Goal: Communication & Community: Answer question/provide support

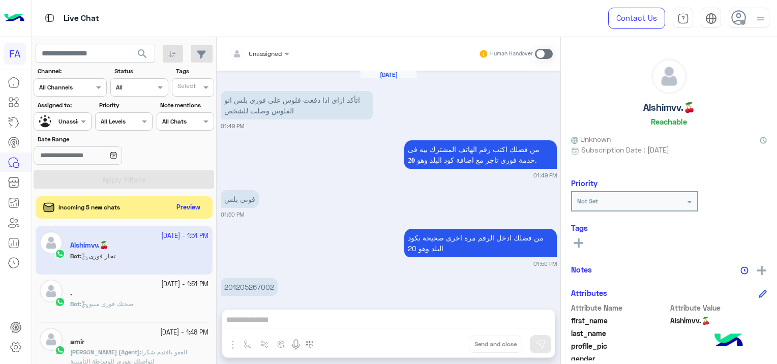
scroll to position [208, 0]
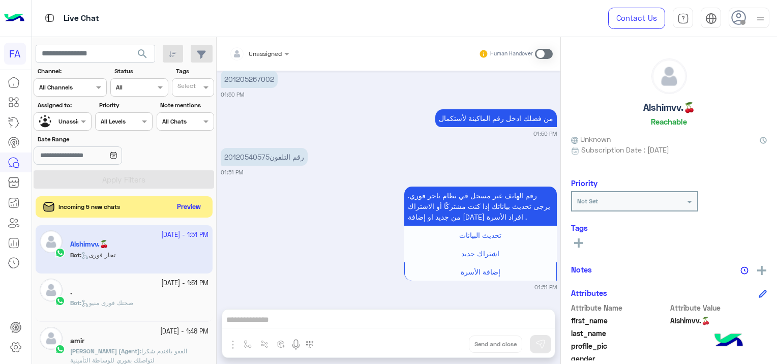
click at [191, 207] on button "Preview" at bounding box center [189, 207] width 32 height 14
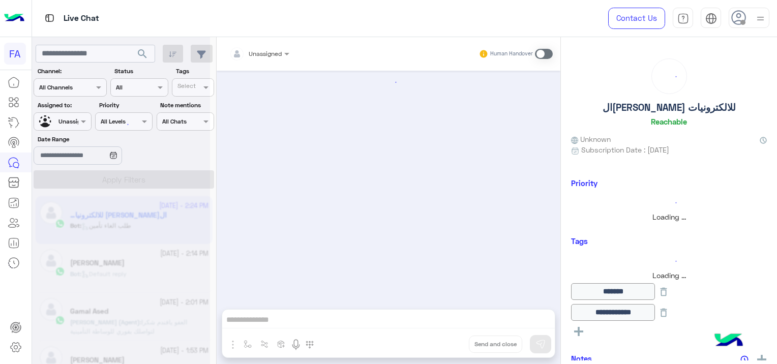
scroll to position [772, 0]
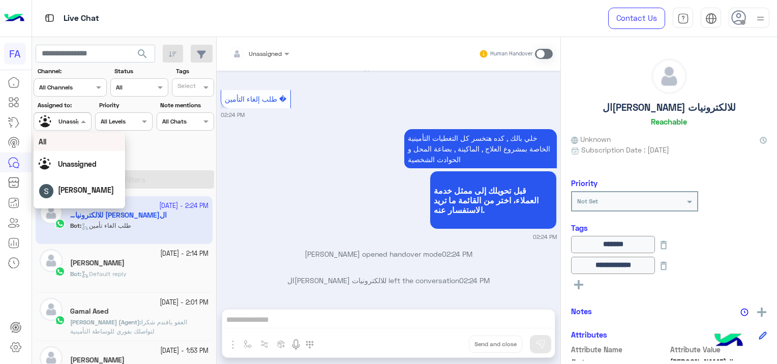
click at [67, 121] on div at bounding box center [62, 120] width 56 height 10
click at [83, 195] on span "Omnia Mostafa" at bounding box center [89, 195] width 51 height 9
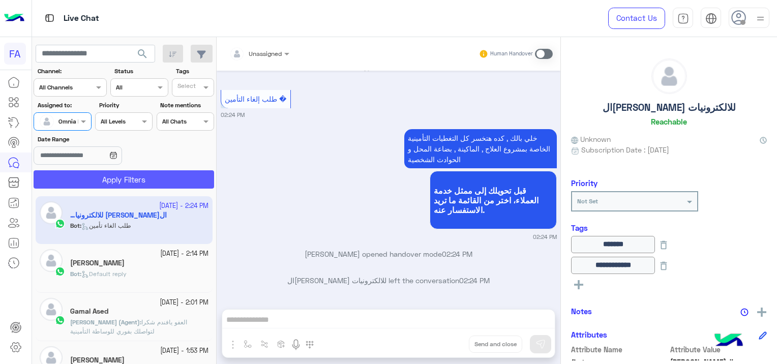
click at [138, 174] on button "Apply Filters" at bounding box center [124, 179] width 181 height 18
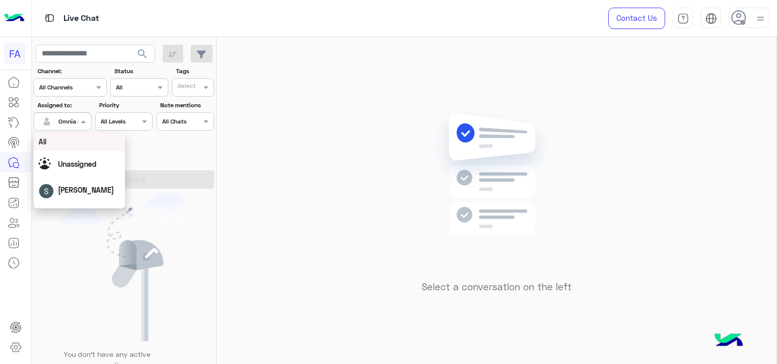
click at [74, 122] on div at bounding box center [62, 120] width 56 height 10
click at [94, 167] on span "Unassigned" at bounding box center [77, 164] width 39 height 9
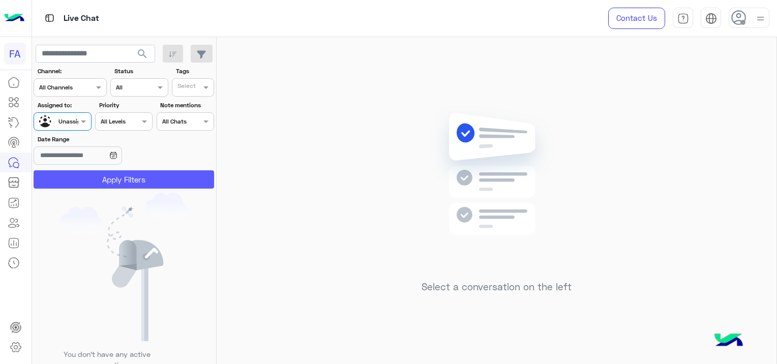
click at [117, 180] on button "Apply Filters" at bounding box center [124, 179] width 181 height 18
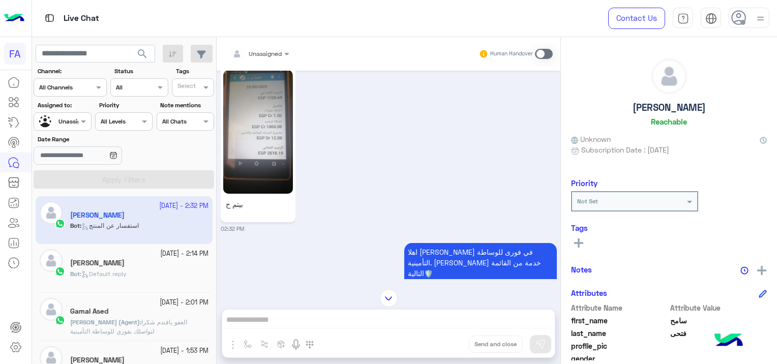
scroll to position [1282, 0]
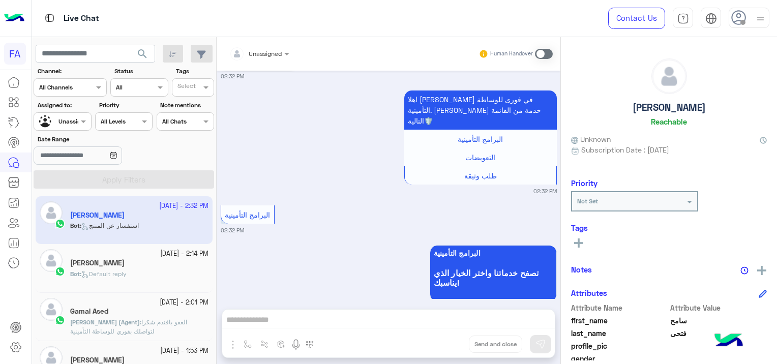
click at [157, 268] on div "[PERSON_NAME]" at bounding box center [139, 264] width 138 height 11
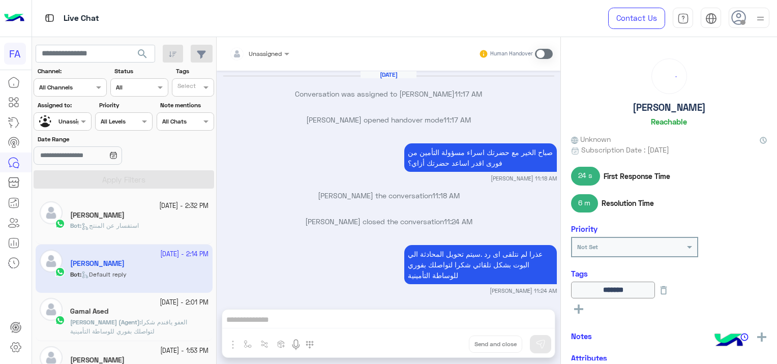
scroll to position [1040, 0]
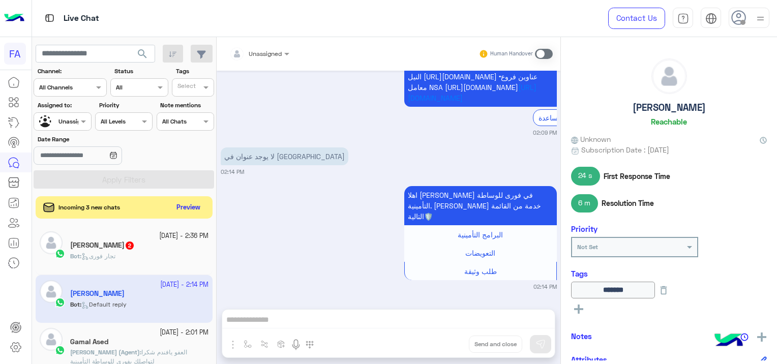
click at [199, 199] on div "Incoming 3 new chats Preview" at bounding box center [124, 207] width 177 height 22
click at [188, 210] on button "Preview" at bounding box center [189, 207] width 32 height 14
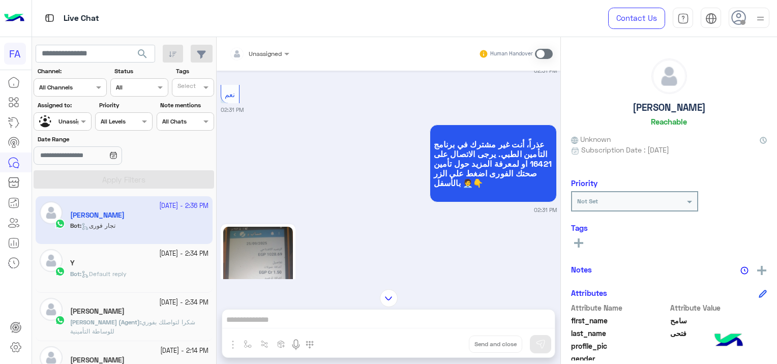
scroll to position [439, 0]
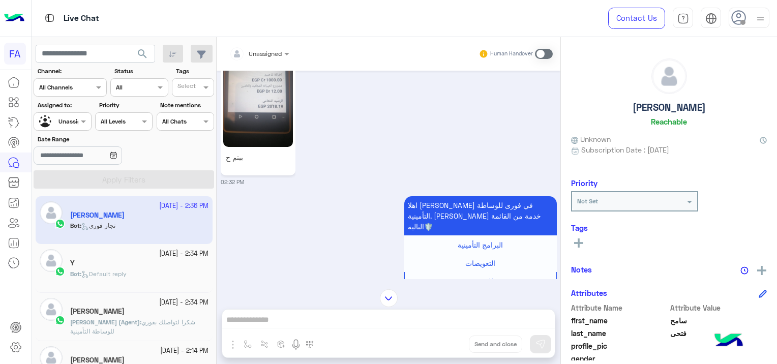
click at [251, 108] on img at bounding box center [258, 85] width 70 height 124
click at [140, 267] on div "Y" at bounding box center [139, 264] width 138 height 11
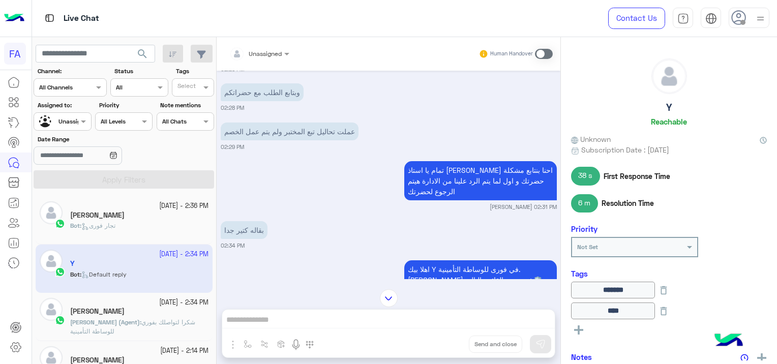
scroll to position [669, 0]
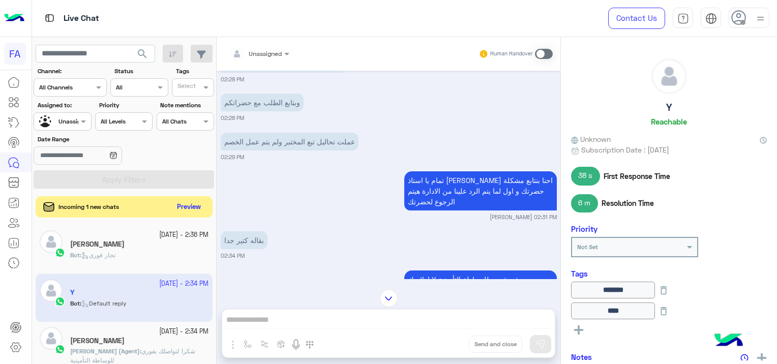
click at [191, 207] on button "Preview" at bounding box center [189, 207] width 32 height 14
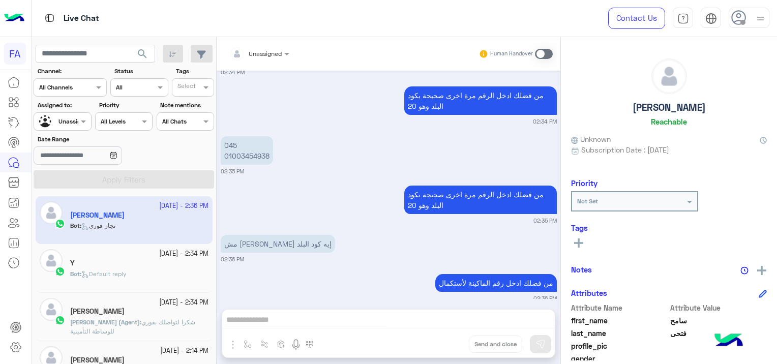
click at [184, 276] on div "Bot : Default reply" at bounding box center [139, 279] width 138 height 18
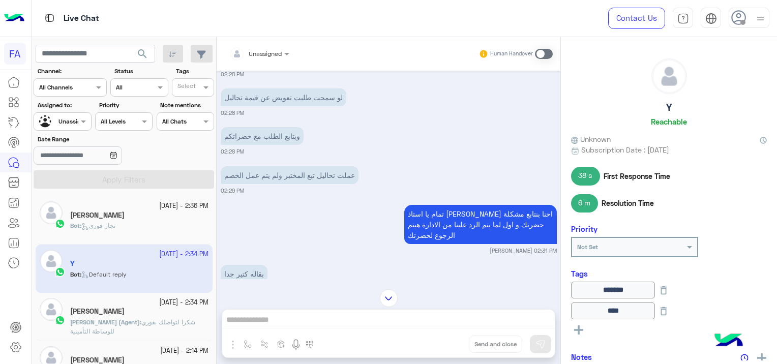
scroll to position [618, 0]
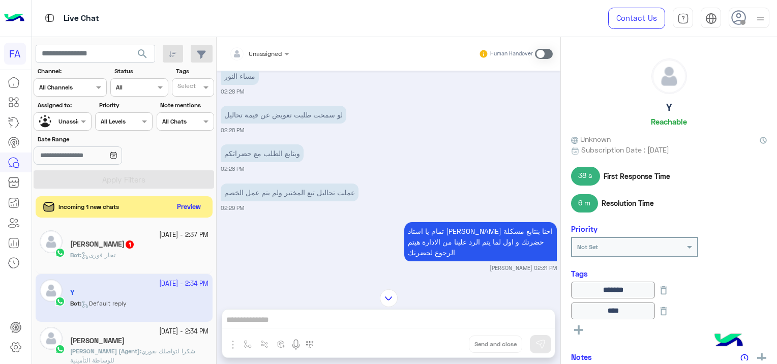
click at [188, 205] on button "Preview" at bounding box center [189, 207] width 32 height 14
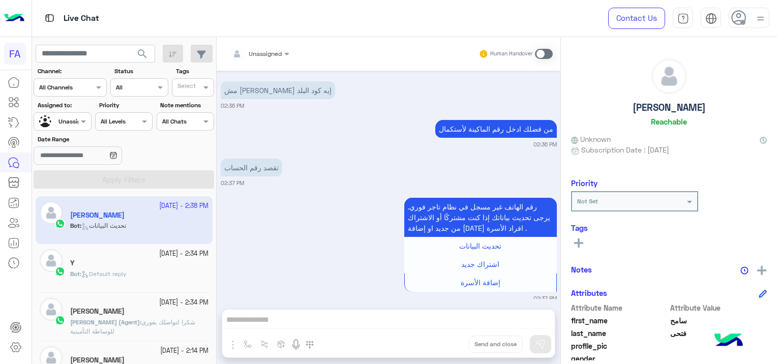
scroll to position [1136, 0]
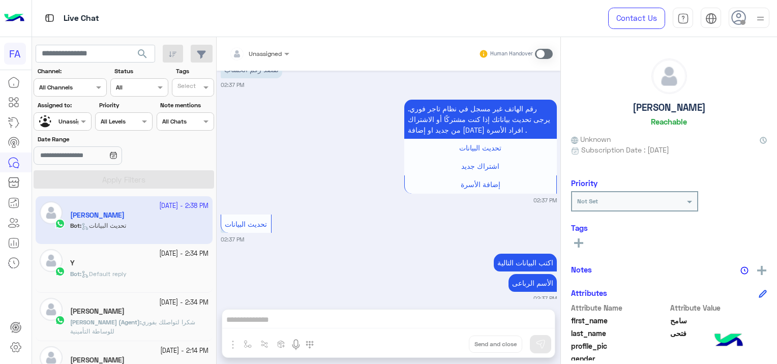
click at [101, 270] on p "Bot : Default reply" at bounding box center [98, 274] width 56 height 9
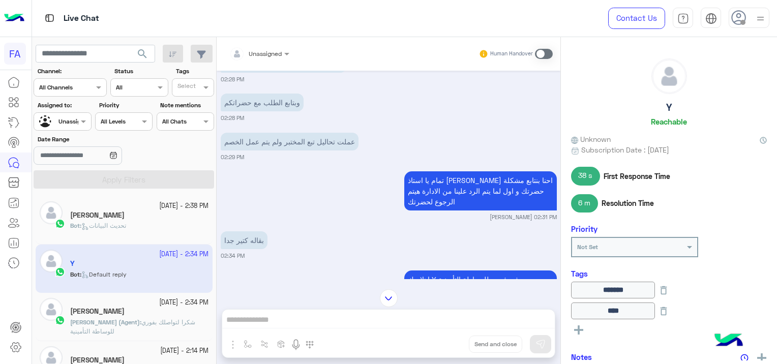
scroll to position [770, 0]
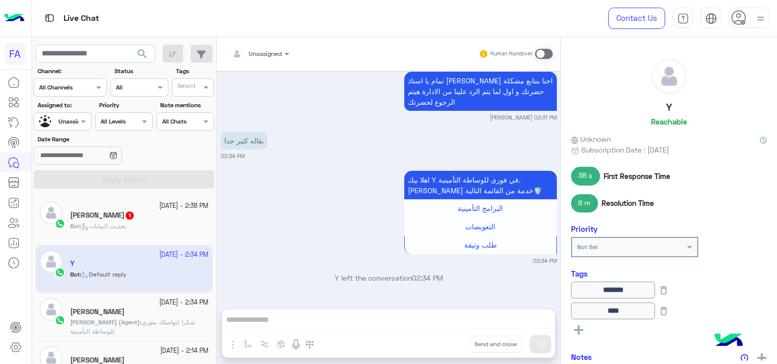
click at [140, 218] on div "[PERSON_NAME] 1" at bounding box center [139, 216] width 138 height 11
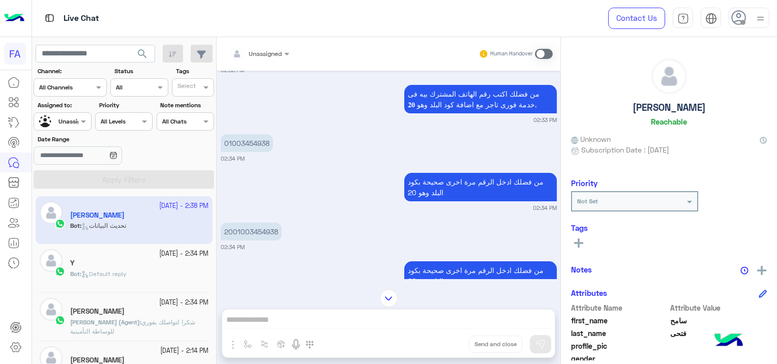
scroll to position [451, 0]
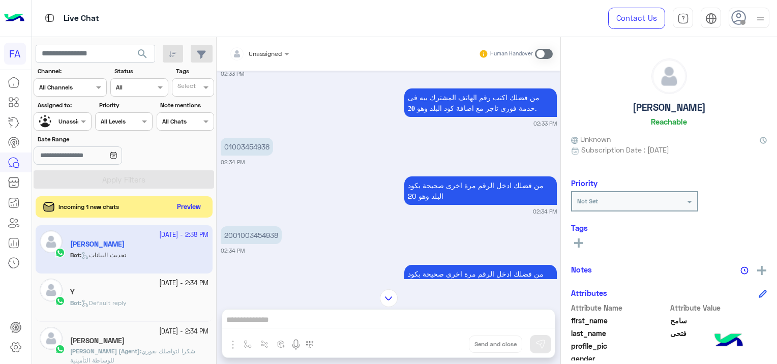
click at [178, 204] on button "Preview" at bounding box center [189, 207] width 32 height 14
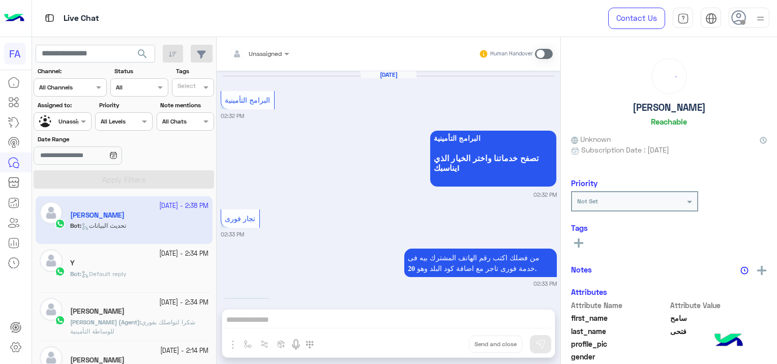
scroll to position [758, 0]
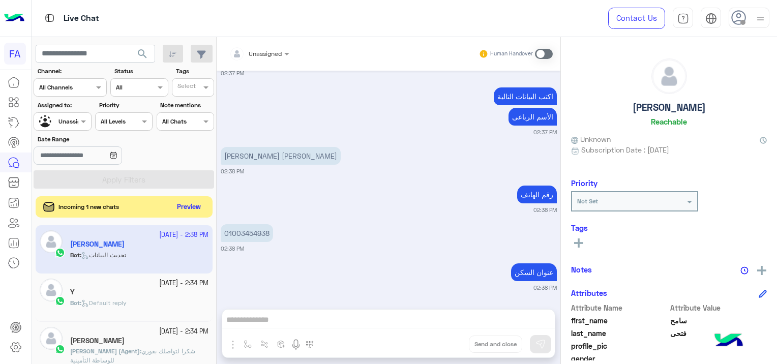
click at [198, 209] on button "Preview" at bounding box center [189, 207] width 32 height 14
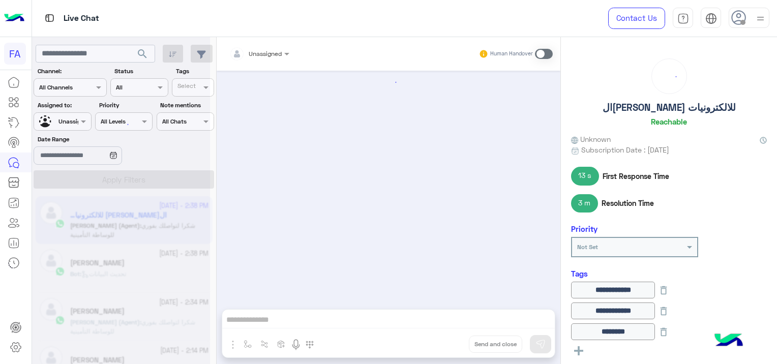
scroll to position [574, 0]
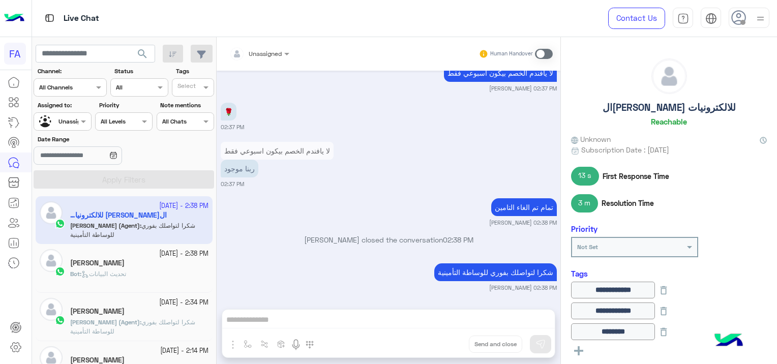
click at [171, 271] on div "Bot : تحديث البيانات" at bounding box center [139, 279] width 138 height 18
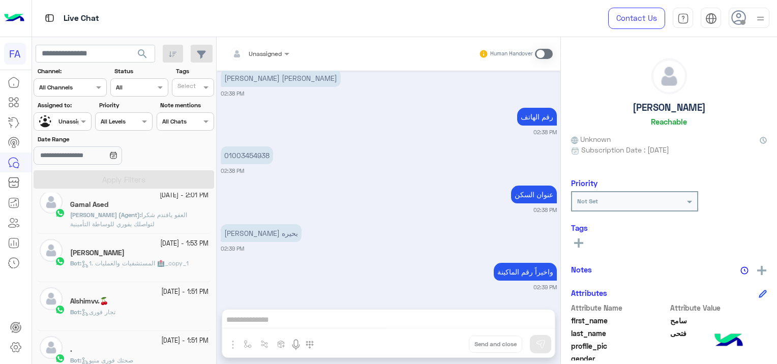
scroll to position [204, 0]
click at [155, 258] on div "Alshimvv.🍒" at bounding box center [139, 254] width 138 height 11
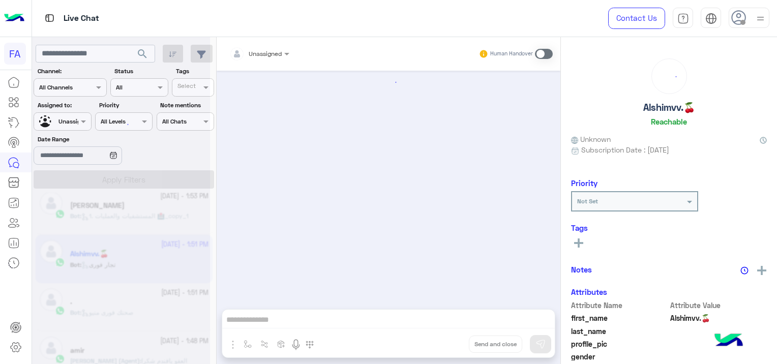
scroll to position [208, 0]
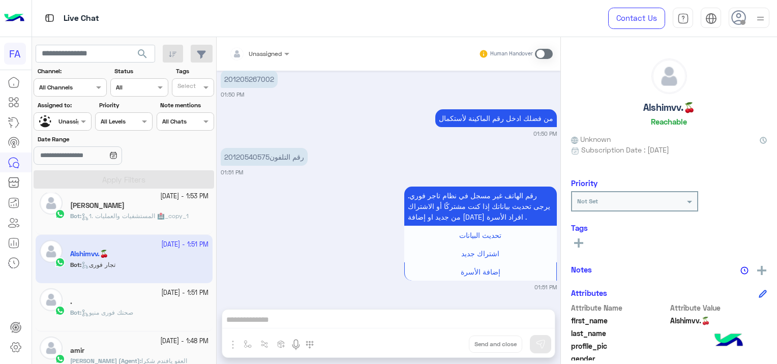
click at [132, 303] on div "." at bounding box center [139, 303] width 138 height 11
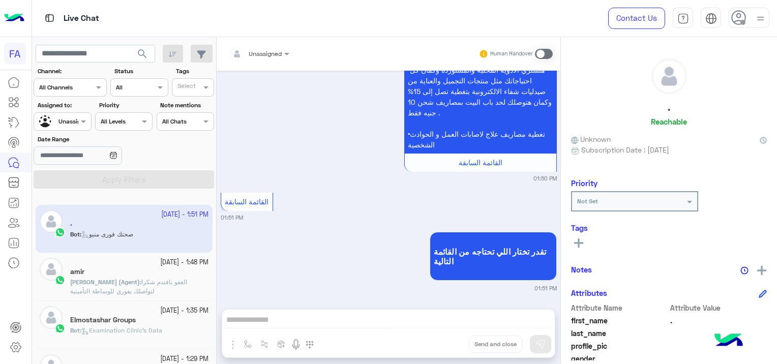
scroll to position [305, 0]
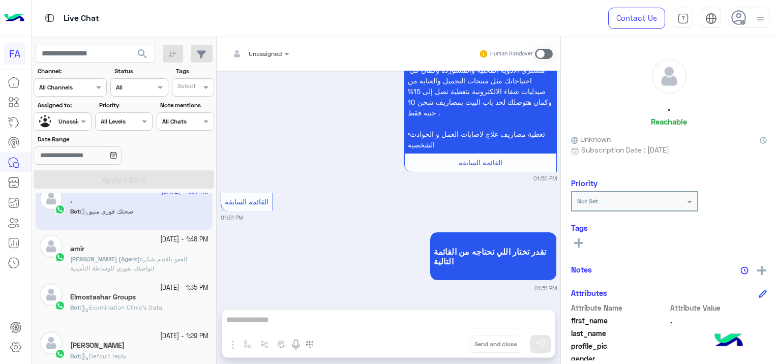
click at [162, 301] on div "Elmostashar Groups" at bounding box center [139, 298] width 138 height 11
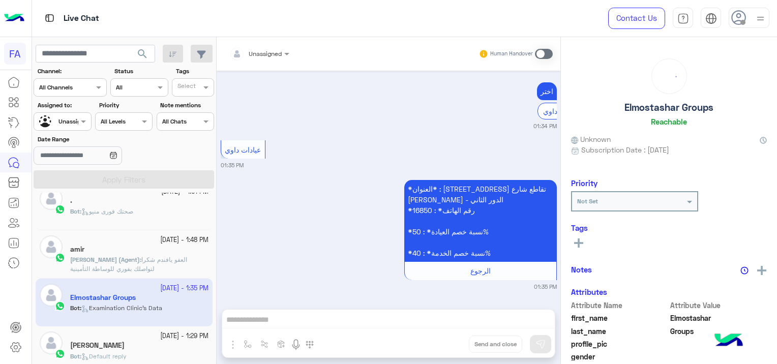
scroll to position [458, 0]
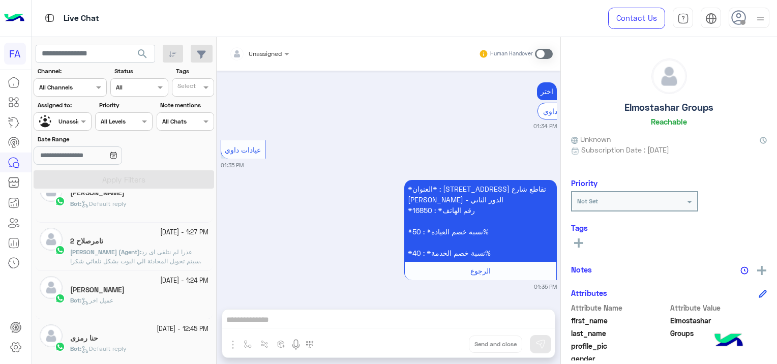
click at [162, 296] on div "Bot : عميل اخر" at bounding box center [139, 305] width 138 height 18
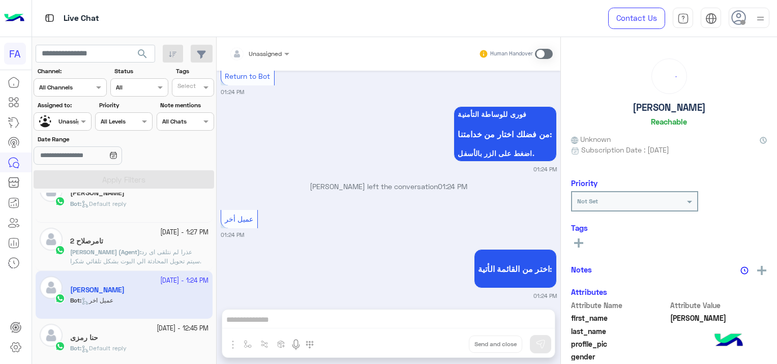
scroll to position [509, 0]
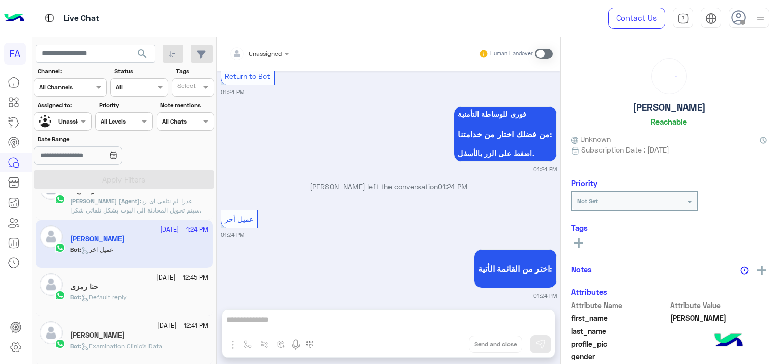
click at [162, 295] on div "Bot : Default reply" at bounding box center [139, 302] width 138 height 18
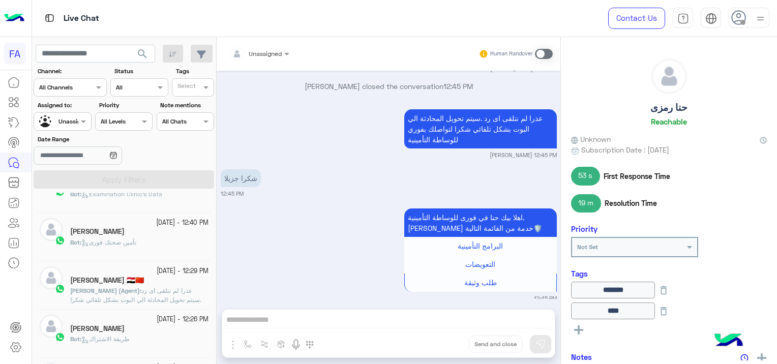
scroll to position [662, 0]
click at [146, 245] on div "Bot : تأمين صحتك فورى" at bounding box center [139, 247] width 138 height 18
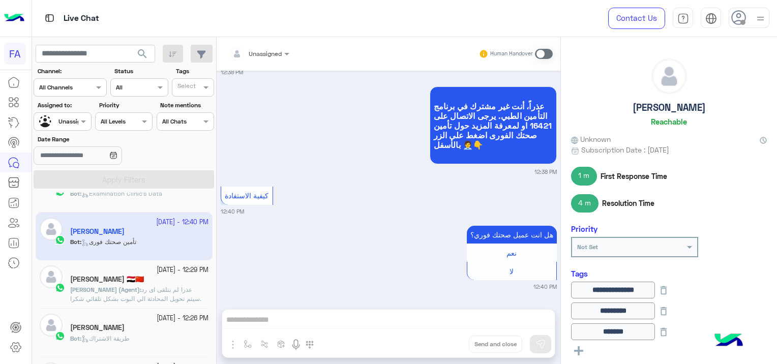
scroll to position [663, 0]
click at [108, 341] on p "Bot : طريقة الاشتراك" at bounding box center [100, 338] width 60 height 9
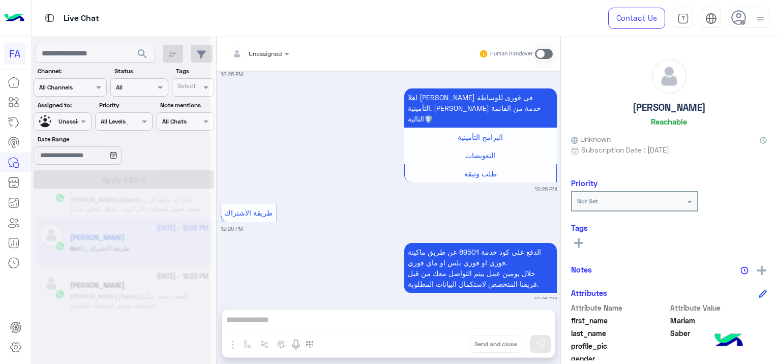
scroll to position [5, 0]
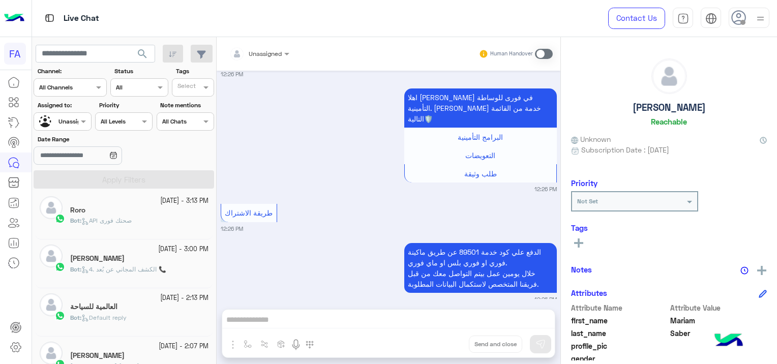
click at [139, 226] on div "Bot : API صحتك فورى" at bounding box center [139, 225] width 138 height 18
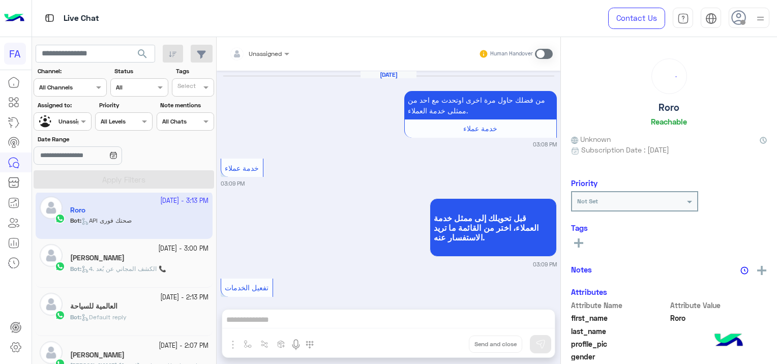
scroll to position [866, 0]
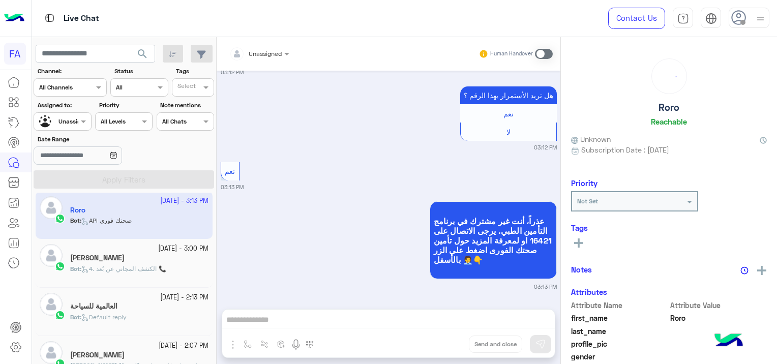
click at [164, 260] on div "[PERSON_NAME]" at bounding box center [139, 259] width 138 height 11
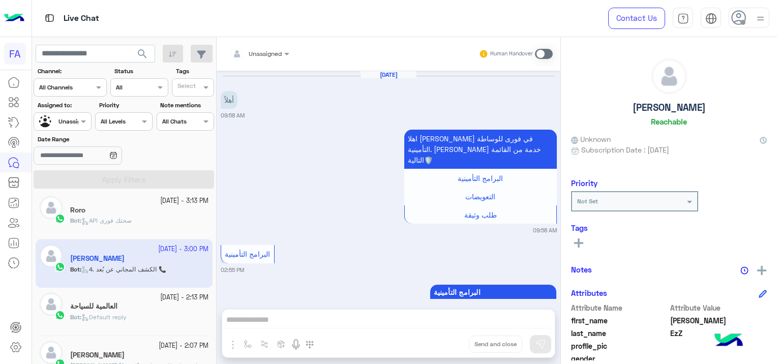
scroll to position [1264, 0]
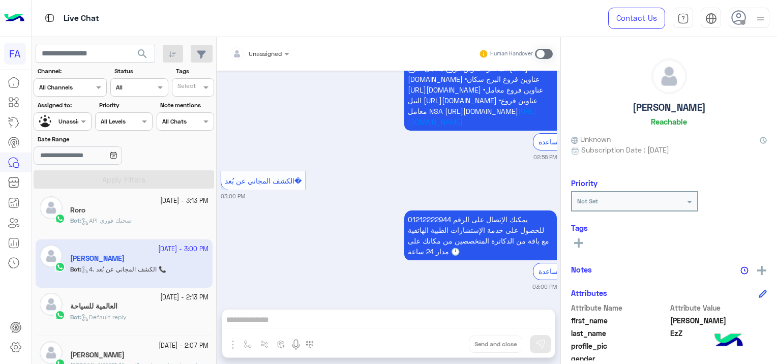
click at [180, 305] on div "العالمية للسياحة" at bounding box center [139, 307] width 138 height 11
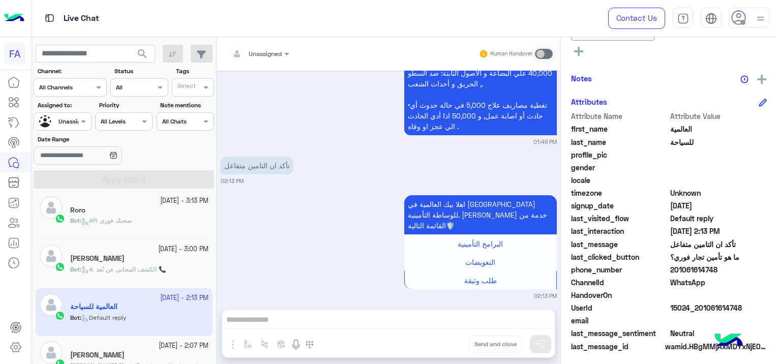
scroll to position [277, 0]
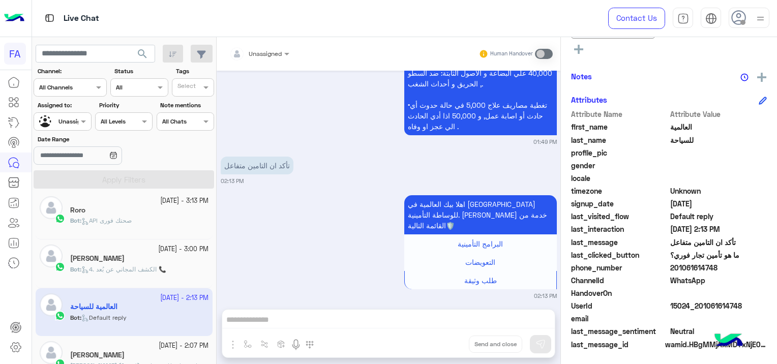
drag, startPoint x: 741, startPoint y: 301, endPoint x: 699, endPoint y: 305, distance: 42.9
click at [699, 305] on span "15024_201061614748" at bounding box center [719, 306] width 97 height 11
copy span "01061614748"
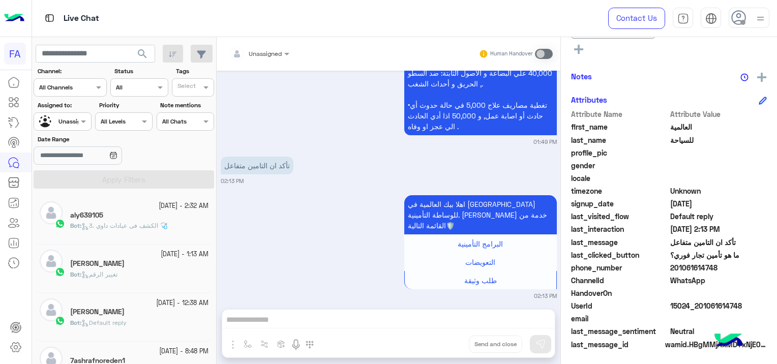
scroll to position [5, 0]
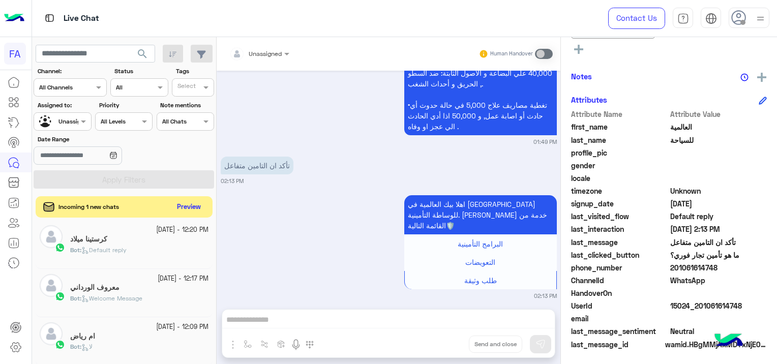
click at [192, 204] on button "Preview" at bounding box center [189, 207] width 32 height 14
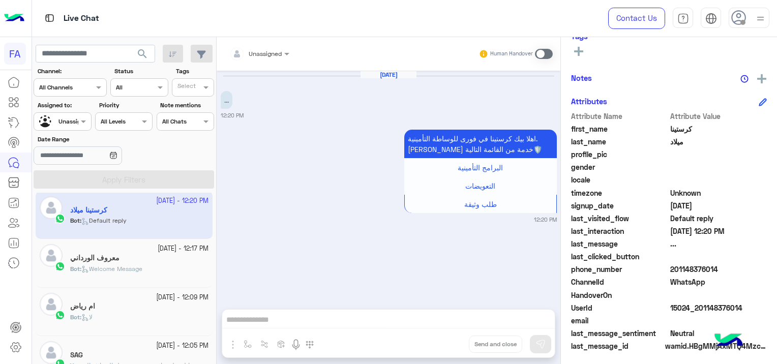
scroll to position [194, 0]
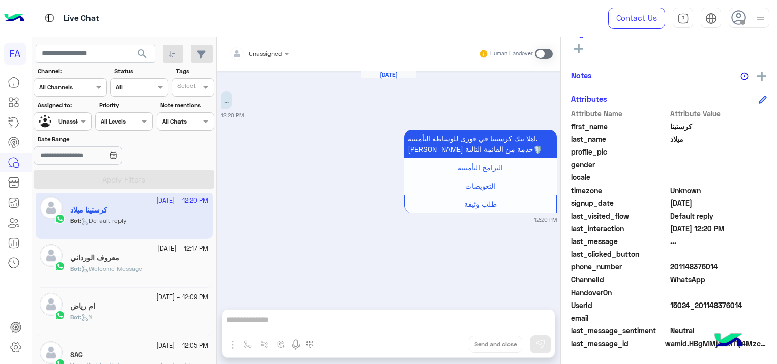
click at [104, 265] on p "Bot : Welcome Message" at bounding box center [106, 269] width 72 height 9
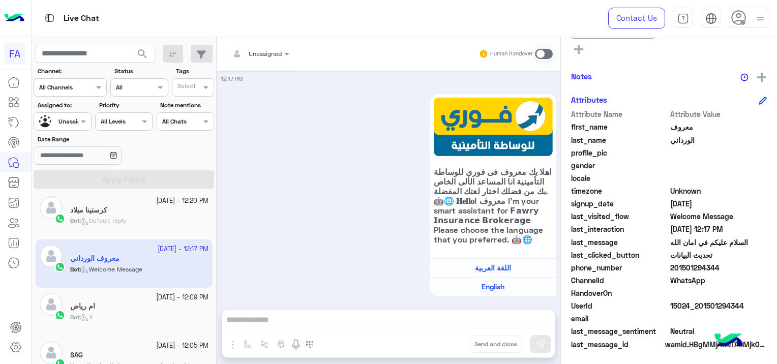
scroll to position [924, 0]
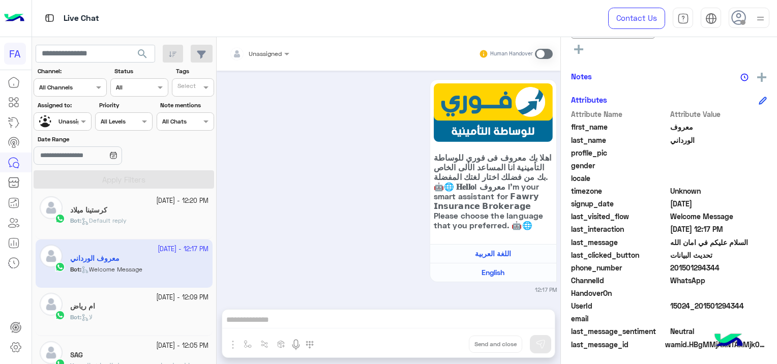
click at [90, 306] on h5 "ام رياض" at bounding box center [82, 306] width 25 height 9
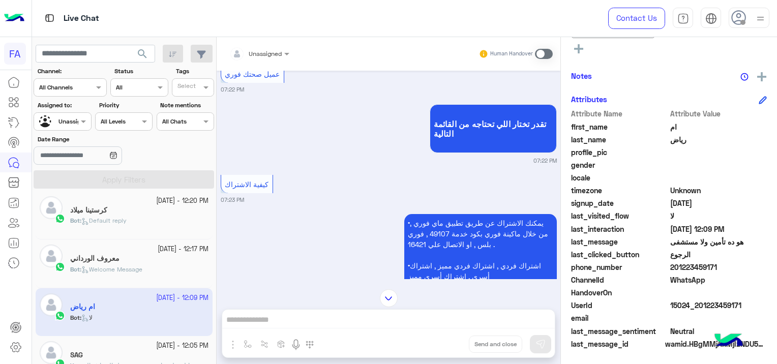
scroll to position [1054, 0]
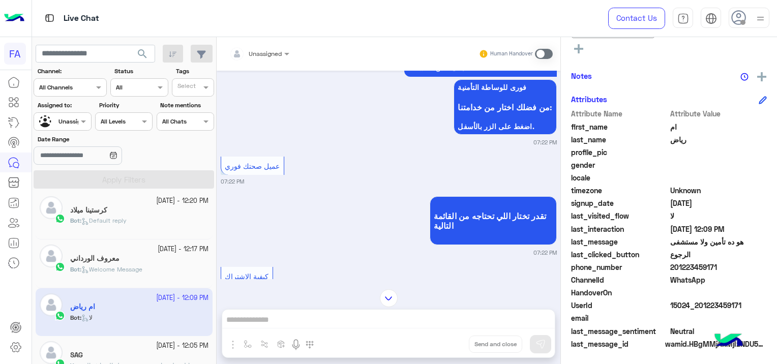
click at [182, 355] on div "SAG" at bounding box center [139, 356] width 138 height 11
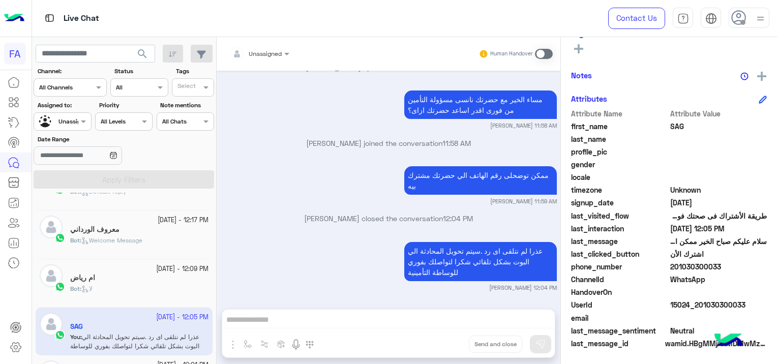
scroll to position [107, 0]
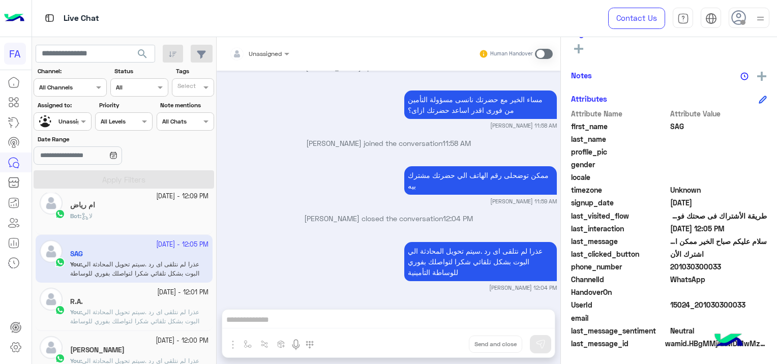
click at [155, 311] on span "عذرا لم نتلقى اى رد .سيتم تحويل المحادثة الي البوت بشكل تلقائي شكرا لتواصلك بفو…" at bounding box center [134, 321] width 129 height 26
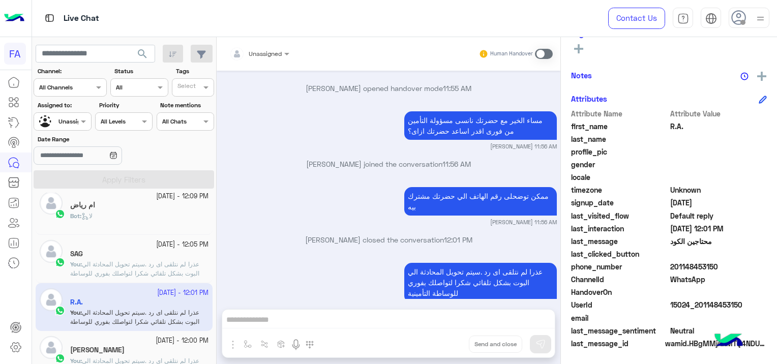
scroll to position [158, 0]
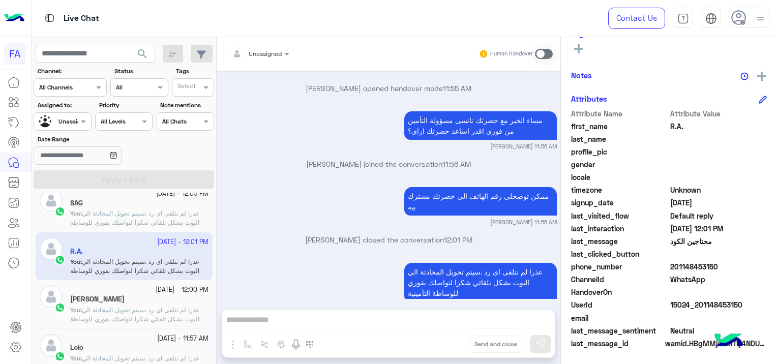
click at [163, 313] on p "You : عذرا لم نتلقى اى رد .سيتم تحويل المحادثة الي البوت بشكل تلقائي شكرا لتواص…" at bounding box center [139, 319] width 138 height 27
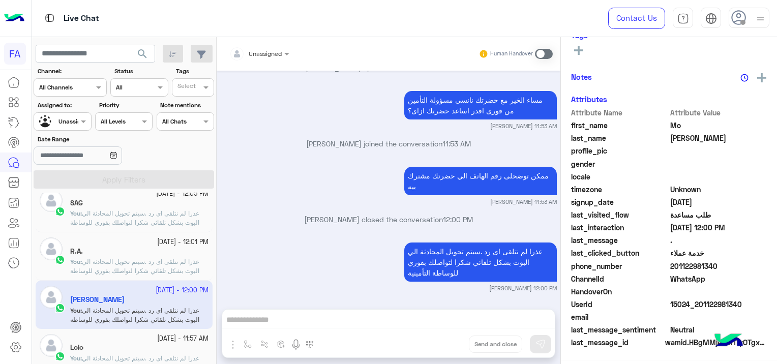
click at [136, 348] on div "Lolo" at bounding box center [139, 348] width 138 height 11
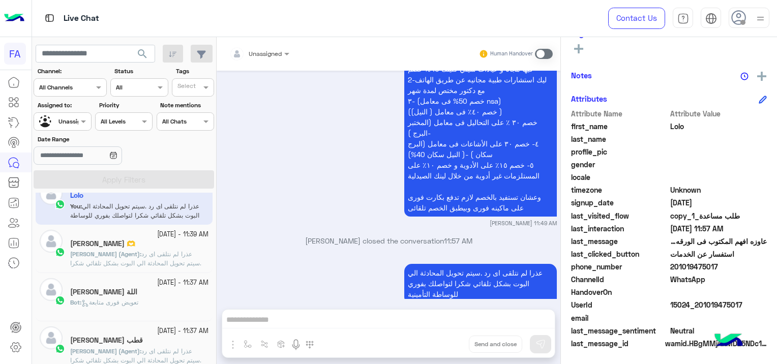
click at [111, 246] on div "[PERSON_NAME] 🫶" at bounding box center [139, 245] width 138 height 11
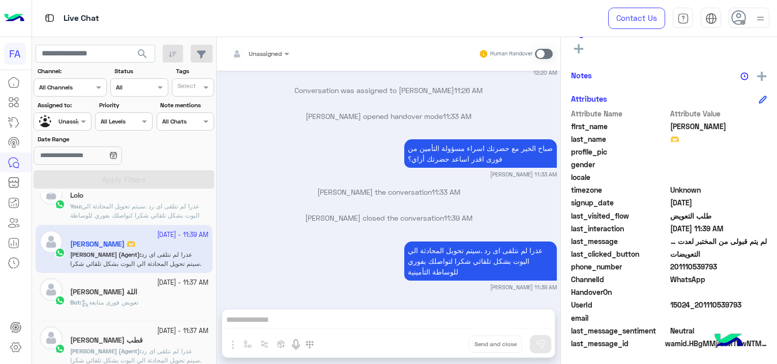
click at [143, 288] on div "[PERSON_NAME] اللة" at bounding box center [139, 293] width 138 height 11
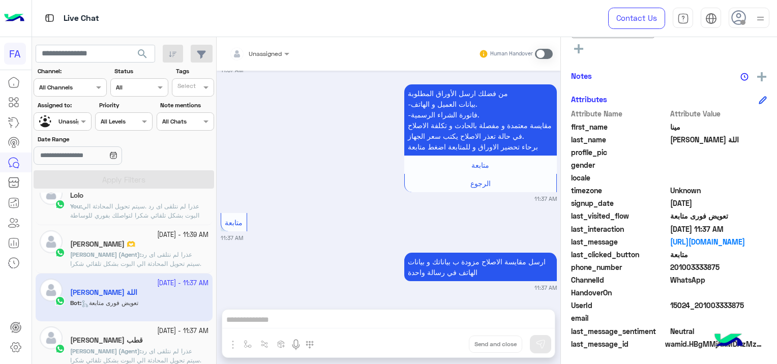
click at [169, 357] on span "عذرا لم نتلقى اى رد .سيتم تحويل المحادثة الي البوت بشكل تلقائي شكرا لتواصلك بفو…" at bounding box center [135, 360] width 131 height 26
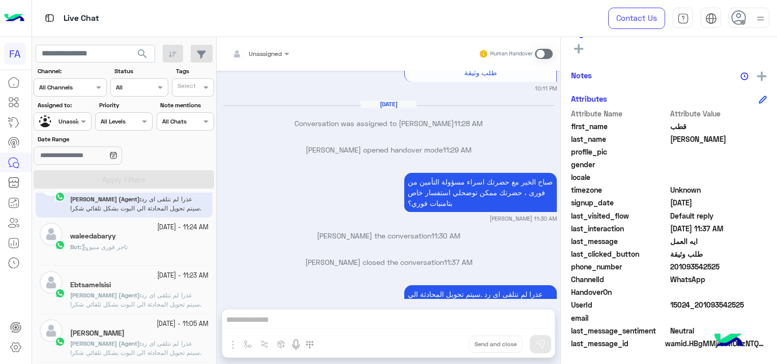
click at [140, 247] on div "Bot : تاجر قورى منيو" at bounding box center [139, 252] width 138 height 18
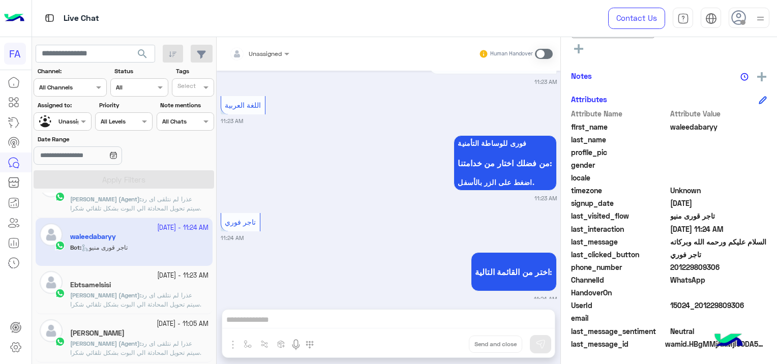
click at [153, 297] on span "عذرا لم نتلقى اى رد .سيتم تحويل المحادثة الي البوت بشكل تلقائي شكرا لتواصلك بفو…" at bounding box center [135, 305] width 131 height 26
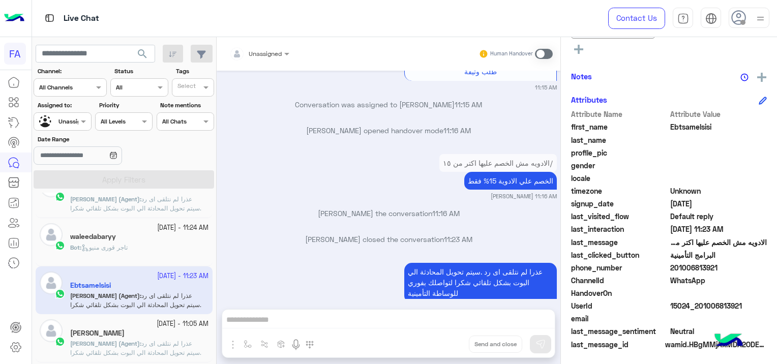
click at [168, 339] on p "[PERSON_NAME] (Agent) : عذرا لم نتلقى اى رد .سيتم تحويل المحادثة الي البوت بشكل…" at bounding box center [139, 352] width 138 height 27
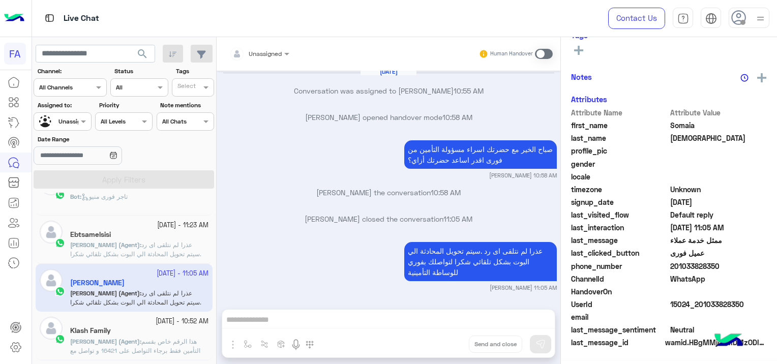
click at [171, 321] on small "[DATE] - 10:52 AM" at bounding box center [182, 322] width 53 height 10
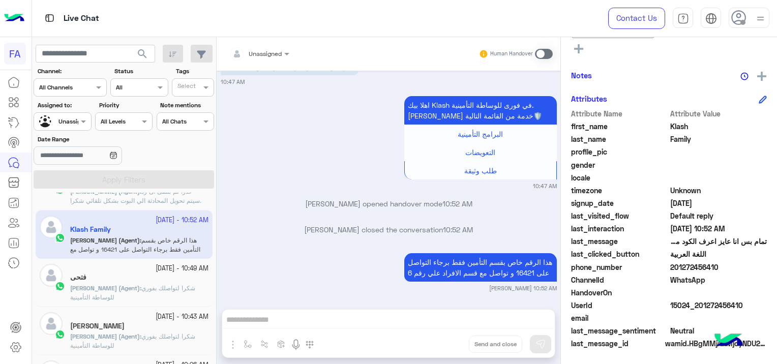
click at [162, 292] on p "[PERSON_NAME] (Agent) : شكرا لتواصلك بفوري للوساطة التأمينية" at bounding box center [139, 293] width 138 height 18
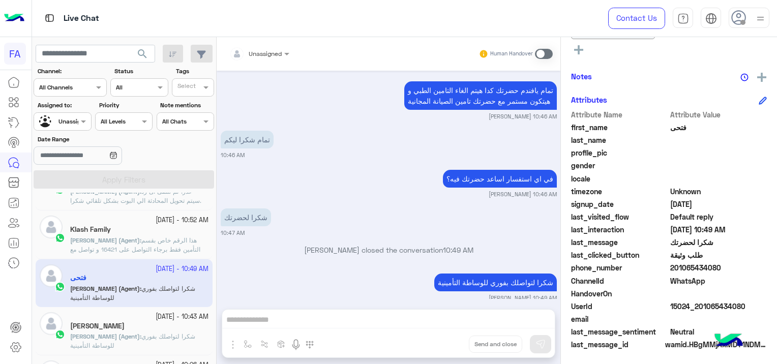
click at [159, 332] on p "[PERSON_NAME] (Agent) : شكرا لتواصلك بفوري للوساطة التأمينية" at bounding box center [139, 341] width 138 height 18
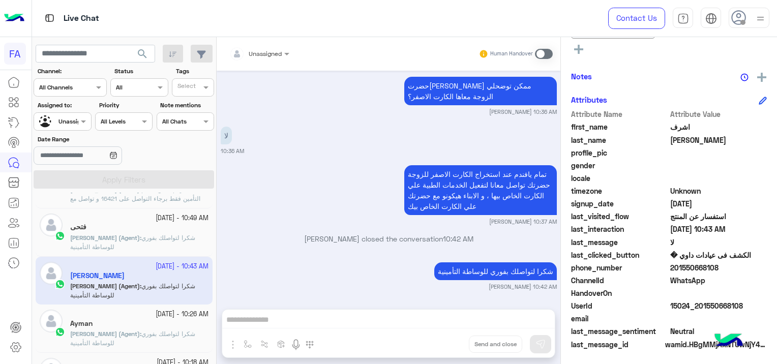
click at [161, 330] on span "شكرا لتواصلك بفوري للوساطة التأمينية" at bounding box center [132, 338] width 125 height 17
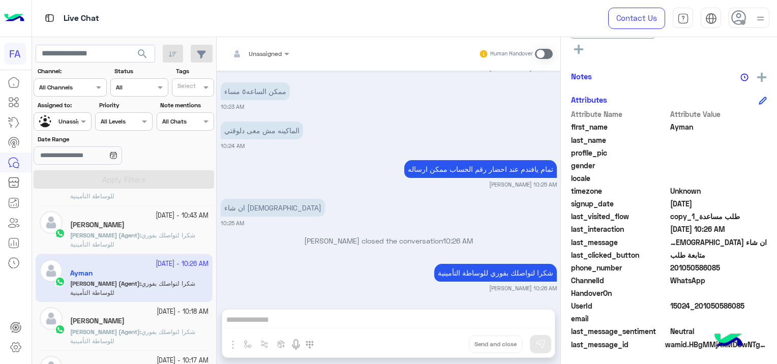
click at [160, 329] on span "شكرا لتواصلك بفوري للوساطة التأمينية" at bounding box center [132, 336] width 125 height 17
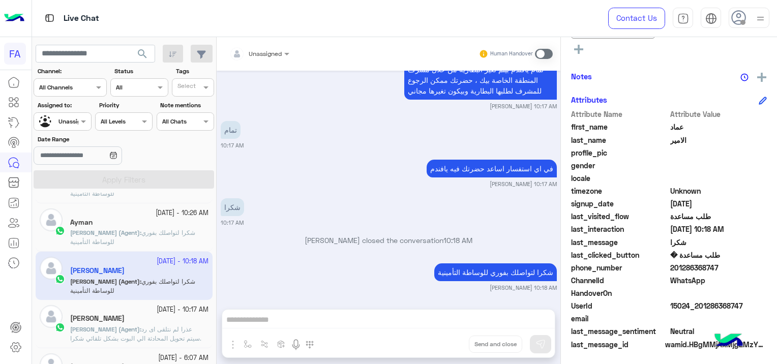
click at [159, 329] on span "عذرا لم نتلقى اى رد .سيتم تحويل المحادثة الي البوت بشكل تلقائي شكرا لتواصلك بفو…" at bounding box center [135, 339] width 131 height 26
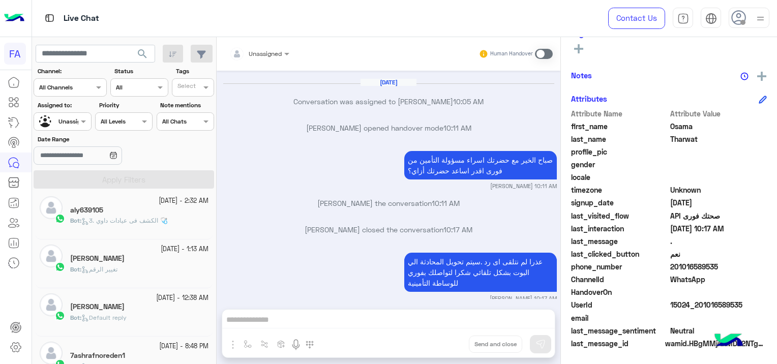
click at [140, 53] on span "search" at bounding box center [142, 54] width 12 height 12
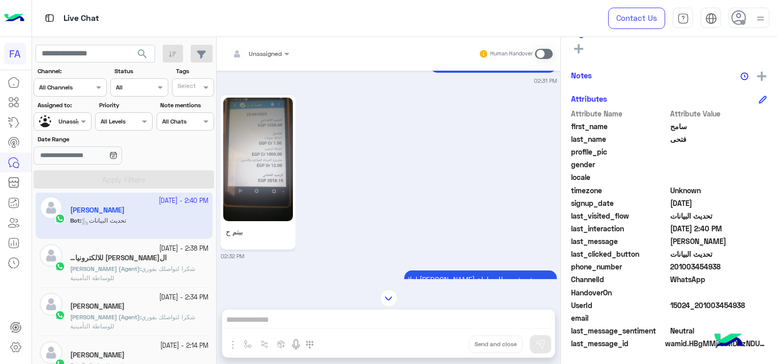
click at [260, 181] on img at bounding box center [258, 160] width 70 height 124
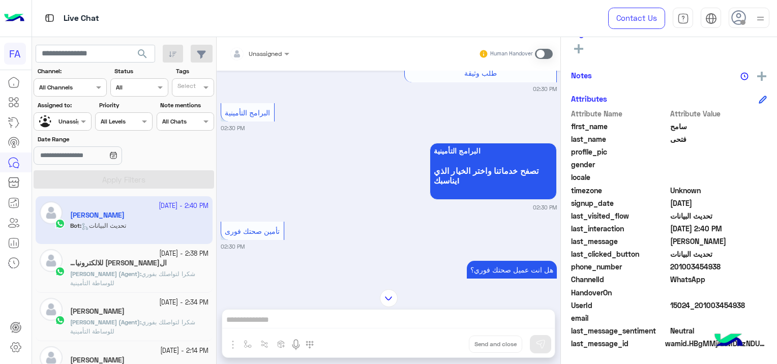
click at [169, 275] on span "شكرا لتواصلك بفوري للوساطة التأمينية" at bounding box center [132, 278] width 125 height 17
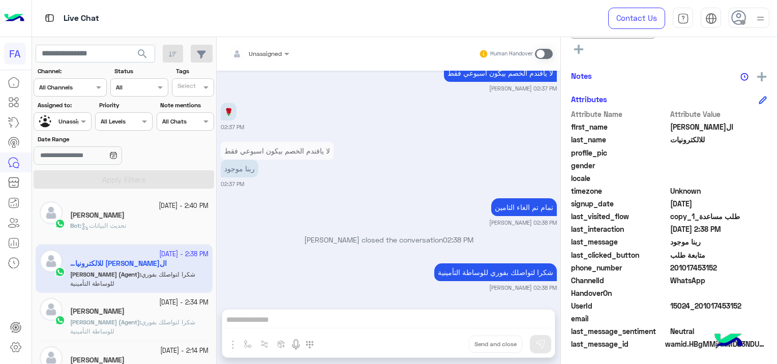
scroll to position [51, 0]
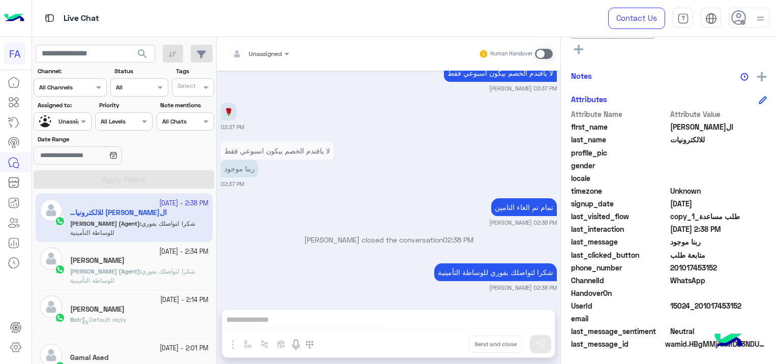
click at [136, 309] on div "[PERSON_NAME]" at bounding box center [139, 310] width 138 height 11
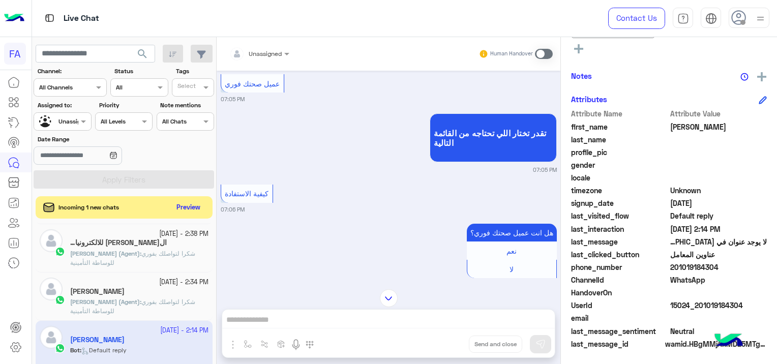
scroll to position [611, 0]
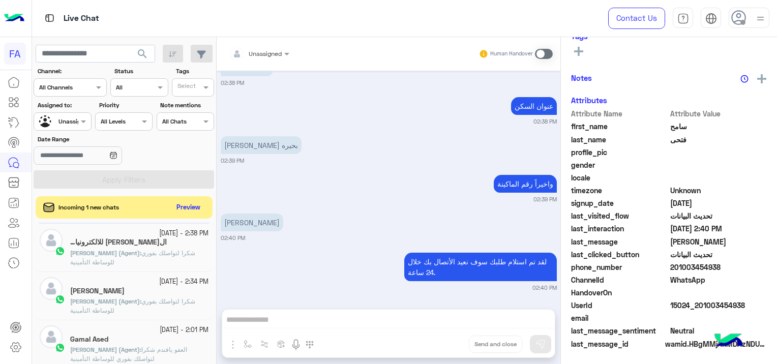
scroll to position [194, 0]
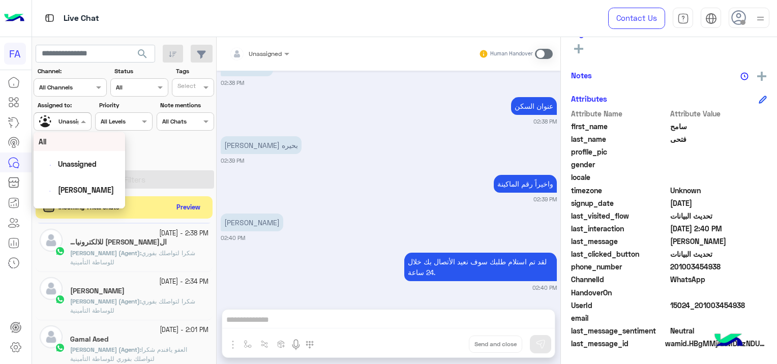
click at [72, 126] on div "Unassigned" at bounding box center [75, 121] width 33 height 9
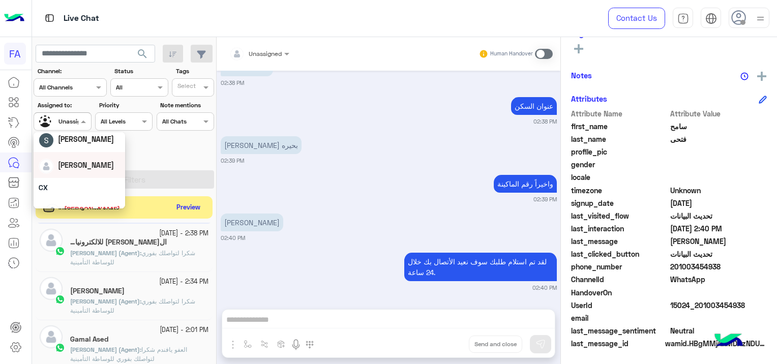
click at [93, 173] on div "[PERSON_NAME]" at bounding box center [79, 165] width 81 height 18
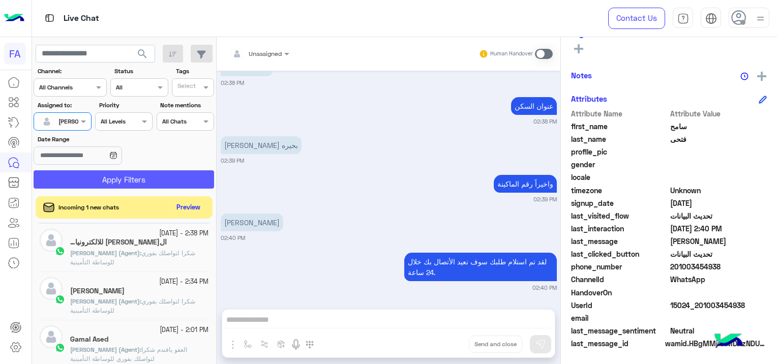
click at [142, 176] on button "Apply Filters" at bounding box center [124, 179] width 181 height 18
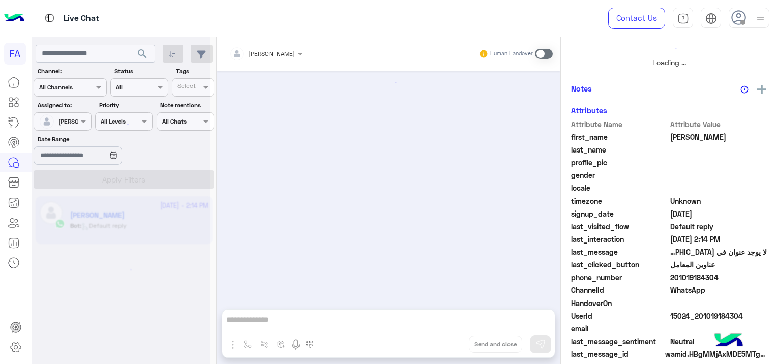
scroll to position [1040, 0]
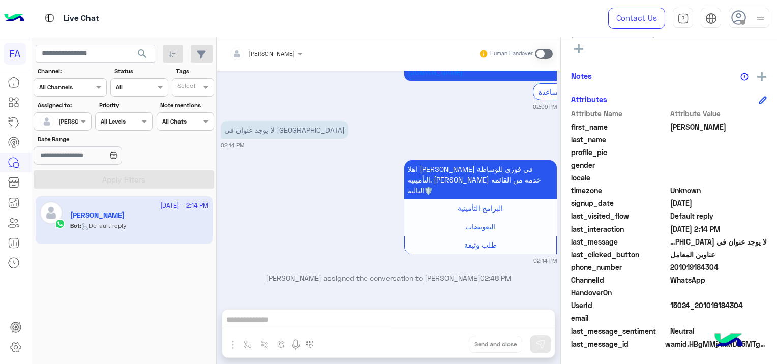
click at [541, 52] on span at bounding box center [544, 54] width 18 height 10
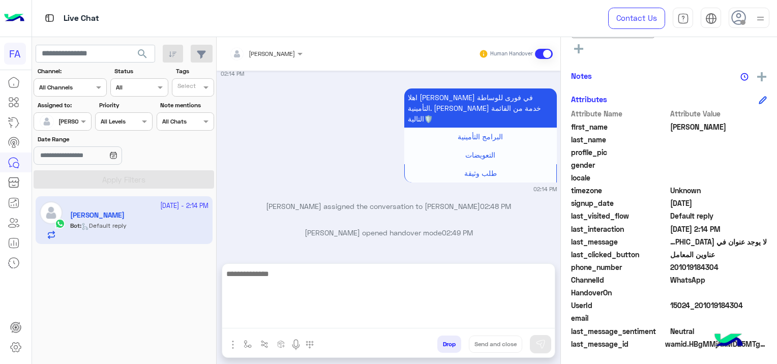
click at [258, 321] on textarea at bounding box center [388, 298] width 333 height 61
paste textarea "**********"
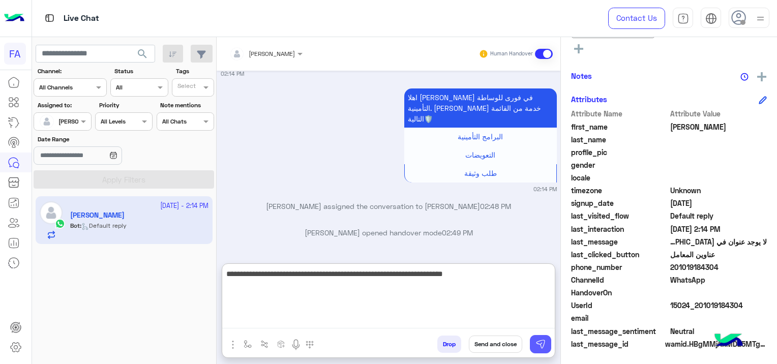
type textarea "**********"
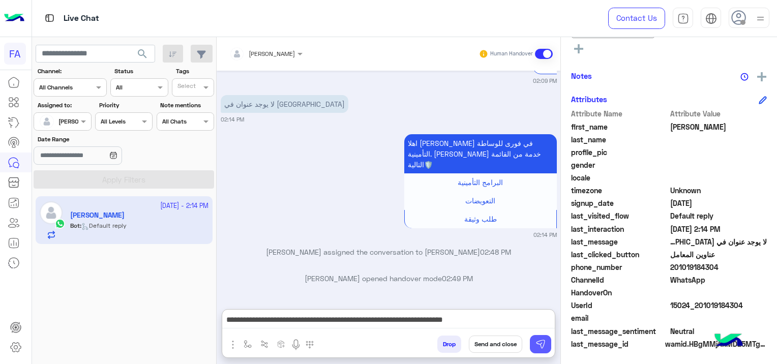
click at [541, 345] on img at bounding box center [541, 344] width 10 height 10
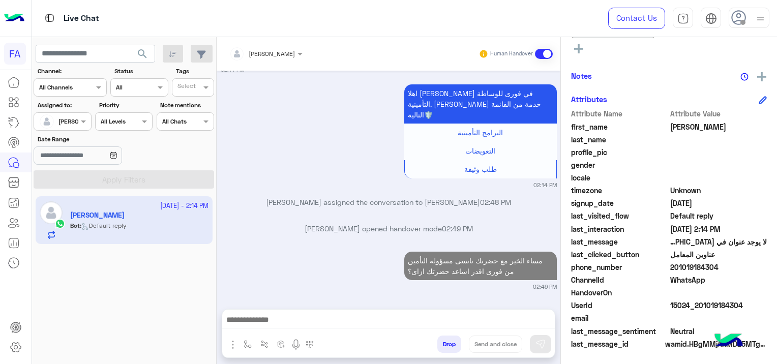
drag, startPoint x: 743, startPoint y: 303, endPoint x: 702, endPoint y: 309, distance: 42.2
click at [702, 309] on span "15024_201019184304" at bounding box center [719, 305] width 97 height 11
copy span "1019184304"
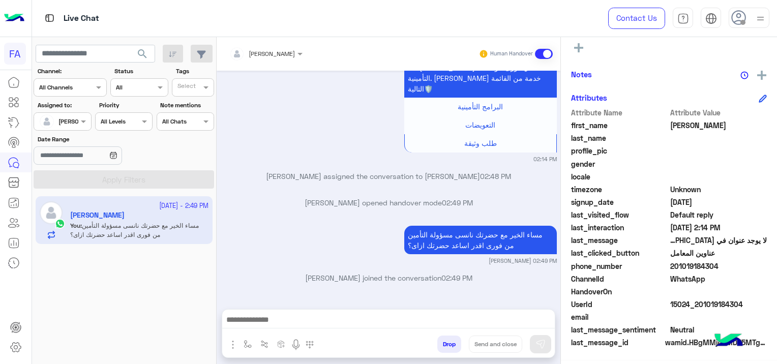
scroll to position [234, 0]
click at [75, 117] on mat-tooltip-component "ChatBot Builder" at bounding box center [64, 102] width 64 height 31
click at [77, 119] on div at bounding box center [62, 120] width 56 height 10
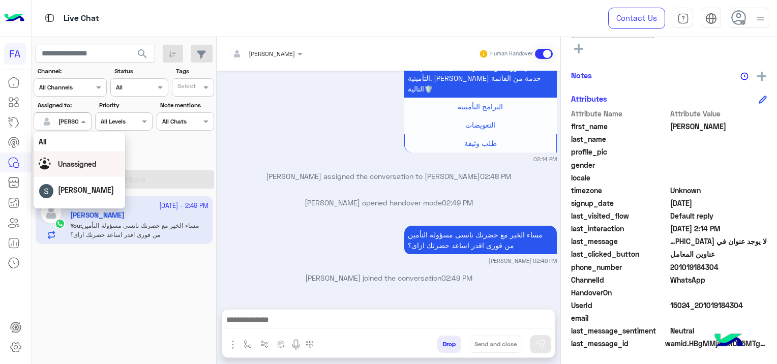
click at [81, 160] on span "Unassigned" at bounding box center [77, 164] width 39 height 9
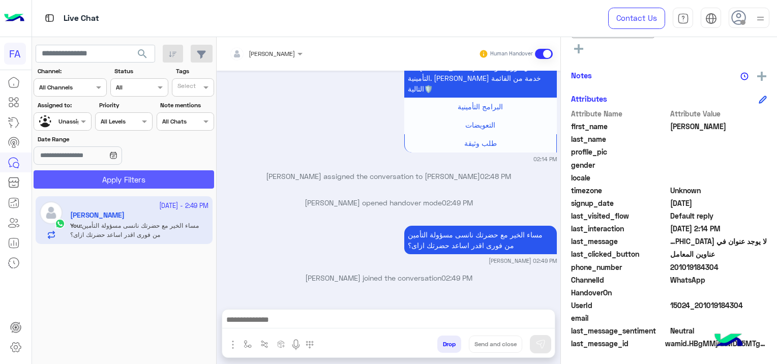
click at [140, 179] on button "Apply Filters" at bounding box center [124, 179] width 181 height 18
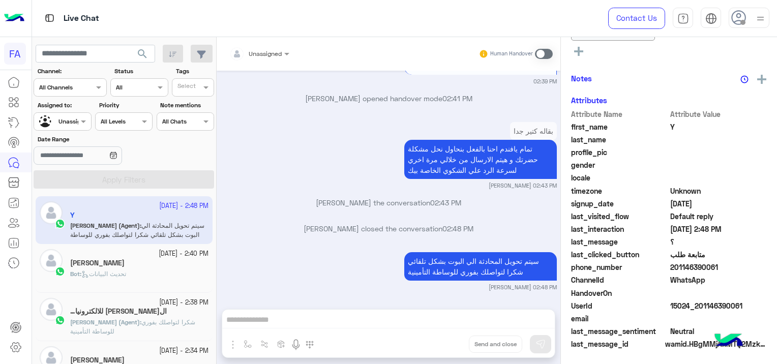
scroll to position [281, 0]
click at [120, 278] on p "Bot : تحديث البيانات" at bounding box center [98, 274] width 56 height 9
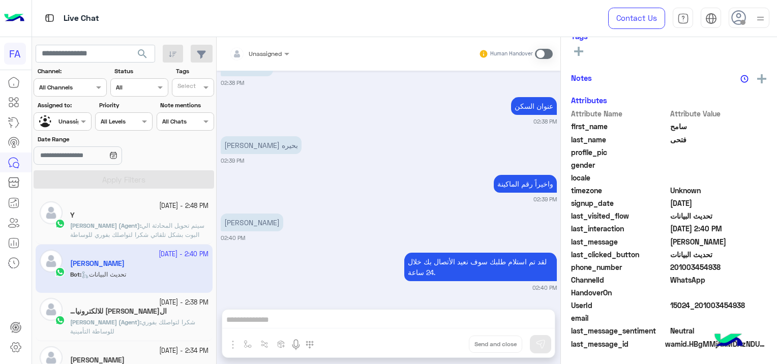
scroll to position [194, 0]
click at [118, 314] on h5 "ال[PERSON_NAME] للالكترونيات" at bounding box center [118, 311] width 97 height 9
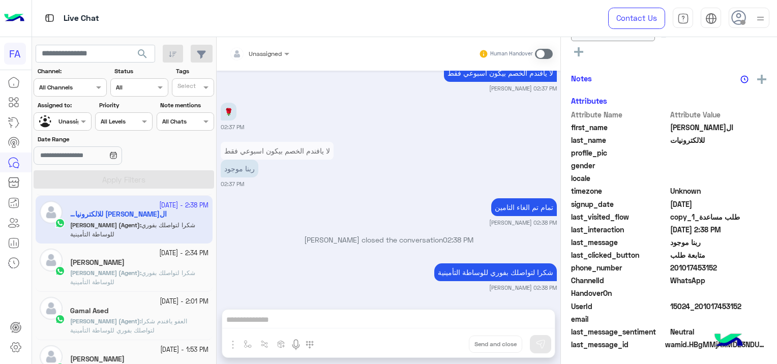
scroll to position [102, 0]
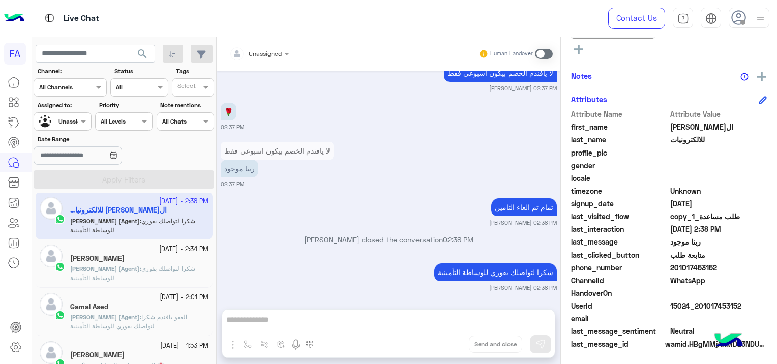
click at [182, 271] on span "شكرا لتواصلك بفوري للوساطة التأمينية" at bounding box center [132, 273] width 125 height 17
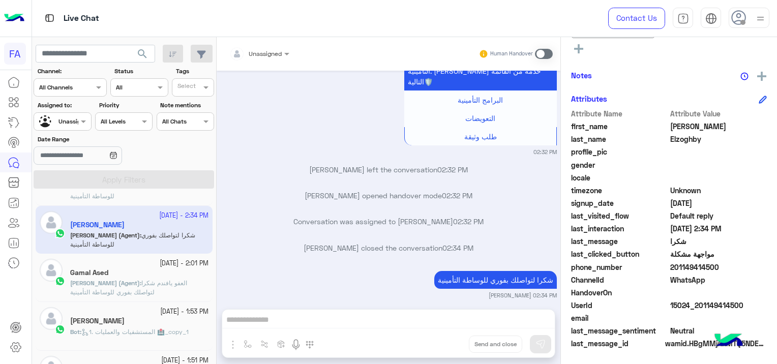
scroll to position [153, 0]
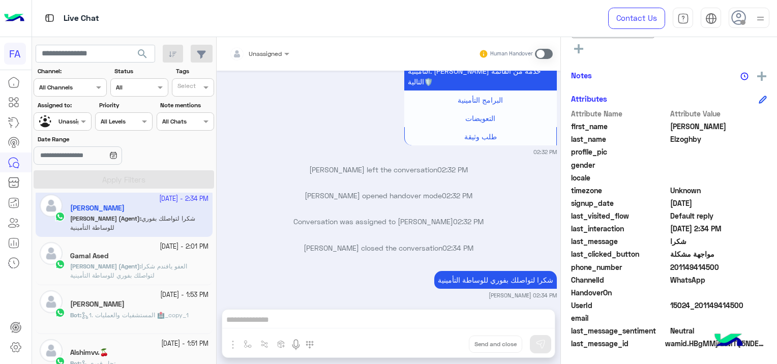
click at [180, 314] on span "1. المستشفيات والعمليات 🏥_copy_1" at bounding box center [134, 315] width 107 height 8
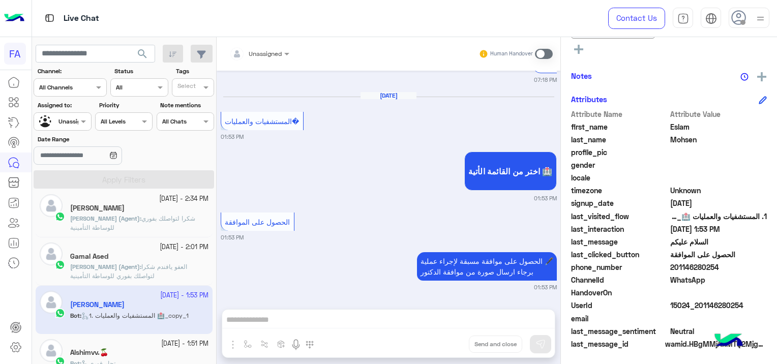
click at [164, 349] on div "Alshimvv.🍒" at bounding box center [139, 354] width 138 height 11
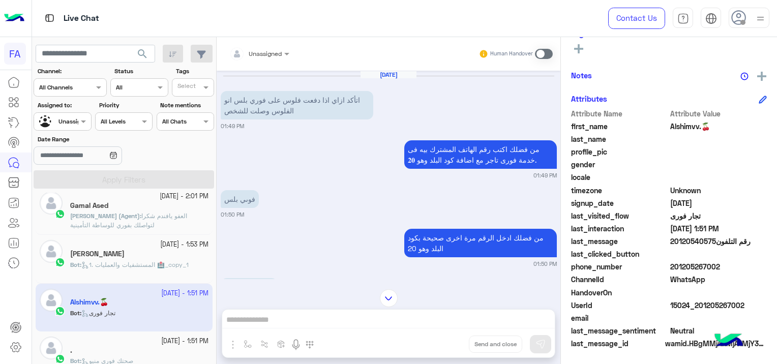
click at [128, 357] on p "Bot : صحتك فورى منيو" at bounding box center [101, 361] width 63 height 9
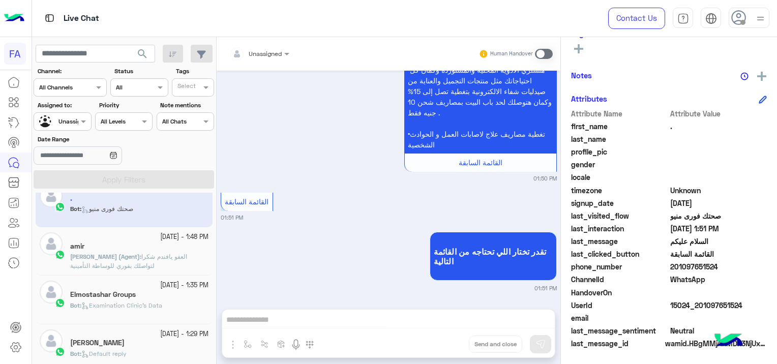
click at [174, 305] on div "Bot : Examination Clinic's Data" at bounding box center [139, 310] width 138 height 18
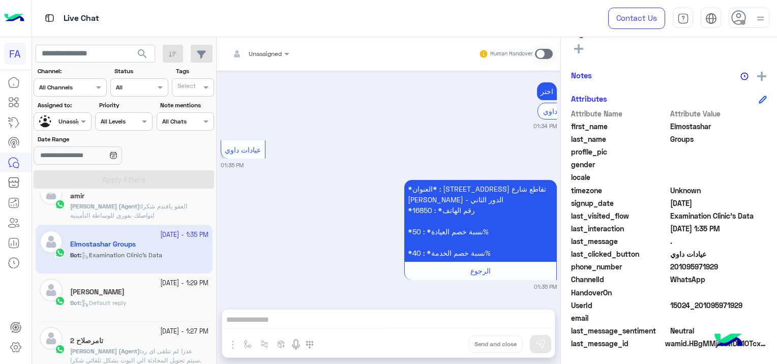
click at [167, 303] on div "Bot : Default reply" at bounding box center [139, 308] width 138 height 18
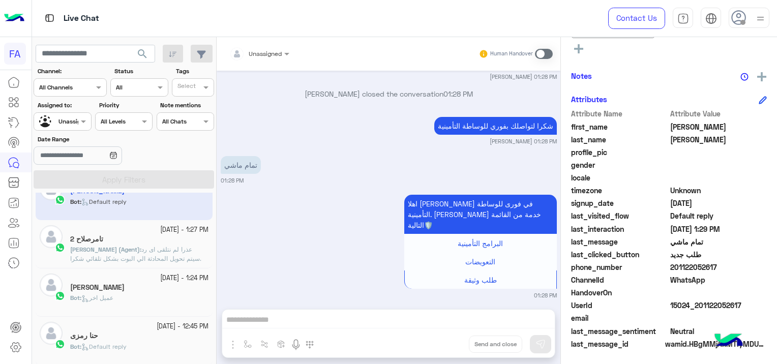
click at [156, 289] on div "[PERSON_NAME]" at bounding box center [139, 288] width 138 height 11
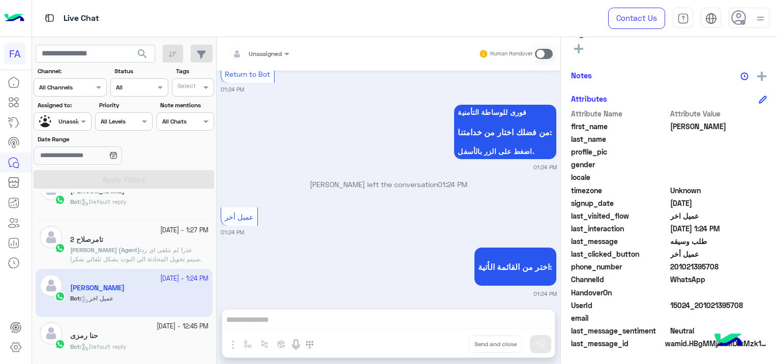
drag, startPoint x: 741, startPoint y: 303, endPoint x: 700, endPoint y: 308, distance: 41.0
click at [700, 308] on span "15024_201021395708" at bounding box center [719, 305] width 97 height 11
copy span "1021395708"
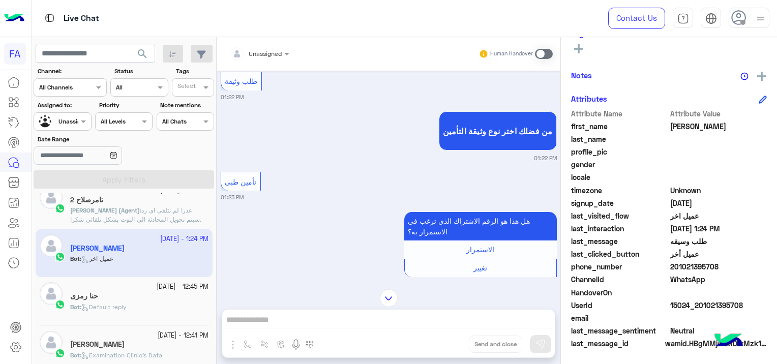
scroll to position [611, 0]
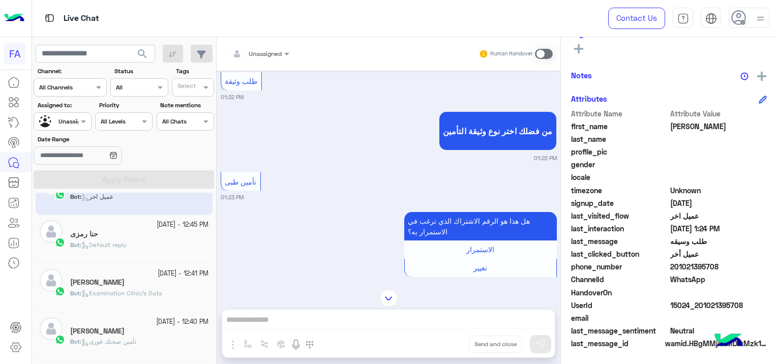
click at [154, 241] on div "Bot : Default reply" at bounding box center [139, 250] width 138 height 18
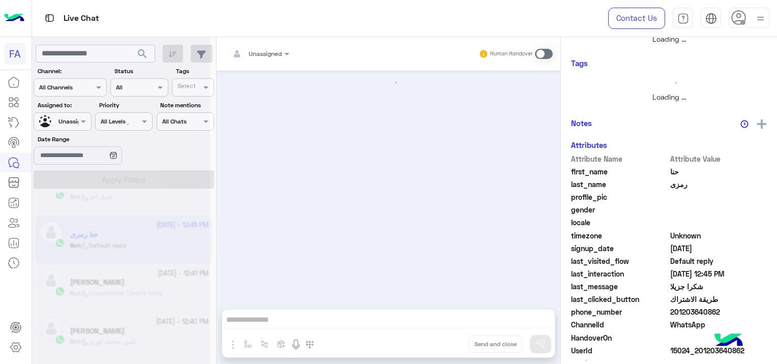
scroll to position [279, 0]
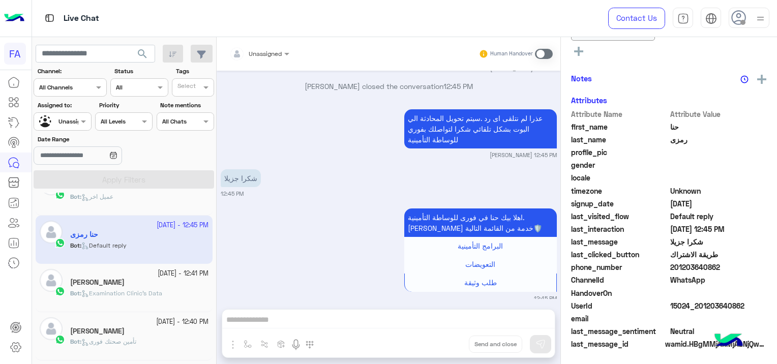
click at [148, 292] on span "Examination Clinic's Data" at bounding box center [121, 293] width 81 height 8
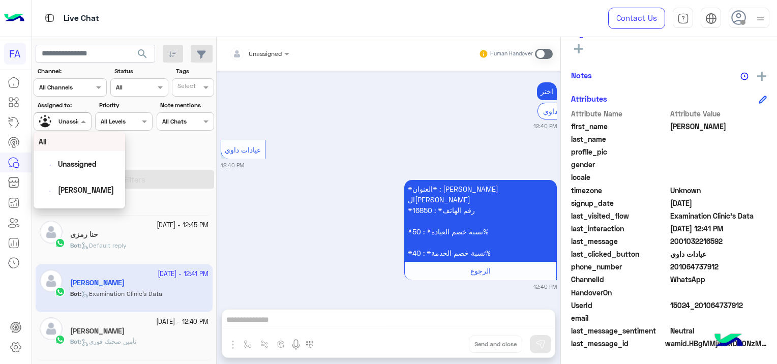
click at [65, 124] on div at bounding box center [62, 120] width 56 height 10
click at [85, 180] on div "[PERSON_NAME]" at bounding box center [86, 175] width 56 height 11
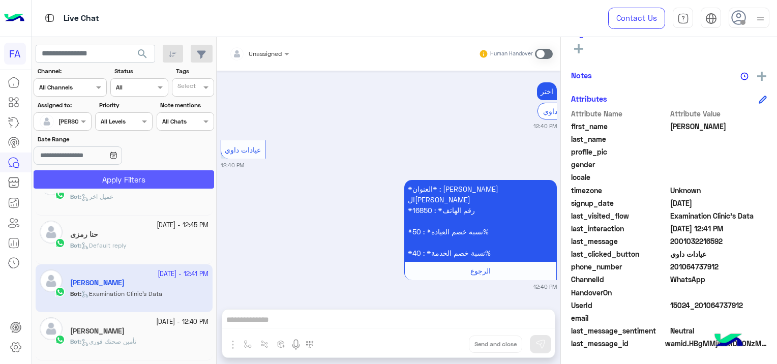
click at [136, 171] on button "Apply Filters" at bounding box center [124, 179] width 181 height 18
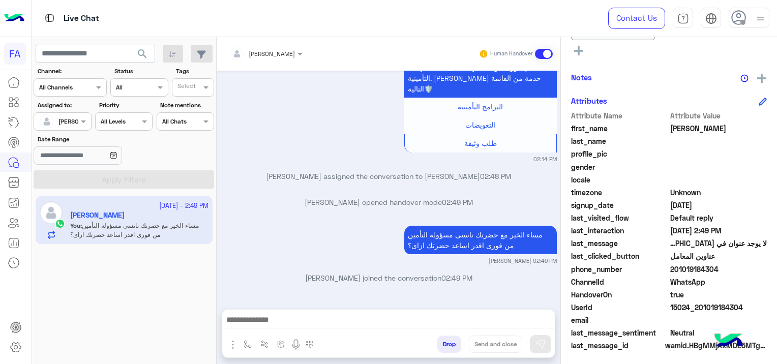
scroll to position [234, 0]
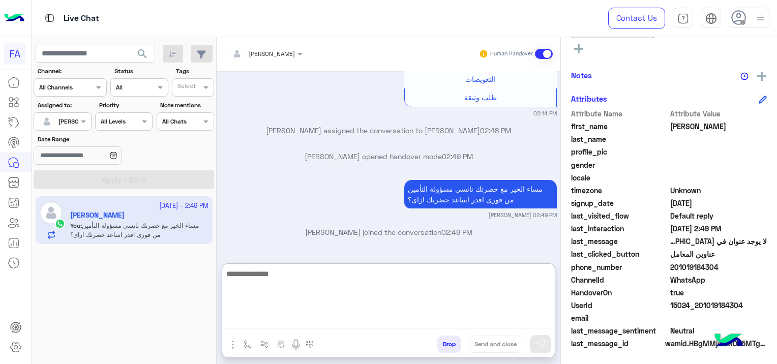
click at [258, 315] on textarea at bounding box center [388, 298] width 333 height 61
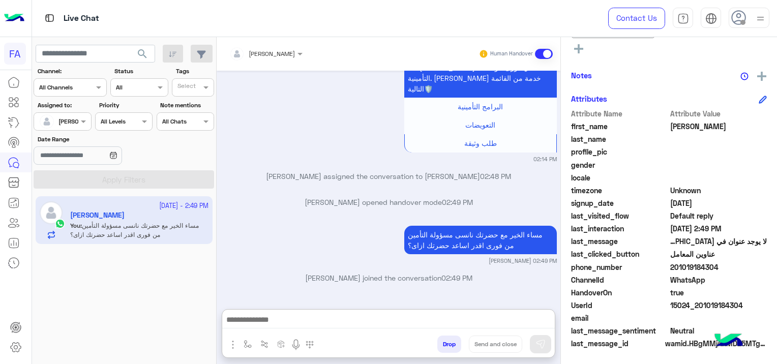
click at [394, 189] on div "[PERSON_NAME] assigned the conversation to [PERSON_NAME] 02:48 PM" at bounding box center [389, 180] width 336 height 18
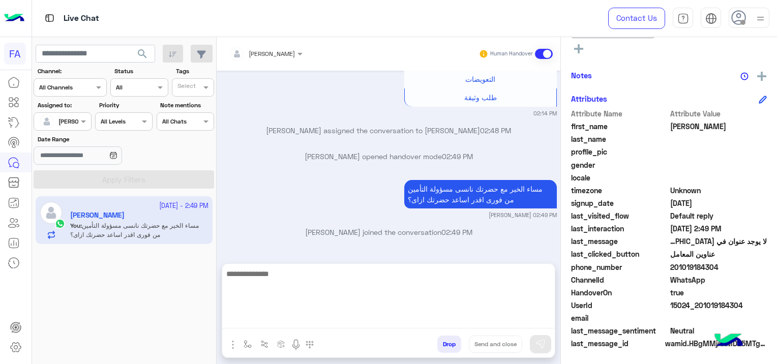
click at [283, 318] on textarea at bounding box center [388, 298] width 333 height 61
paste textarea "**********"
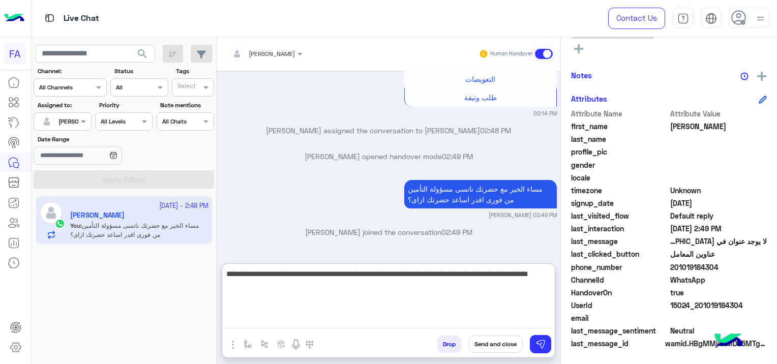
scroll to position [1087, 0]
type textarea "**********"
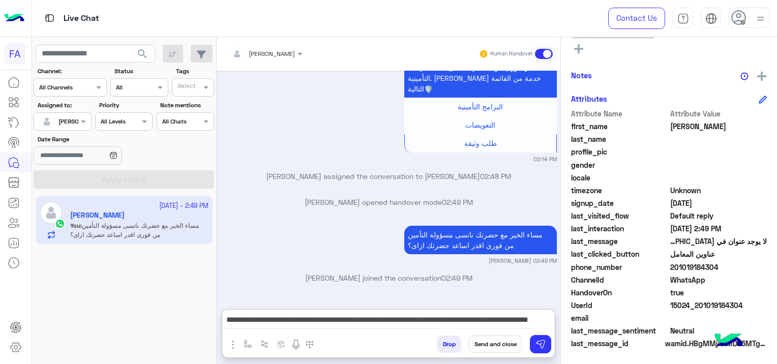
click at [498, 344] on button "Send and close" at bounding box center [495, 344] width 53 height 17
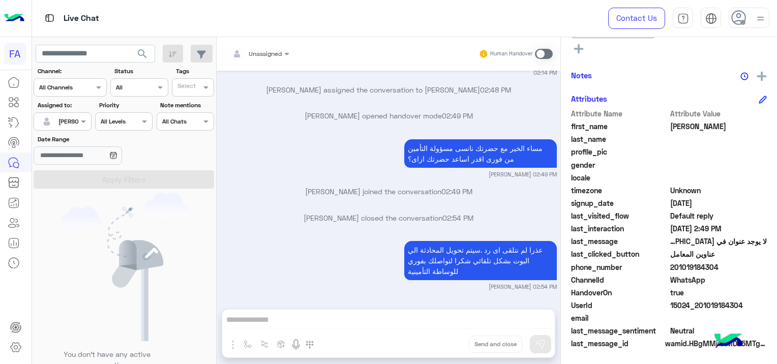
scroll to position [260, 0]
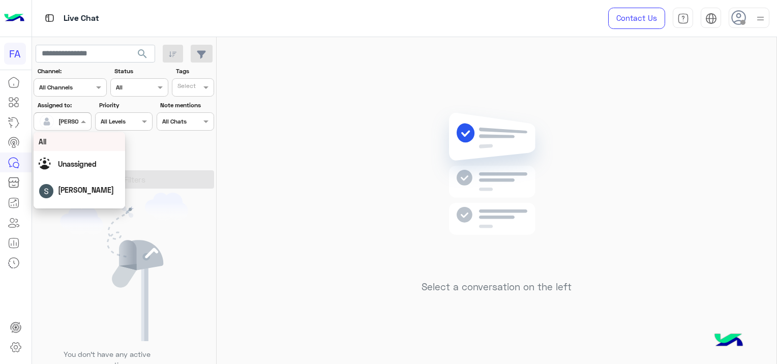
click at [83, 117] on span at bounding box center [84, 121] width 13 height 11
click at [84, 162] on span "Unassigned" at bounding box center [77, 164] width 39 height 9
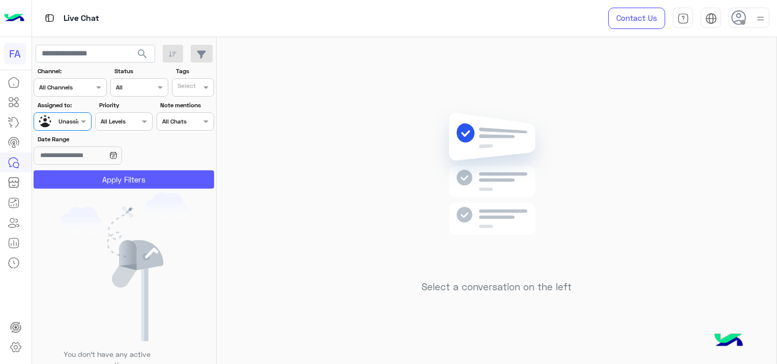
click at [114, 183] on button "Apply Filters" at bounding box center [124, 179] width 181 height 18
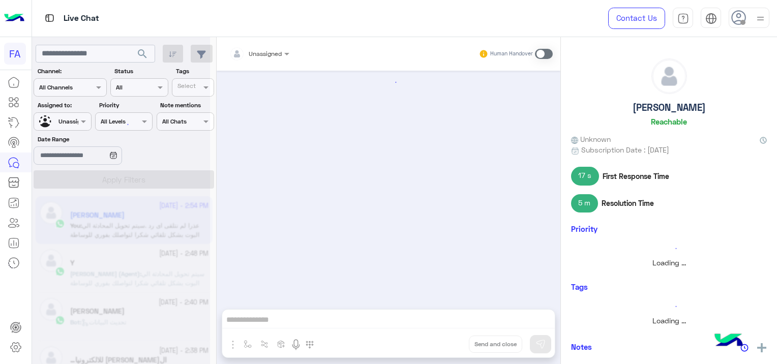
scroll to position [1040, 0]
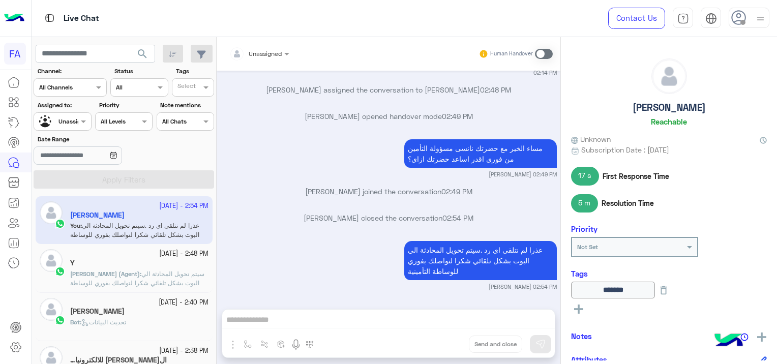
click at [140, 53] on span "search" at bounding box center [142, 54] width 12 height 12
click at [181, 275] on span "سيتم تحويل المحادثة الي البوت بشكل تلقائي شكرا لتواصلك بفوري للوساطة التأمينية" at bounding box center [137, 283] width 134 height 26
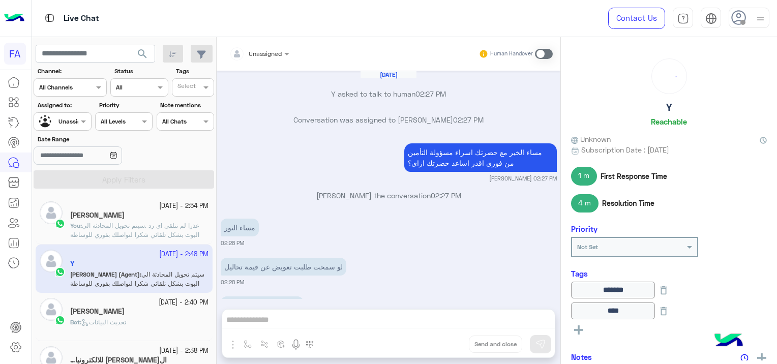
scroll to position [678, 0]
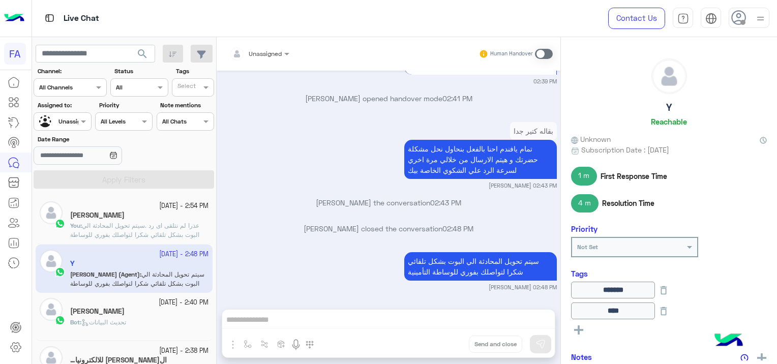
click at [169, 318] on div "Bot : تحديث البيانات" at bounding box center [139, 327] width 138 height 18
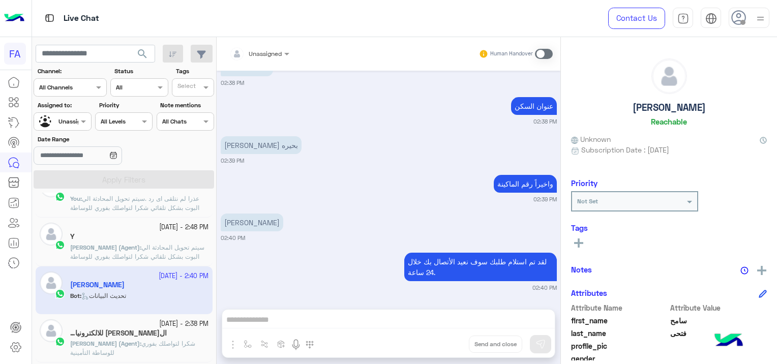
scroll to position [51, 0]
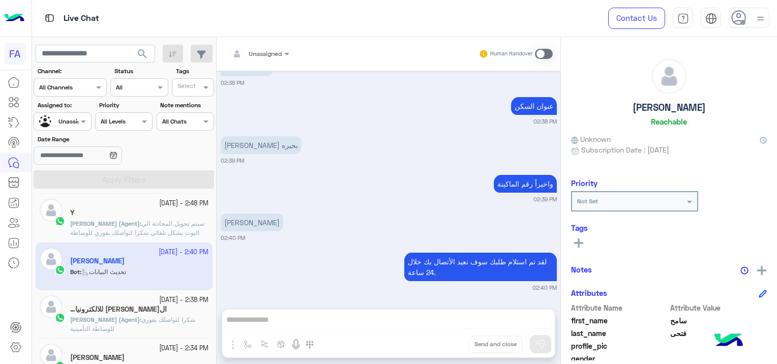
click at [161, 312] on div "ال[PERSON_NAME] للالكترونيات" at bounding box center [139, 310] width 138 height 11
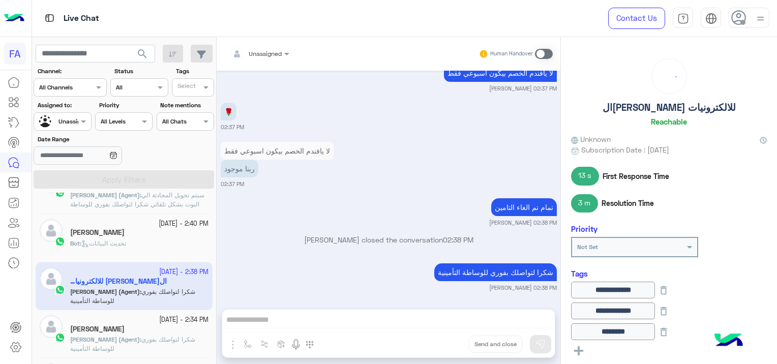
scroll to position [153, 0]
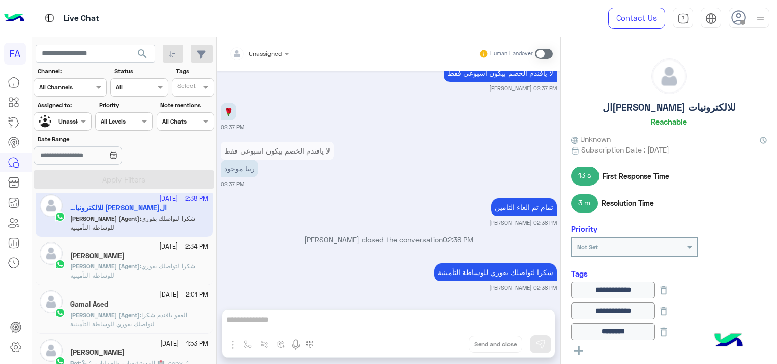
click at [169, 273] on p "[PERSON_NAME] (Agent) : شكرا لتواصلك بفوري للوساطة التأمينية" at bounding box center [139, 271] width 138 height 18
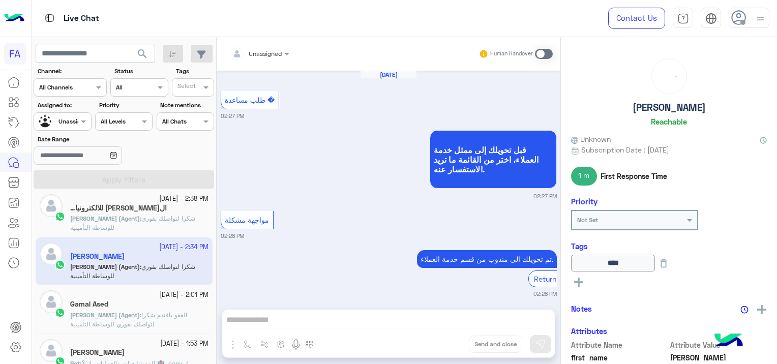
scroll to position [640, 0]
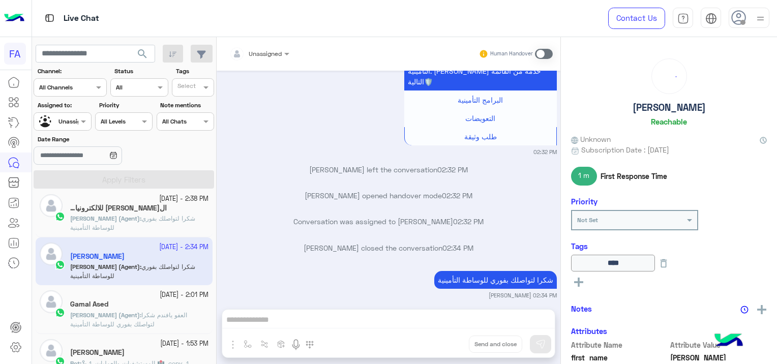
click at [164, 315] on span "العفو يافندم شكرا لتواصلك بفوري للوساطة التأمينية" at bounding box center [128, 319] width 117 height 17
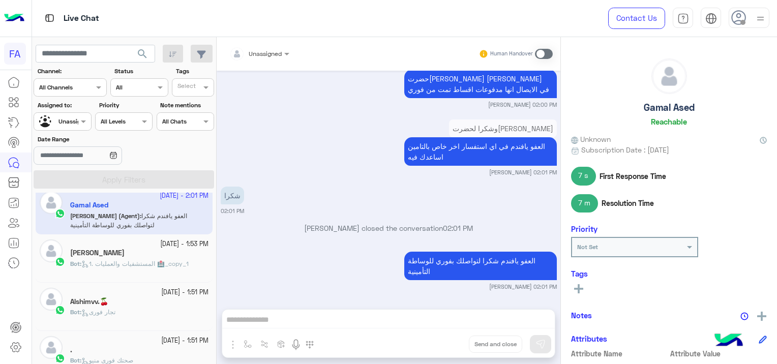
scroll to position [254, 0]
click at [159, 266] on p "Bot : 1. المستشفيات والعمليات 🏥_copy_1" at bounding box center [129, 261] width 119 height 9
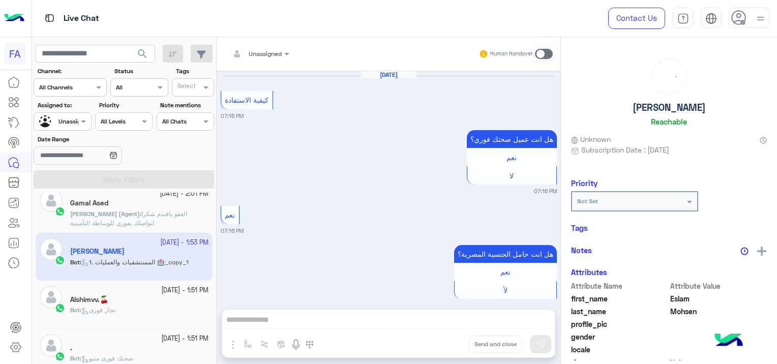
scroll to position [932, 0]
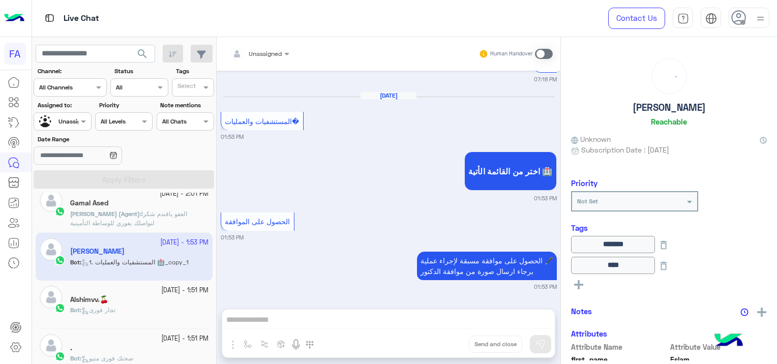
click at [168, 292] on small "[DATE] - 1:51 PM" at bounding box center [184, 291] width 47 height 10
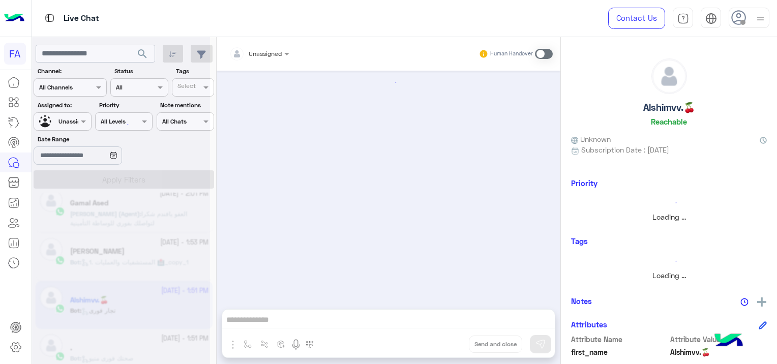
scroll to position [208, 0]
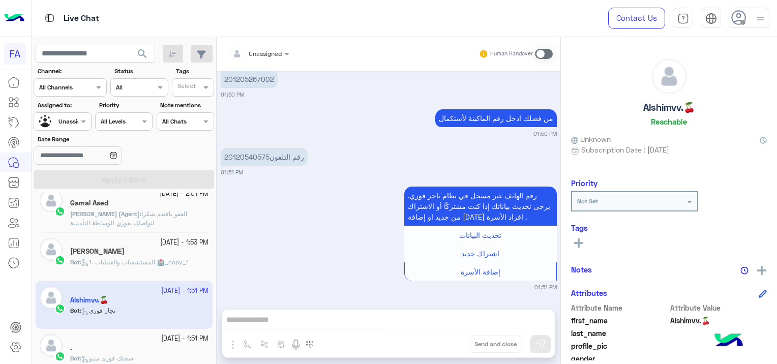
click at [129, 341] on div "[DATE] - 1:51 PM" at bounding box center [139, 339] width 138 height 10
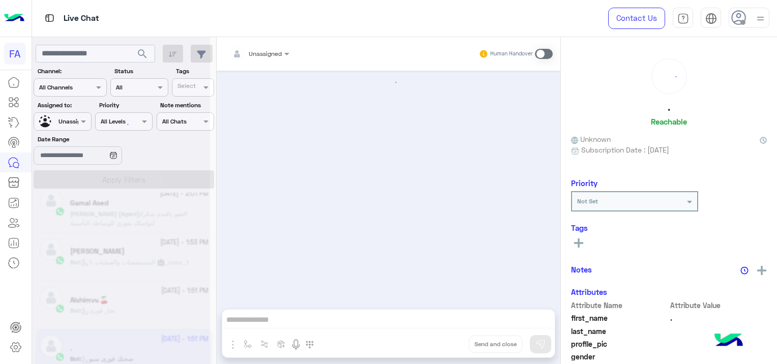
scroll to position [1009, 0]
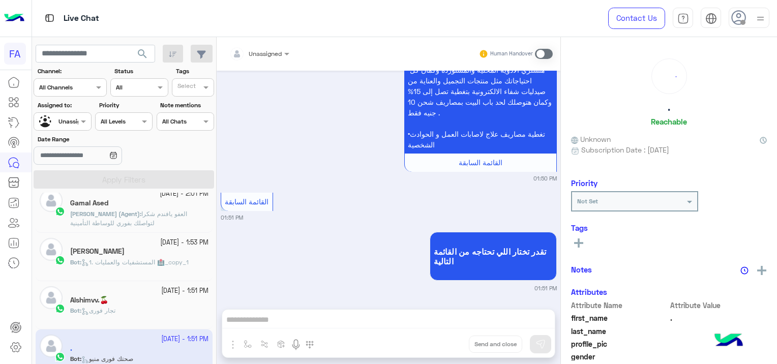
click at [149, 302] on div "Alshimvv.🍒" at bounding box center [139, 301] width 138 height 11
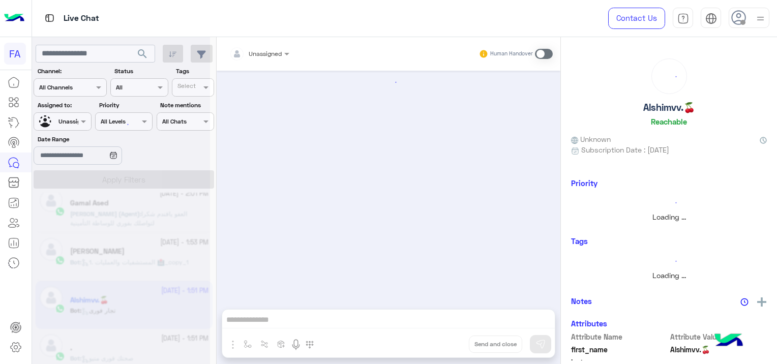
scroll to position [208, 0]
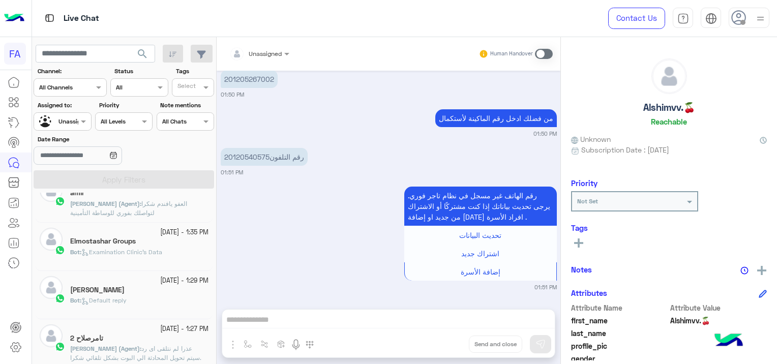
click at [164, 244] on div "Elmostashar Groups" at bounding box center [139, 242] width 138 height 11
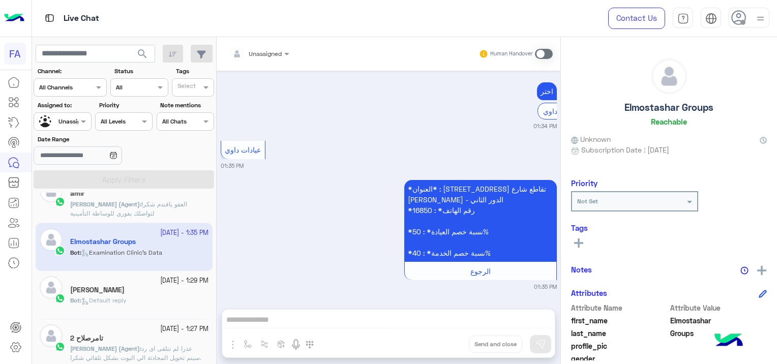
click at [167, 300] on div "Bot : Default reply" at bounding box center [139, 305] width 138 height 18
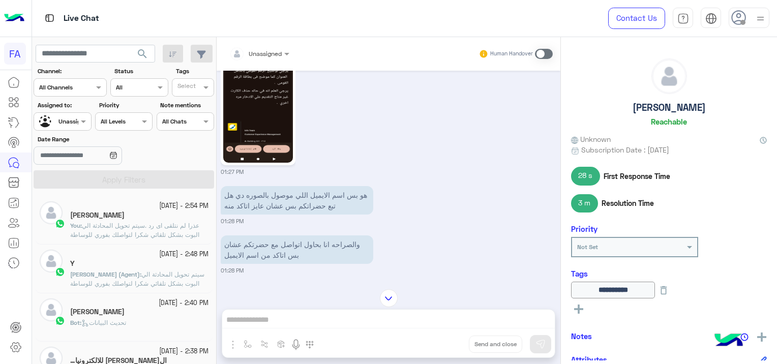
click at [142, 53] on span "search" at bounding box center [142, 54] width 12 height 12
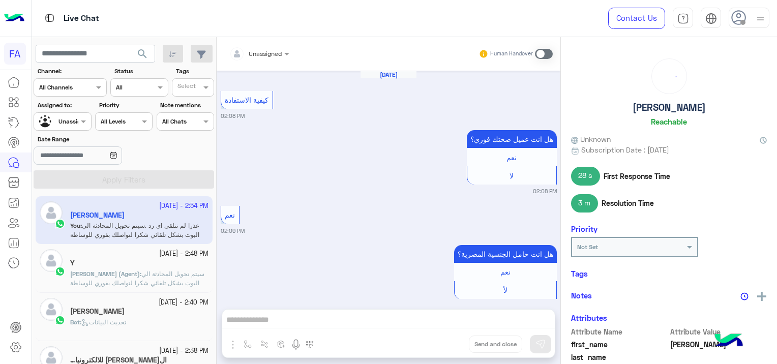
scroll to position [1040, 0]
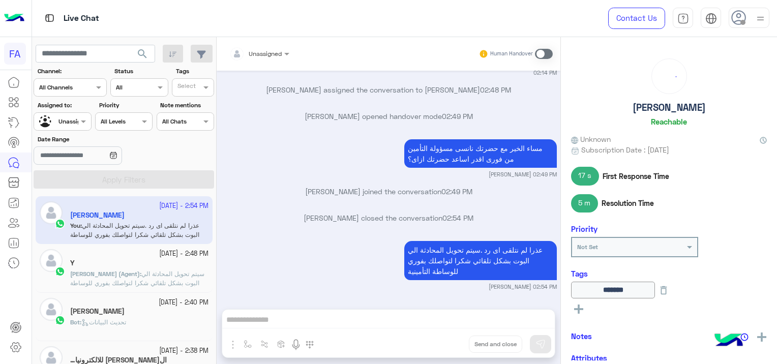
click at [142, 53] on span "search" at bounding box center [142, 54] width 12 height 12
click at [175, 317] on div "[DATE] - 2:40 PM [PERSON_NAME] Bot : تحديث البيانات" at bounding box center [139, 317] width 138 height 38
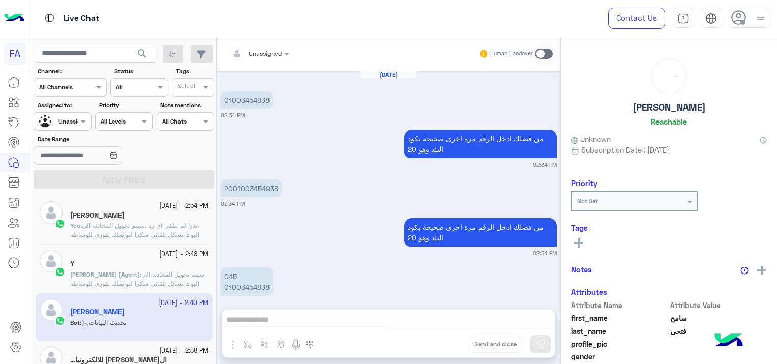
scroll to position [716, 0]
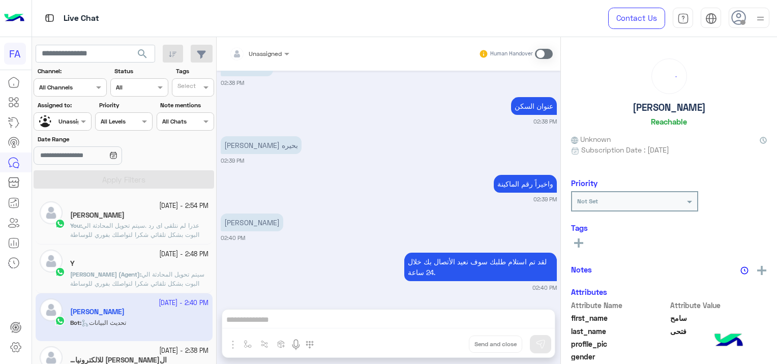
click at [319, 274] on div "لقد تم استلام طلبك سوف نعيد الأتصال بك خلال 24 ساعة. 02:40 PM" at bounding box center [389, 271] width 336 height 42
click at [139, 54] on span "search" at bounding box center [142, 54] width 12 height 12
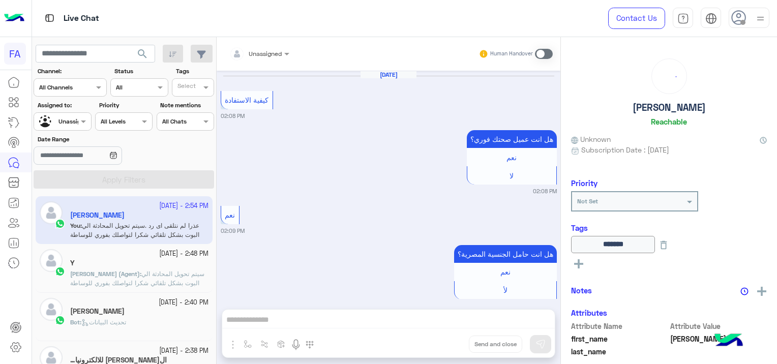
scroll to position [1040, 0]
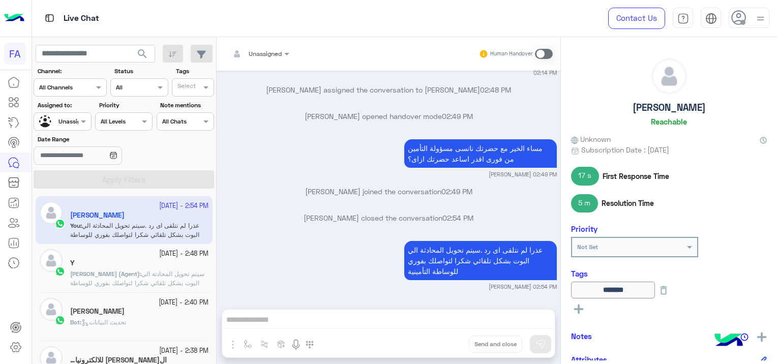
click at [144, 53] on span "search" at bounding box center [142, 54] width 12 height 12
click at [142, 56] on span "search" at bounding box center [142, 54] width 12 height 12
click at [162, 319] on div "Bot : تحديث البيانات" at bounding box center [139, 327] width 138 height 18
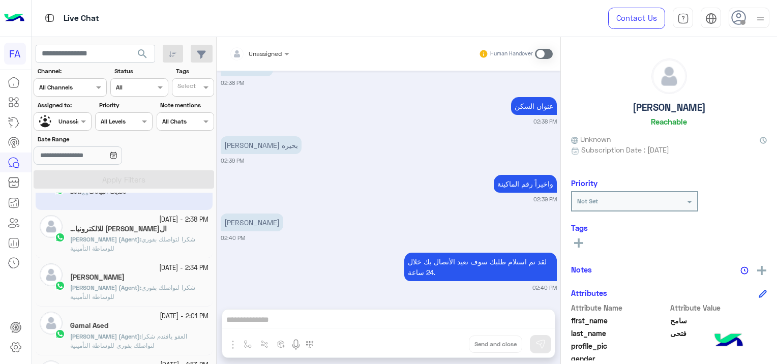
scroll to position [102, 0]
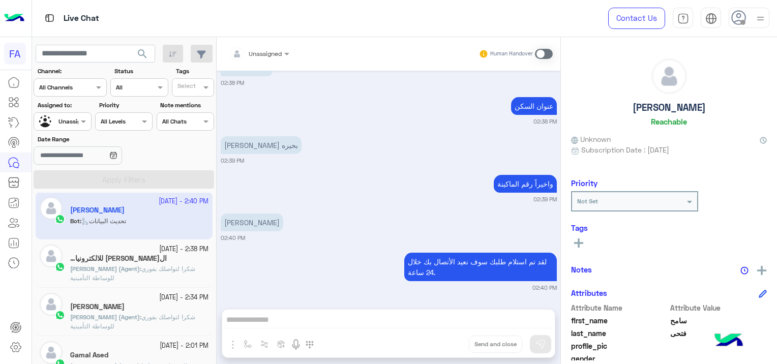
click at [166, 266] on span "شكرا لتواصلك بفوري للوساطة التأمينية" at bounding box center [132, 273] width 125 height 17
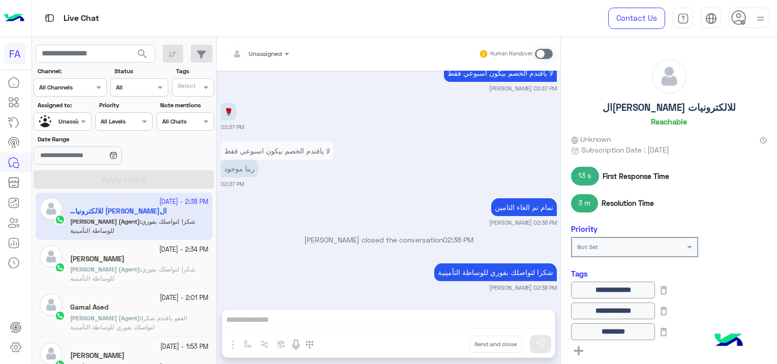
scroll to position [204, 0]
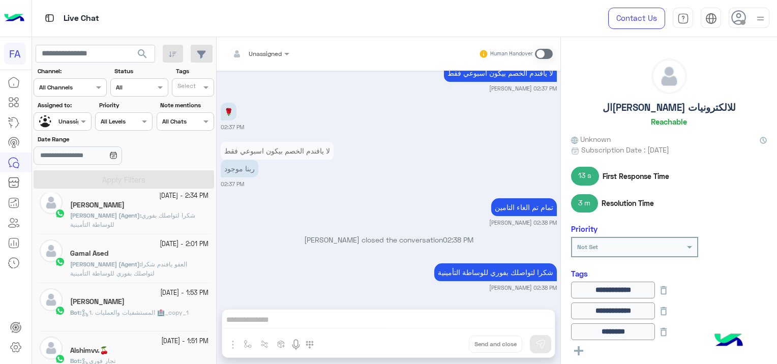
click at [140, 308] on p "Bot : 1. المستشفيات والعمليات 🏥_copy_1" at bounding box center [129, 312] width 119 height 9
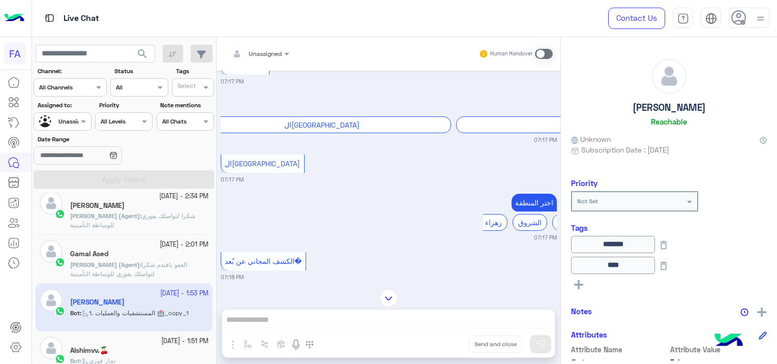
scroll to position [474, 0]
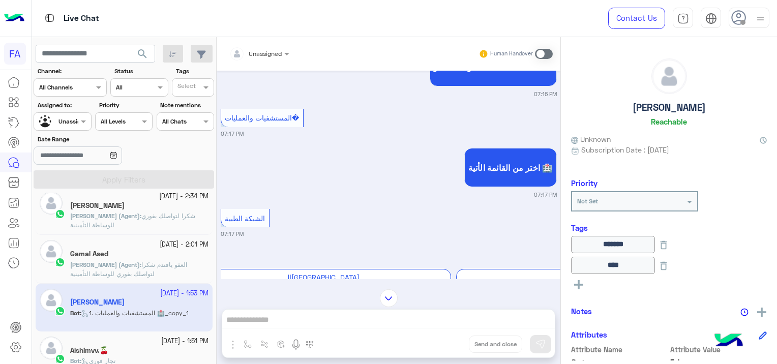
click at [142, 351] on div "Alshimvv.🍒" at bounding box center [139, 351] width 138 height 11
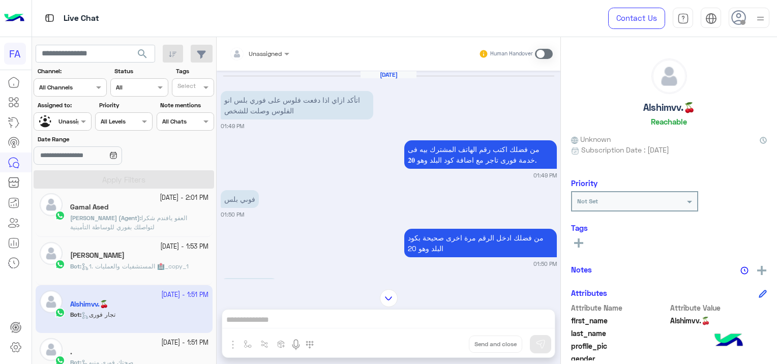
scroll to position [305, 0]
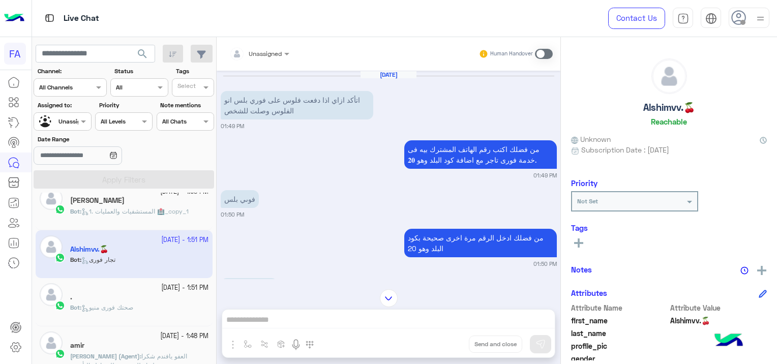
click at [170, 293] on div "." at bounding box center [139, 298] width 138 height 11
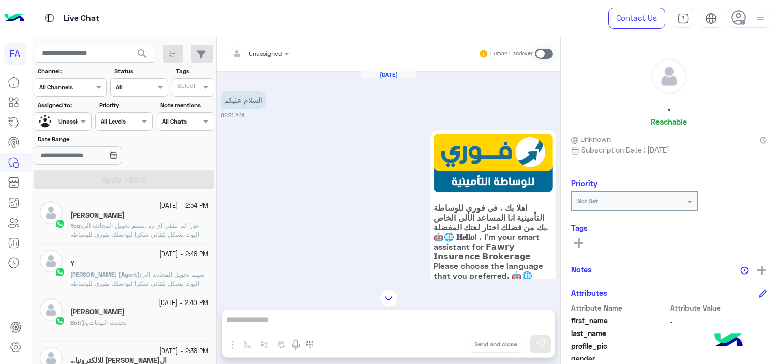
click at [139, 51] on span "search" at bounding box center [142, 54] width 12 height 12
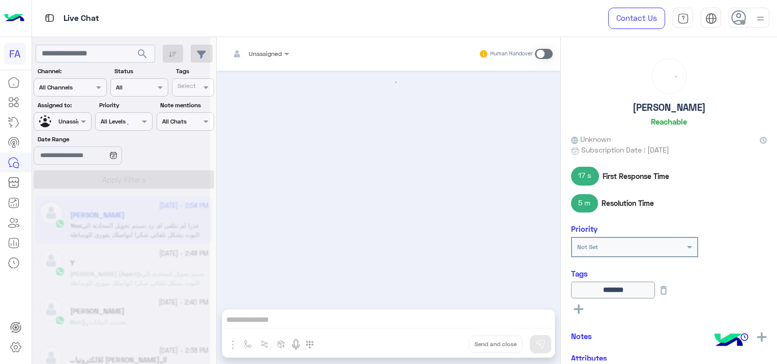
scroll to position [1040, 0]
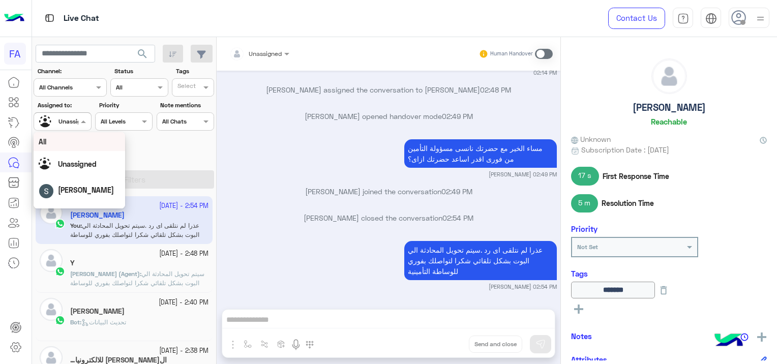
click at [61, 113] on div "Unassigned" at bounding box center [58, 122] width 39 height 18
click at [94, 199] on span "Omnia Mostafa" at bounding box center [89, 195] width 51 height 9
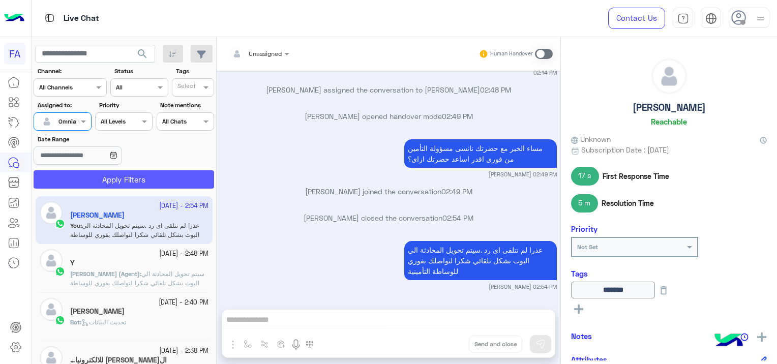
click at [125, 179] on button "Apply Filters" at bounding box center [124, 179] width 181 height 18
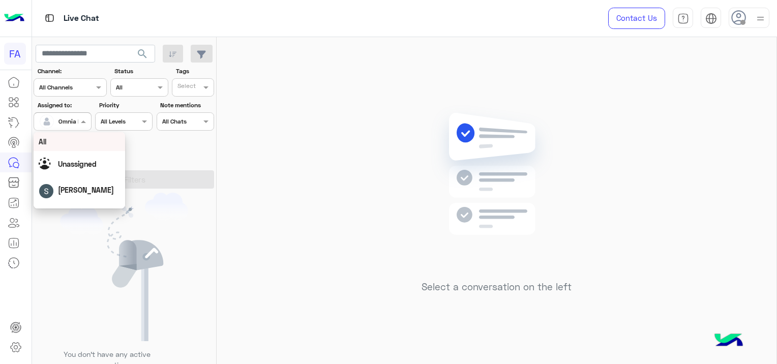
click at [75, 122] on div at bounding box center [62, 120] width 56 height 10
click at [111, 161] on div "Unassigned" at bounding box center [79, 164] width 81 height 18
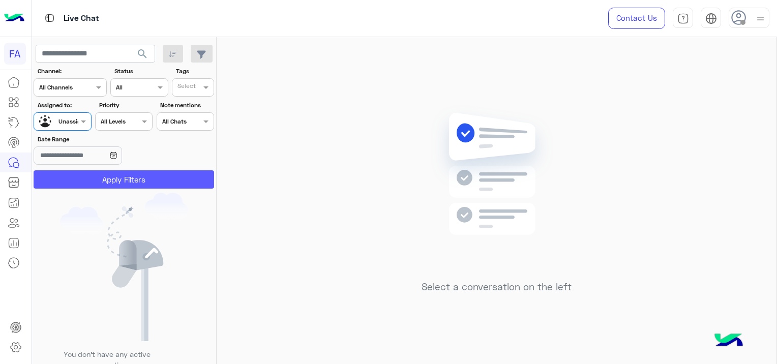
click at [129, 171] on button "Apply Filters" at bounding box center [124, 179] width 181 height 18
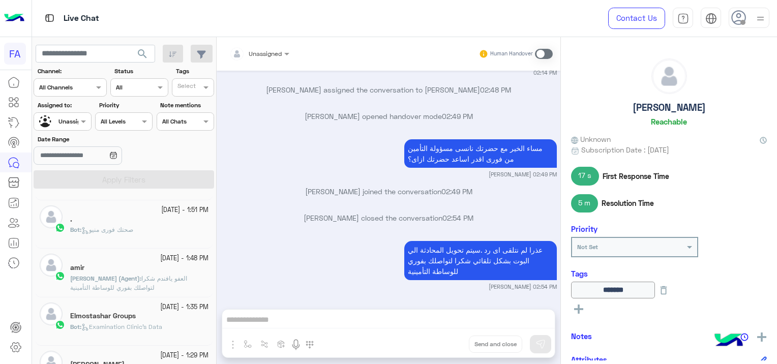
scroll to position [407, 0]
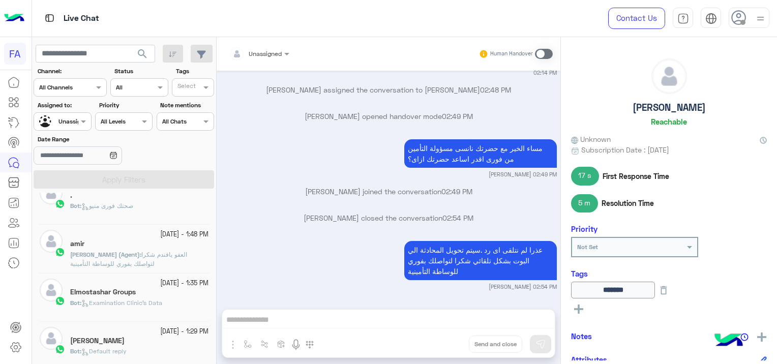
click at [161, 266] on p "[PERSON_NAME] (Agent) : العفو يافندم شكرا لتواصلك بفوري للوساطة التأمينية" at bounding box center [139, 259] width 138 height 18
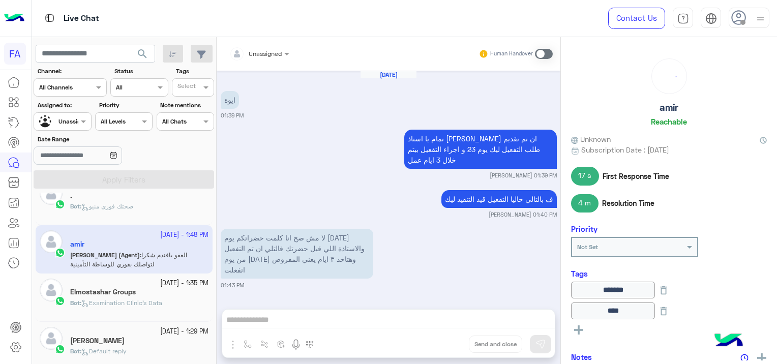
scroll to position [735, 0]
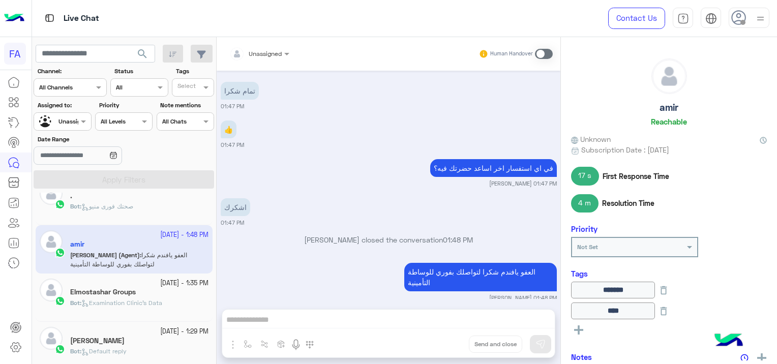
click at [127, 307] on div "Bot : Examination Clinic's Data" at bounding box center [139, 308] width 138 height 18
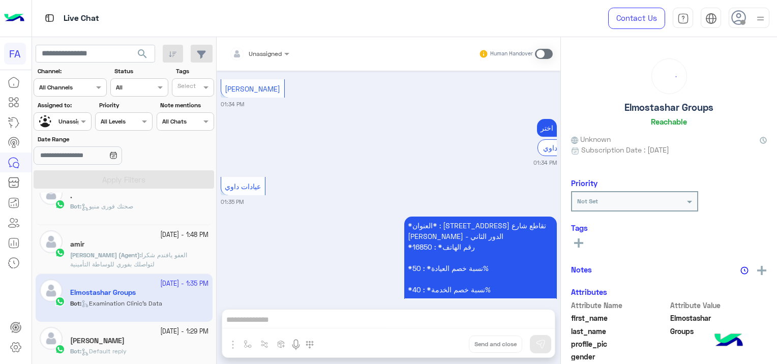
scroll to position [964, 0]
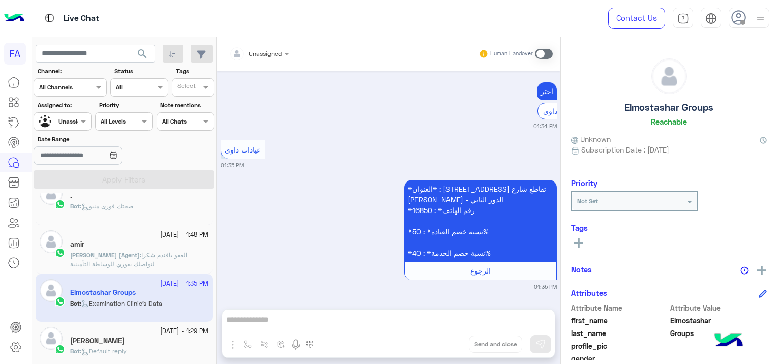
click at [132, 339] on div "[PERSON_NAME]" at bounding box center [139, 342] width 138 height 11
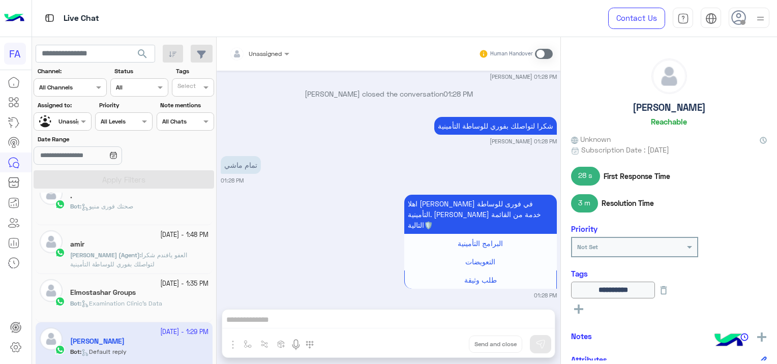
scroll to position [560, 0]
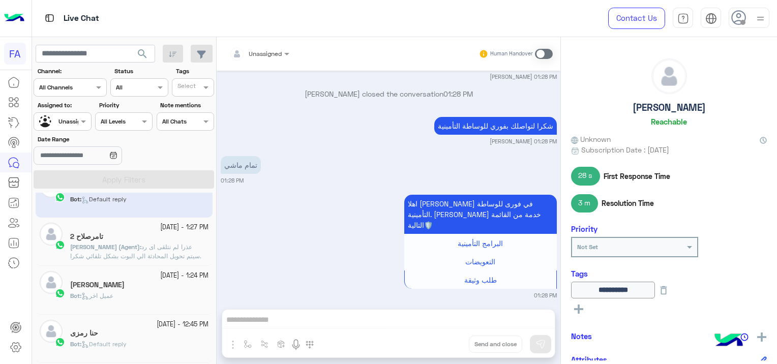
click at [160, 277] on small "[DATE] - 1:24 PM" at bounding box center [184, 276] width 48 height 10
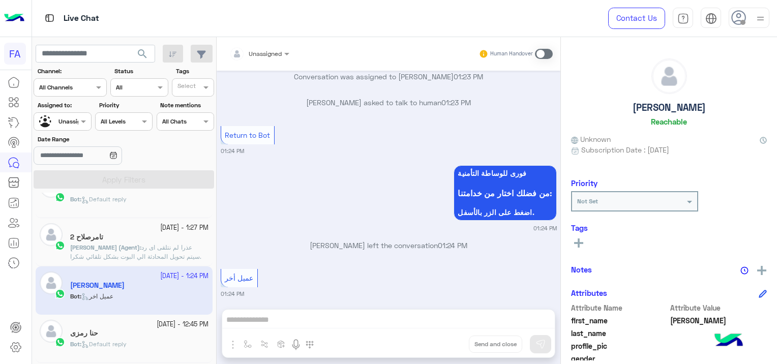
scroll to position [910, 0]
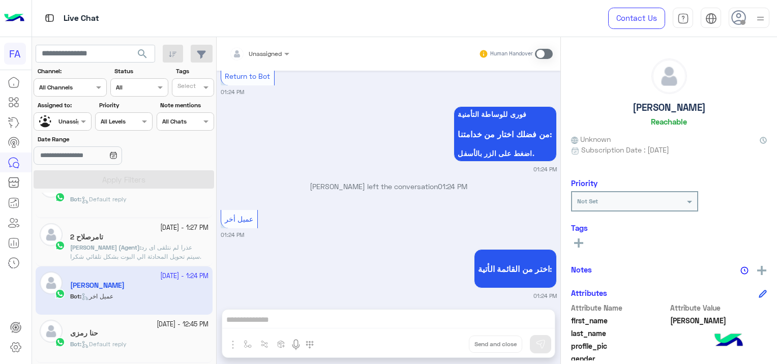
click at [119, 329] on div "حنا رمزى" at bounding box center [139, 334] width 138 height 11
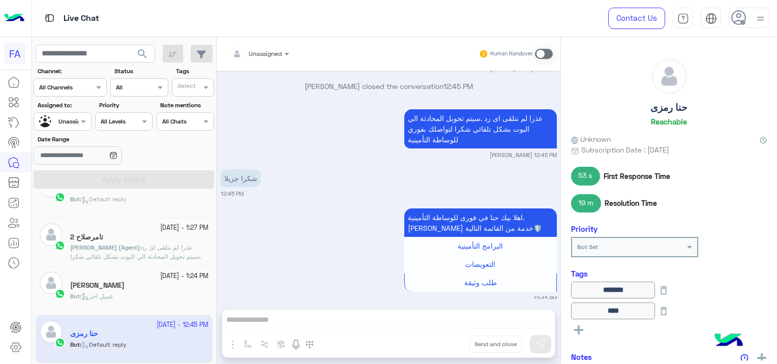
scroll to position [661, 0]
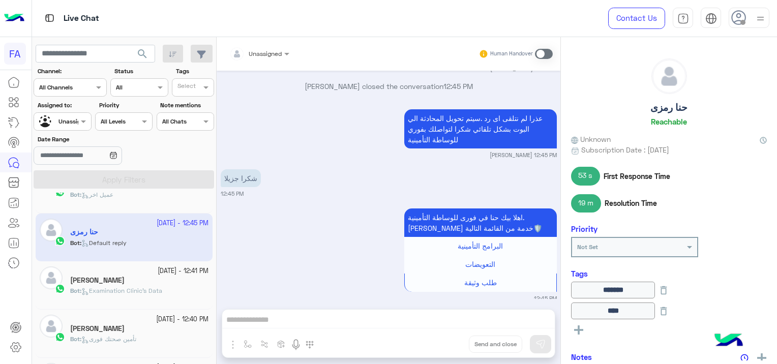
click at [168, 291] on div "Bot : Examination Clinic's Data" at bounding box center [139, 295] width 138 height 18
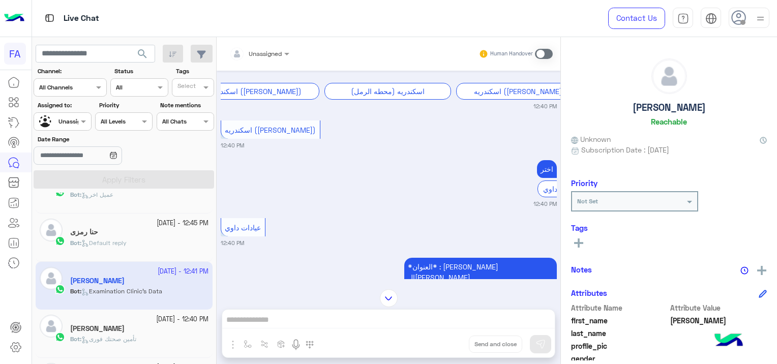
scroll to position [814, 0]
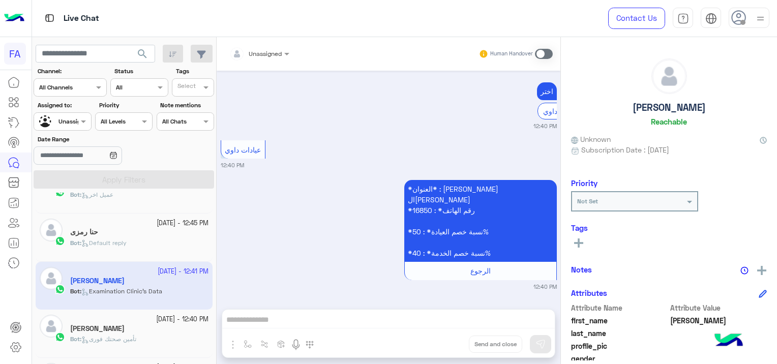
click at [114, 328] on div "[PERSON_NAME]" at bounding box center [139, 330] width 138 height 11
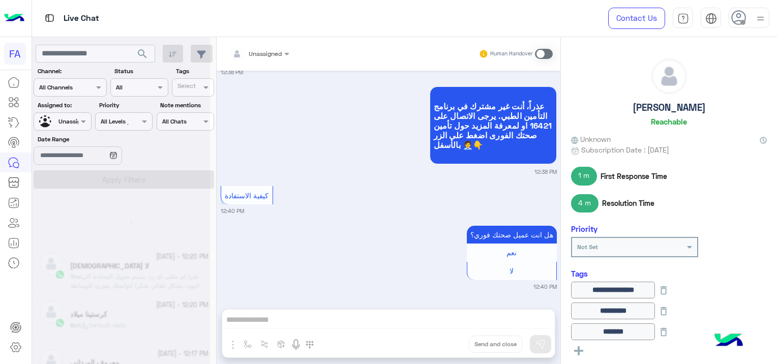
scroll to position [5, 0]
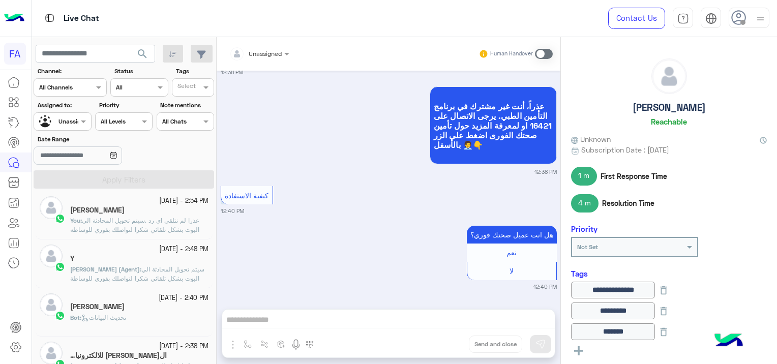
click at [153, 213] on div "[PERSON_NAME]" at bounding box center [139, 211] width 138 height 11
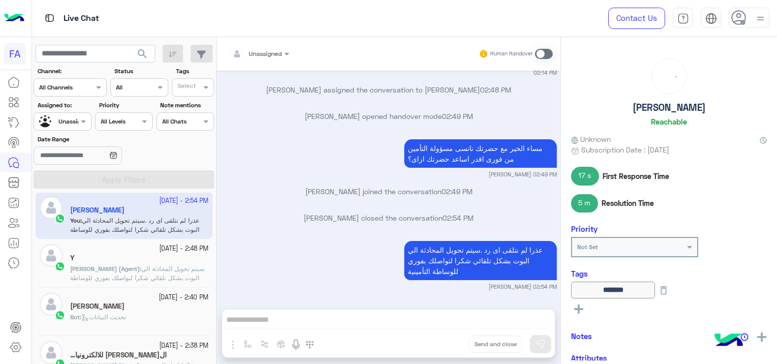
click at [166, 261] on div "Y" at bounding box center [139, 259] width 138 height 11
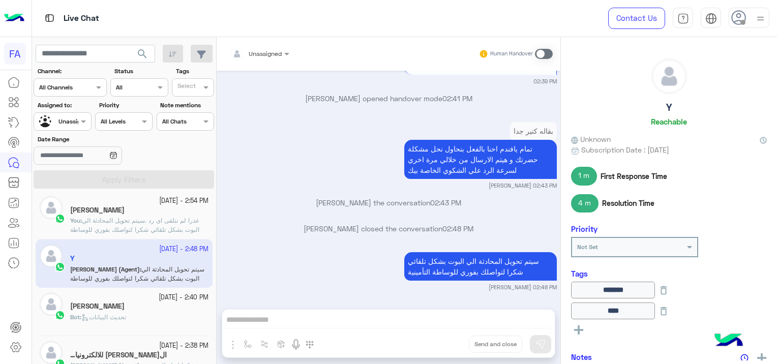
click at [134, 319] on div "Bot : تحديث البيانات" at bounding box center [139, 322] width 138 height 18
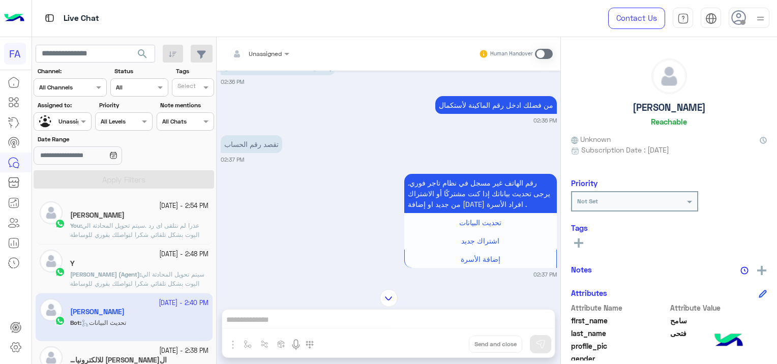
click at [147, 57] on span "search" at bounding box center [142, 54] width 12 height 12
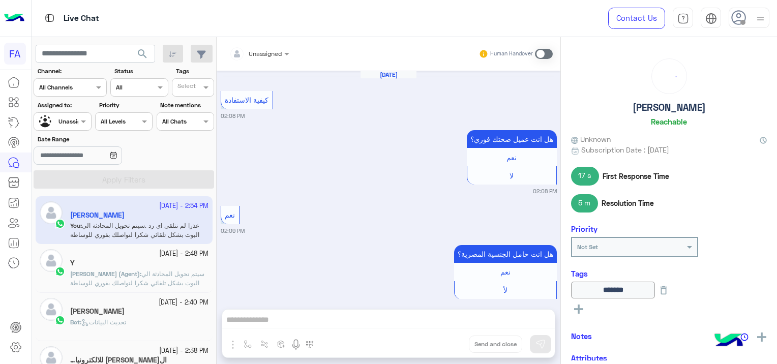
scroll to position [1040, 0]
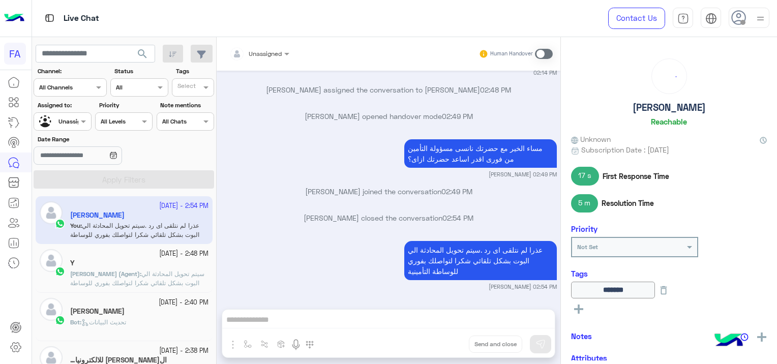
click at [145, 57] on span "search" at bounding box center [142, 54] width 12 height 12
click at [147, 312] on div "[PERSON_NAME]" at bounding box center [139, 312] width 138 height 11
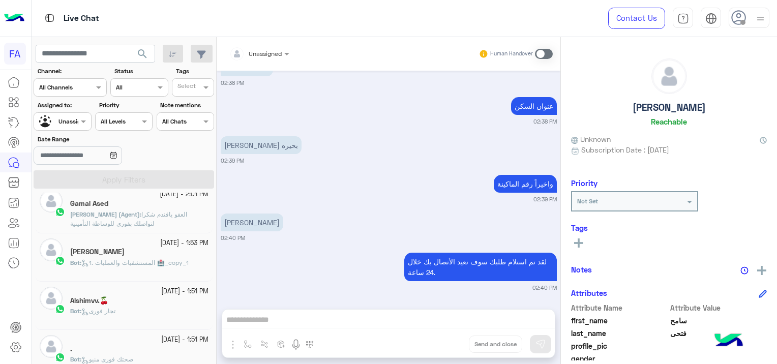
scroll to position [254, 0]
click at [118, 298] on div "Alshimvv.🍒" at bounding box center [139, 301] width 138 height 11
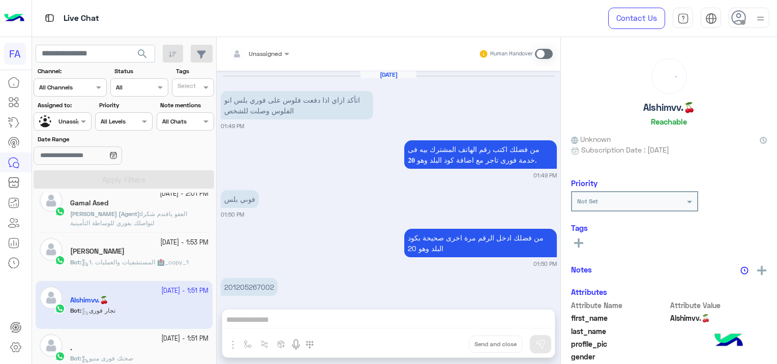
scroll to position [208, 0]
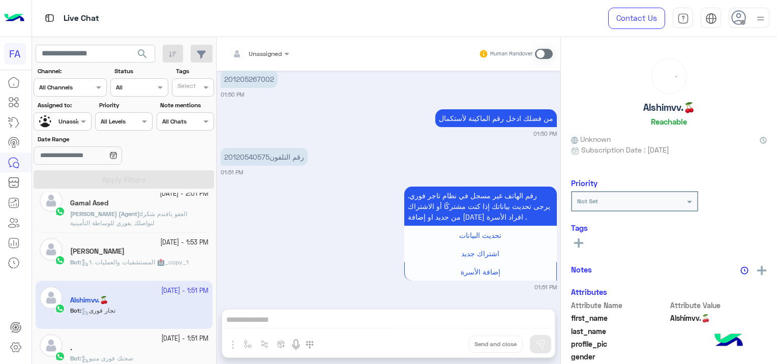
click at [117, 265] on p "Bot : 1. المستشفيات والعمليات 🏥_copy_1" at bounding box center [129, 262] width 119 height 9
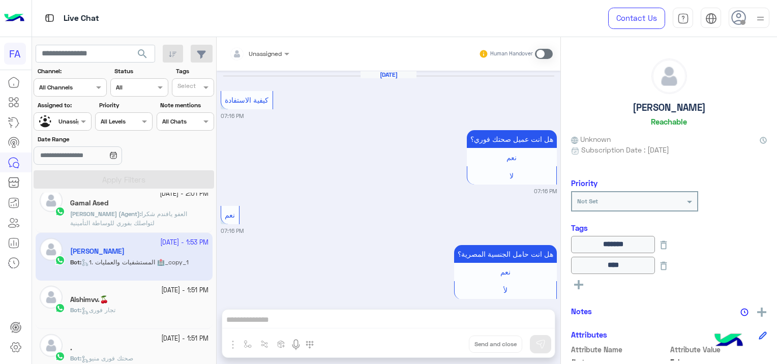
scroll to position [932, 0]
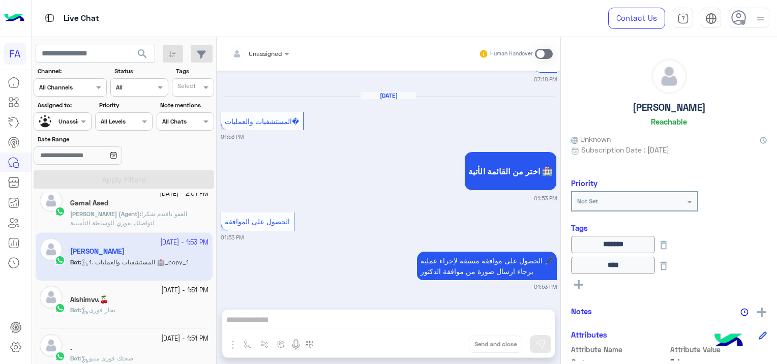
click at [125, 221] on span "العفو يافندم شكرا لتواصلك بفوري للوساطة التأمينية" at bounding box center [128, 218] width 117 height 17
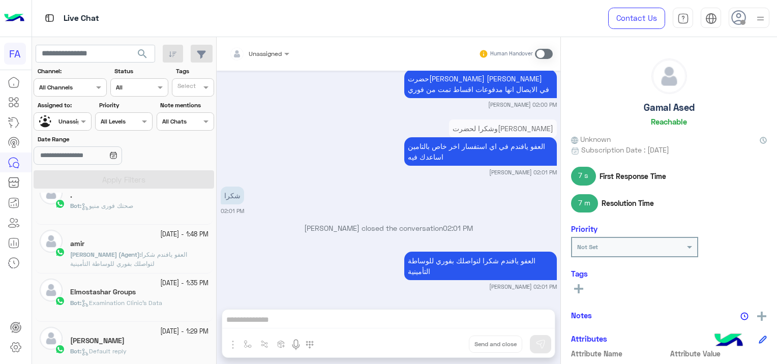
scroll to position [458, 0]
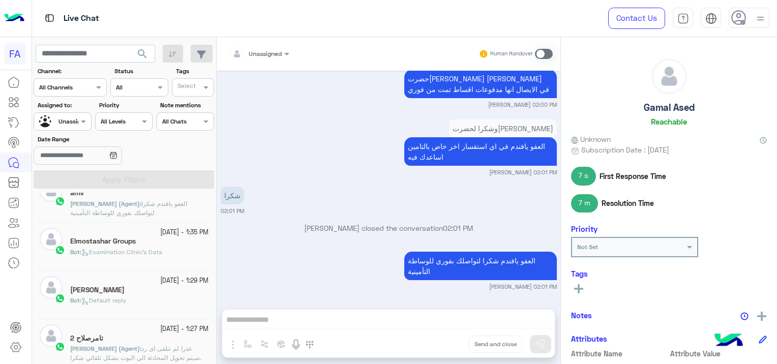
click at [157, 254] on p "Bot : Examination Clinic's Data" at bounding box center [116, 252] width 92 height 9
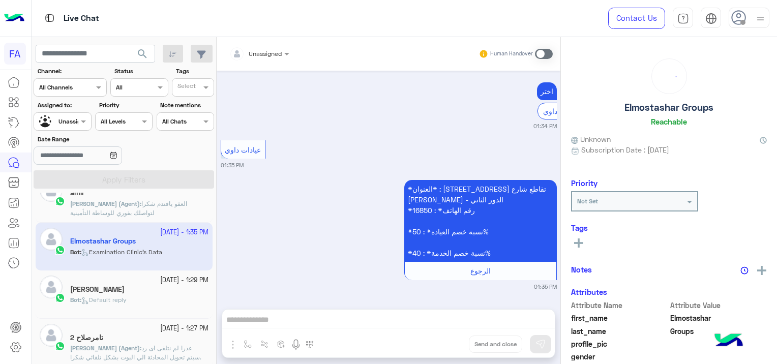
click at [150, 291] on div "[PERSON_NAME]" at bounding box center [139, 290] width 138 height 11
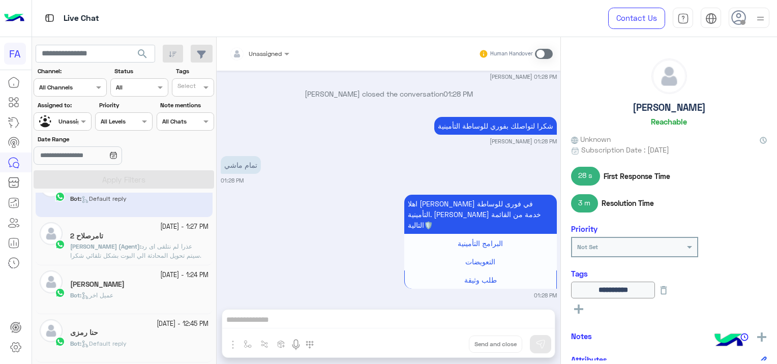
click at [150, 295] on div "Bot : عميل اخر" at bounding box center [139, 300] width 138 height 18
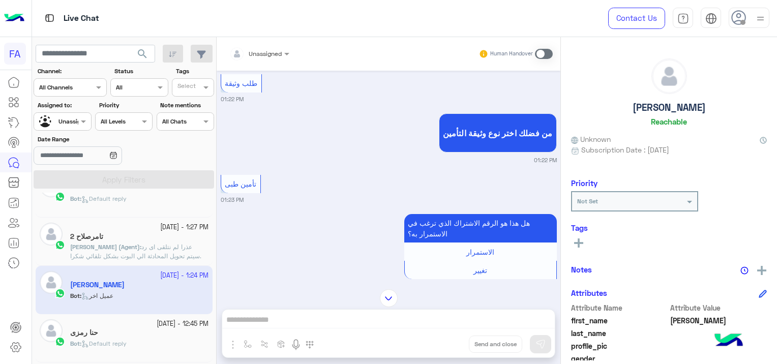
click at [144, 194] on div "Bot : Default reply" at bounding box center [139, 203] width 138 height 18
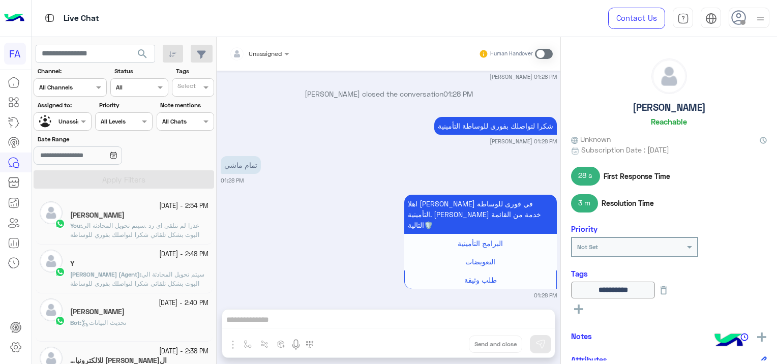
click at [140, 53] on span "search" at bounding box center [142, 54] width 12 height 12
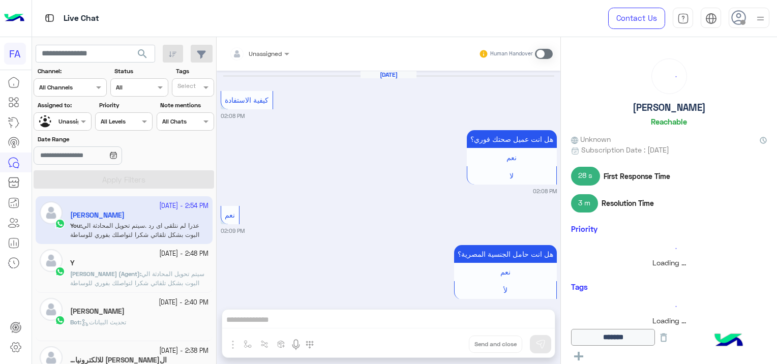
scroll to position [1040, 0]
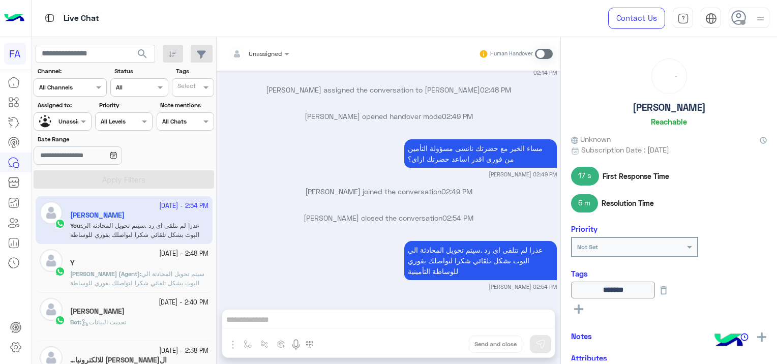
click at [150, 51] on button "search" at bounding box center [142, 56] width 25 height 22
click at [143, 53] on span "search" at bounding box center [142, 54] width 12 height 12
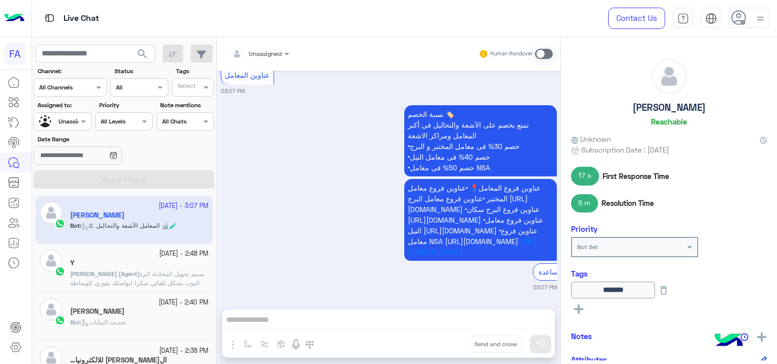
scroll to position [2172, 0]
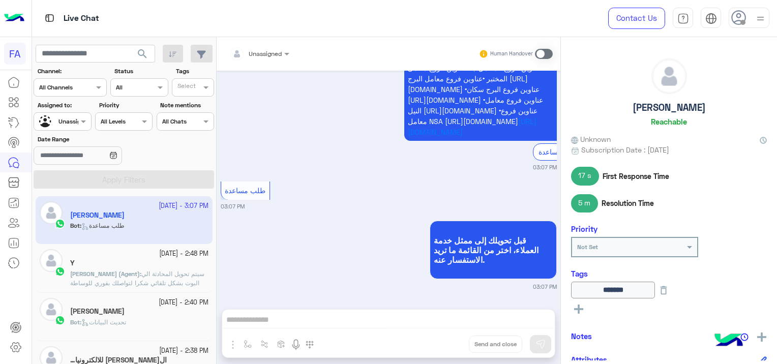
click at [267, 45] on div "Unassigned" at bounding box center [255, 54] width 52 height 20
click at [415, 228] on div "قبل تحويلك إلى ممثل خدمة العملاء، اختر من القائمة ما تريد الاستفسار عنه. 03:07 …" at bounding box center [389, 254] width 336 height 73
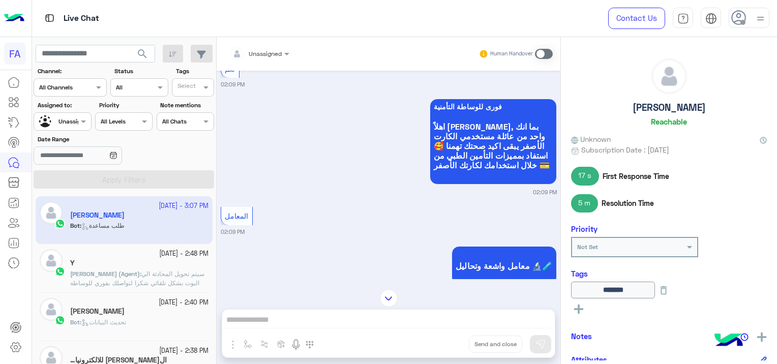
scroll to position [443, 0]
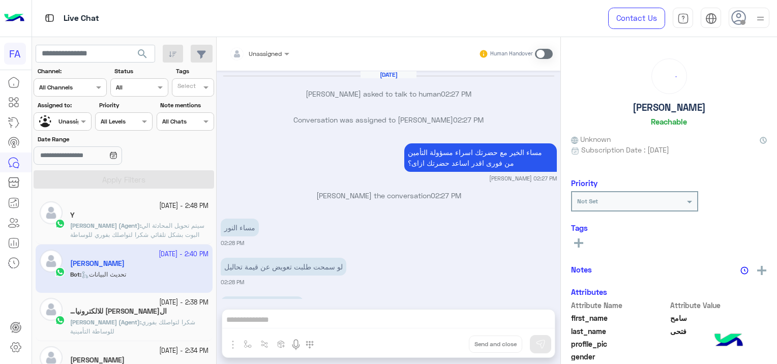
scroll to position [1605, 0]
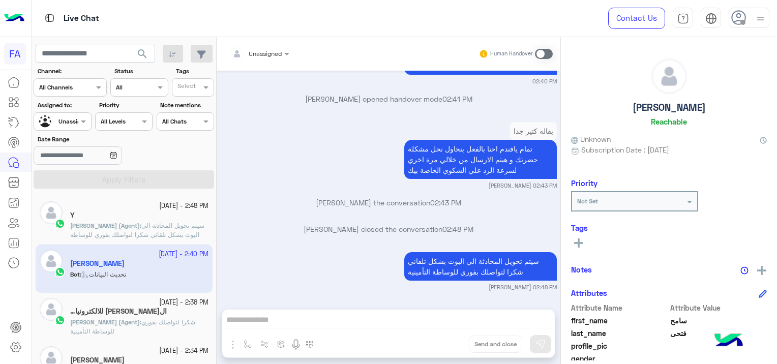
click at [71, 120] on div at bounding box center [62, 120] width 56 height 10
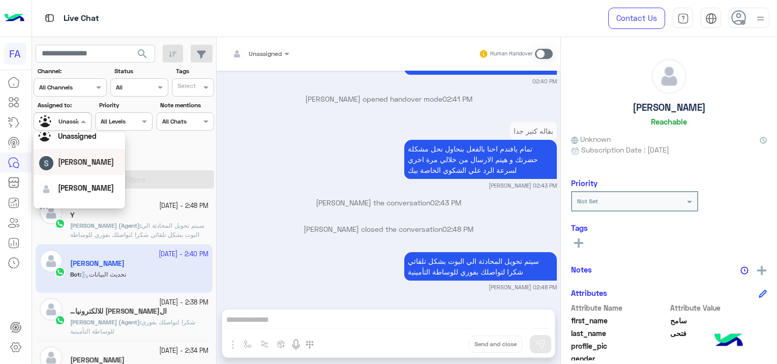
scroll to position [51, 0]
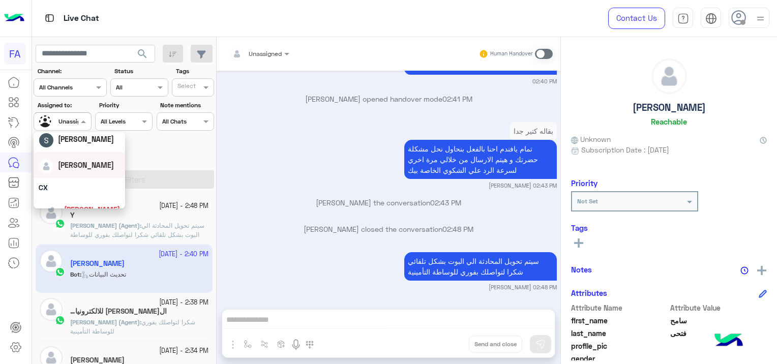
click at [97, 167] on div "[PERSON_NAME]" at bounding box center [79, 165] width 81 height 18
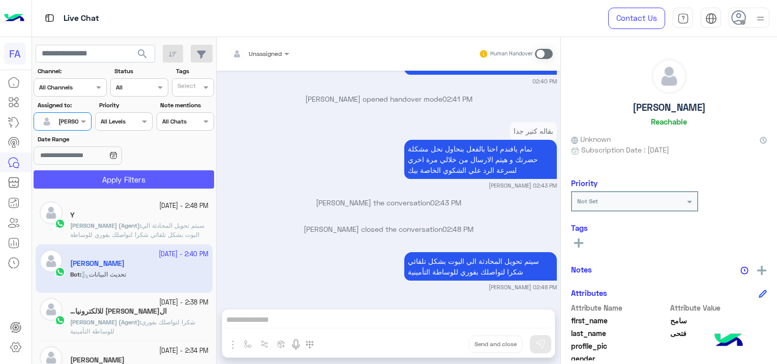
click at [133, 172] on button "Apply Filters" at bounding box center [124, 179] width 181 height 18
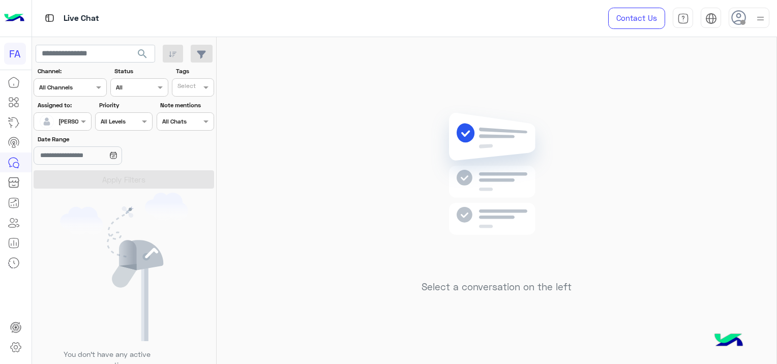
click at [74, 122] on div at bounding box center [62, 120] width 56 height 10
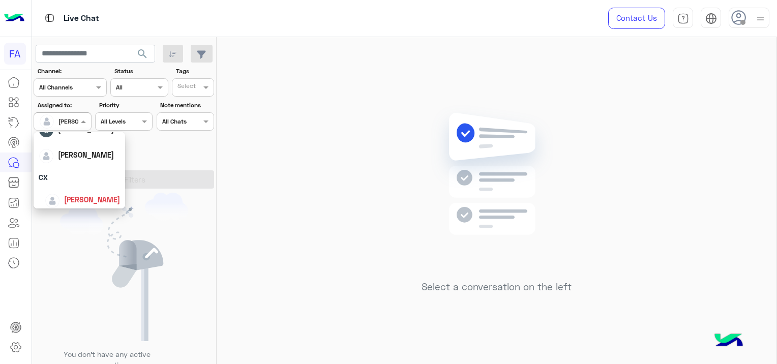
scroll to position [91, 0]
click at [86, 196] on span "Omnia Mostafa" at bounding box center [89, 195] width 51 height 9
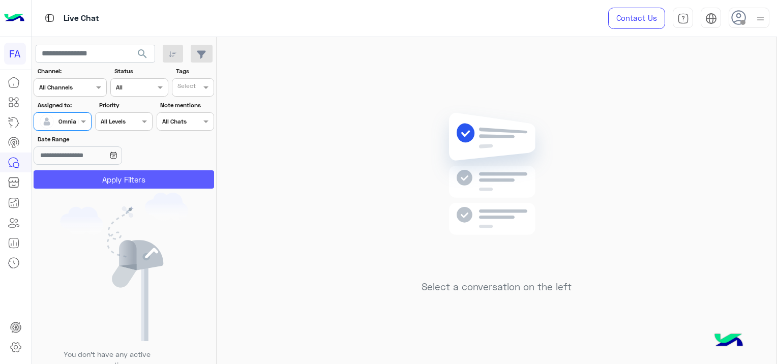
click at [142, 181] on button "Apply Filters" at bounding box center [124, 179] width 181 height 18
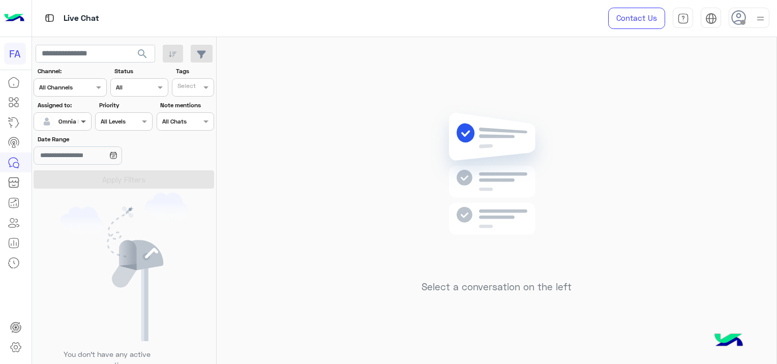
click at [83, 118] on span at bounding box center [84, 121] width 13 height 11
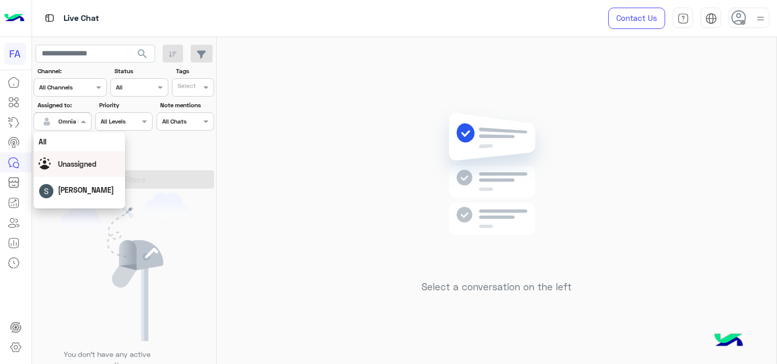
click at [90, 168] on span "Unassigned" at bounding box center [77, 164] width 39 height 9
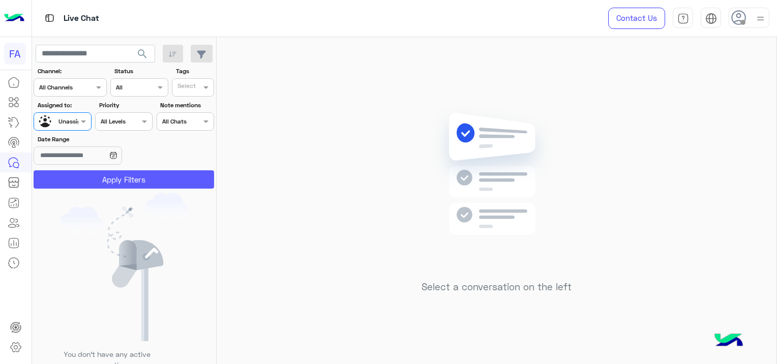
click at [172, 179] on button "Apply Filters" at bounding box center [124, 179] width 181 height 18
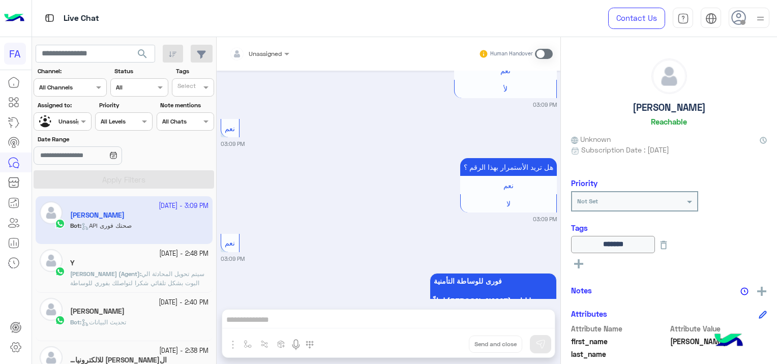
scroll to position [1671, 0]
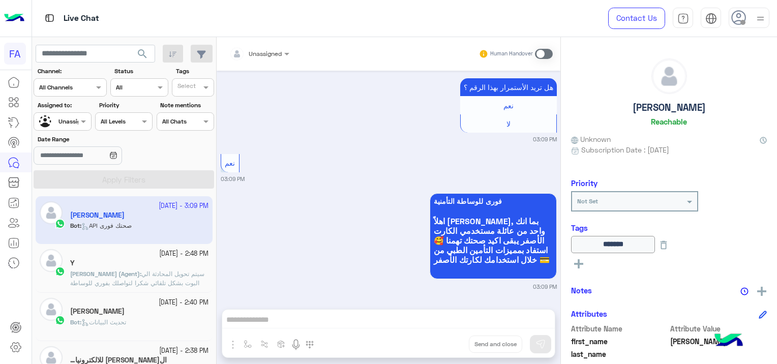
click at [274, 268] on div "فورى للوساطة التأمنية اهلاً [PERSON_NAME], بما انك واحد من عائلة مستخدمي الكارت…" at bounding box center [389, 241] width 336 height 100
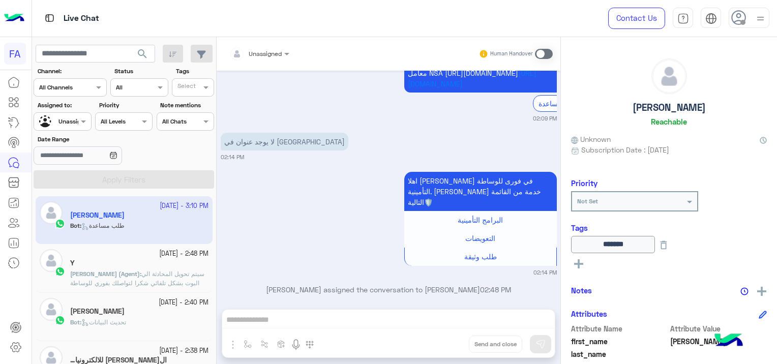
scroll to position [3488, 0]
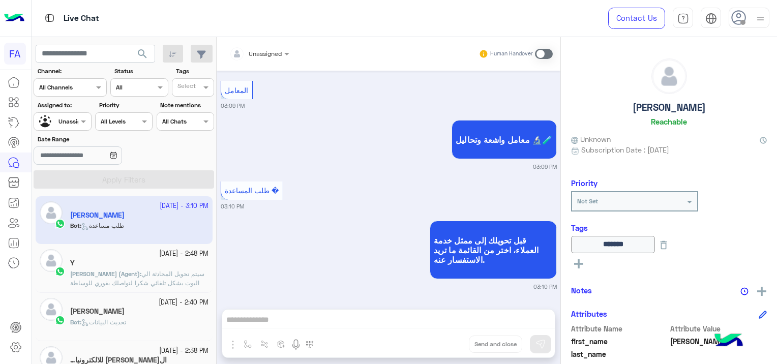
click at [252, 53] on input "text" at bounding box center [247, 52] width 36 height 9
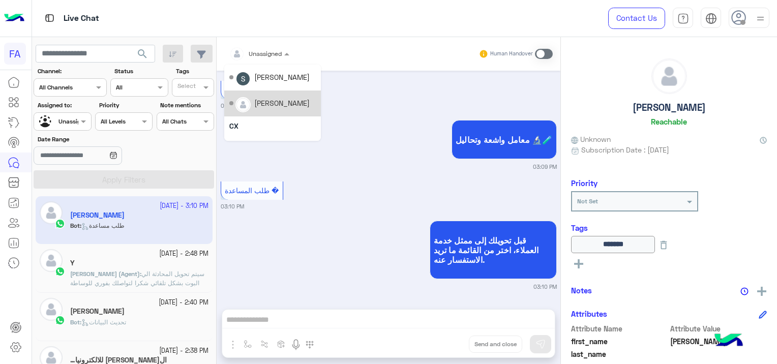
click at [286, 102] on div "[PERSON_NAME]" at bounding box center [281, 103] width 55 height 11
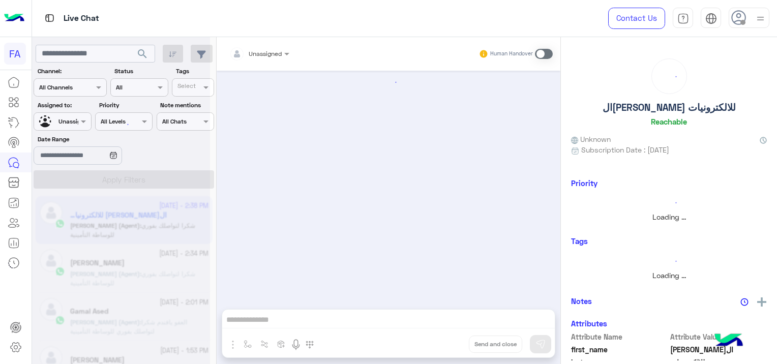
click at [68, 119] on div at bounding box center [121, 186] width 178 height 364
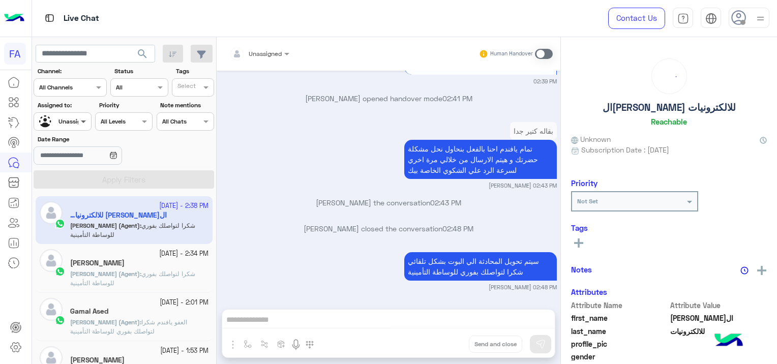
scroll to position [2390, 0]
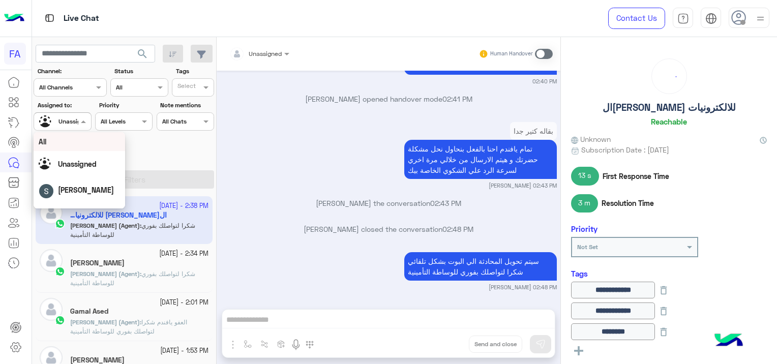
click at [80, 117] on span at bounding box center [84, 121] width 13 height 11
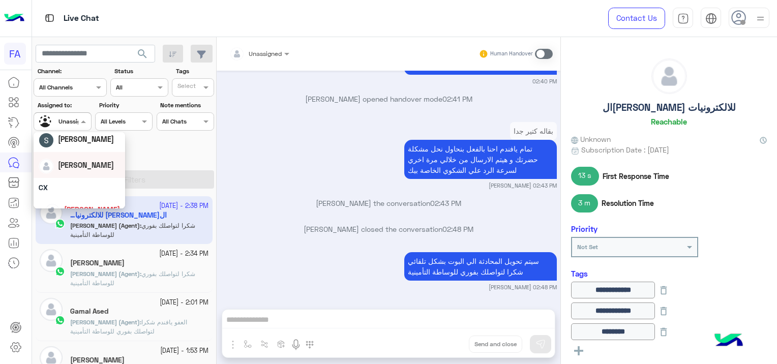
click at [94, 169] on div "[PERSON_NAME]" at bounding box center [79, 165] width 81 height 18
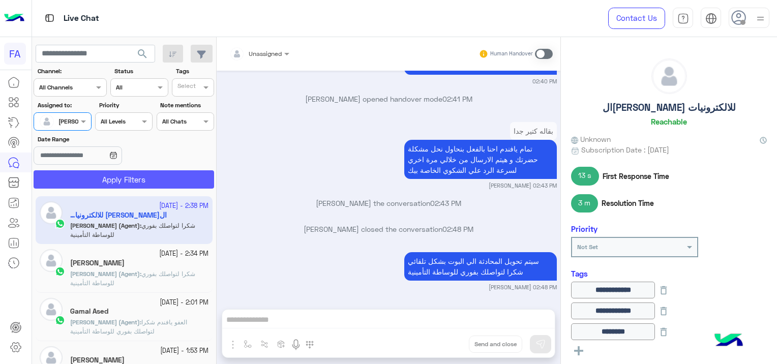
click at [106, 181] on button "Apply Filters" at bounding box center [124, 179] width 181 height 18
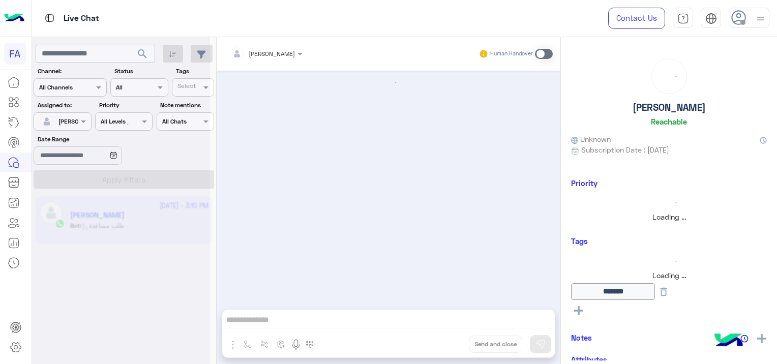
scroll to position [842, 0]
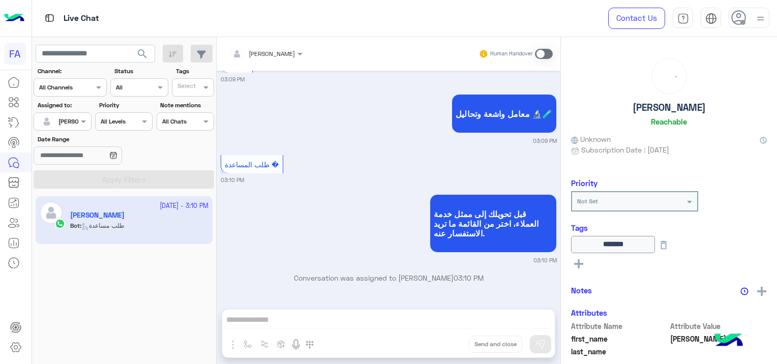
click at [539, 52] on span at bounding box center [544, 54] width 18 height 10
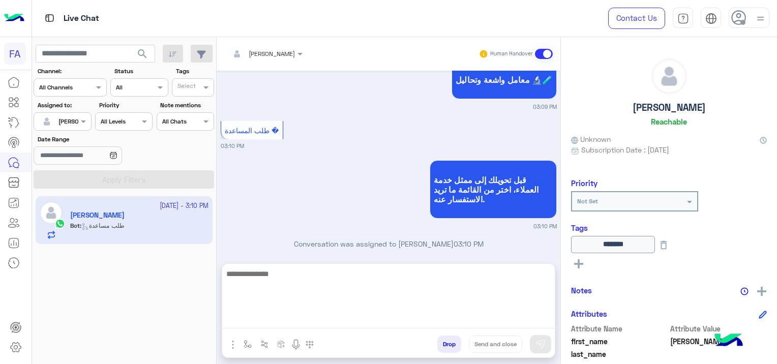
click at [311, 320] on textarea at bounding box center [388, 298] width 333 height 61
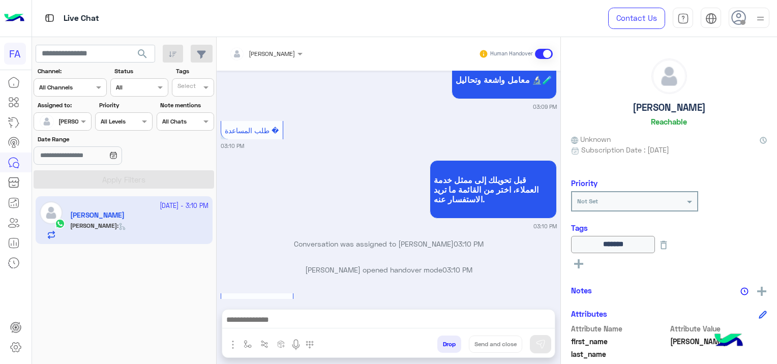
scroll to position [908, 0]
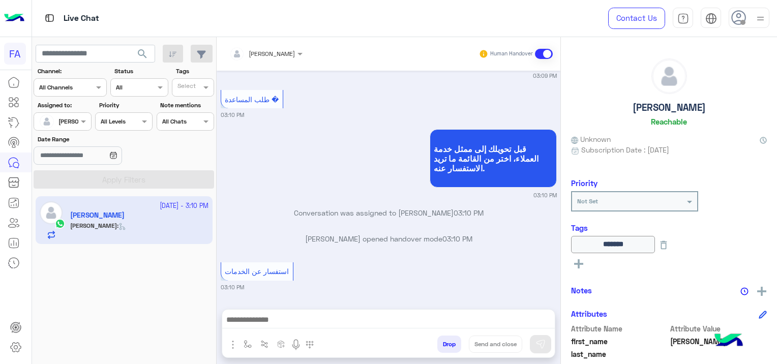
click at [271, 311] on div at bounding box center [388, 322] width 333 height 25
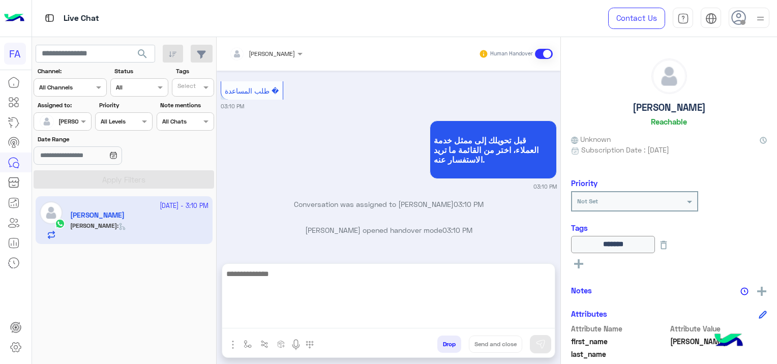
click at [274, 318] on textarea at bounding box center [388, 298] width 333 height 61
paste textarea "**********"
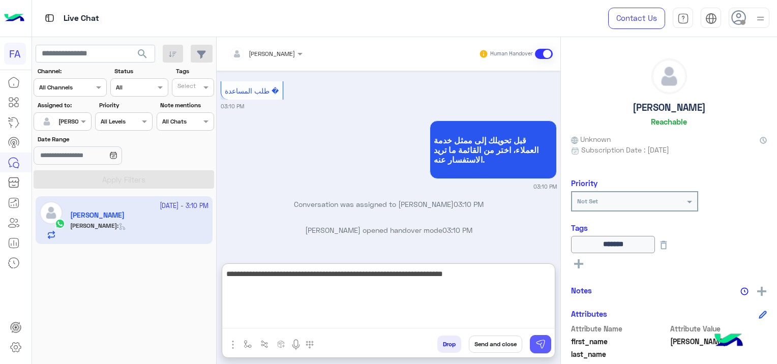
type textarea "**********"
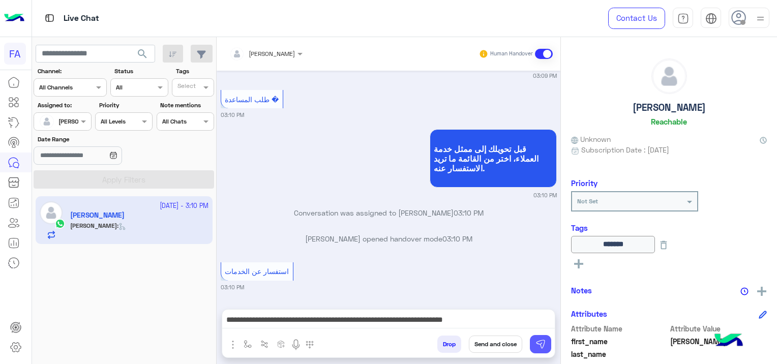
click at [539, 341] on img at bounding box center [541, 344] width 10 height 10
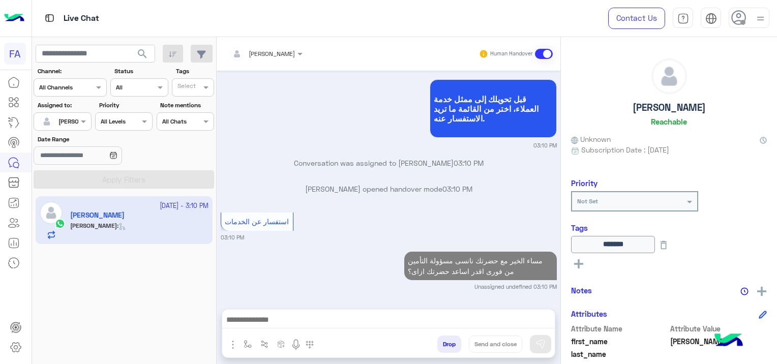
scroll to position [983, 0]
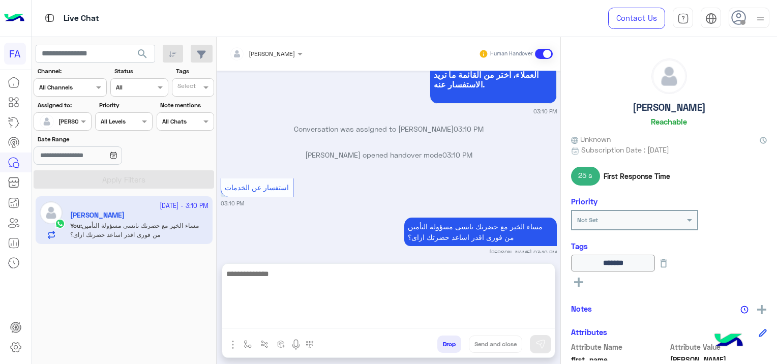
click at [295, 316] on textarea at bounding box center [388, 298] width 333 height 61
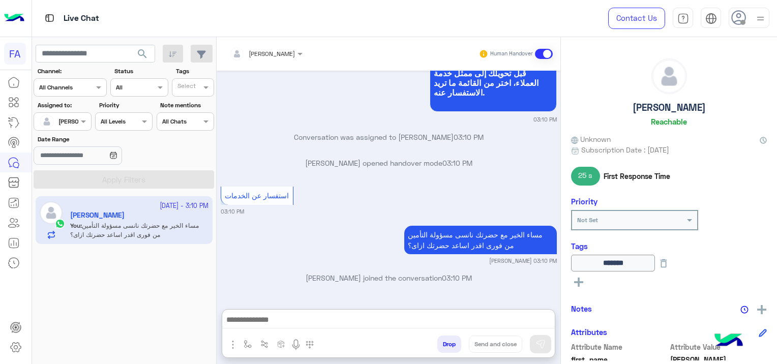
click at [341, 223] on div "مساء الخير مع حضرتك نانسى مسؤولة التأمين من فورى اقدر اساعد حضرتك ازاى؟ [PERSON…" at bounding box center [389, 244] width 336 height 42
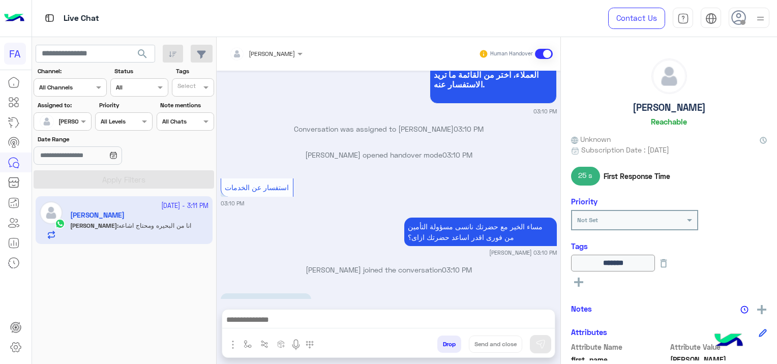
scroll to position [1022, 0]
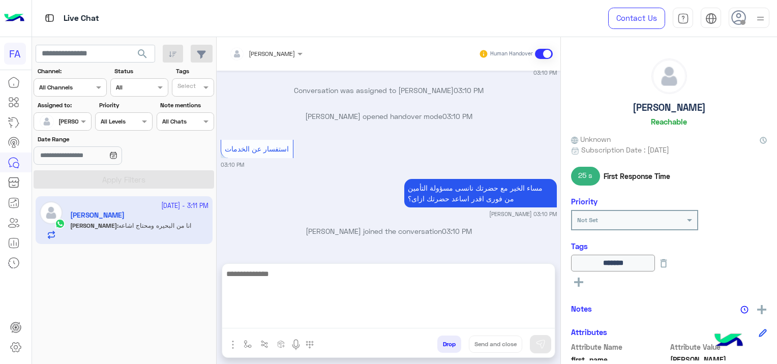
click at [287, 323] on textarea at bounding box center [388, 298] width 333 height 61
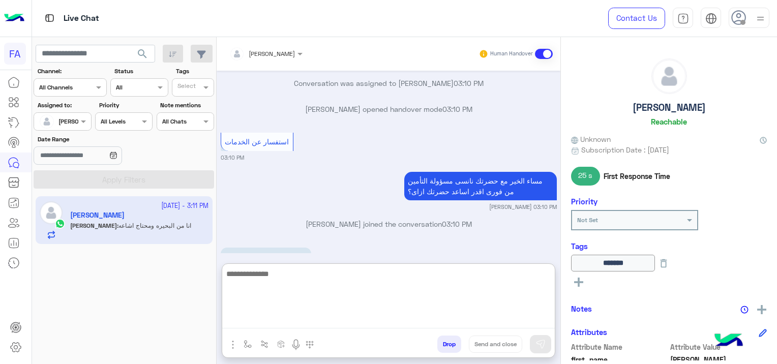
paste textarea "**********"
type textarea "**********"
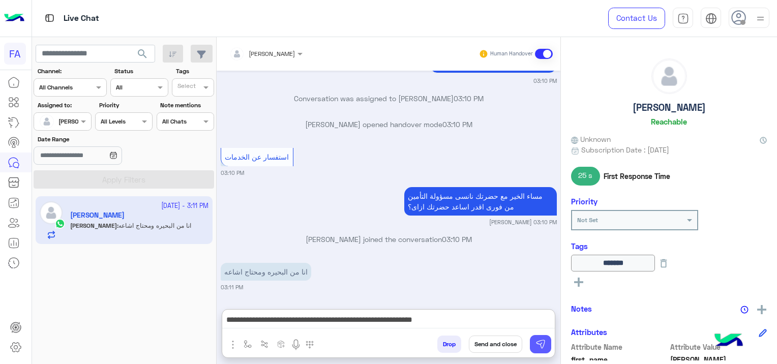
click at [546, 340] on button at bounding box center [540, 344] width 21 height 18
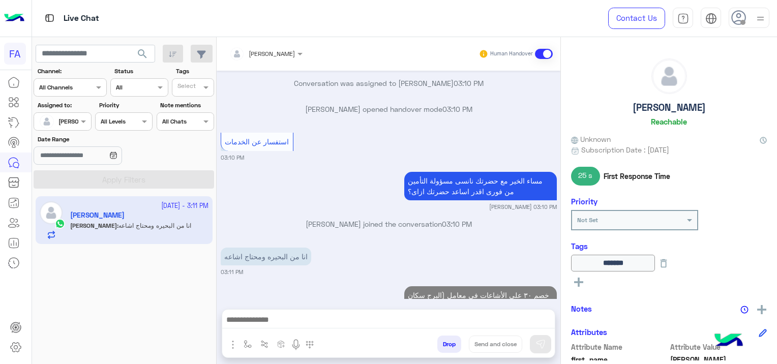
scroll to position [1071, 0]
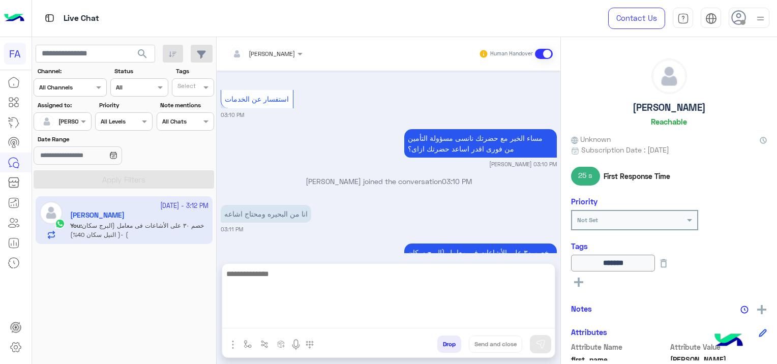
click at [249, 316] on textarea at bounding box center [388, 298] width 333 height 61
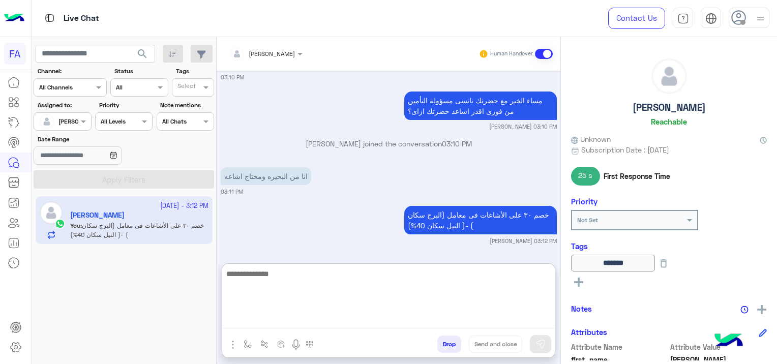
scroll to position [1154, 0]
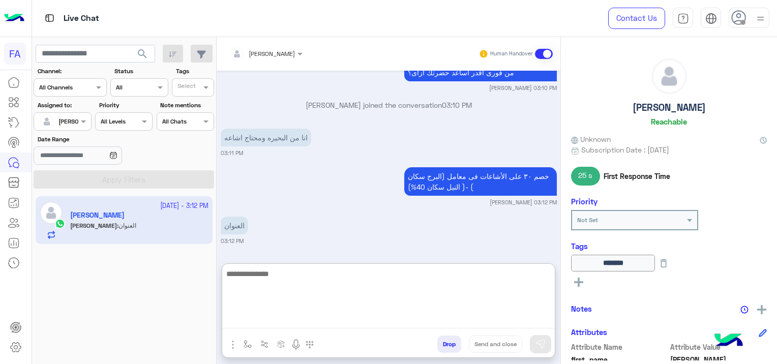
paste textarea "**********"
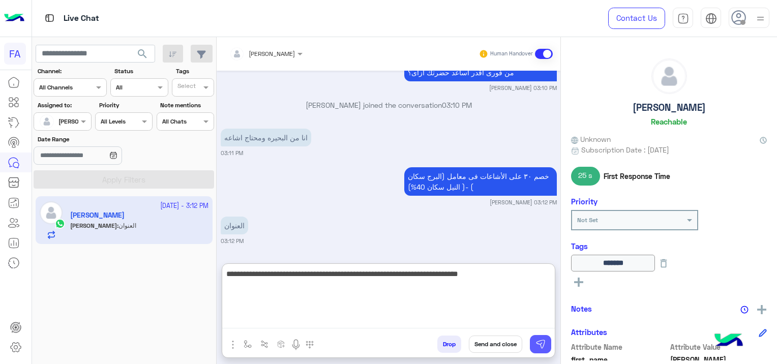
type textarea "**********"
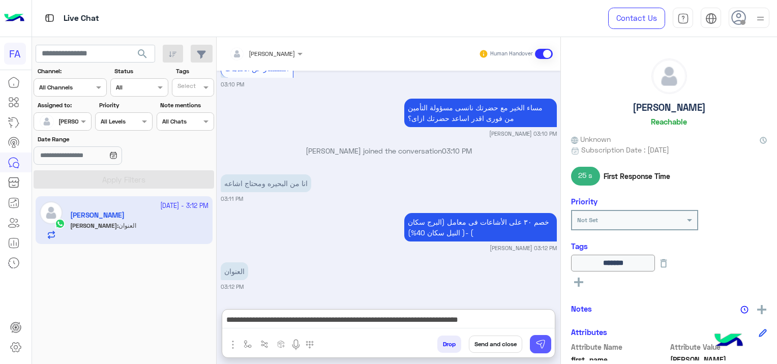
click at [539, 340] on img at bounding box center [541, 344] width 10 height 10
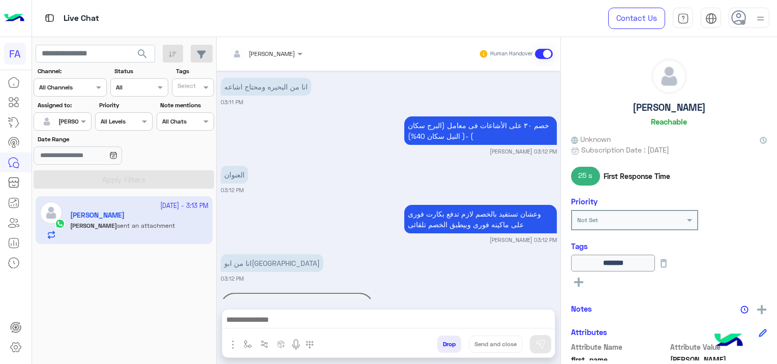
scroll to position [1247, 0]
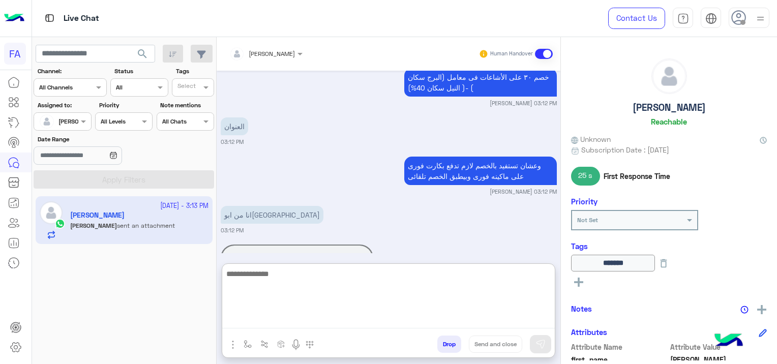
click at [287, 319] on textarea at bounding box center [388, 298] width 333 height 61
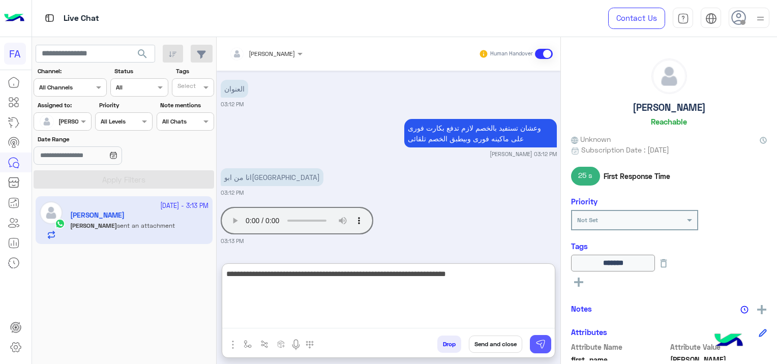
type textarea "**********"
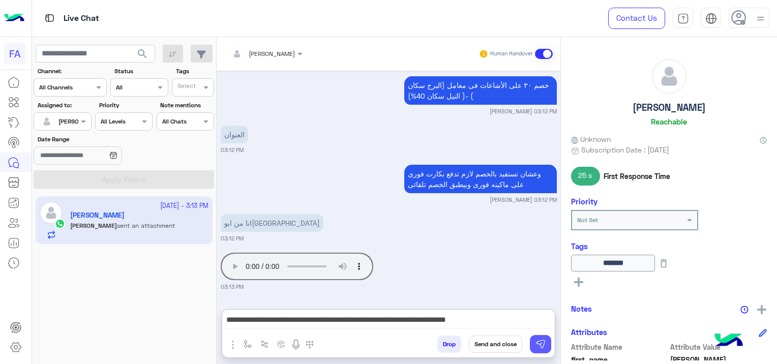
click at [541, 344] on img at bounding box center [541, 344] width 10 height 10
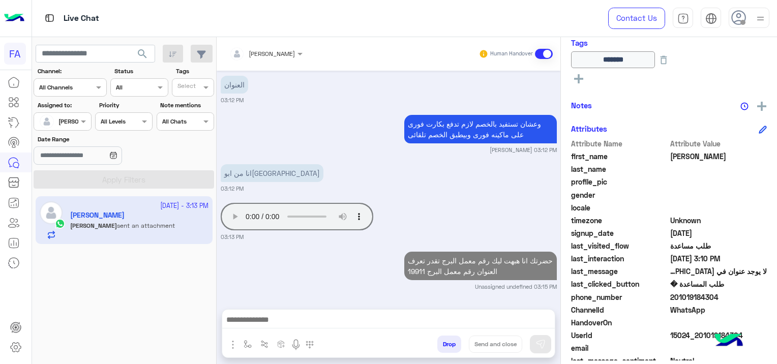
scroll to position [234, 0]
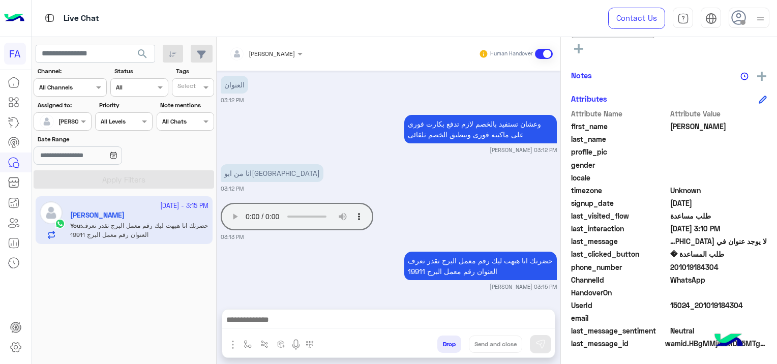
drag, startPoint x: 744, startPoint y: 303, endPoint x: 698, endPoint y: 310, distance: 46.3
click at [698, 310] on div "UserId 15024_201019184304" at bounding box center [669, 306] width 196 height 13
copy span "01019184304"
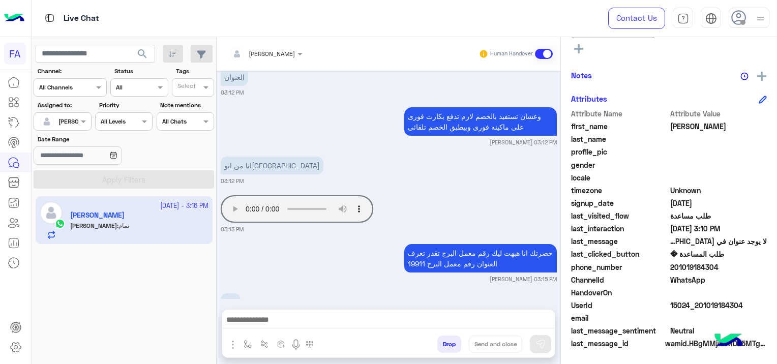
scroll to position [1335, 0]
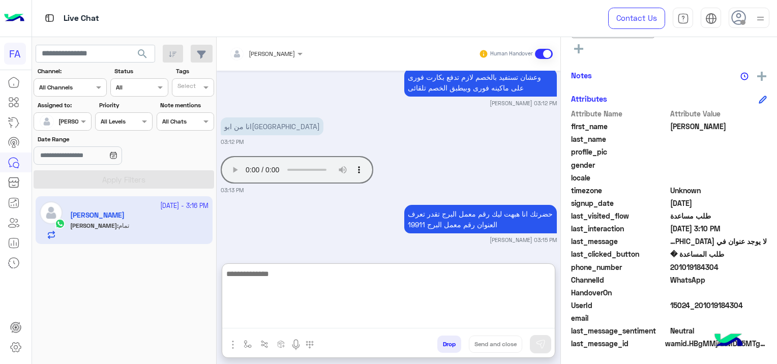
click at [318, 322] on textarea at bounding box center [388, 298] width 333 height 61
type textarea "**********"
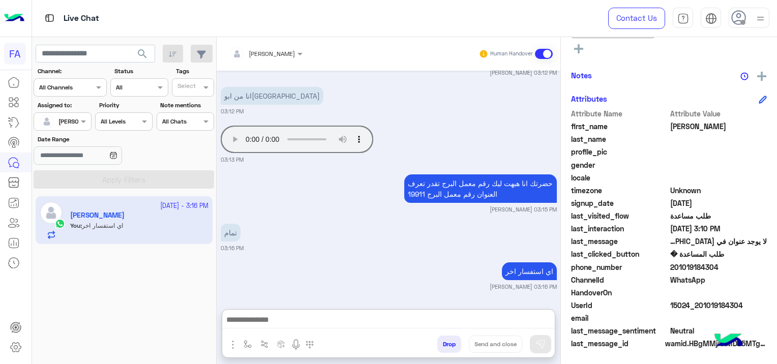
click at [348, 260] on div "اي استفسار اخر [PERSON_NAME] 03:16 PM" at bounding box center [389, 275] width 336 height 31
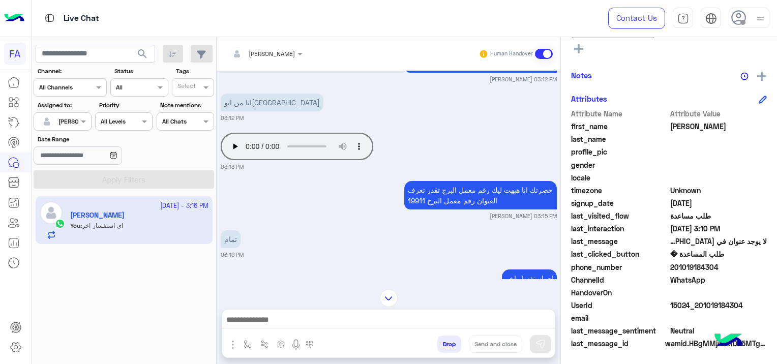
scroll to position [1948, 0]
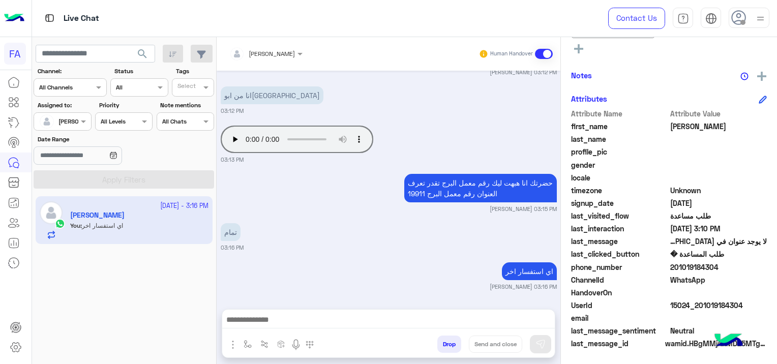
drag, startPoint x: 743, startPoint y: 303, endPoint x: 701, endPoint y: 308, distance: 42.0
click at [701, 308] on span "15024_201019184304" at bounding box center [719, 305] width 97 height 11
copy span "1019184304"
click at [148, 51] on span "search" at bounding box center [142, 54] width 12 height 12
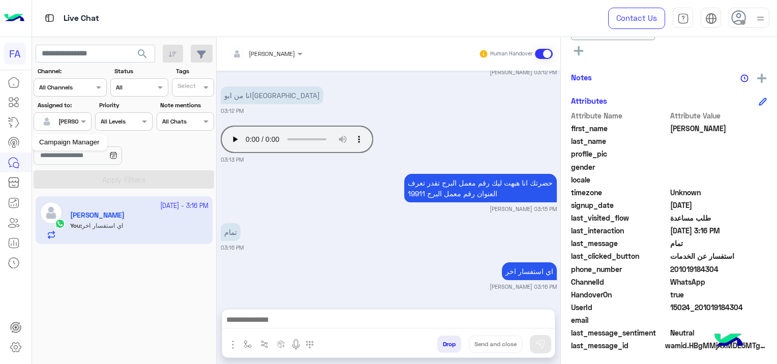
scroll to position [234, 0]
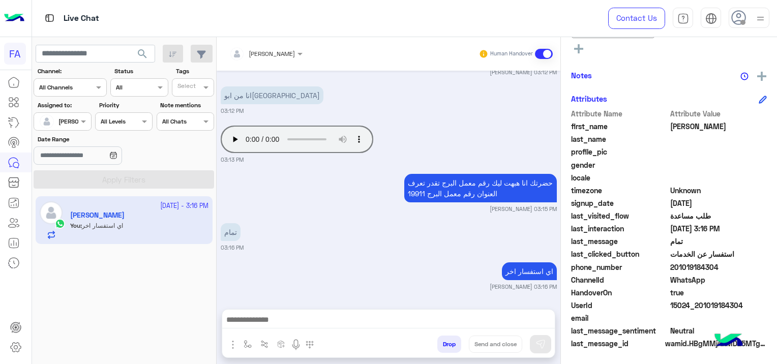
drag, startPoint x: 58, startPoint y: 119, endPoint x: 65, endPoint y: 124, distance: 8.7
click at [58, 119] on input "text" at bounding box center [50, 120] width 23 height 9
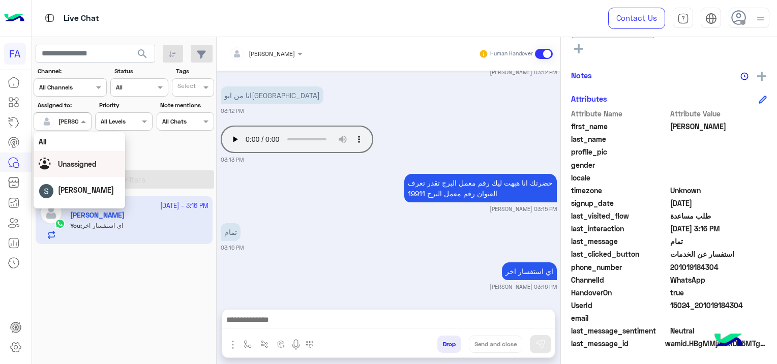
click at [90, 163] on span "Unassigned" at bounding box center [77, 164] width 39 height 9
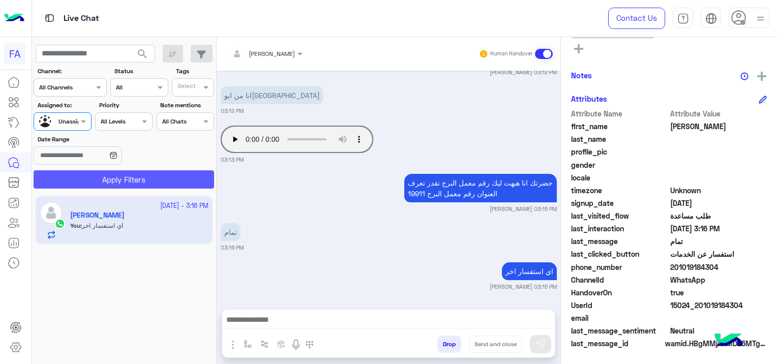
click at [134, 181] on button "Apply Filters" at bounding box center [124, 179] width 181 height 18
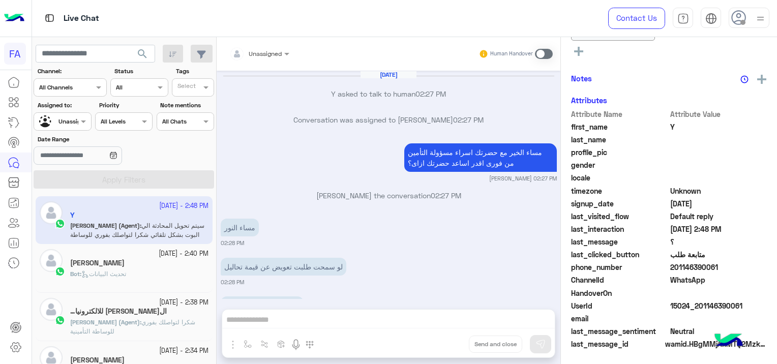
scroll to position [678, 0]
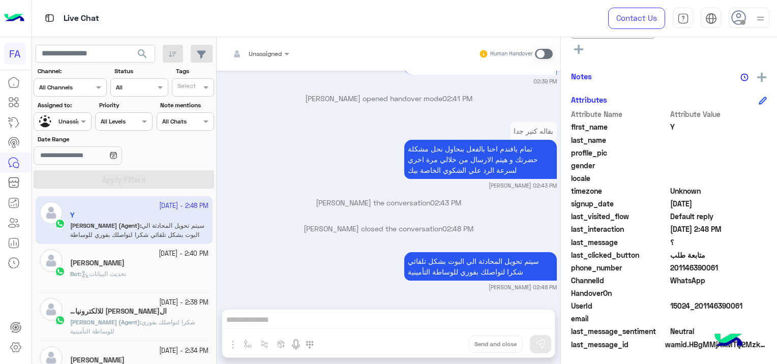
click at [141, 52] on span "search" at bounding box center [142, 54] width 12 height 12
click at [80, 122] on span at bounding box center [84, 121] width 13 height 11
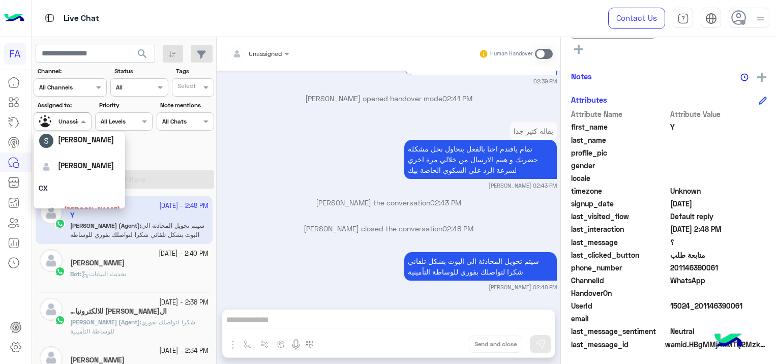
scroll to position [51, 0]
click at [90, 165] on span "[PERSON_NAME]" at bounding box center [86, 165] width 56 height 9
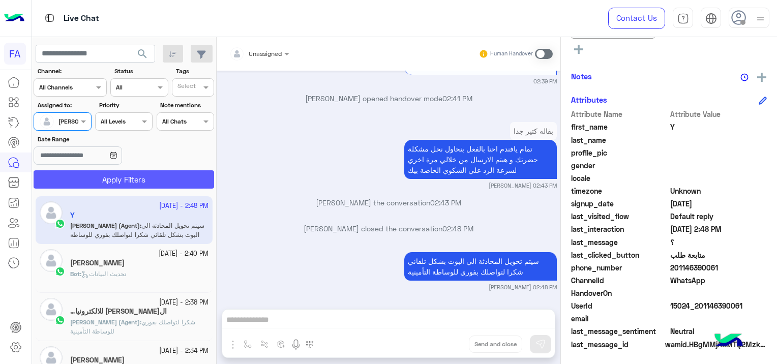
click at [157, 179] on button "Apply Filters" at bounding box center [124, 179] width 181 height 18
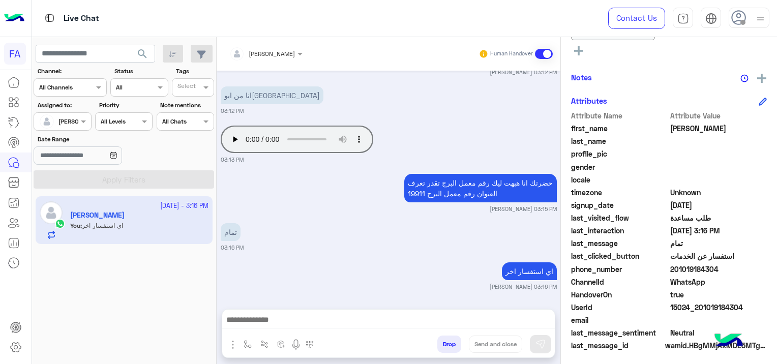
scroll to position [234, 0]
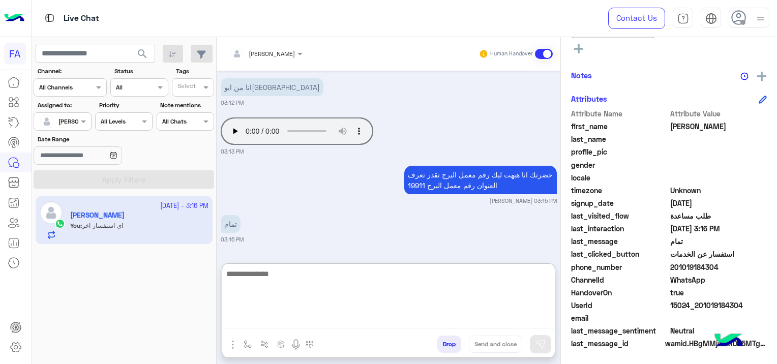
click at [314, 324] on textarea at bounding box center [388, 298] width 333 height 61
click at [271, 322] on textarea at bounding box center [388, 298] width 333 height 61
paste textarea "**********"
type textarea "**********"
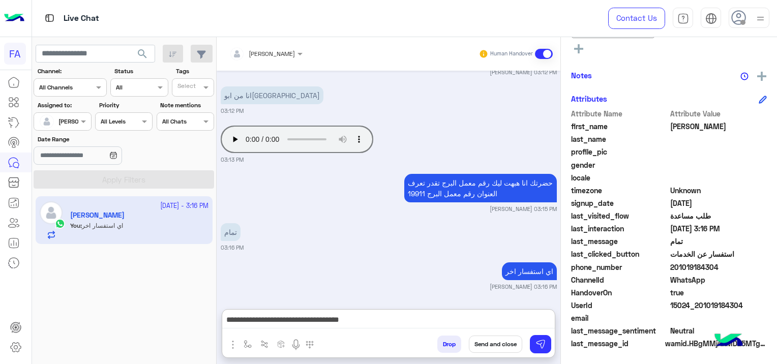
click at [500, 344] on button "Send and close" at bounding box center [495, 344] width 53 height 17
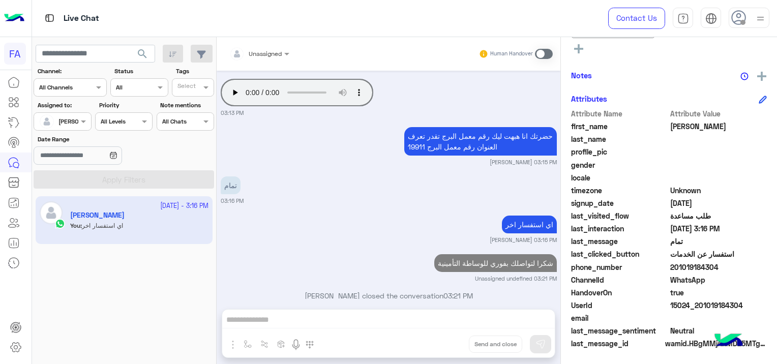
scroll to position [790, 0]
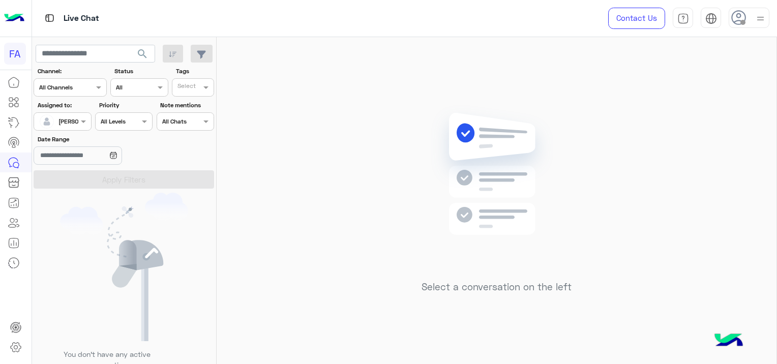
click at [59, 121] on input "text" at bounding box center [50, 120] width 23 height 9
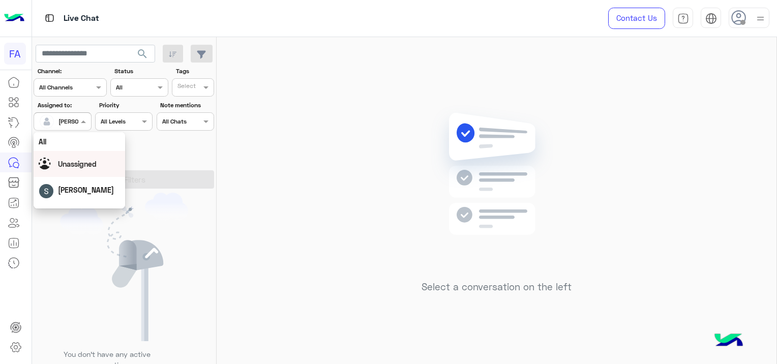
click at [86, 161] on span "Unassigned" at bounding box center [77, 164] width 39 height 9
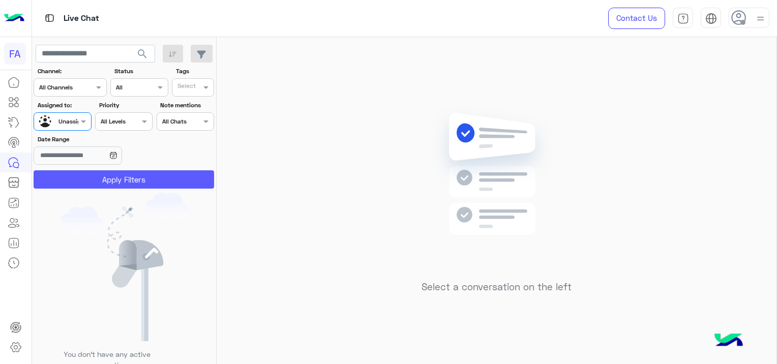
click at [119, 176] on button "Apply Filters" at bounding box center [124, 179] width 181 height 18
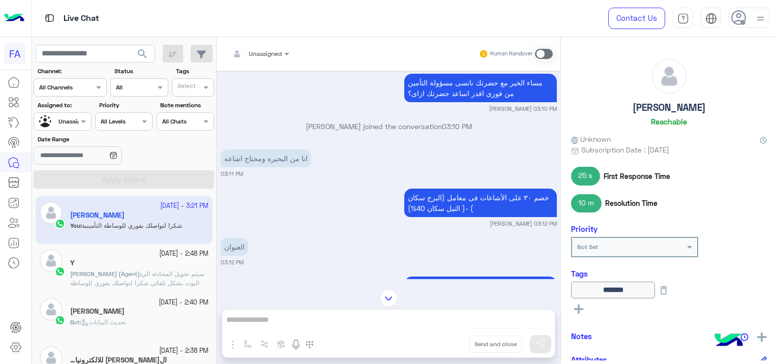
scroll to position [328, 0]
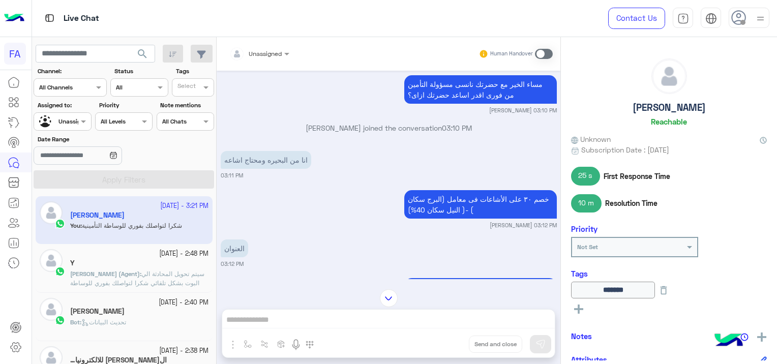
click at [143, 56] on span "search" at bounding box center [142, 54] width 12 height 12
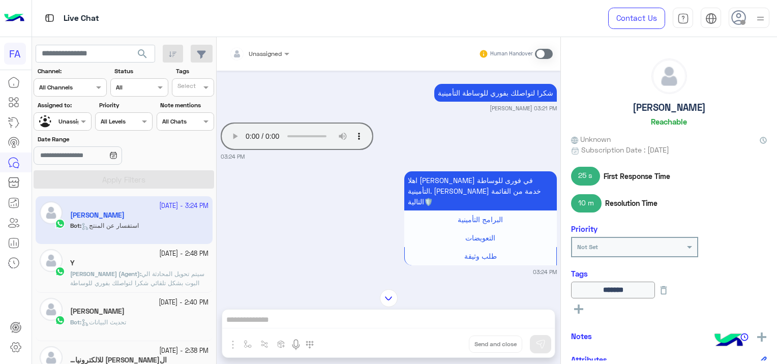
scroll to position [802, 0]
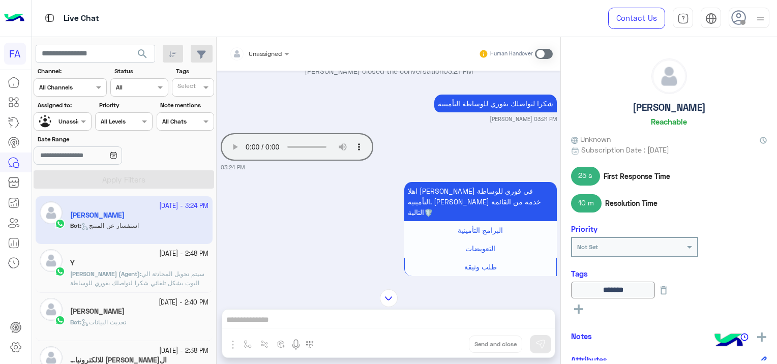
click at [285, 208] on div "اهلا [PERSON_NAME] في فورى للوساطة التأمينية. [PERSON_NAME] خدمة من القائمة الت…" at bounding box center [389, 233] width 336 height 107
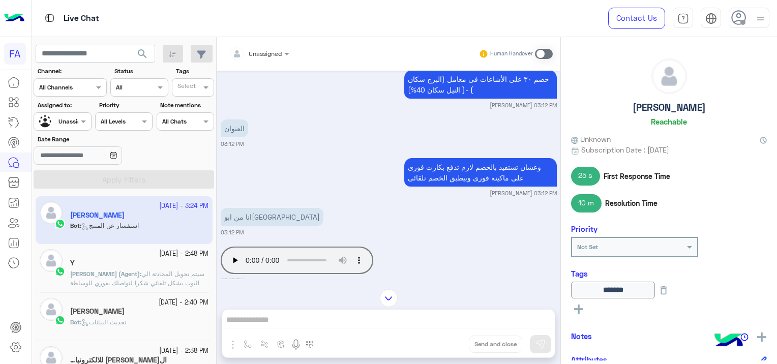
scroll to position [446, 0]
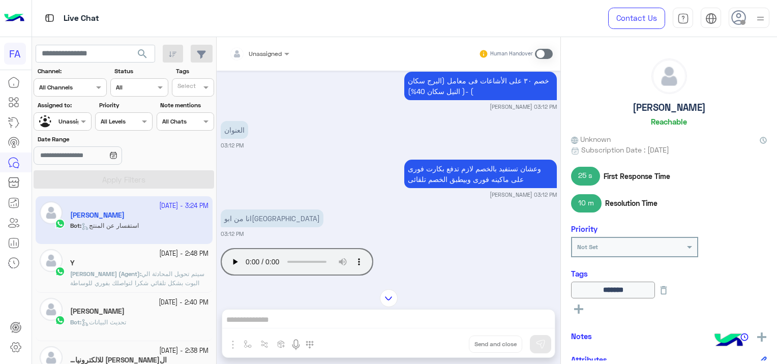
click at [267, 51] on div at bounding box center [259, 52] width 70 height 10
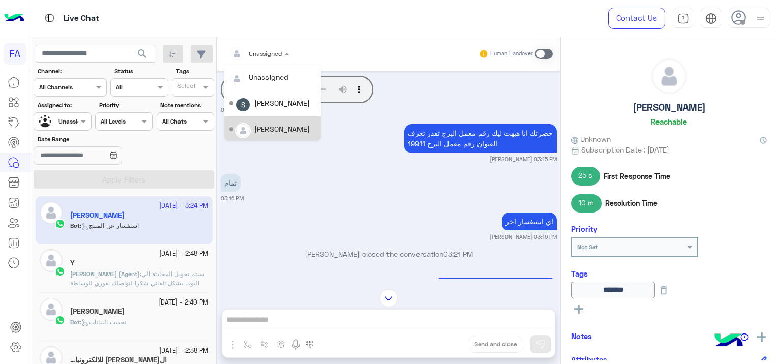
scroll to position [497, 0]
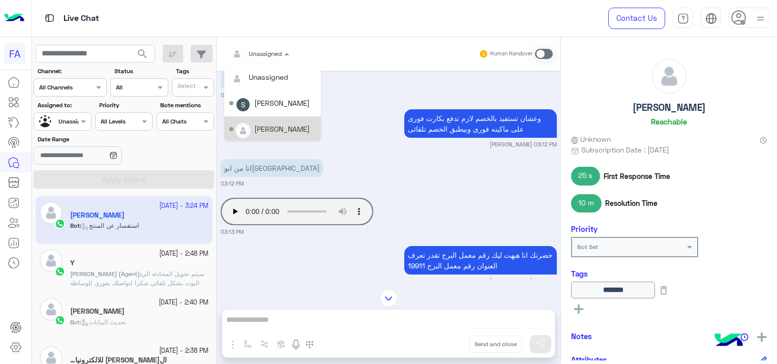
click at [303, 250] on div "حضرتك انا هبهت ليك رقم معمل البرج تقدر تعرف العنوان رقم معمل البرج 19911 [PERSO…" at bounding box center [389, 265] width 336 height 42
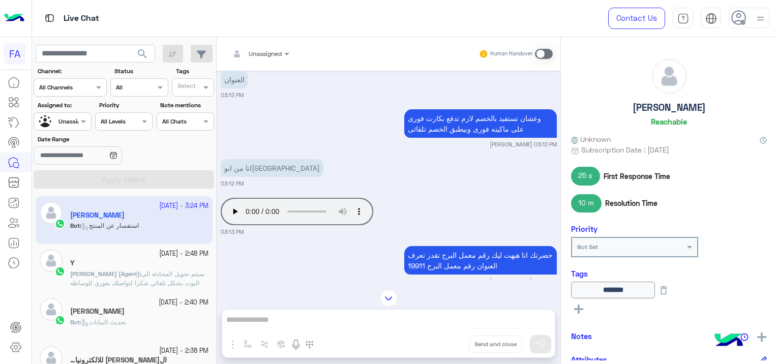
click at [377, 207] on div "Your browser does not support the audio tag. 03:13 PM" at bounding box center [389, 215] width 336 height 41
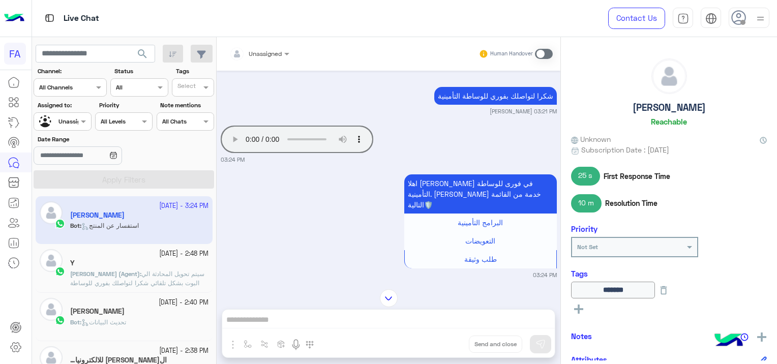
scroll to position [904, 0]
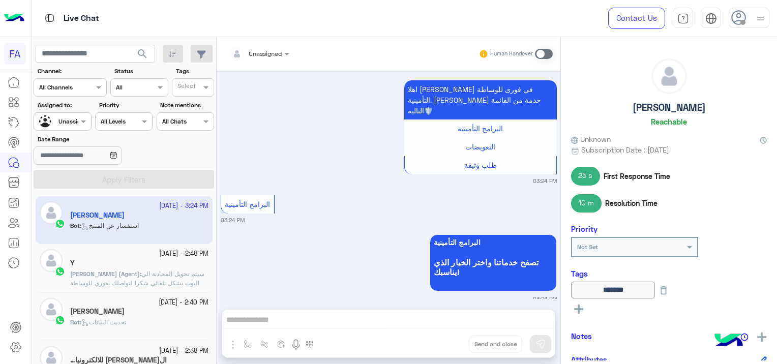
click at [382, 177] on small "03:24 PM" at bounding box center [389, 181] width 336 height 8
click at [268, 54] on div at bounding box center [259, 52] width 70 height 10
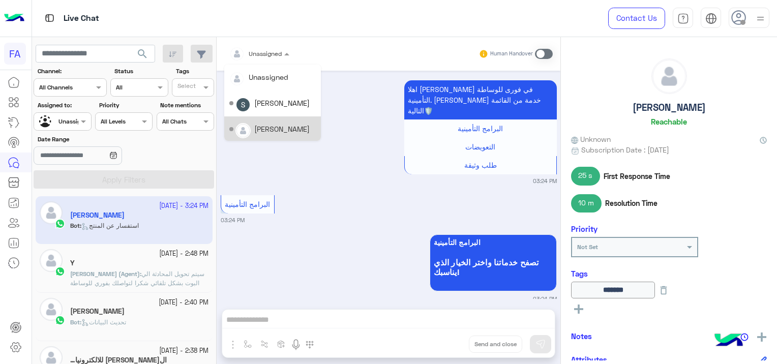
click at [269, 129] on div "[PERSON_NAME]" at bounding box center [281, 129] width 55 height 11
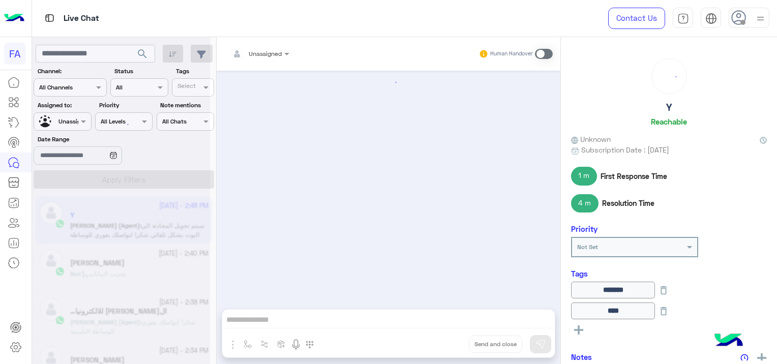
scroll to position [678, 0]
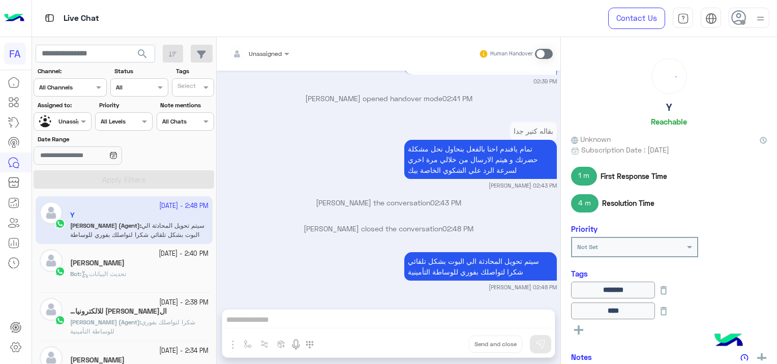
click at [72, 120] on div at bounding box center [62, 120] width 56 height 10
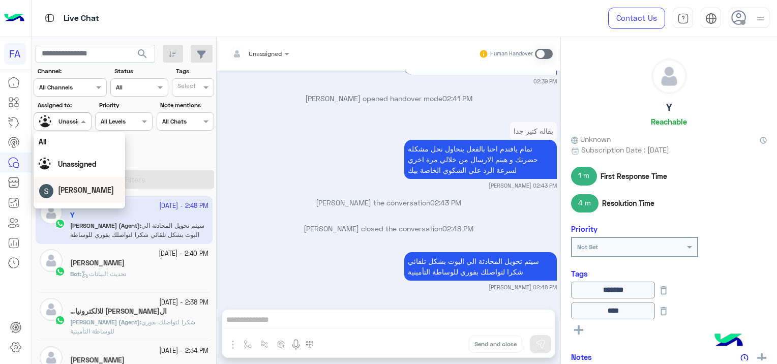
scroll to position [51, 0]
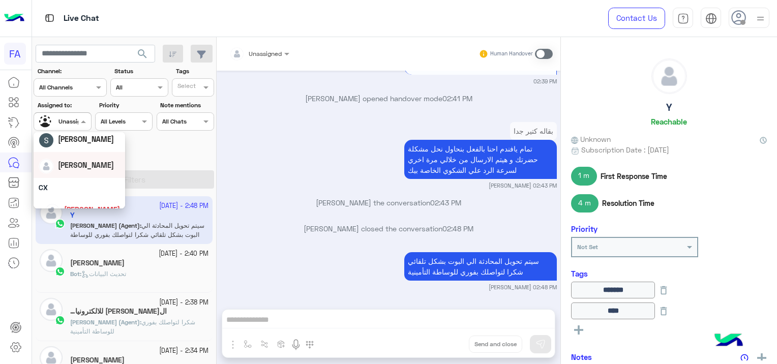
click at [97, 163] on div "[PERSON_NAME]" at bounding box center [79, 165] width 81 height 18
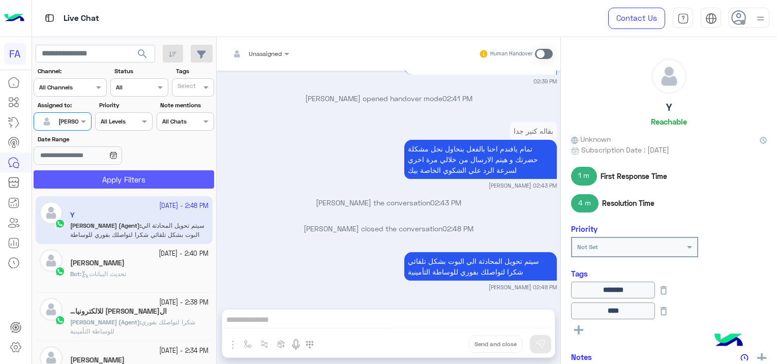
click at [128, 177] on button "Apply Filters" at bounding box center [124, 179] width 181 height 18
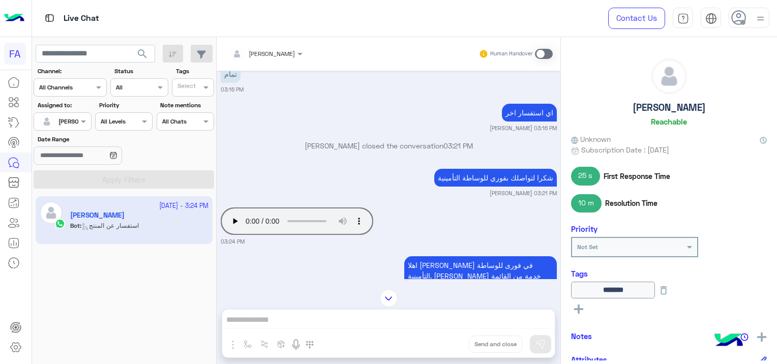
scroll to position [480, 0]
click at [541, 55] on span at bounding box center [544, 54] width 18 height 10
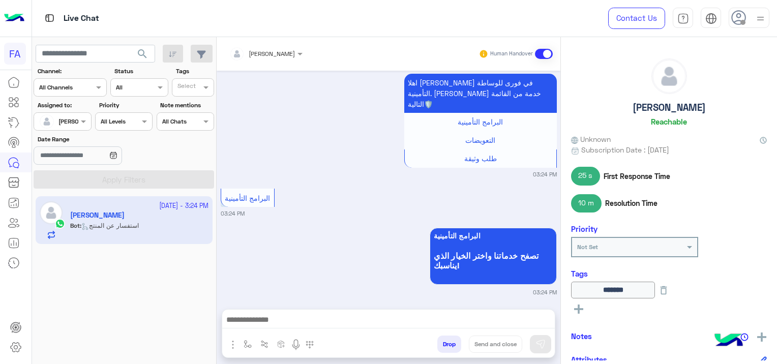
scroll to position [608, 0]
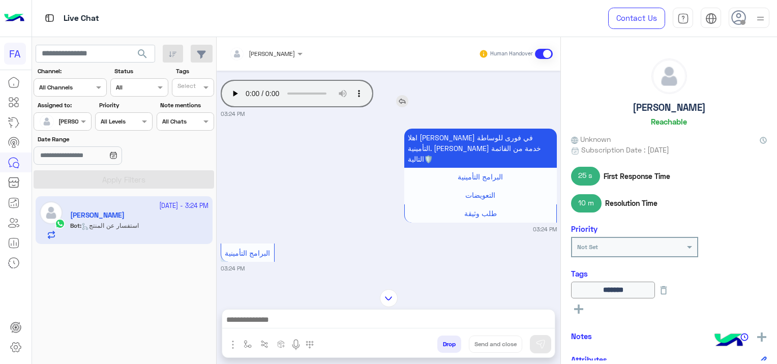
click at [399, 98] on img at bounding box center [402, 101] width 12 height 12
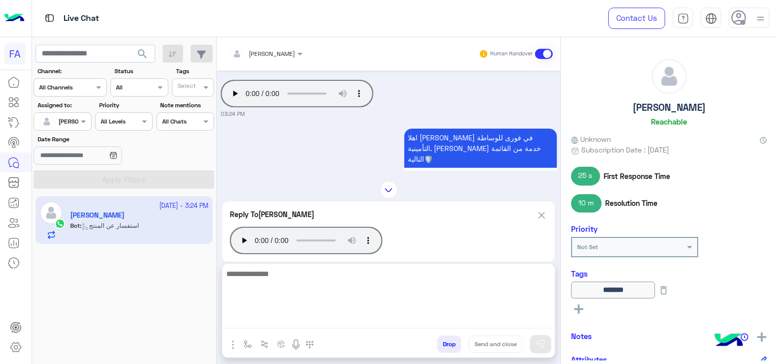
click at [347, 317] on textarea at bounding box center [388, 298] width 333 height 61
click at [297, 321] on textarea "**********" at bounding box center [388, 298] width 333 height 61
paste textarea "**********"
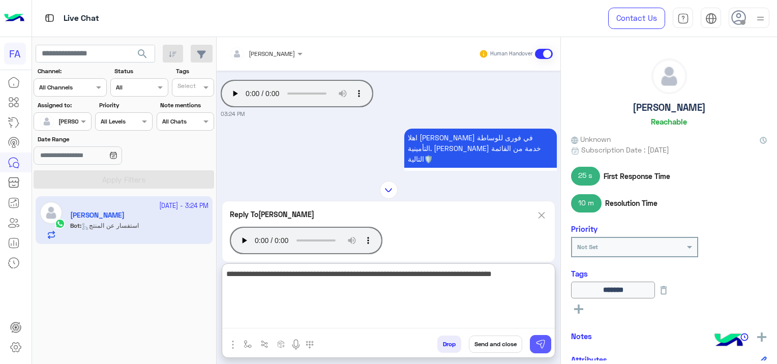
type textarea "**********"
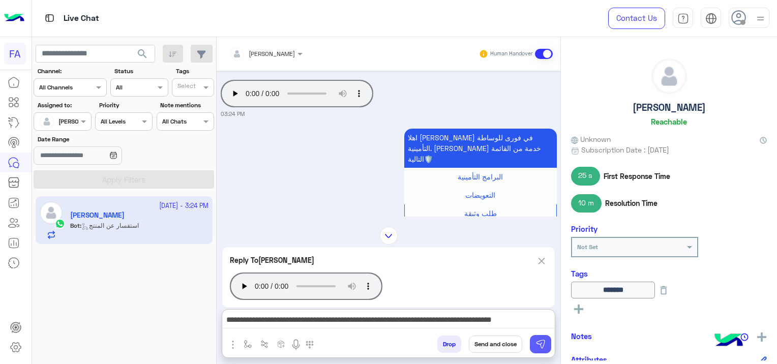
click at [541, 341] on img at bounding box center [541, 344] width 10 height 10
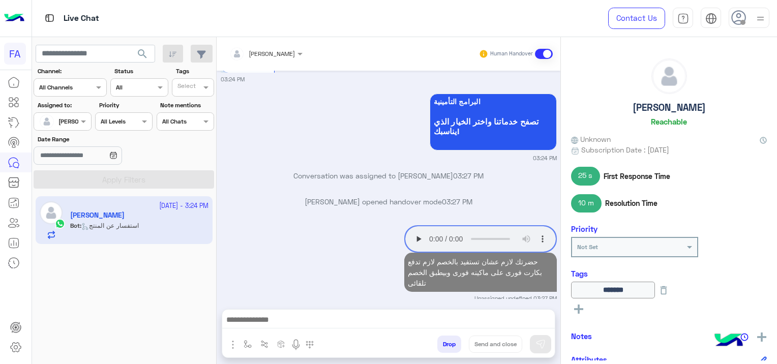
scroll to position [824, 0]
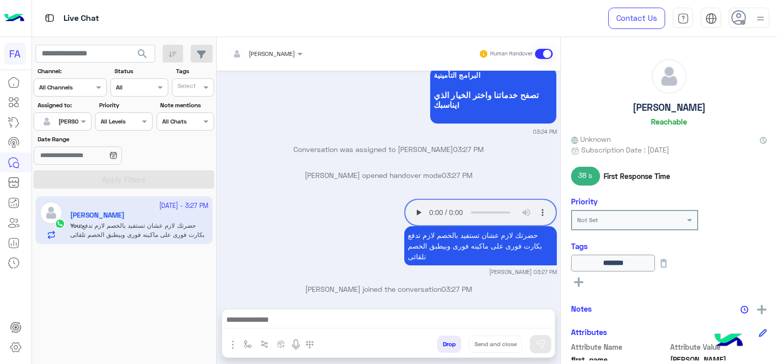
click at [263, 247] on div "Your browser does not support the audio tag. حضرتك لازم عشان تستفيد بالخصم لازم…" at bounding box center [389, 236] width 336 height 80
click at [139, 52] on span "search" at bounding box center [142, 54] width 12 height 12
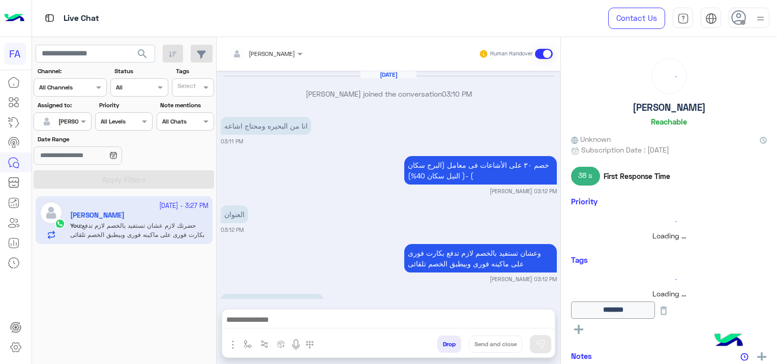
scroll to position [709, 0]
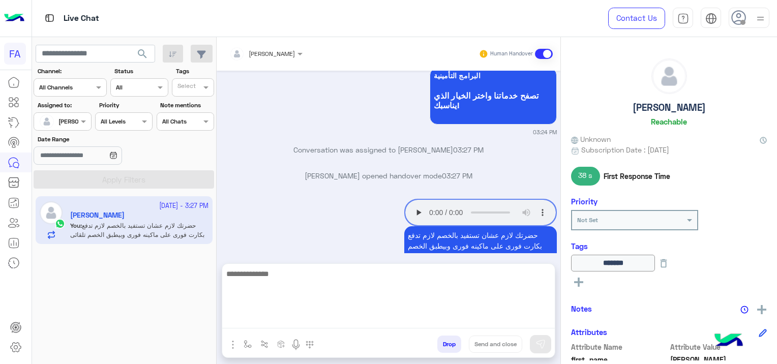
click at [254, 316] on textarea at bounding box center [388, 298] width 333 height 61
paste textarea "**********"
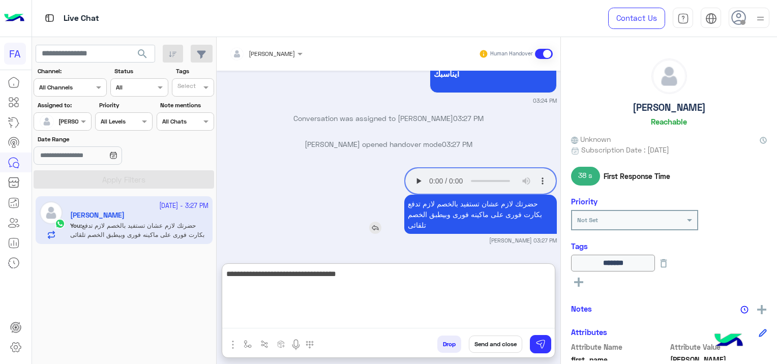
scroll to position [755, 0]
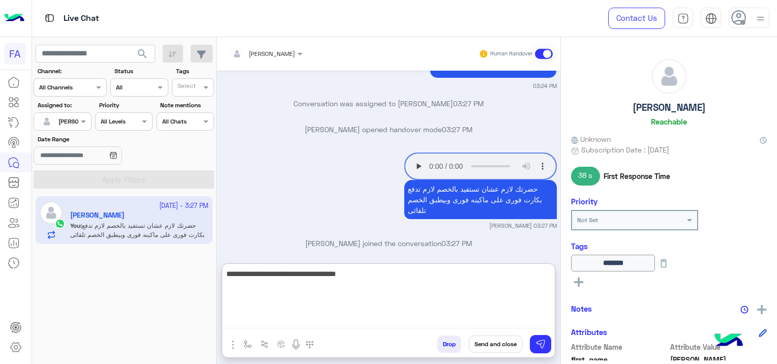
type textarea "**********"
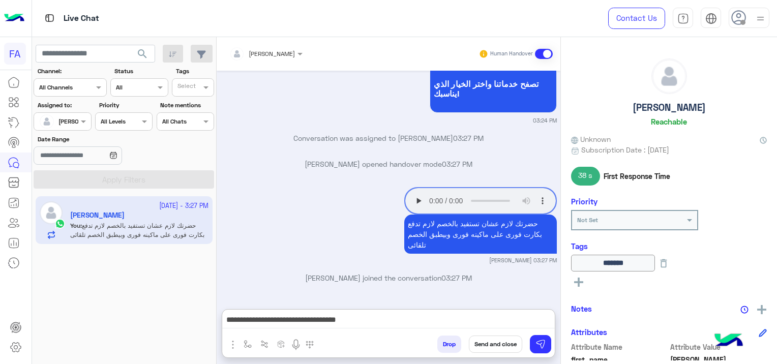
click at [506, 340] on button "Send and close" at bounding box center [495, 344] width 53 height 17
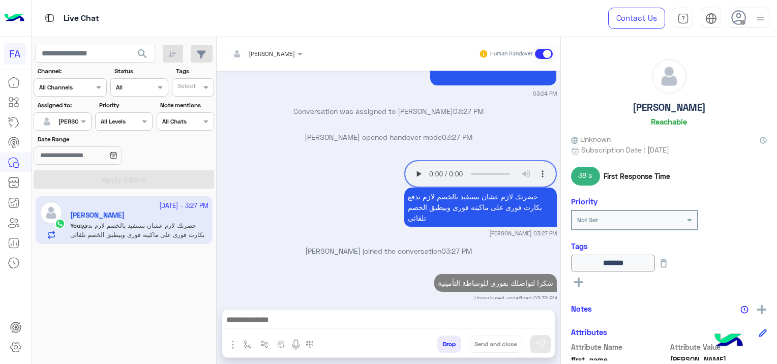
scroll to position [774, 0]
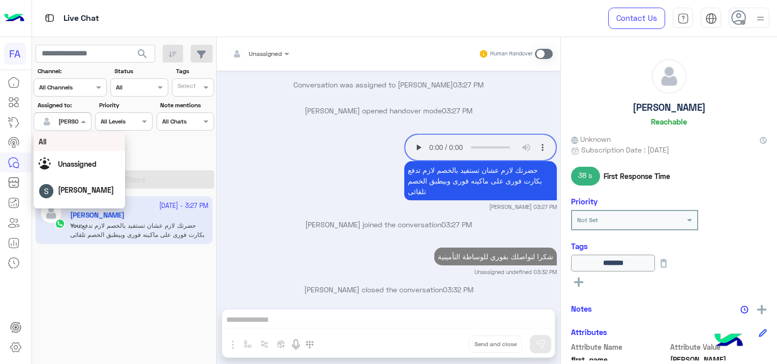
click at [75, 120] on div at bounding box center [62, 120] width 56 height 10
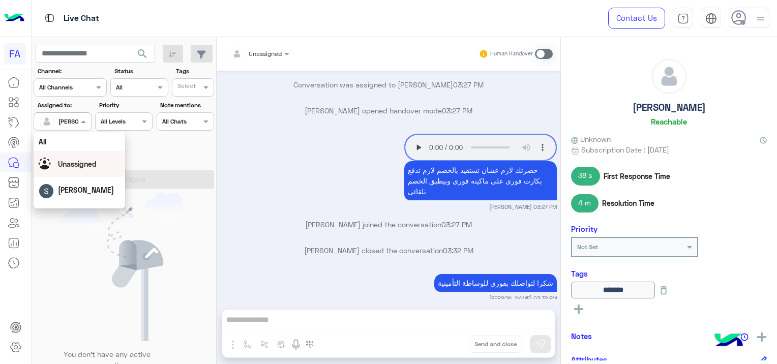
click at [81, 162] on span "Unassigned" at bounding box center [77, 164] width 39 height 9
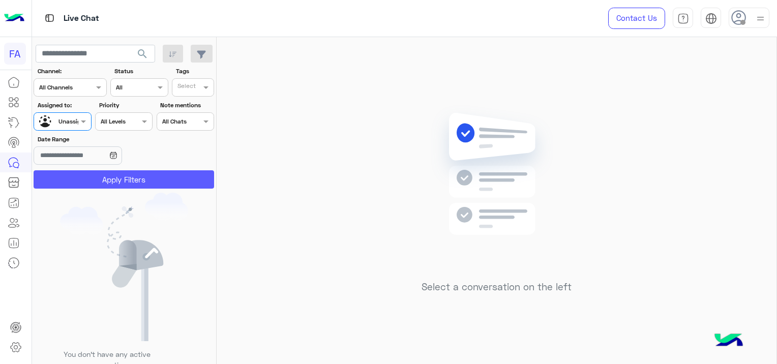
click at [103, 173] on button "Apply Filters" at bounding box center [124, 179] width 181 height 18
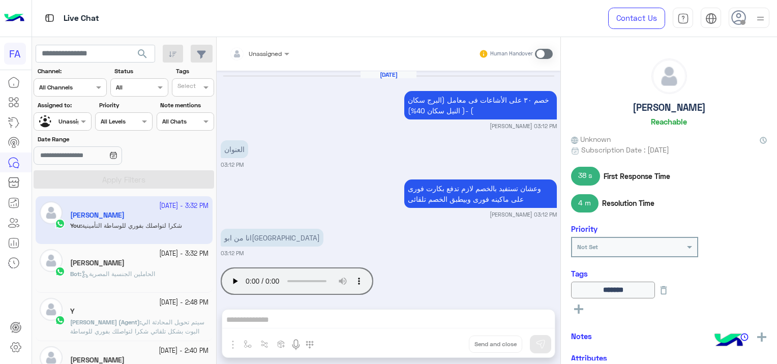
scroll to position [709, 0]
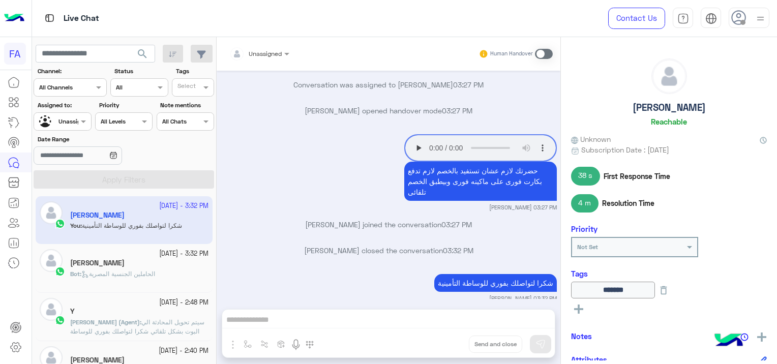
click at [146, 275] on span "الحاملين الجنسية المصرية" at bounding box center [118, 274] width 74 height 8
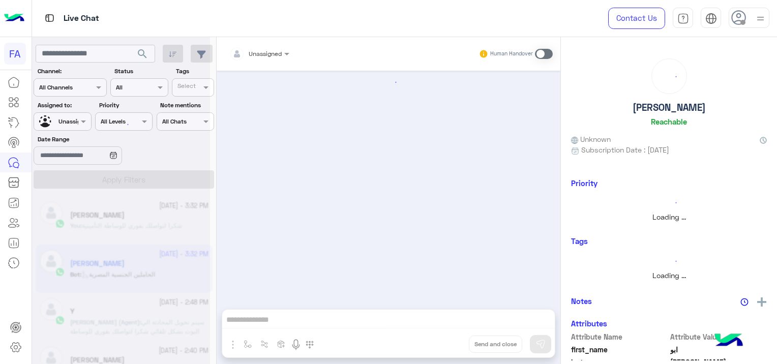
scroll to position [858, 0]
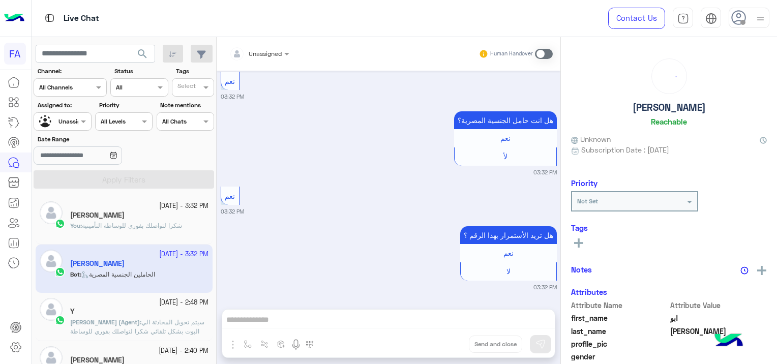
click at [164, 222] on span "شكرا لتواصلك بفوري للوساطة التأمينية" at bounding box center [132, 226] width 100 height 8
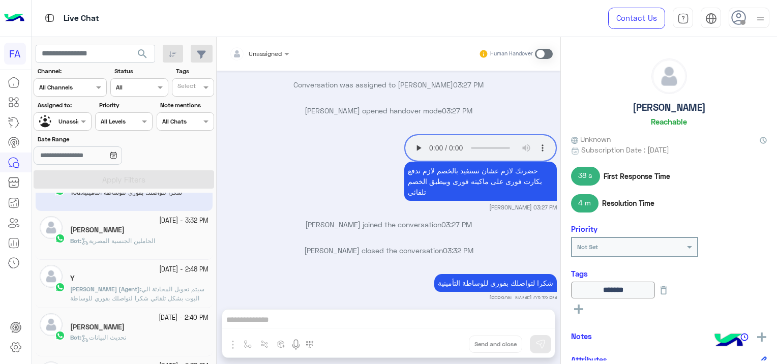
scroll to position [102, 0]
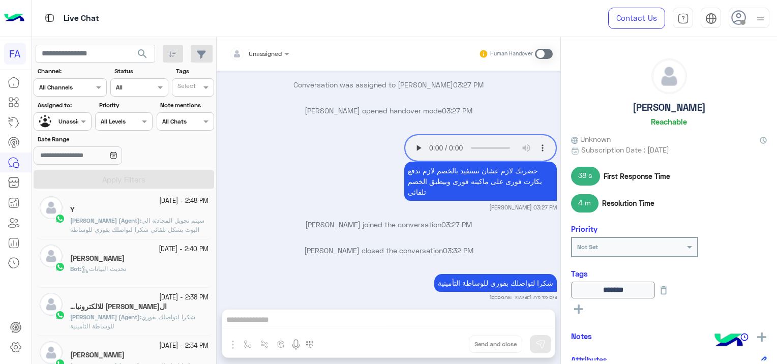
click at [189, 273] on div "Bot : تحديث البيانات" at bounding box center [139, 274] width 138 height 18
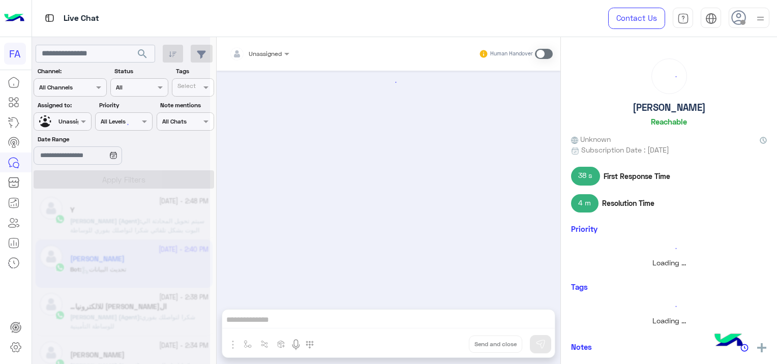
scroll to position [716, 0]
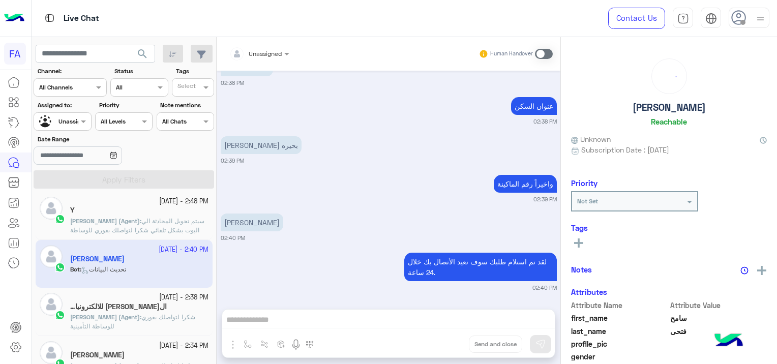
click at [142, 319] on span "شكرا لتواصلك بفوري للوساطة التأمينية" at bounding box center [132, 321] width 125 height 17
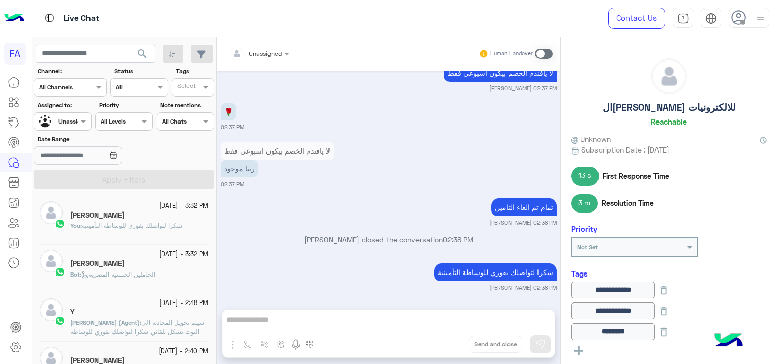
click at [148, 52] on span "search" at bounding box center [142, 54] width 12 height 12
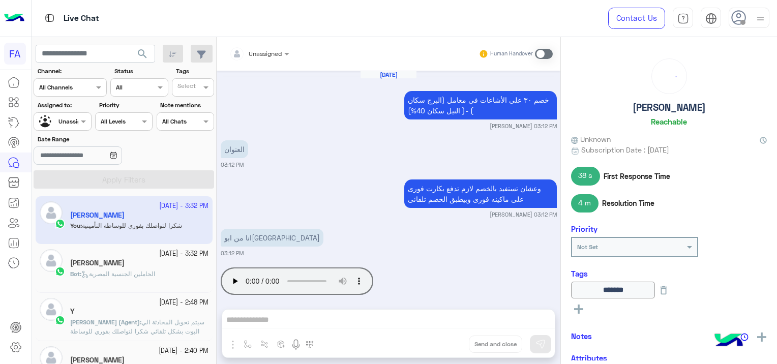
scroll to position [709, 0]
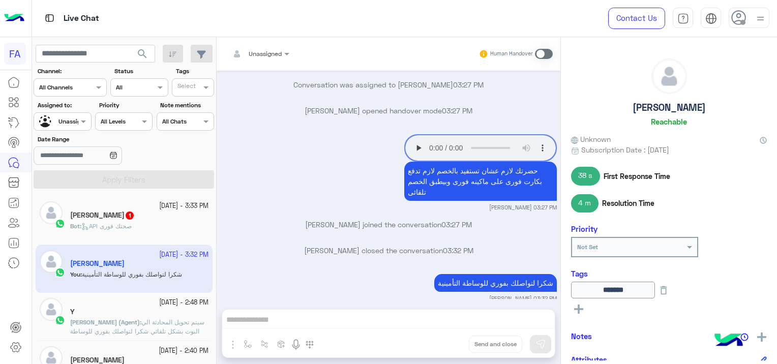
click at [129, 216] on div "[PERSON_NAME] 1" at bounding box center [139, 216] width 138 height 11
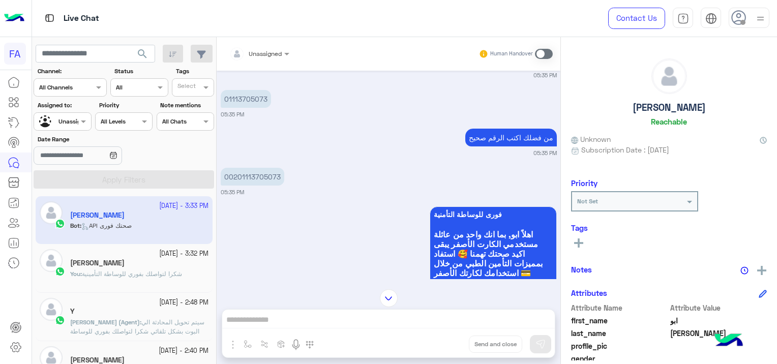
scroll to position [605, 0]
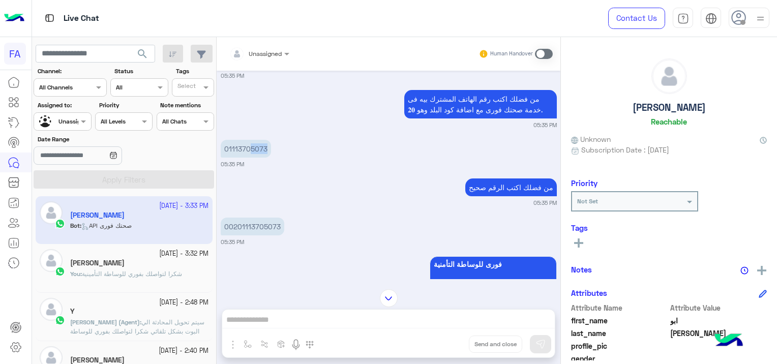
drag, startPoint x: 265, startPoint y: 146, endPoint x: 231, endPoint y: 148, distance: 33.6
click at [243, 148] on p "01113705073" at bounding box center [246, 149] width 50 height 18
click at [228, 148] on p "01113705073" at bounding box center [246, 149] width 50 height 18
click at [229, 151] on p "01113705073" at bounding box center [246, 149] width 50 height 18
copy p "1113705073"
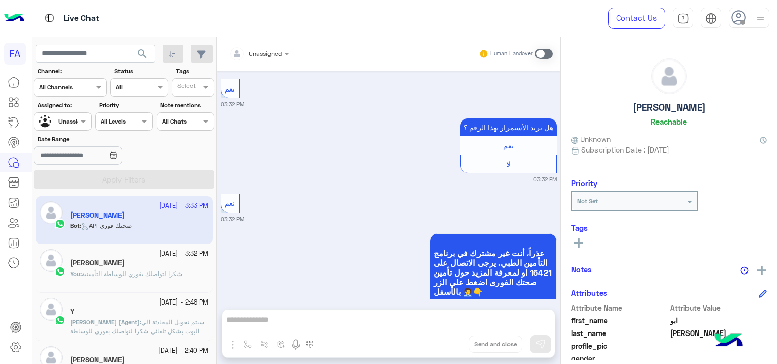
scroll to position [2047, 0]
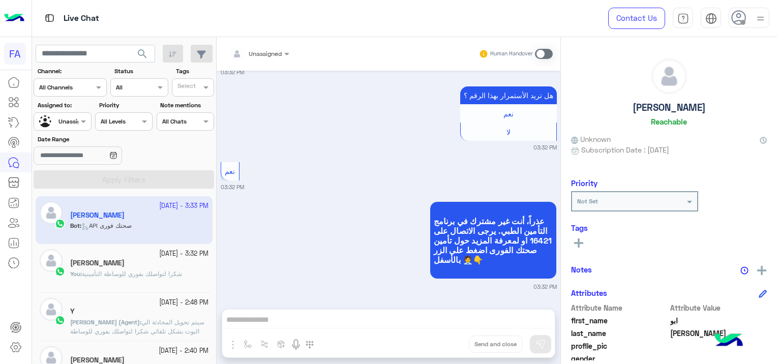
click at [137, 48] on span "search" at bounding box center [142, 54] width 12 height 12
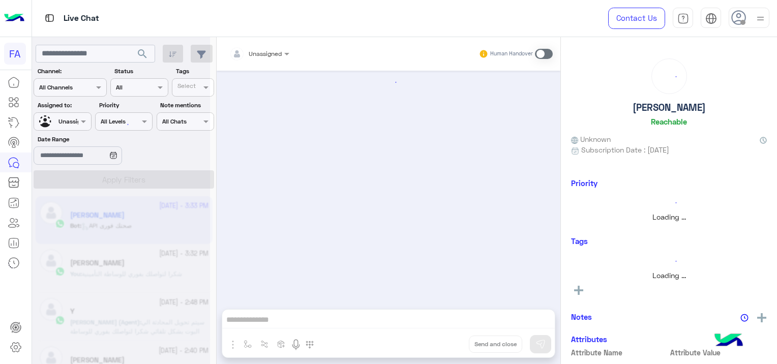
scroll to position [859, 0]
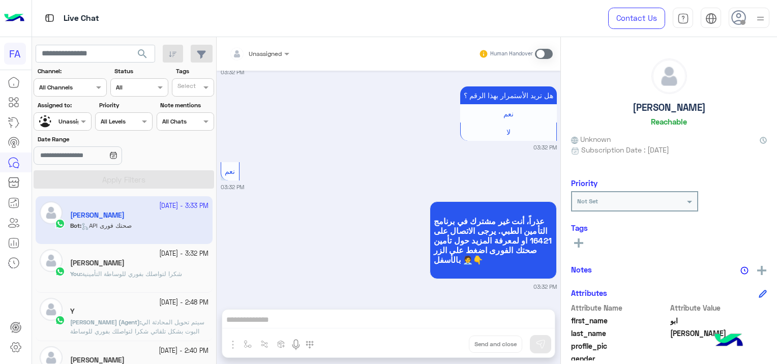
click at [148, 48] on span "search" at bounding box center [142, 54] width 12 height 12
click at [151, 275] on span "شكرا لتواصلك بفوري للوساطة التأمينية" at bounding box center [132, 274] width 100 height 8
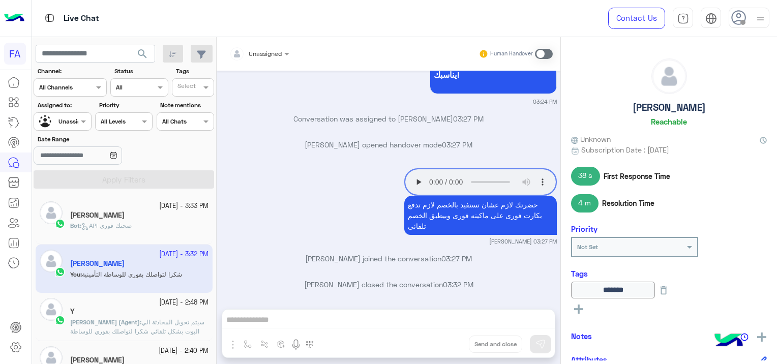
scroll to position [709, 0]
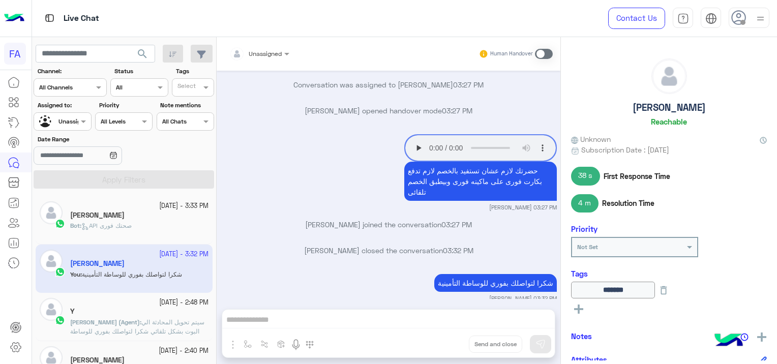
click at [175, 324] on span "سيتم تحويل المحادثة الي البوت بشكل تلقائي شكرا لتواصلك بفوري للوساطة التأمينية" at bounding box center [137, 331] width 134 height 26
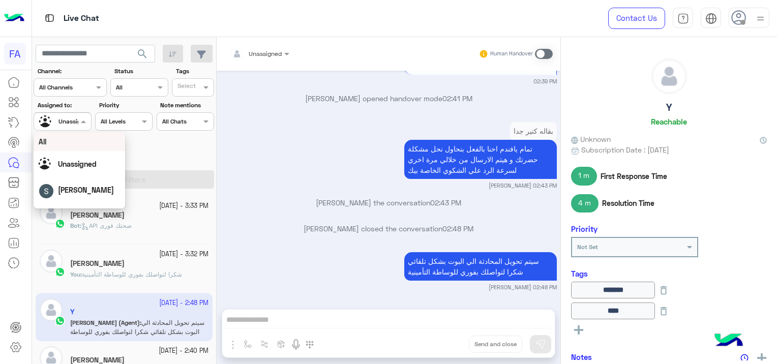
click at [71, 113] on div "Unassigned" at bounding box center [58, 122] width 39 height 18
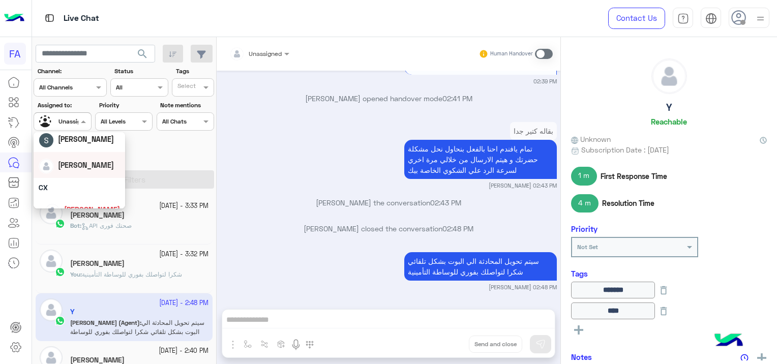
click at [81, 171] on div "[PERSON_NAME]" at bounding box center [79, 165] width 81 height 18
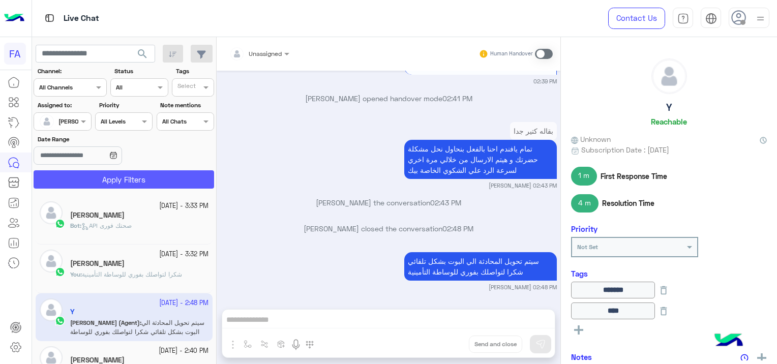
click at [124, 184] on button "Apply Filters" at bounding box center [124, 179] width 181 height 18
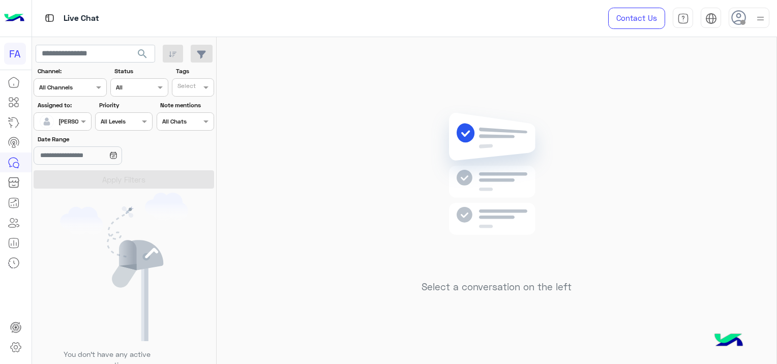
click at [76, 118] on div at bounding box center [62, 120] width 56 height 10
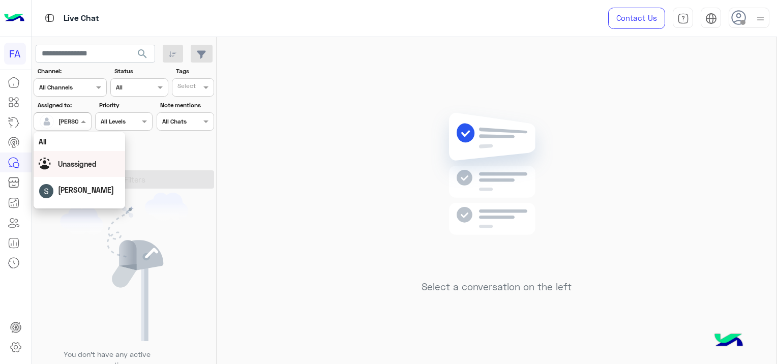
click at [108, 167] on div "Unassigned" at bounding box center [79, 164] width 81 height 18
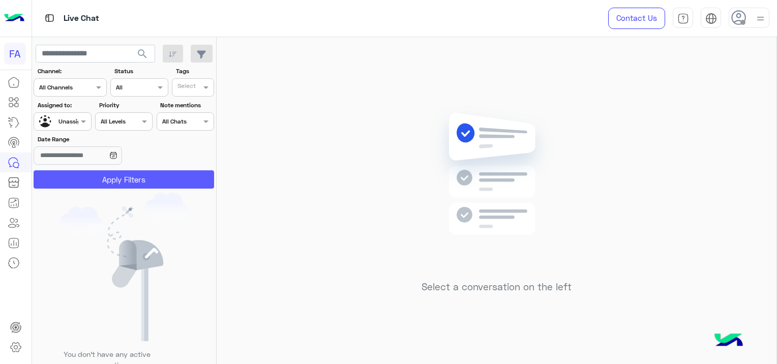
click at [126, 181] on button "Apply Filters" at bounding box center [124, 179] width 181 height 18
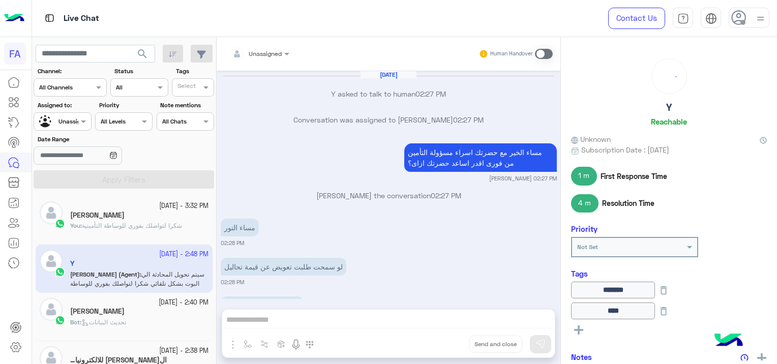
scroll to position [1598, 0]
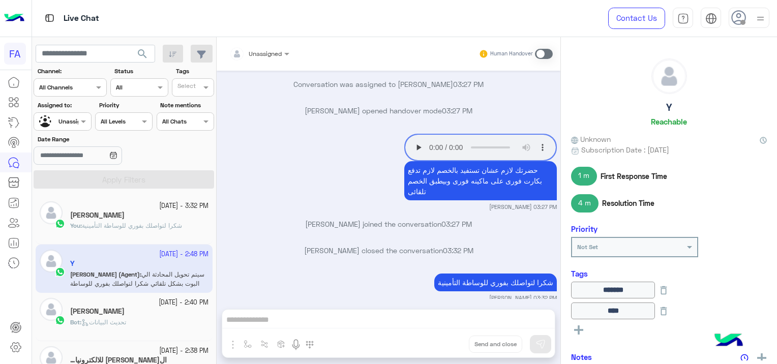
click at [70, 117] on div at bounding box center [62, 120] width 56 height 10
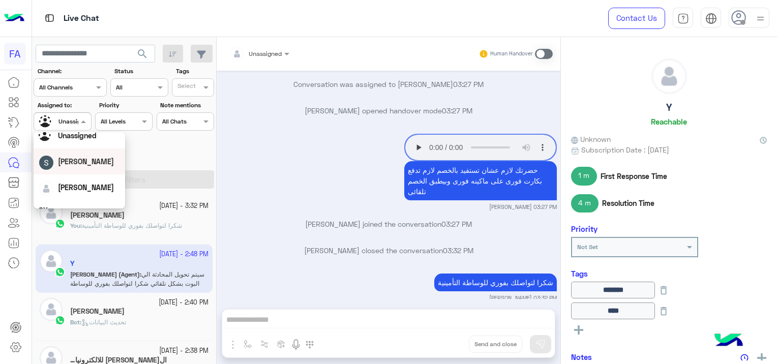
scroll to position [51, 0]
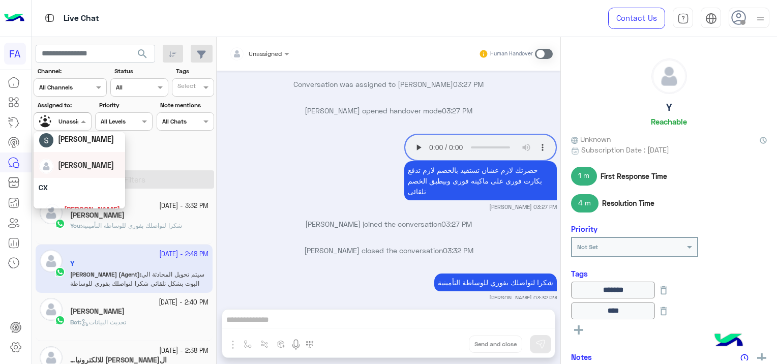
click at [93, 169] on div "[PERSON_NAME]" at bounding box center [79, 165] width 81 height 18
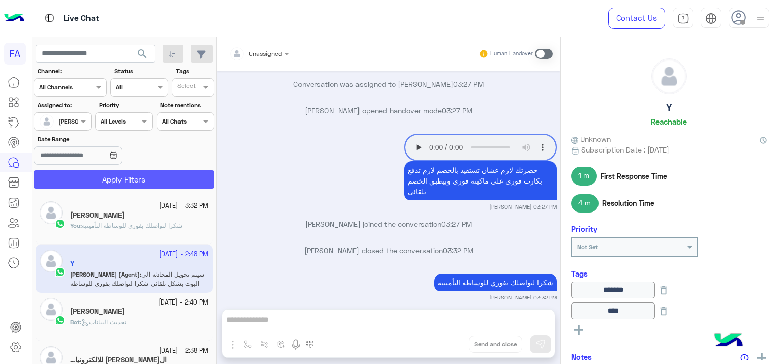
click at [105, 182] on button "Apply Filters" at bounding box center [124, 179] width 181 height 18
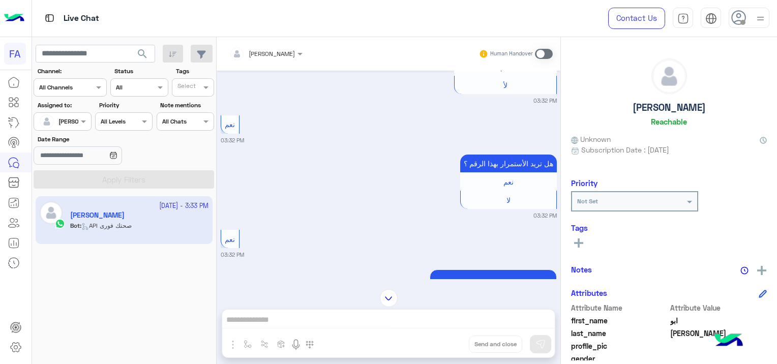
scroll to position [824, 0]
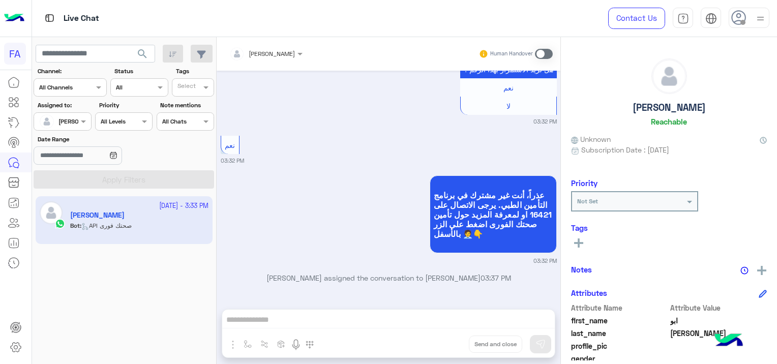
click at [541, 53] on span at bounding box center [544, 54] width 18 height 10
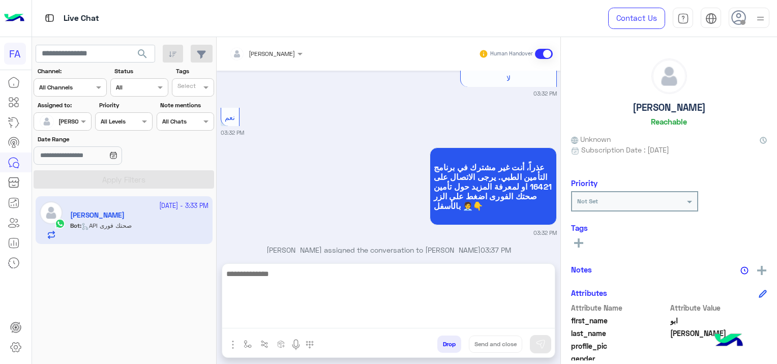
click at [330, 322] on textarea at bounding box center [388, 298] width 333 height 61
click at [258, 317] on textarea at bounding box center [388, 298] width 333 height 61
paste textarea "**********"
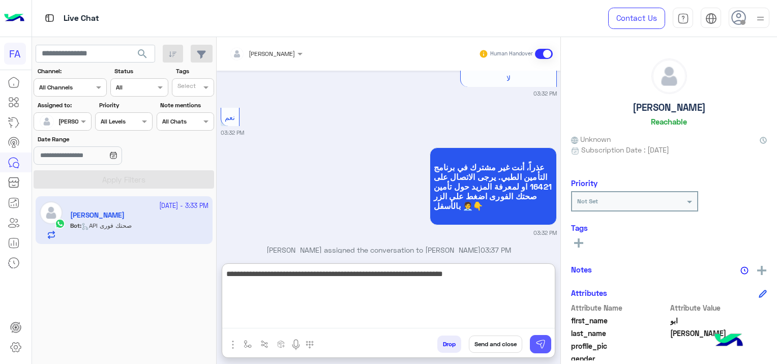
type textarea "**********"
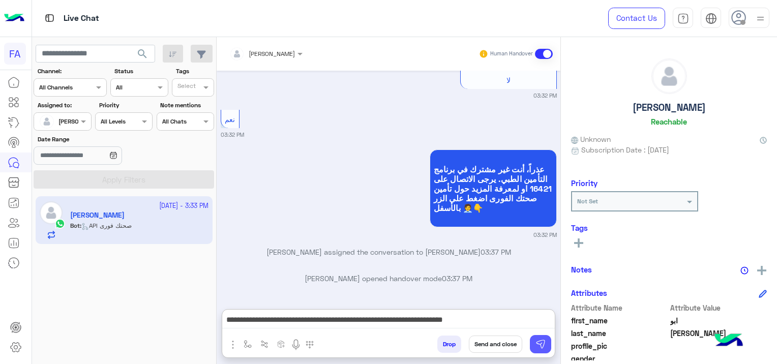
click at [536, 341] on img at bounding box center [541, 344] width 10 height 10
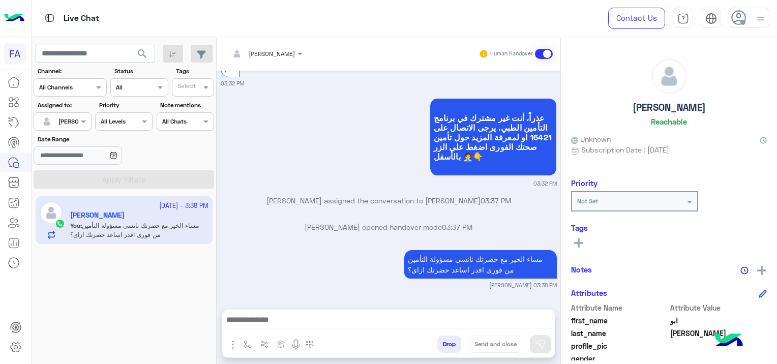
scroll to position [926, 0]
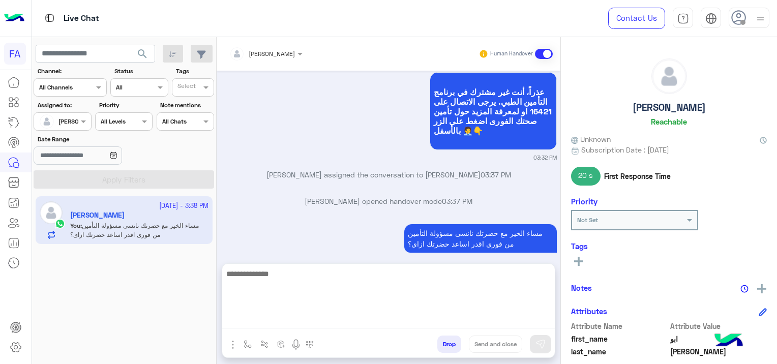
click at [265, 321] on textarea at bounding box center [388, 298] width 333 height 61
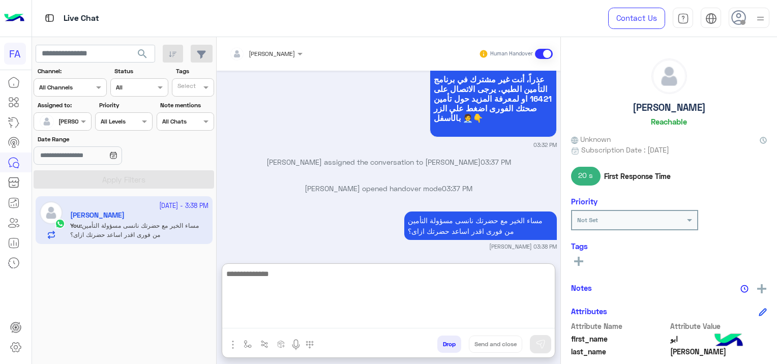
paste textarea "**********"
type textarea "**********"
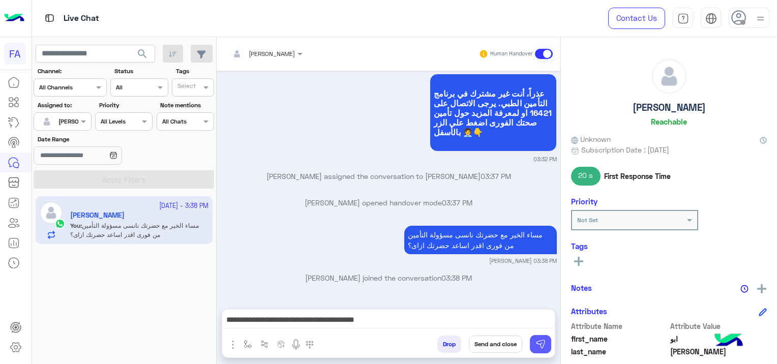
click at [539, 344] on img at bounding box center [541, 344] width 10 height 10
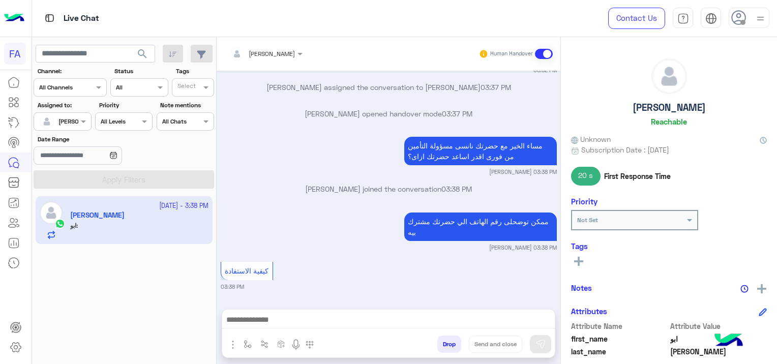
scroll to position [1072, 0]
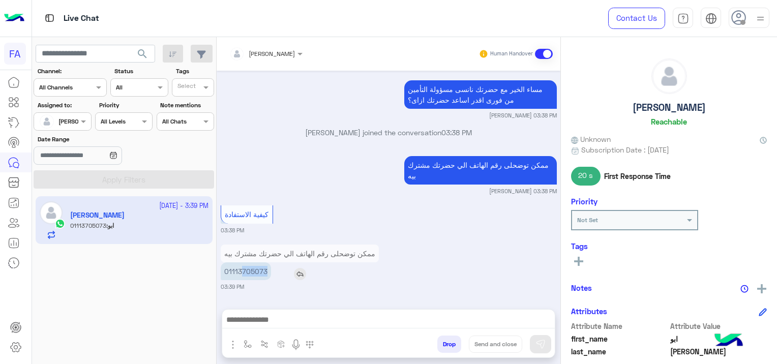
drag, startPoint x: 268, startPoint y: 269, endPoint x: 234, endPoint y: 272, distance: 34.2
click at [238, 272] on p "01113705073" at bounding box center [246, 272] width 50 height 18
click at [235, 272] on p "01113705073" at bounding box center [246, 272] width 50 height 18
click at [231, 273] on p "01113705073" at bounding box center [246, 272] width 50 height 18
drag, startPoint x: 267, startPoint y: 269, endPoint x: 246, endPoint y: 270, distance: 20.9
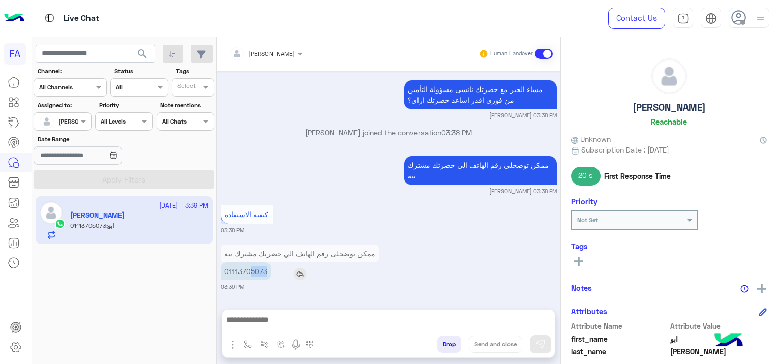
click at [247, 270] on p "01113705073" at bounding box center [246, 272] width 50 height 18
drag, startPoint x: 246, startPoint y: 270, endPoint x: 233, endPoint y: 271, distance: 13.8
click at [233, 271] on p "01113705073" at bounding box center [246, 272] width 50 height 18
drag, startPoint x: 233, startPoint y: 271, endPoint x: 229, endPoint y: 275, distance: 5.5
click at [229, 275] on p "01113705073" at bounding box center [246, 272] width 50 height 18
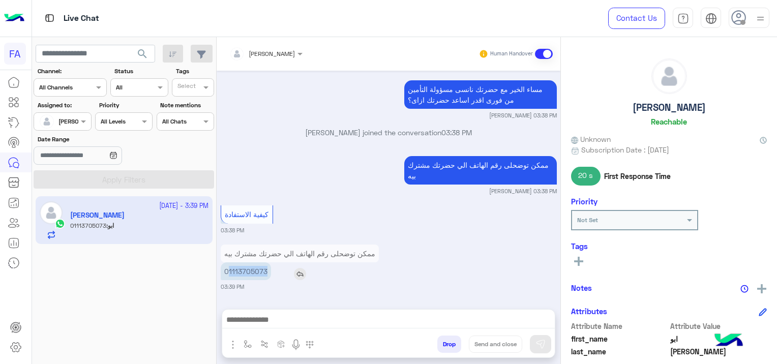
copy p "1113705073"
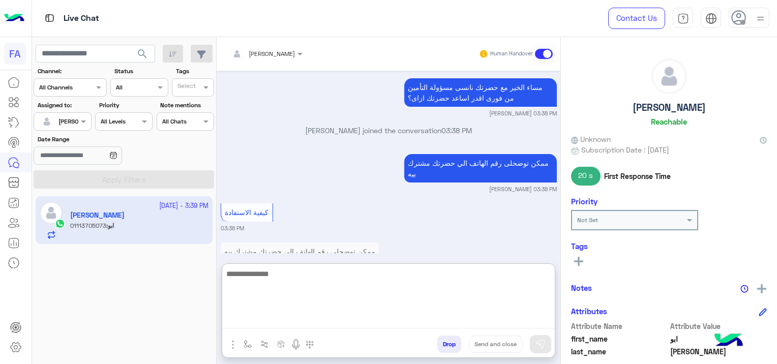
click at [290, 314] on textarea at bounding box center [388, 298] width 333 height 61
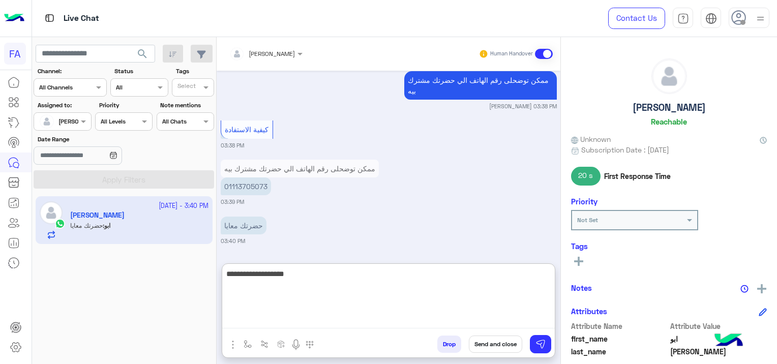
type textarea "**********"
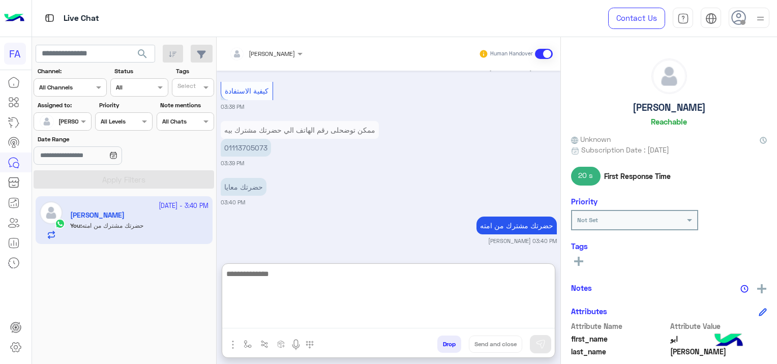
scroll to position [1234, 0]
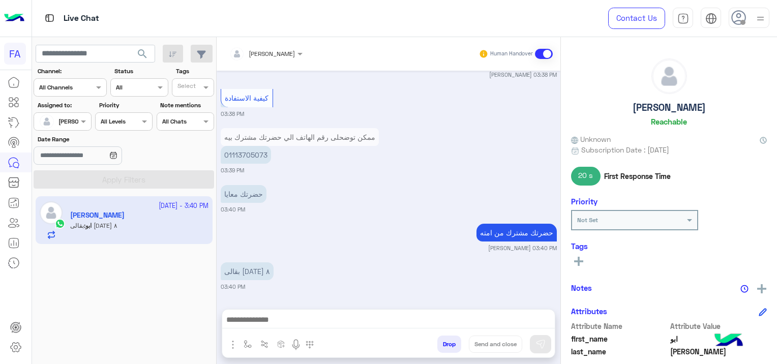
drag, startPoint x: 267, startPoint y: 106, endPoint x: 258, endPoint y: 108, distance: 8.9
click at [258, 108] on div "[DATE] طلب المساعدة � 03:30 PM قبل تحويلك إلى ممثل خدمة العملاء، اختر من القائم…" at bounding box center [389, 185] width 344 height 228
click at [254, 109] on div "كيفية الاستفادة" at bounding box center [276, 97] width 110 height 23
drag, startPoint x: 266, startPoint y: 149, endPoint x: 224, endPoint y: 156, distance: 42.3
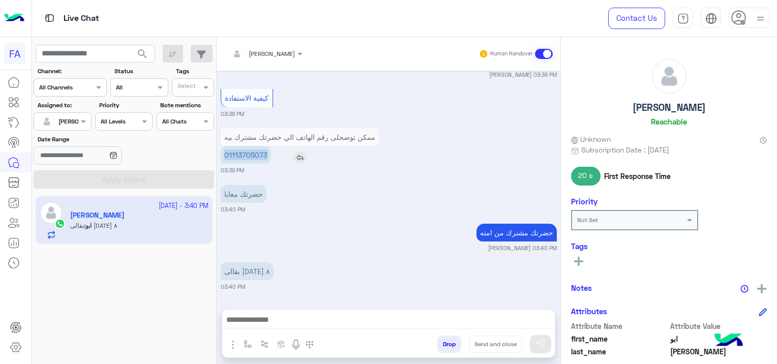
click at [224, 156] on p "01113705073" at bounding box center [246, 155] width 50 height 18
copy p "01113705073"
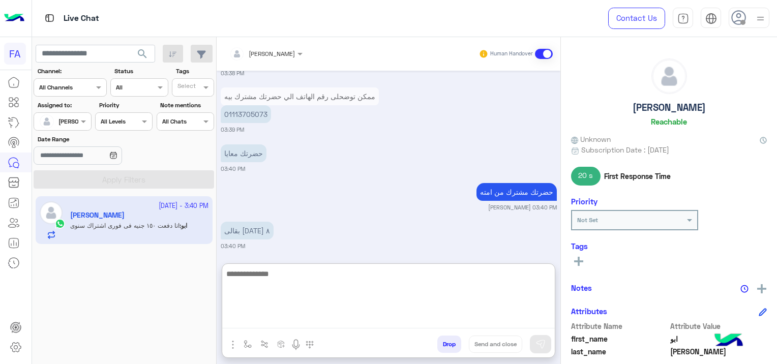
click at [321, 315] on textarea at bounding box center [388, 298] width 333 height 61
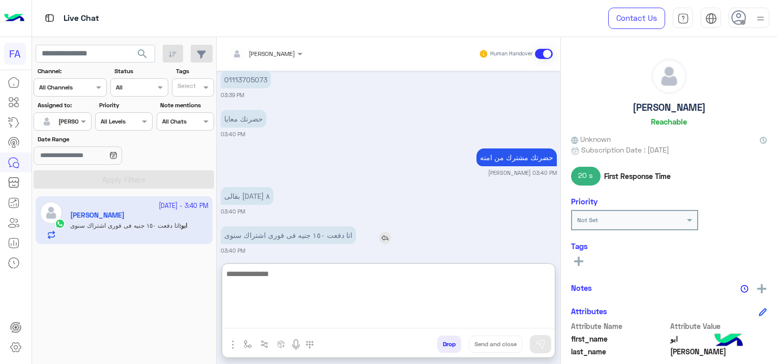
scroll to position [1273, 0]
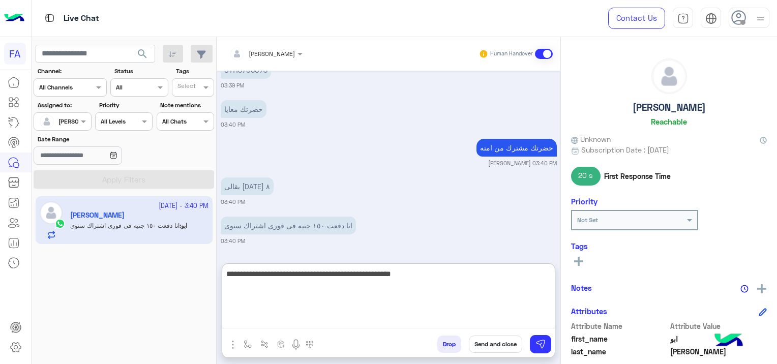
click at [394, 279] on textarea "**********" at bounding box center [388, 298] width 333 height 61
click at [338, 275] on textarea "**********" at bounding box center [388, 298] width 333 height 61
type textarea "**********"
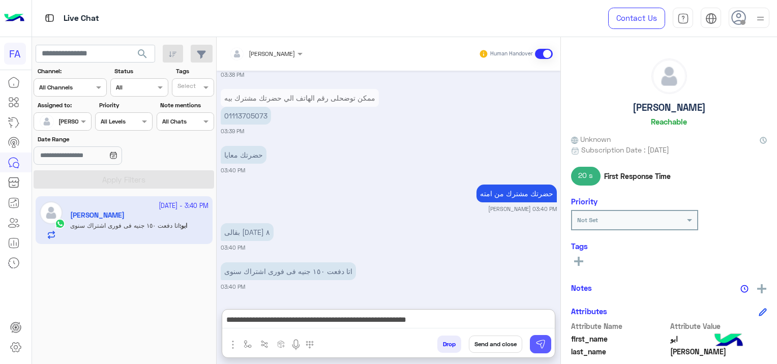
click at [541, 343] on img at bounding box center [541, 344] width 10 height 10
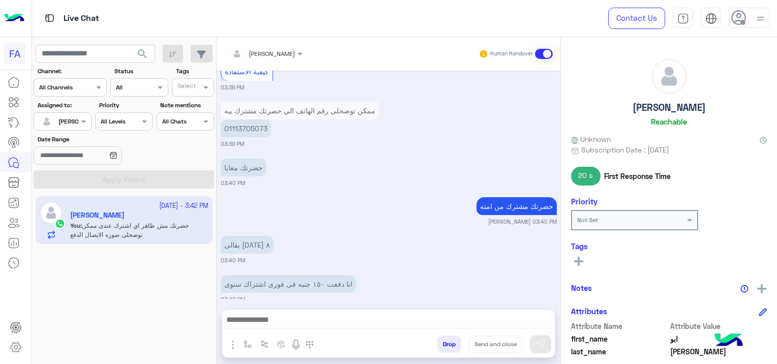
scroll to position [1276, 0]
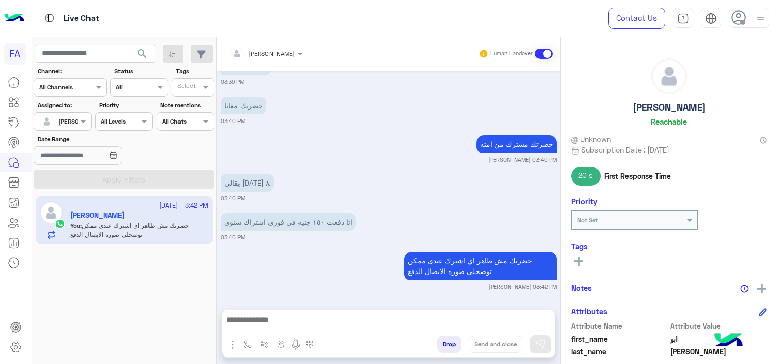
click at [275, 147] on div "حضرتك مشترك من امته [PERSON_NAME] 03:40 PM" at bounding box center [389, 148] width 336 height 31
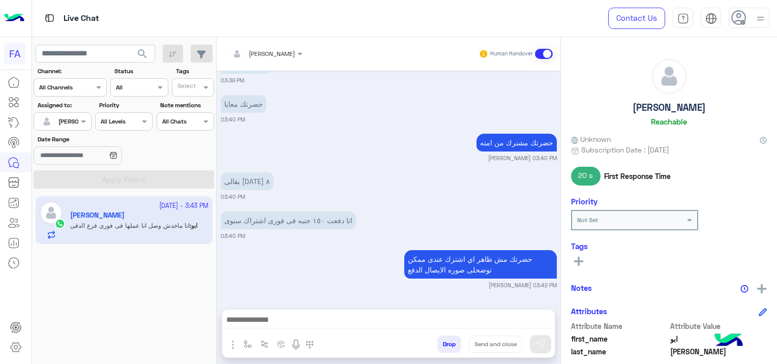
scroll to position [1316, 0]
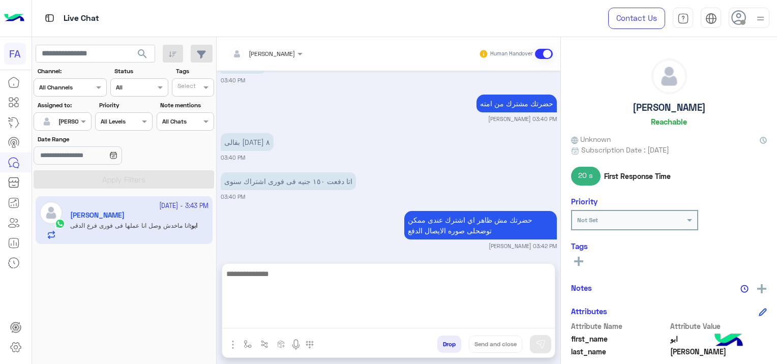
click at [274, 324] on textarea at bounding box center [388, 298] width 333 height 61
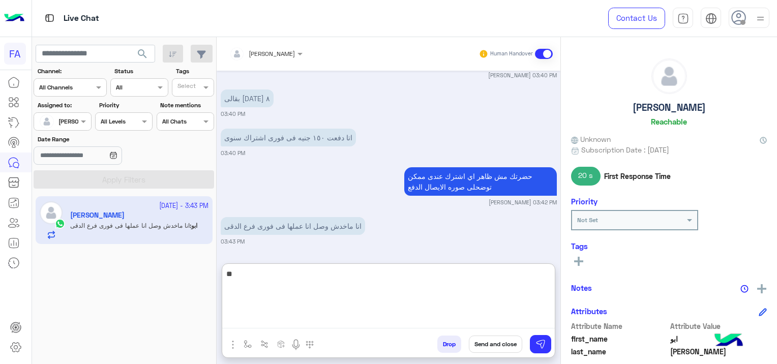
type textarea "*"
type textarea "**********"
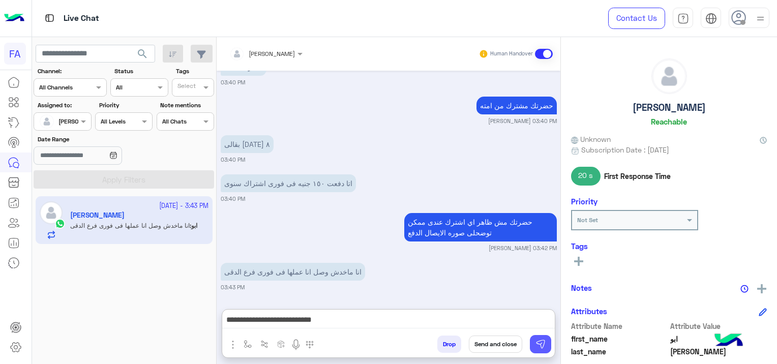
click at [547, 348] on button at bounding box center [540, 344] width 21 height 18
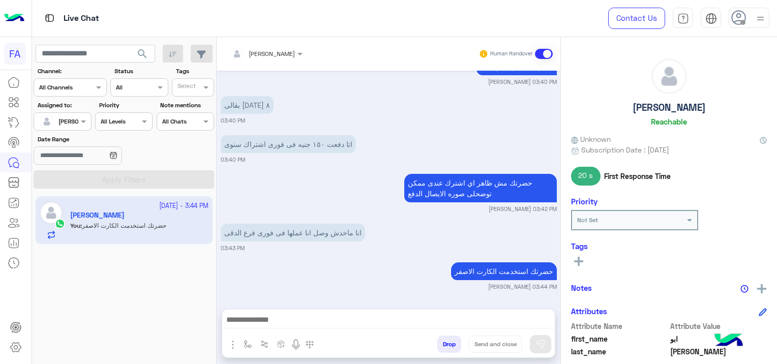
scroll to position [1393, 0]
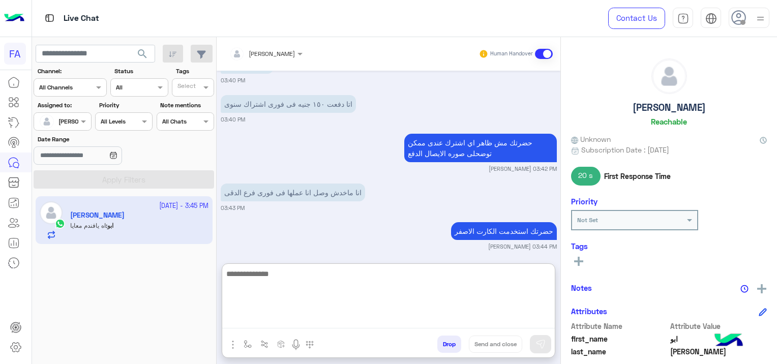
click at [257, 319] on textarea at bounding box center [388, 298] width 333 height 61
paste textarea "**********"
type textarea "**********"
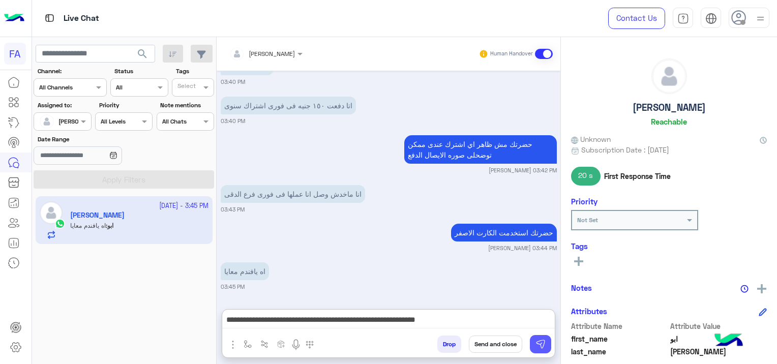
click at [535, 341] on button at bounding box center [540, 344] width 21 height 18
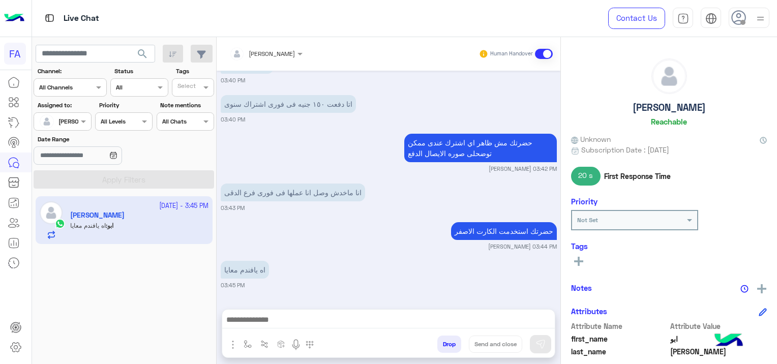
scroll to position [1443, 0]
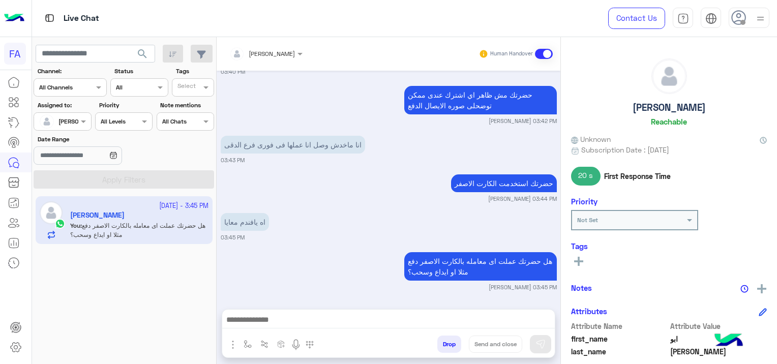
click at [286, 260] on div "هل حضرتك عملت اى معامله بالكارت الاصفر دفع مثلا او ايداع وسحب؟ [PERSON_NAME] 03…" at bounding box center [389, 271] width 336 height 42
click at [292, 227] on div "اه يافندم معايا" at bounding box center [274, 222] width 106 height 18
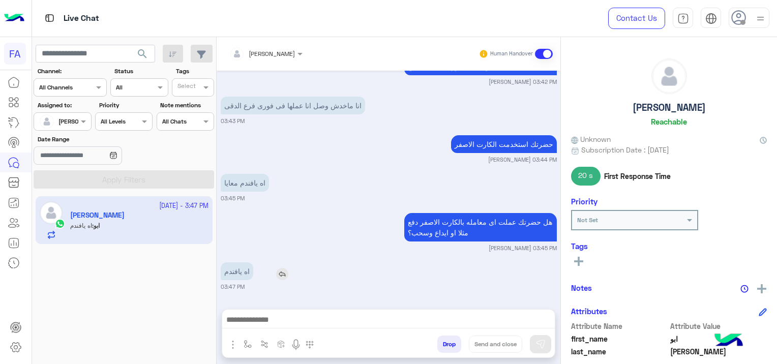
click at [307, 266] on div "اه يافندم" at bounding box center [266, 272] width 91 height 18
click at [282, 312] on div at bounding box center [388, 322] width 333 height 25
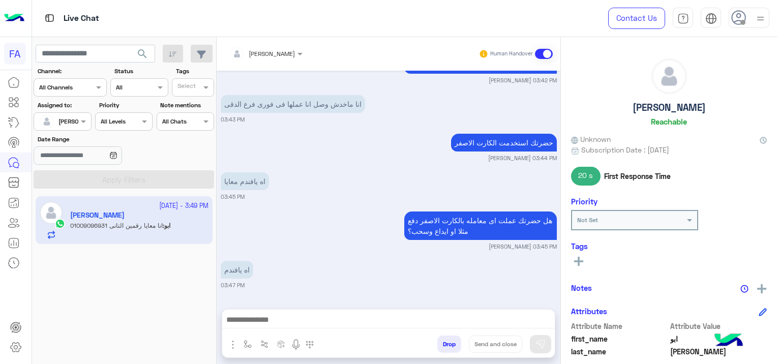
scroll to position [1520, 0]
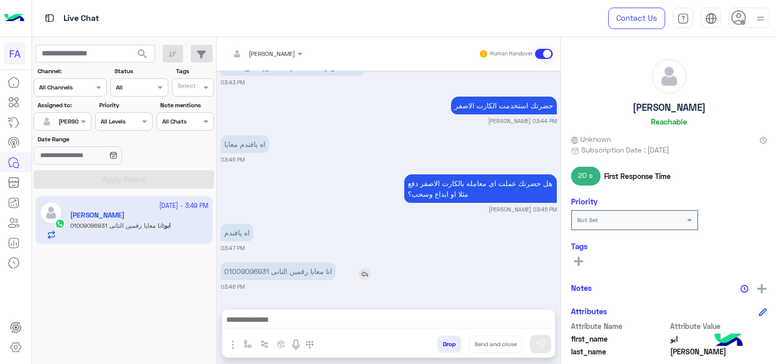
click at [289, 267] on p "انا معايا رقمين التانى 01009096931" at bounding box center [278, 272] width 115 height 18
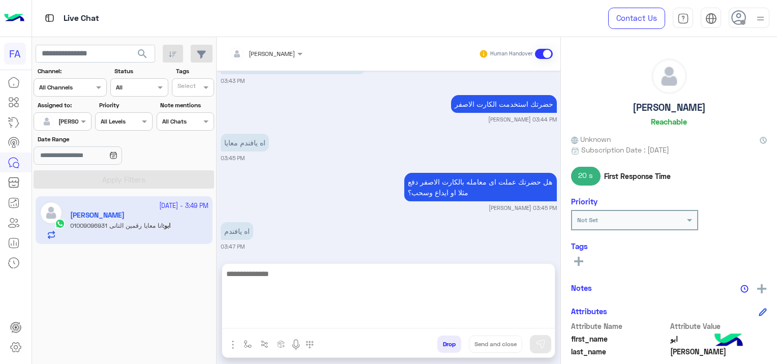
click at [360, 317] on textarea at bounding box center [388, 298] width 333 height 61
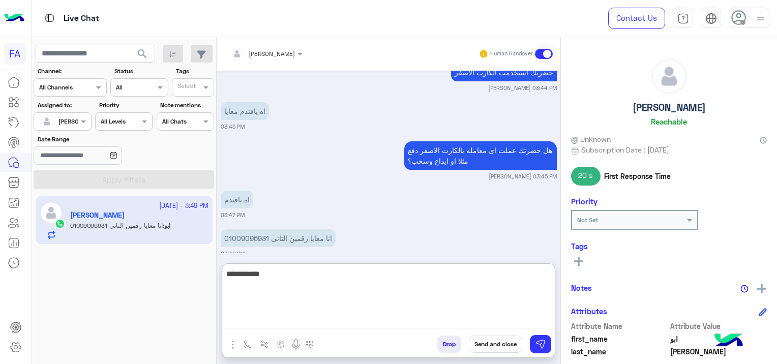
scroll to position [1566, 0]
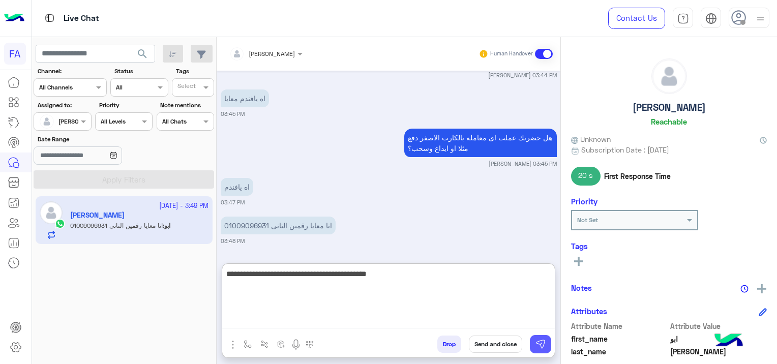
type textarea "**********"
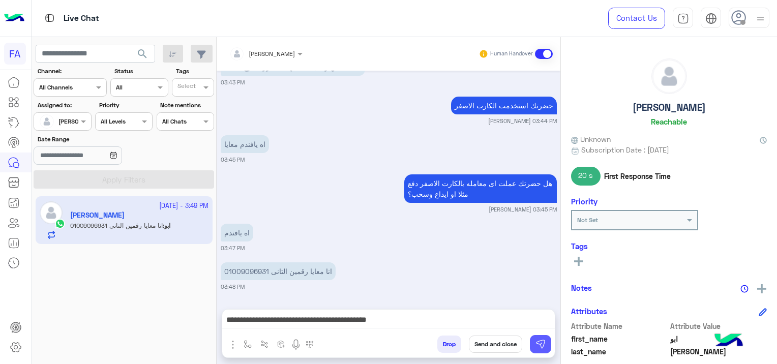
click at [539, 346] on img at bounding box center [541, 344] width 10 height 10
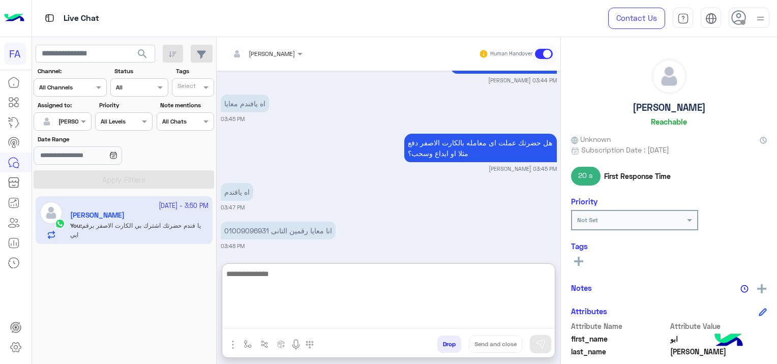
scroll to position [1595, 0]
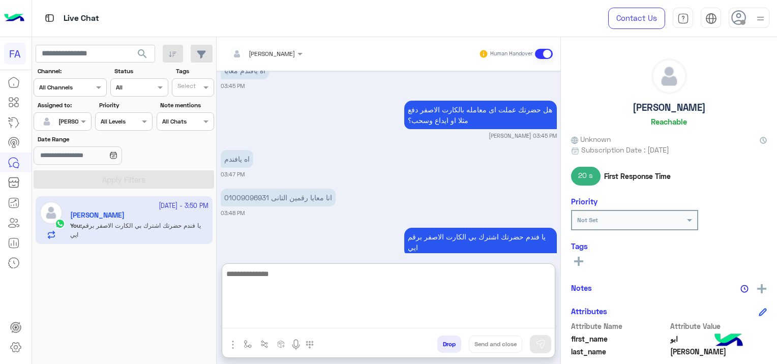
click at [433, 326] on textarea at bounding box center [388, 298] width 333 height 61
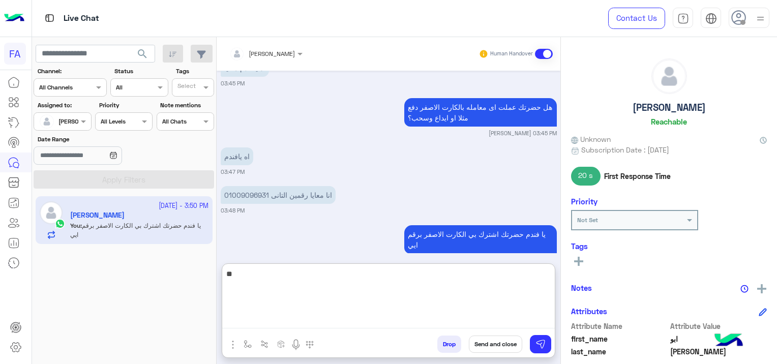
type textarea "*"
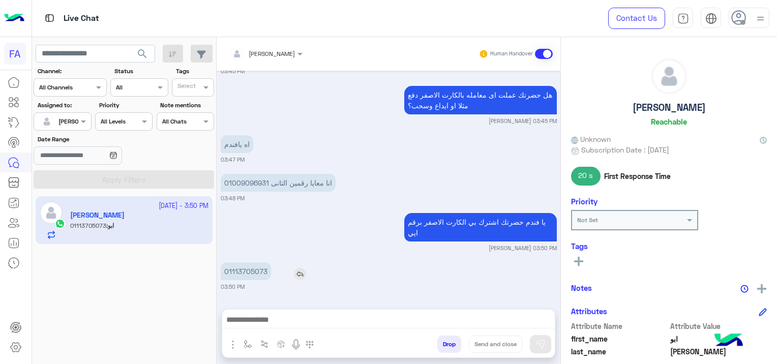
scroll to position [1598, 0]
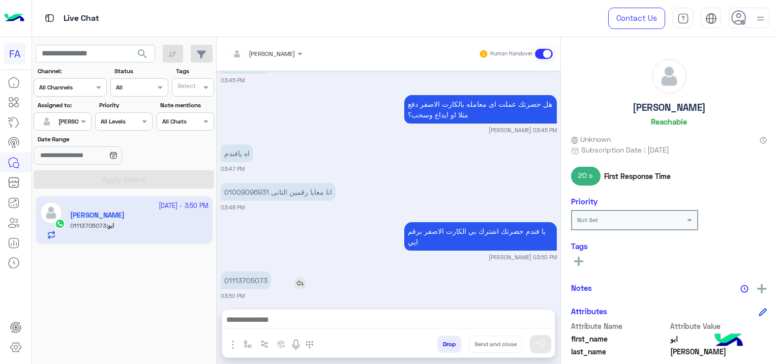
click at [267, 223] on div "[DATE] طلب المساعدة � 03:30 PM قبل تحويلك إلى ممثل خدمة العملاء، اختر من القائم…" at bounding box center [389, 185] width 344 height 228
drag, startPoint x: 268, startPoint y: 269, endPoint x: 252, endPoint y: 271, distance: 15.4
click at [253, 272] on p "01113705073" at bounding box center [246, 281] width 50 height 18
drag, startPoint x: 252, startPoint y: 271, endPoint x: 234, endPoint y: 272, distance: 18.3
click at [239, 272] on p "01113705073" at bounding box center [246, 281] width 50 height 18
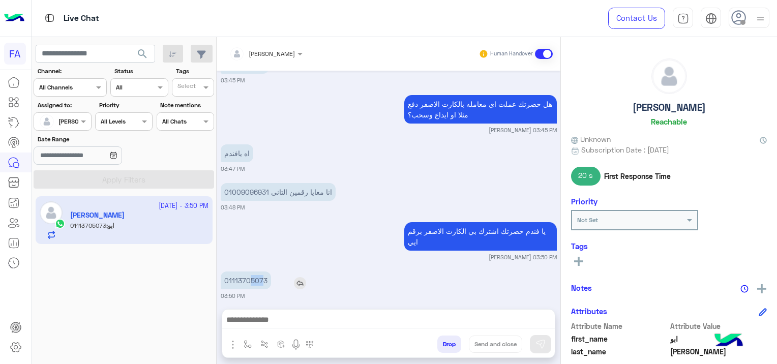
drag, startPoint x: 264, startPoint y: 271, endPoint x: 250, endPoint y: 270, distance: 13.3
click at [250, 272] on p "01113705073" at bounding box center [246, 281] width 50 height 18
drag, startPoint x: 250, startPoint y: 270, endPoint x: 266, endPoint y: 270, distance: 15.8
click at [266, 272] on p "01113705073" at bounding box center [246, 281] width 50 height 18
drag, startPoint x: 266, startPoint y: 270, endPoint x: 243, endPoint y: 267, distance: 23.0
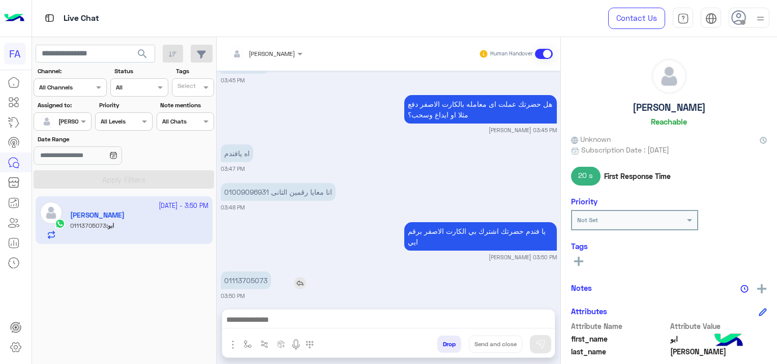
click at [243, 272] on p "01113705073" at bounding box center [246, 281] width 50 height 18
click at [345, 292] on small "03:50 PM" at bounding box center [389, 296] width 336 height 8
click at [278, 253] on small "[PERSON_NAME] 03:50 PM" at bounding box center [389, 257] width 336 height 8
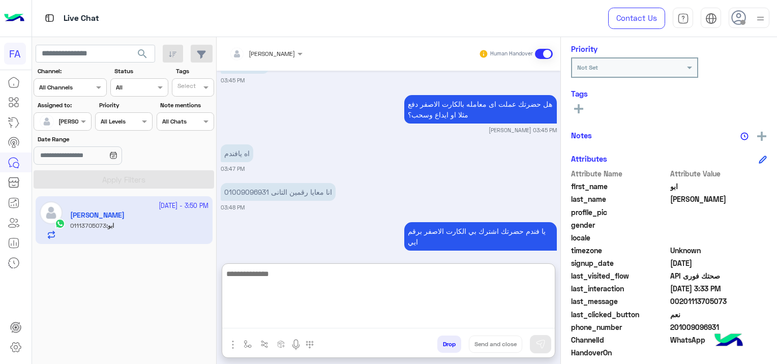
click at [320, 316] on textarea at bounding box center [388, 298] width 333 height 61
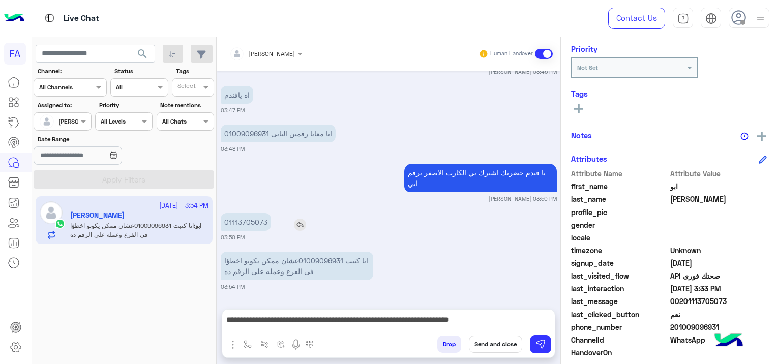
scroll to position [1648, 0]
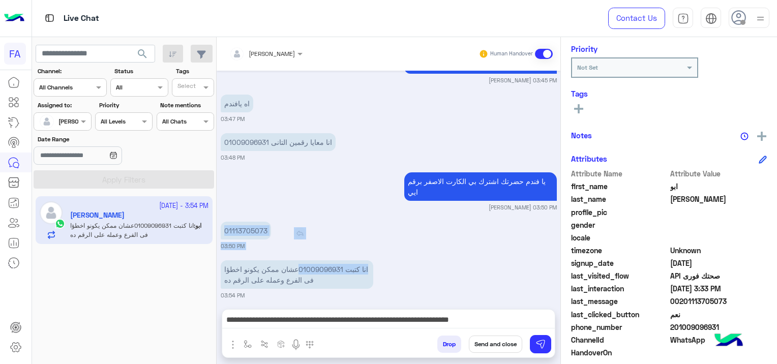
drag, startPoint x: 326, startPoint y: 214, endPoint x: 312, endPoint y: 215, distance: 13.8
click at [312, 215] on div "[DATE] طلب المساعدة � 03:30 PM قبل تحويلك إلى ممثل خدمة العملاء، اختر من القائم…" at bounding box center [389, 185] width 344 height 228
drag, startPoint x: 312, startPoint y: 215, endPoint x: 326, endPoint y: 216, distance: 14.3
click at [326, 222] on div "01113705073" at bounding box center [275, 231] width 108 height 18
click at [324, 242] on small "03:50 PM" at bounding box center [389, 246] width 336 height 8
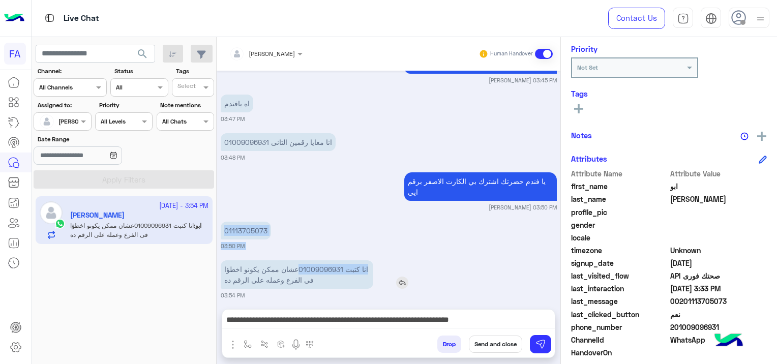
click at [331, 262] on p "انا كتبت 01009096931عشان ممكن يكونو اخطؤا فى الفرع وعمله على الرقم ده" at bounding box center [297, 274] width 153 height 28
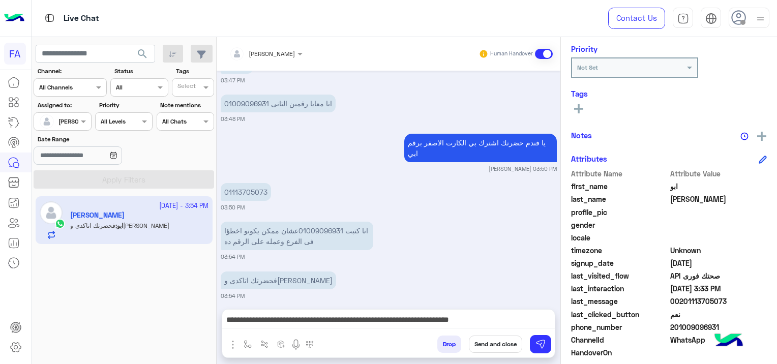
click at [322, 260] on div "[DATE] طلب المساعدة � 03:30 PM قبل تحويلك إلى ممثل خدمة العملاء، اختر من القائم…" at bounding box center [389, 185] width 344 height 228
drag, startPoint x: 268, startPoint y: 106, endPoint x: 260, endPoint y: 106, distance: 7.6
click at [260, 106] on p "انا معايا رقمين التانى 01009096931" at bounding box center [278, 104] width 115 height 18
drag, startPoint x: 260, startPoint y: 106, endPoint x: 256, endPoint y: 111, distance: 6.2
click at [256, 111] on p "انا معايا رقمين التانى 01009096931" at bounding box center [278, 104] width 115 height 18
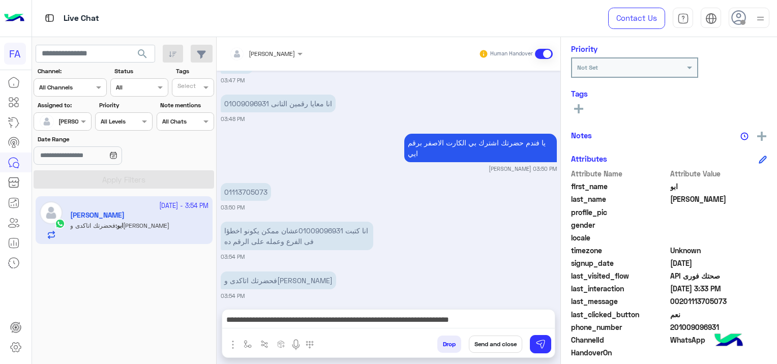
click at [252, 119] on small "03:48 PM" at bounding box center [389, 119] width 336 height 8
drag, startPoint x: 221, startPoint y: 103, endPoint x: 270, endPoint y: 109, distance: 49.3
click at [270, 109] on p "انا معايا رقمين التانى 01009096931" at bounding box center [278, 104] width 115 height 18
click at [241, 122] on small "03:48 PM" at bounding box center [233, 119] width 24 height 8
click at [224, 105] on p "انا معايا رقمين التانى 01009096931" at bounding box center [278, 104] width 115 height 18
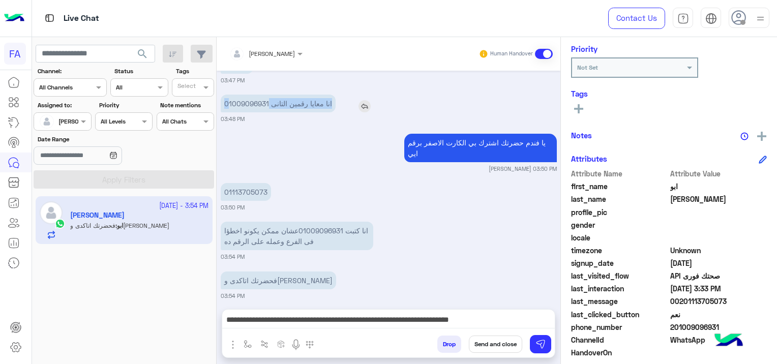
drag, startPoint x: 231, startPoint y: 106, endPoint x: 254, endPoint y: 106, distance: 22.9
click at [256, 106] on p "انا معايا رقمين التانى 01009096931" at bounding box center [278, 104] width 115 height 18
click at [269, 118] on small "03:48 PM" at bounding box center [389, 119] width 336 height 8
drag, startPoint x: 326, startPoint y: 222, endPoint x: 310, endPoint y: 222, distance: 15.3
click at [313, 222] on p "انا كتبت 01009096931عشان ممكن يكونو اخطؤا فى الفرع وعمله على الرقم ده" at bounding box center [297, 236] width 153 height 28
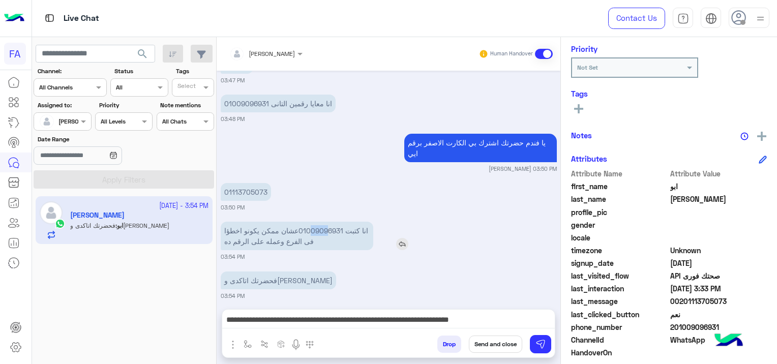
drag, startPoint x: 310, startPoint y: 222, endPoint x: 294, endPoint y: 220, distance: 16.9
click at [294, 222] on p "انا كتبت 01009096931عشان ممكن يكونو اخطؤا فى الفرع وعمله على الرقم ده" at bounding box center [297, 236] width 153 height 28
drag, startPoint x: 294, startPoint y: 220, endPoint x: 322, endPoint y: 222, distance: 28.0
click at [322, 222] on p "انا كتبت 01009096931عشان ممكن يكونو اخطؤا فى الفرع وعمله على الرقم ده" at bounding box center [297, 236] width 153 height 28
drag, startPoint x: 322, startPoint y: 222, endPoint x: 313, endPoint y: 193, distance: 29.6
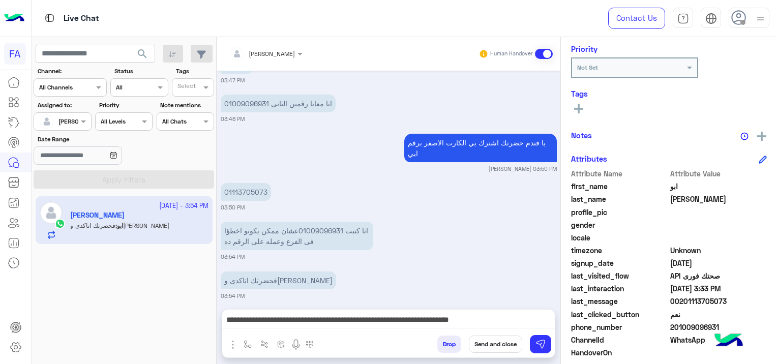
click at [313, 193] on div "01113705073" at bounding box center [275, 192] width 108 height 23
drag, startPoint x: 324, startPoint y: 221, endPoint x: 286, endPoint y: 224, distance: 37.2
click at [286, 224] on p "انا كتبت 01009096931عشان ممكن يكونو اخطؤا فى الفرع وعمله على الرقم ده" at bounding box center [297, 236] width 153 height 28
drag, startPoint x: 286, startPoint y: 224, endPoint x: 283, endPoint y: 201, distance: 23.1
click at [285, 204] on small "03:50 PM" at bounding box center [389, 208] width 336 height 8
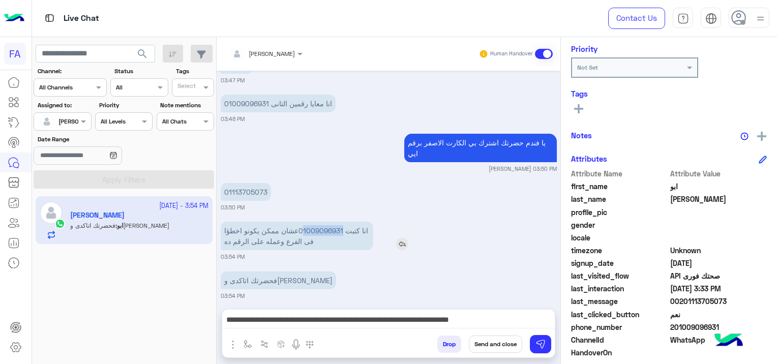
drag, startPoint x: 285, startPoint y: 221, endPoint x: 326, endPoint y: 222, distance: 40.7
click at [326, 222] on p "انا كتبت 01009096931عشان ممكن يكونو اخطؤا فى الفرع وعمله على الرقم ده" at bounding box center [297, 236] width 153 height 28
copy p "1009096931"
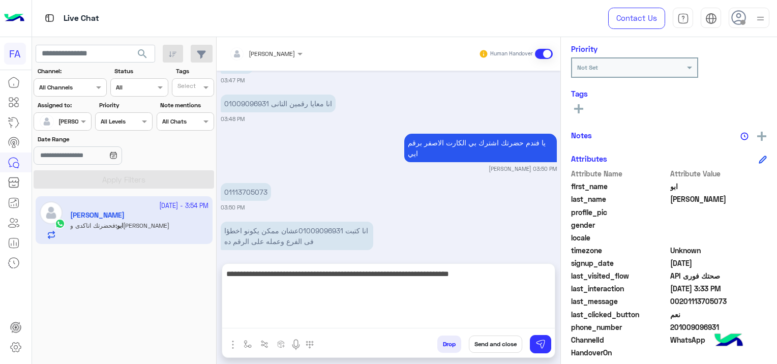
click at [269, 324] on textarea "**********" at bounding box center [388, 298] width 333 height 61
type textarea "*"
type textarea "**********"
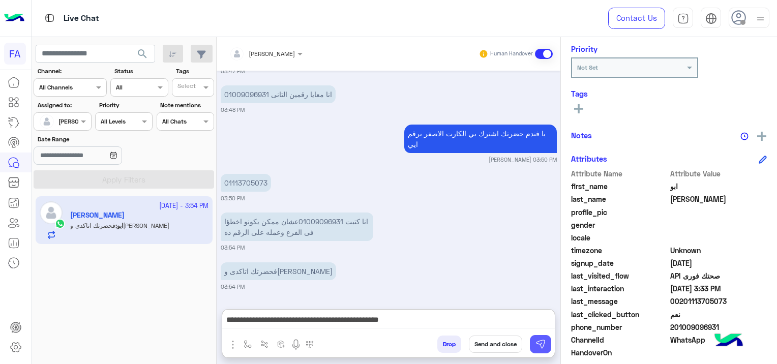
click at [544, 344] on img at bounding box center [541, 344] width 10 height 10
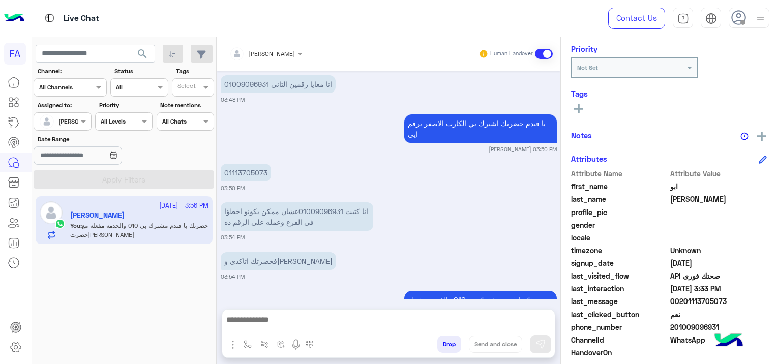
scroll to position [1736, 0]
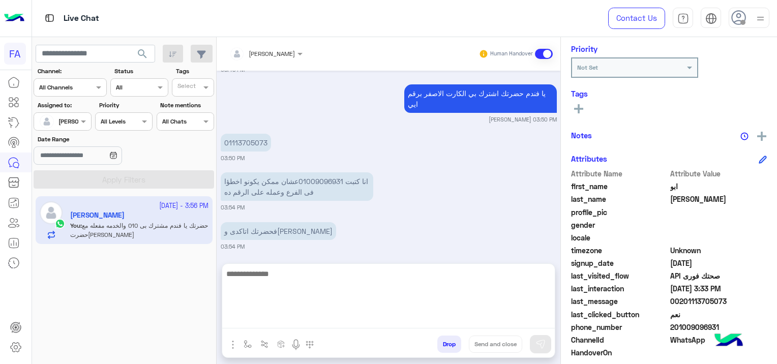
click at [346, 325] on textarea at bounding box center [388, 298] width 333 height 61
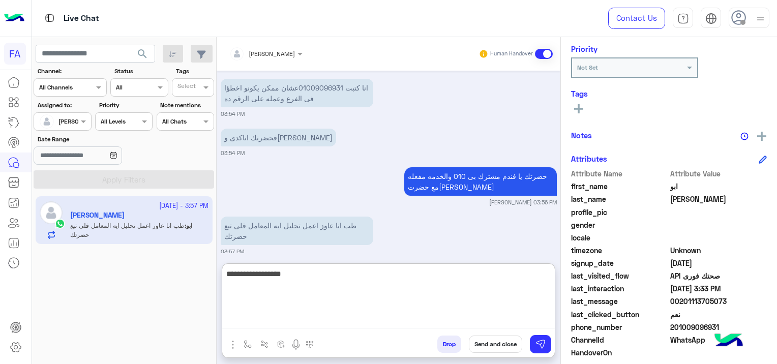
scroll to position [1832, 0]
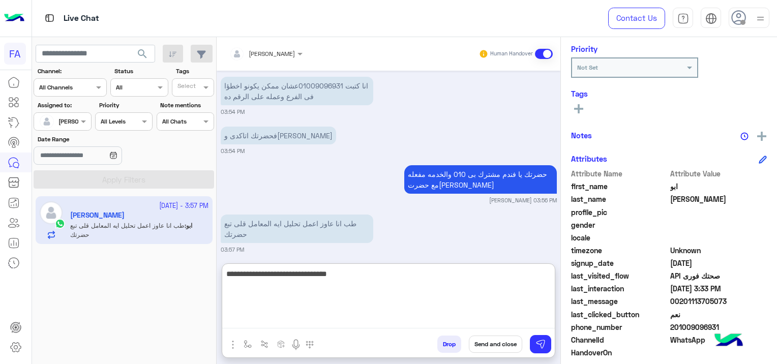
type textarea "**********"
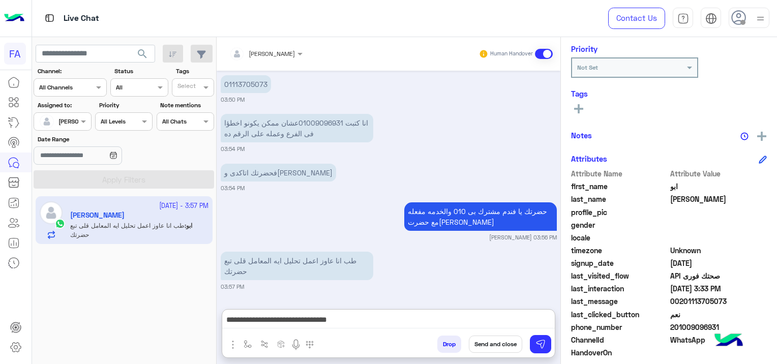
click at [413, 266] on div "[PERSON_NAME] Human Handover [DATE] طلب المساعدة � 03:30 PM قبل تحويلك إلى ممثل…" at bounding box center [389, 202] width 344 height 331
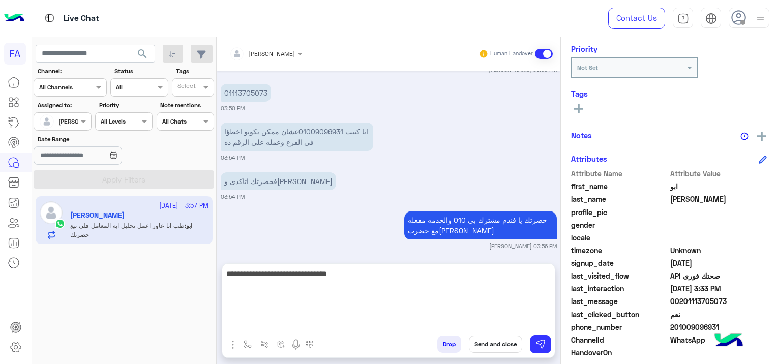
click at [414, 326] on textarea "**********" at bounding box center [388, 298] width 333 height 61
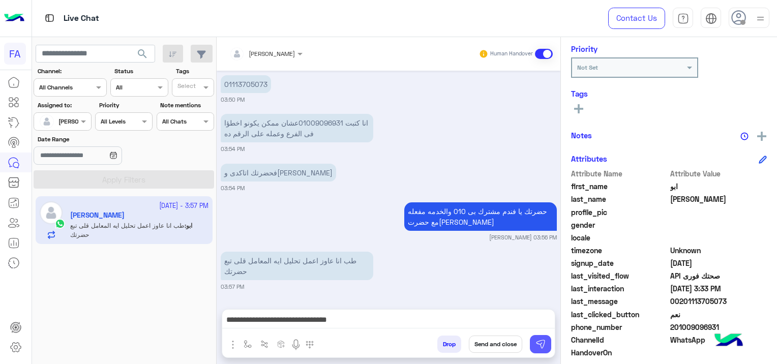
click at [545, 342] on img at bounding box center [541, 344] width 10 height 10
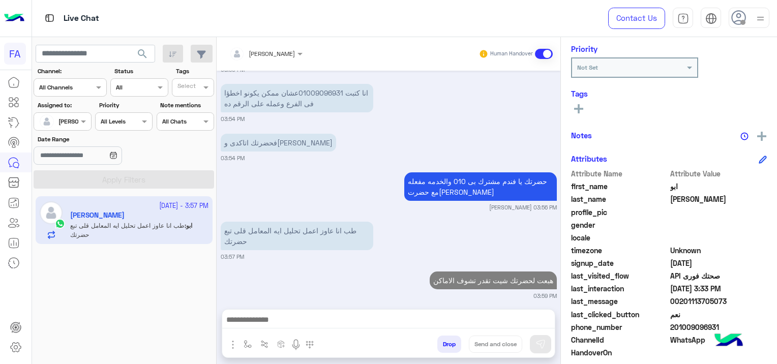
click at [231, 344] on img "button" at bounding box center [233, 345] width 12 height 12
click at [270, 301] on span "Attachements" at bounding box center [268, 303] width 51 height 12
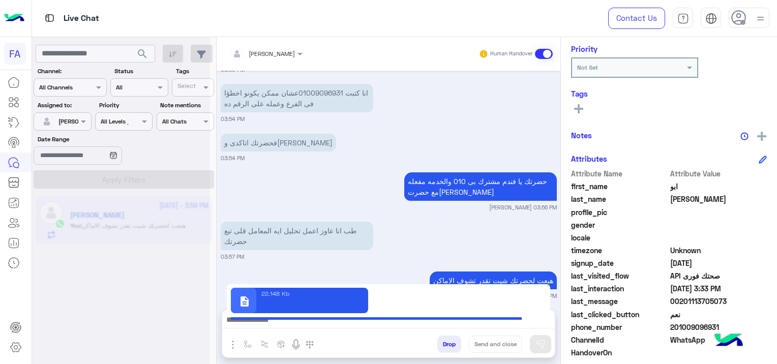
type textarea "**********"
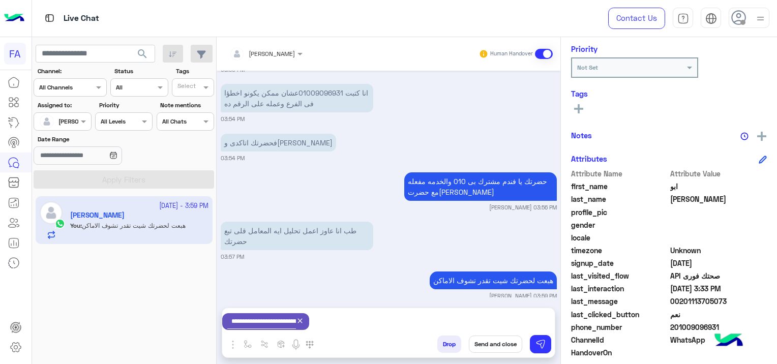
scroll to position [1826, 0]
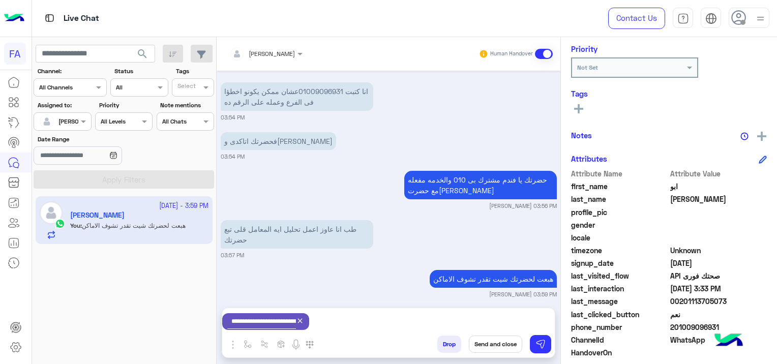
click at [287, 268] on div "هبعت لحضرتك شيت تقدر تشوف الاماكن [PERSON_NAME] 03:59 PM" at bounding box center [389, 283] width 336 height 31
click at [544, 342] on img at bounding box center [541, 344] width 10 height 10
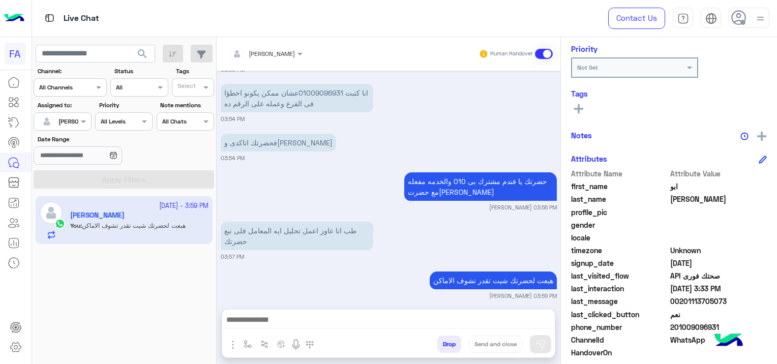
scroll to position [1873, 0]
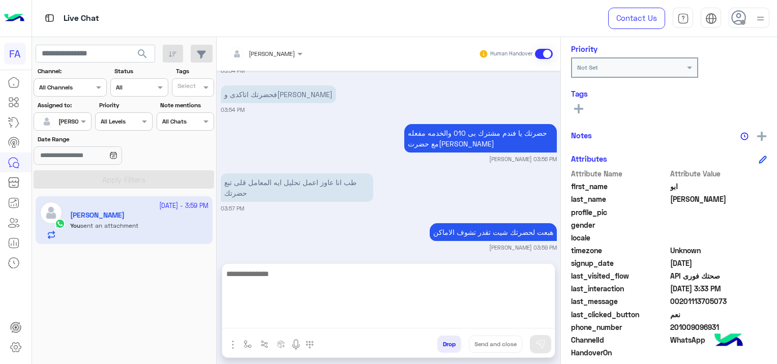
click at [298, 318] on textarea at bounding box center [388, 298] width 333 height 61
type textarea "**********"
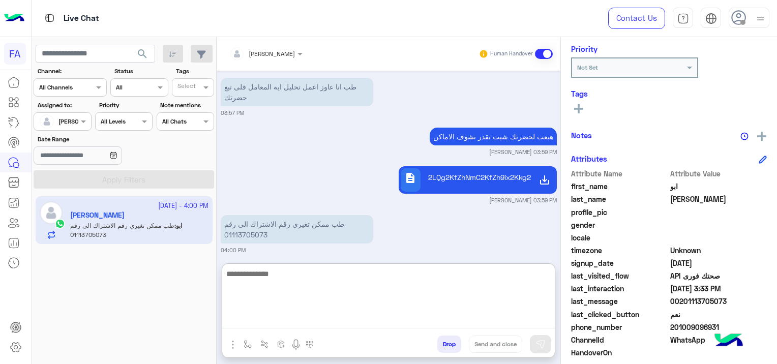
scroll to position [2007, 0]
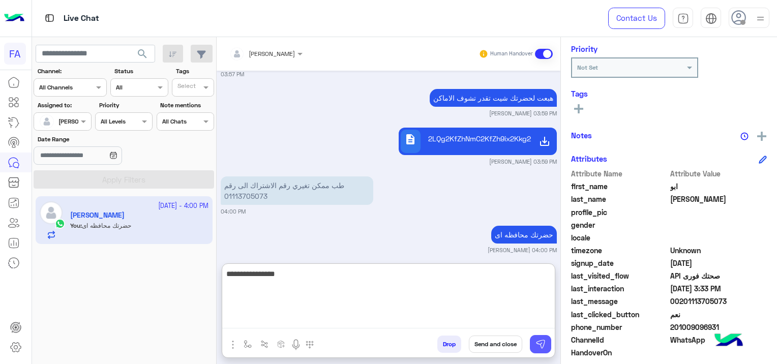
type textarea "**********"
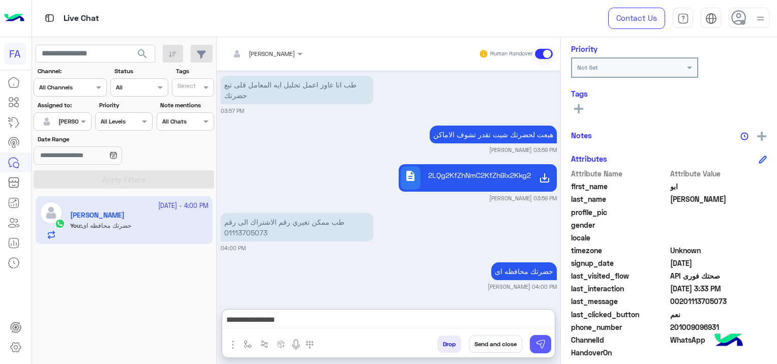
click at [544, 347] on img at bounding box center [541, 344] width 10 height 10
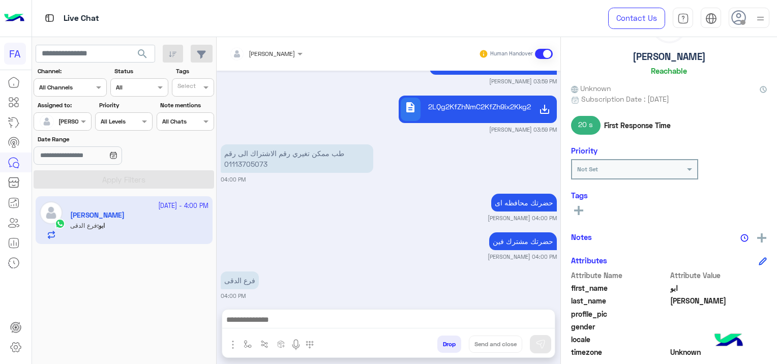
scroll to position [2078, 0]
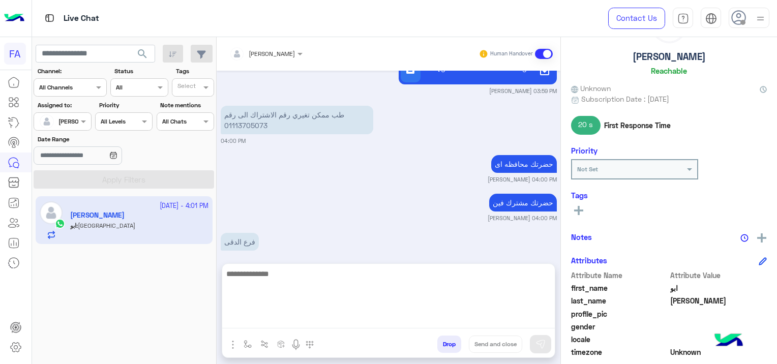
click at [381, 322] on textarea at bounding box center [388, 298] width 333 height 61
type textarea "**********"
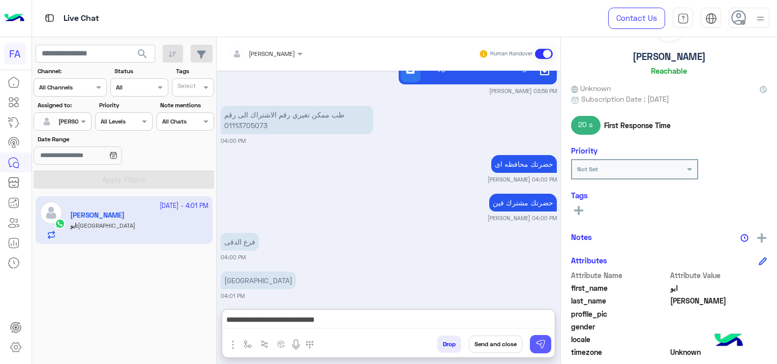
click at [536, 349] on img at bounding box center [541, 344] width 10 height 10
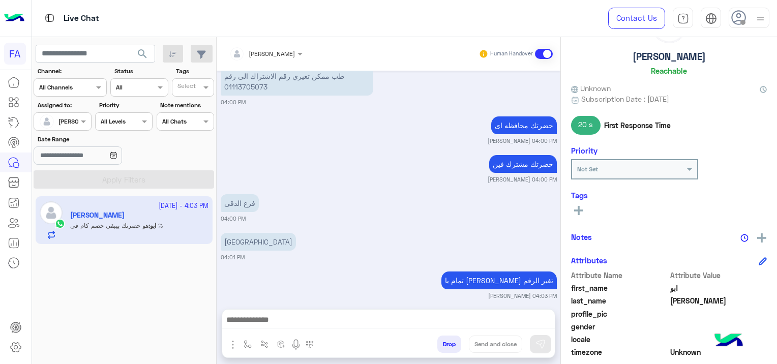
scroll to position [2156, 0]
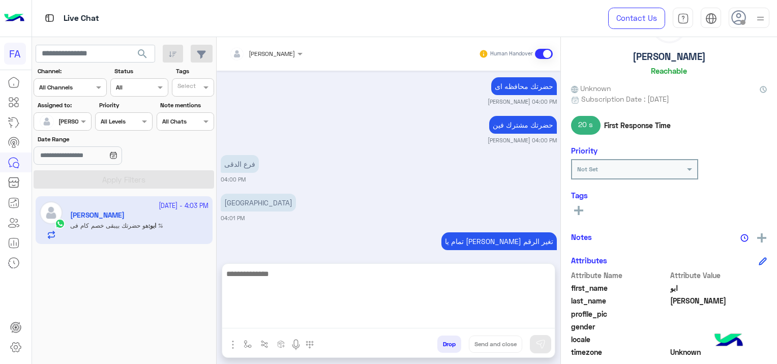
click at [346, 320] on textarea at bounding box center [388, 298] width 333 height 61
click at [283, 322] on textarea at bounding box center [388, 298] width 333 height 61
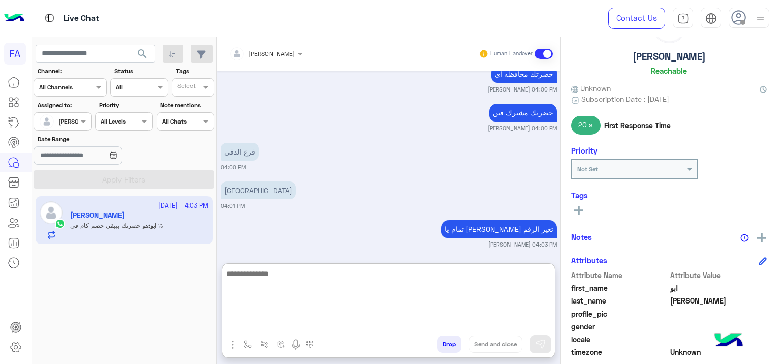
scroll to position [2202, 0]
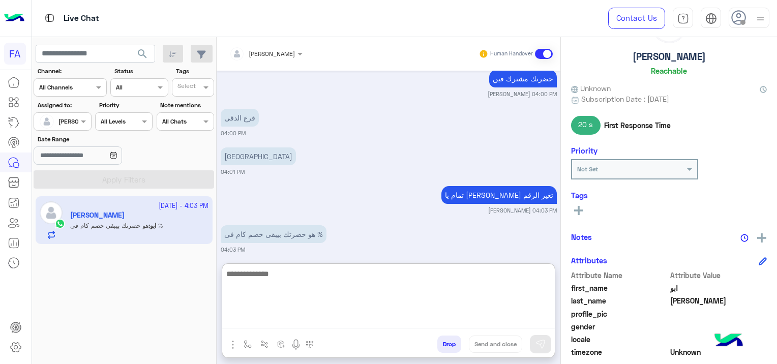
paste textarea "**********"
type textarea "**********"
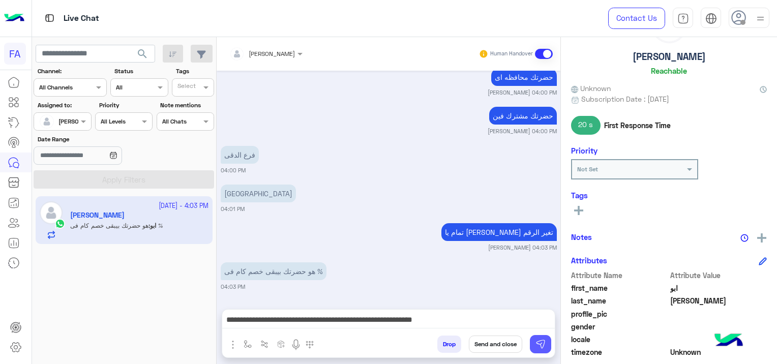
click at [542, 347] on img at bounding box center [541, 344] width 10 height 10
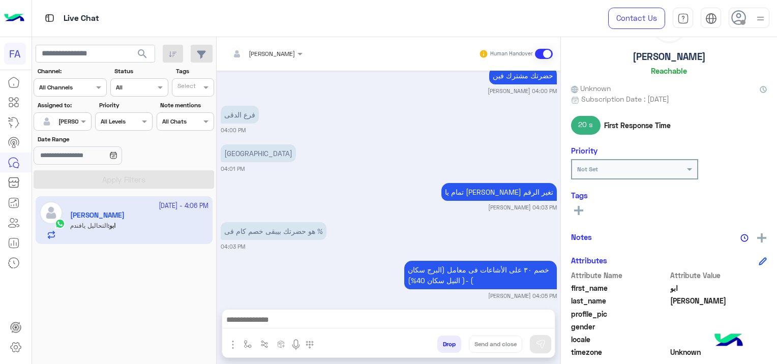
scroll to position [2244, 0]
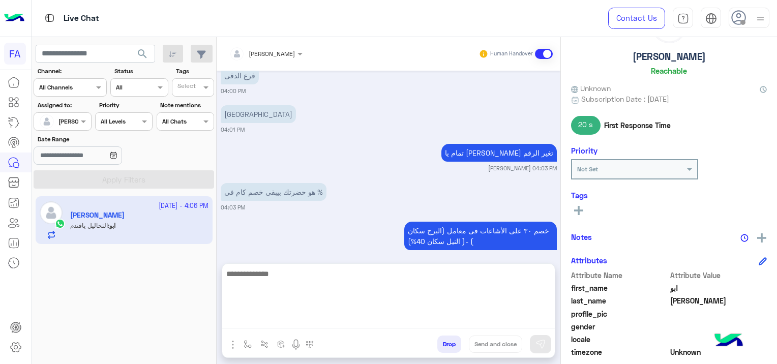
click at [271, 317] on textarea at bounding box center [388, 298] width 333 height 61
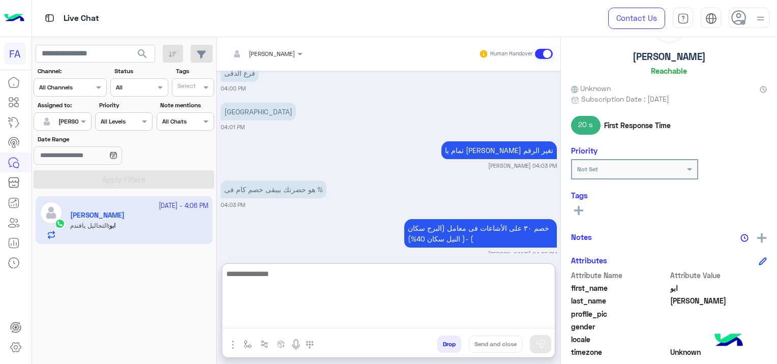
paste textarea "**********"
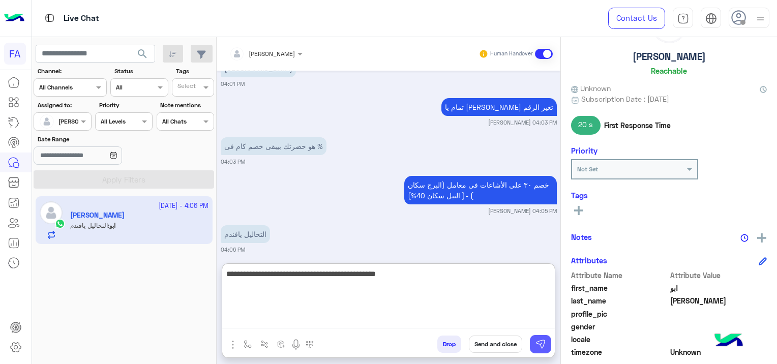
type textarea "**********"
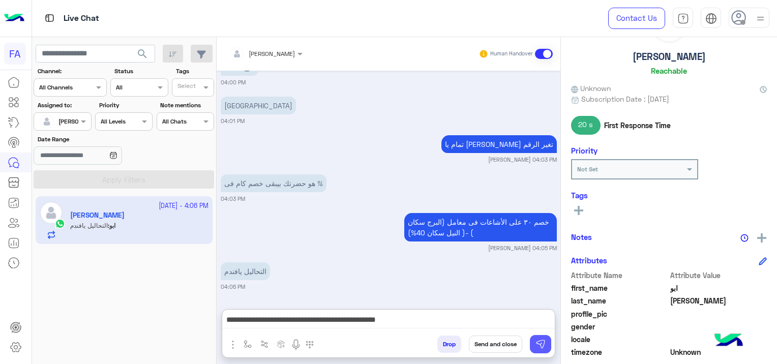
click at [546, 348] on button at bounding box center [540, 344] width 21 height 18
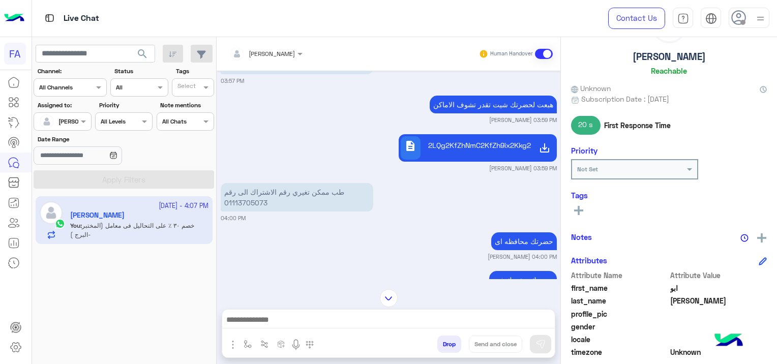
scroll to position [1988, 0]
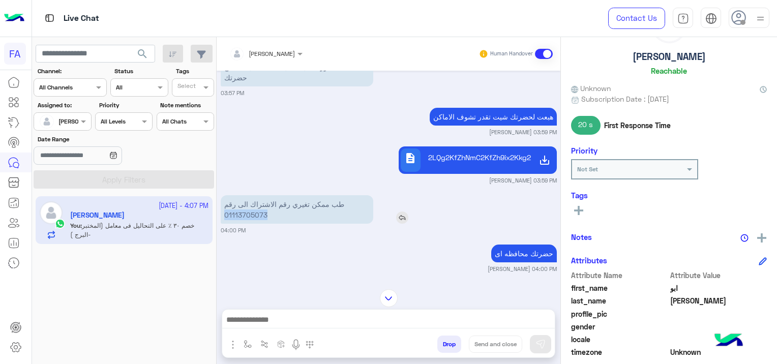
drag, startPoint x: 271, startPoint y: 205, endPoint x: 221, endPoint y: 211, distance: 49.7
click at [221, 211] on p "طب ممكن تغيري رقم الاشتراك الى رقم 01113705073" at bounding box center [297, 209] width 153 height 28
copy p "01113705073"
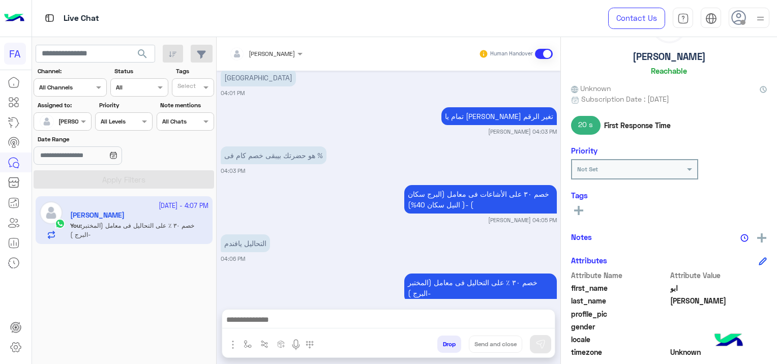
scroll to position [2293, 0]
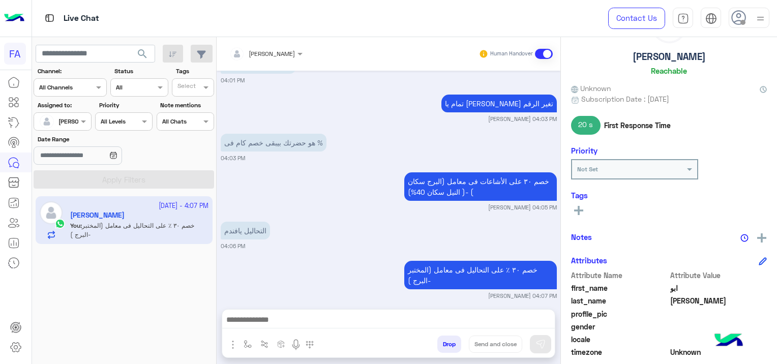
click at [141, 56] on span "search" at bounding box center [142, 54] width 12 height 12
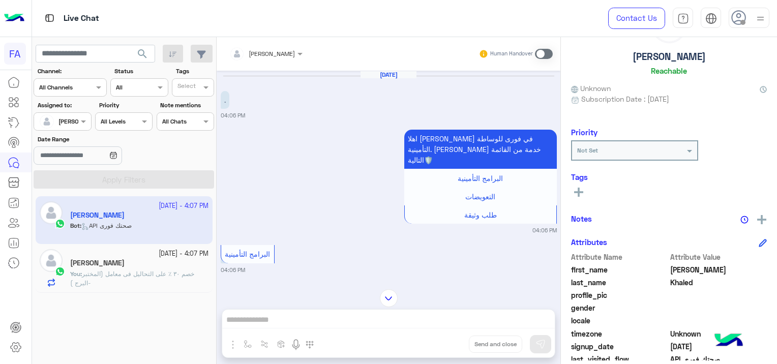
click at [170, 275] on span "خصم ٣٠ ٪؜ على التحاليل فى معامل (المختبر -البرج )" at bounding box center [132, 278] width 124 height 17
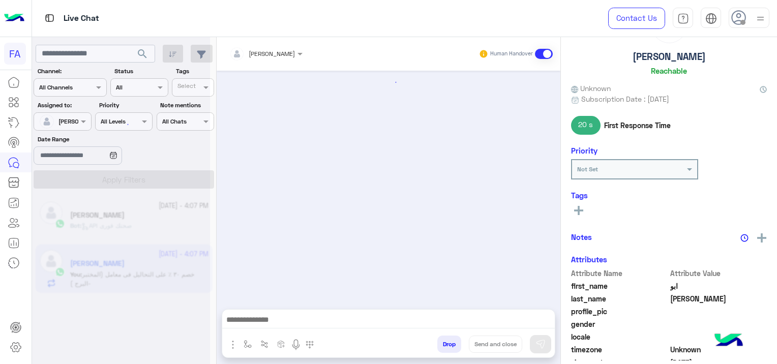
scroll to position [640, 0]
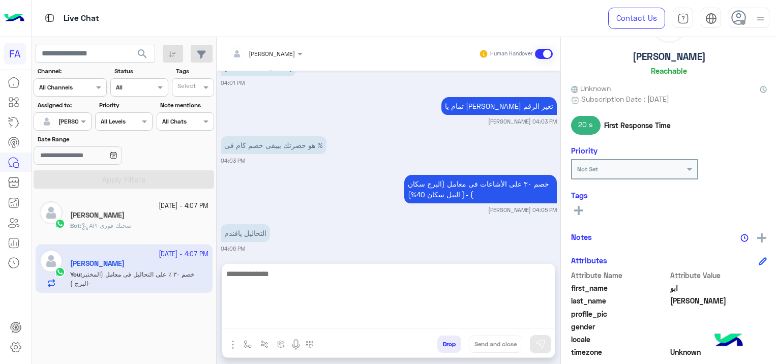
click at [332, 315] on textarea at bounding box center [388, 298] width 333 height 61
type textarea "*"
type textarea "**********"
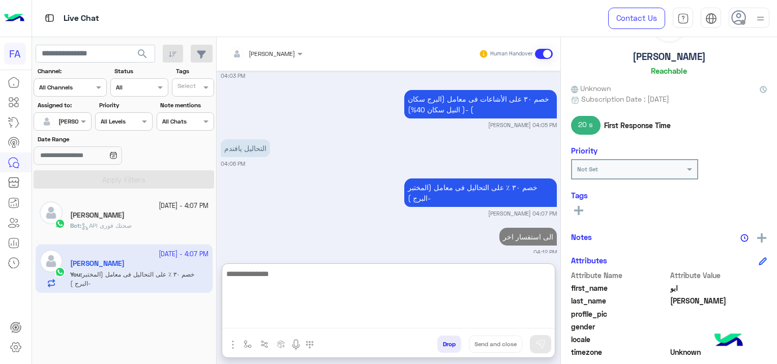
scroll to position [763, 0]
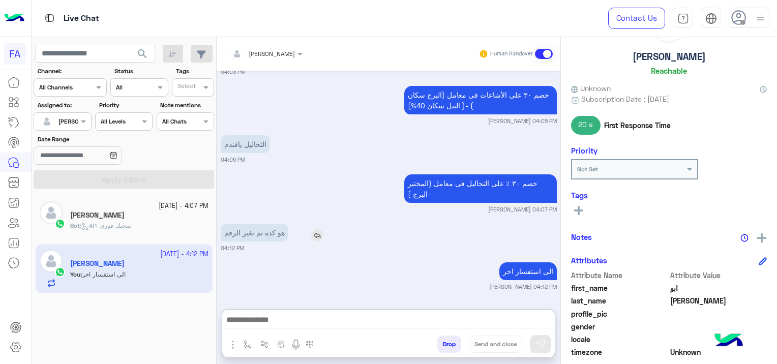
click at [320, 229] on img at bounding box center [317, 235] width 12 height 12
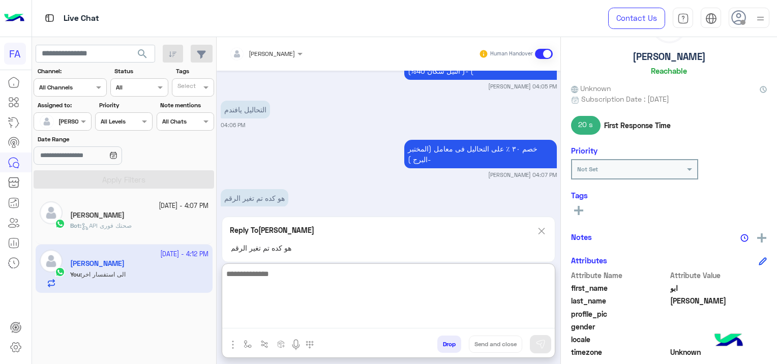
click at [320, 321] on textarea at bounding box center [388, 298] width 333 height 61
type textarea "**********"
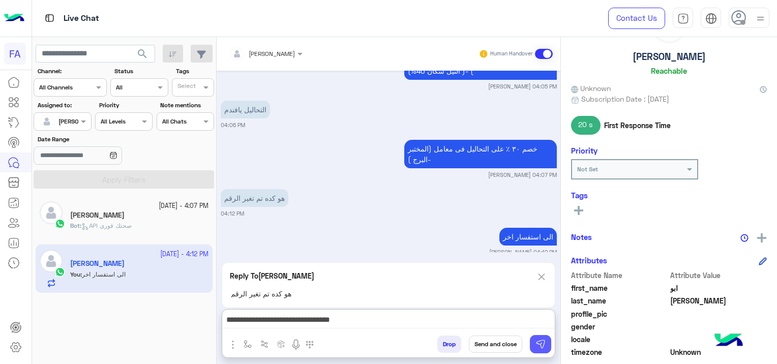
click at [535, 344] on button at bounding box center [540, 344] width 21 height 18
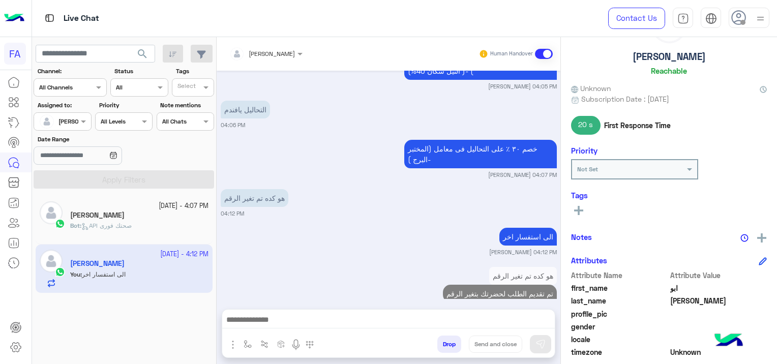
scroll to position [774, 0]
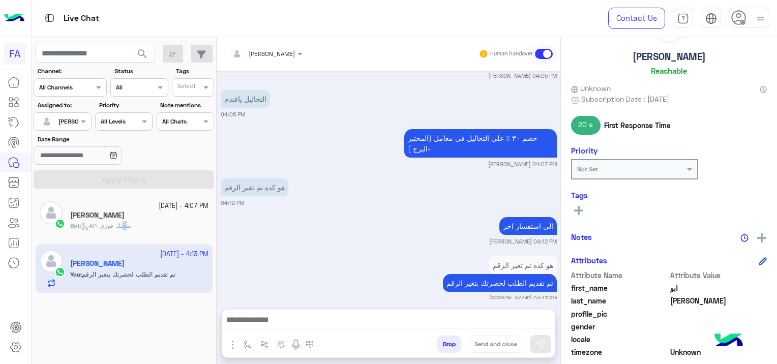
click at [132, 226] on span "API صحتك فورى" at bounding box center [106, 226] width 50 height 8
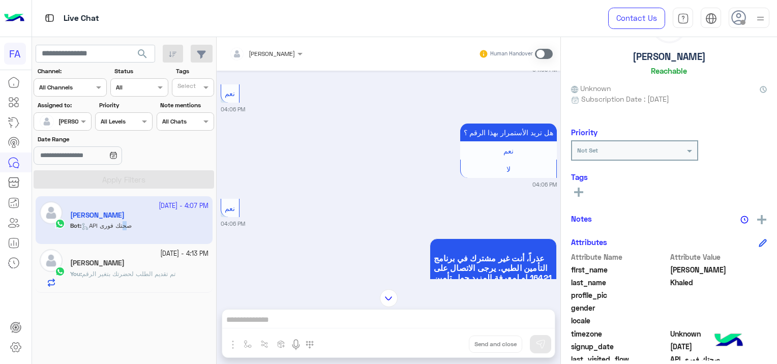
scroll to position [560, 0]
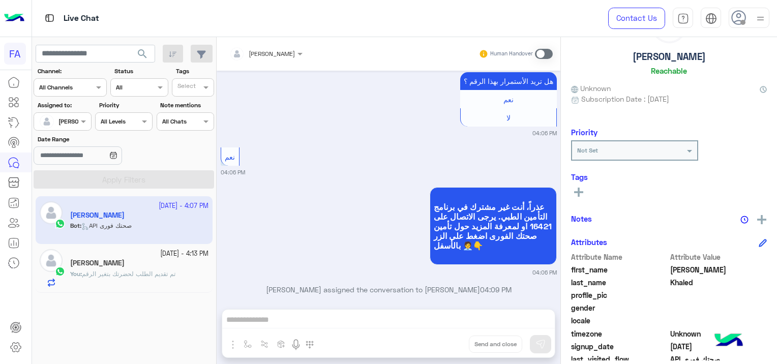
click at [283, 312] on div "[PERSON_NAME] Human Handover [DATE] . 04:06 PM اهلا [PERSON_NAME] في فورى للوسا…" at bounding box center [389, 202] width 344 height 331
click at [545, 55] on span at bounding box center [544, 54] width 18 height 10
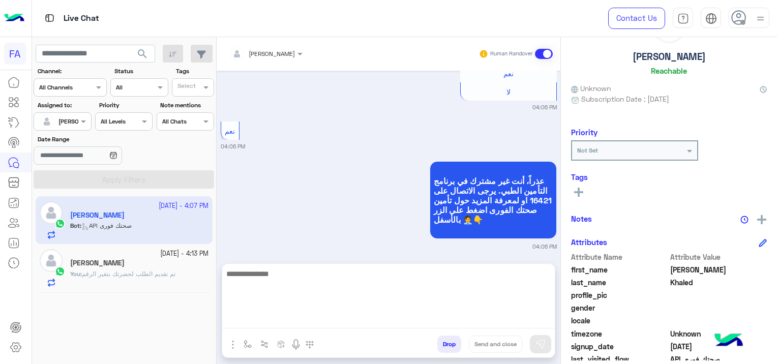
click at [253, 320] on textarea at bounding box center [388, 298] width 333 height 61
paste textarea "**********"
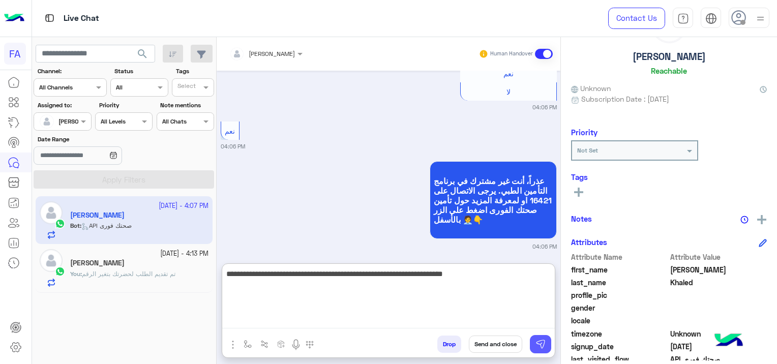
type textarea "**********"
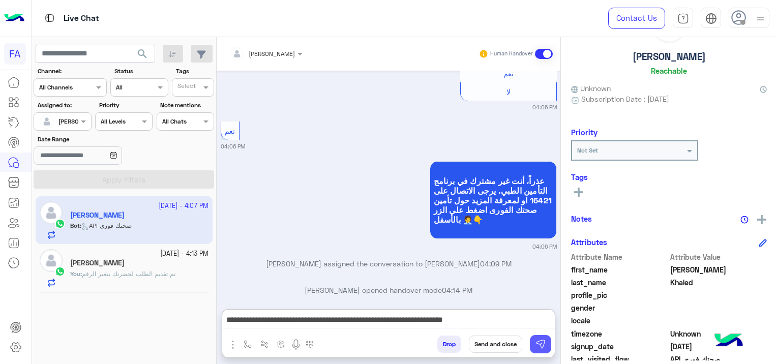
click at [543, 337] on button at bounding box center [540, 344] width 21 height 18
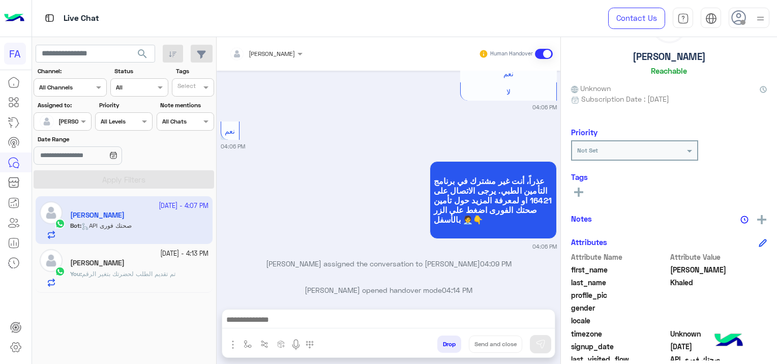
scroll to position [636, 0]
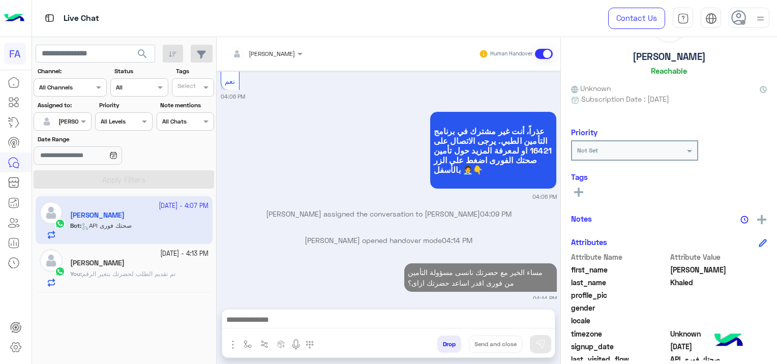
click at [144, 273] on span "تم تقديم الطلب لحضرتك بتغير الرقم" at bounding box center [129, 274] width 94 height 8
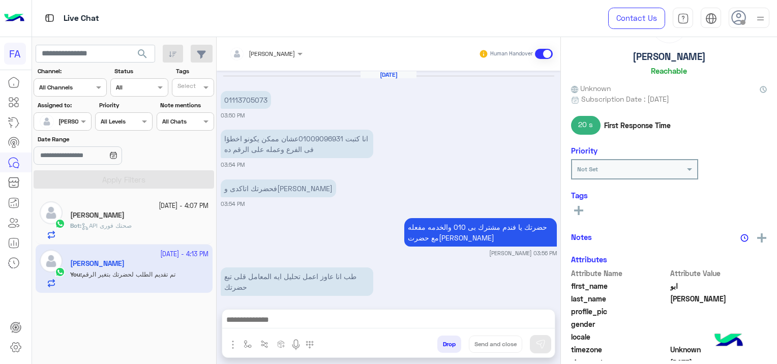
scroll to position [657, 0]
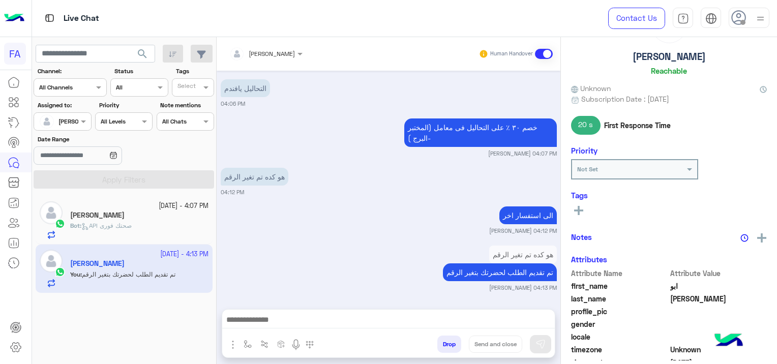
click at [162, 218] on div "[PERSON_NAME]" at bounding box center [139, 216] width 138 height 11
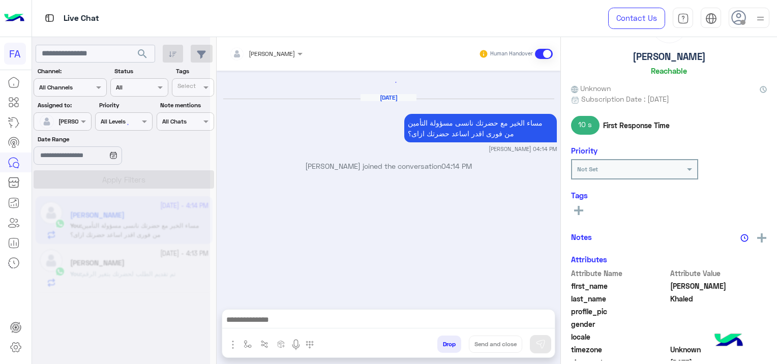
scroll to position [738, 0]
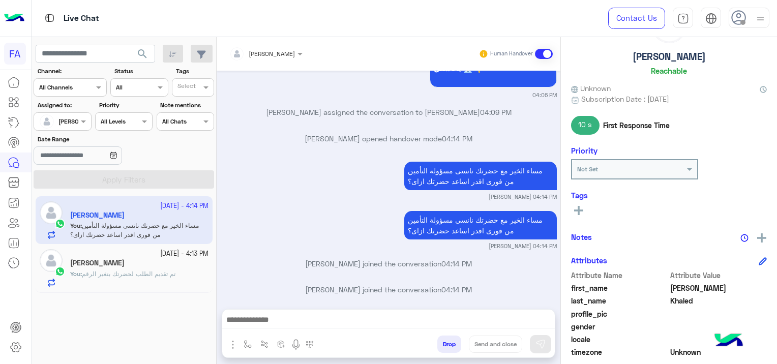
click at [150, 259] on div "[PERSON_NAME]" at bounding box center [139, 264] width 138 height 11
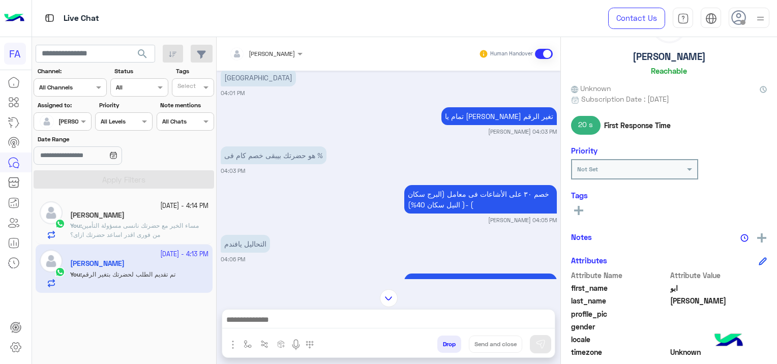
scroll to position [1518, 0]
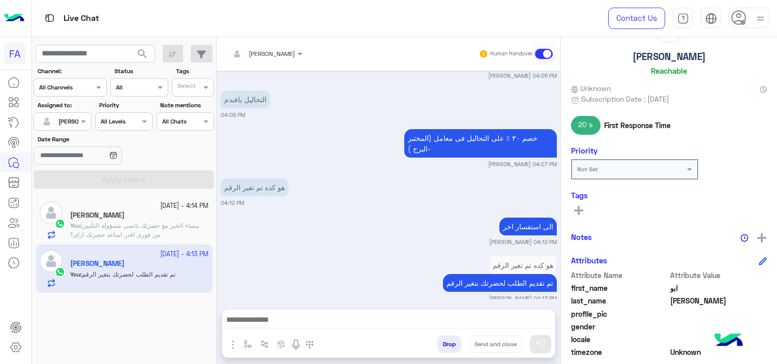
click at [184, 231] on p "You : مساء الخير مع حضرتك نانسى مسؤولة التأمين من فورى اقدر اساعد حضرتك ازاى؟" at bounding box center [139, 230] width 138 height 18
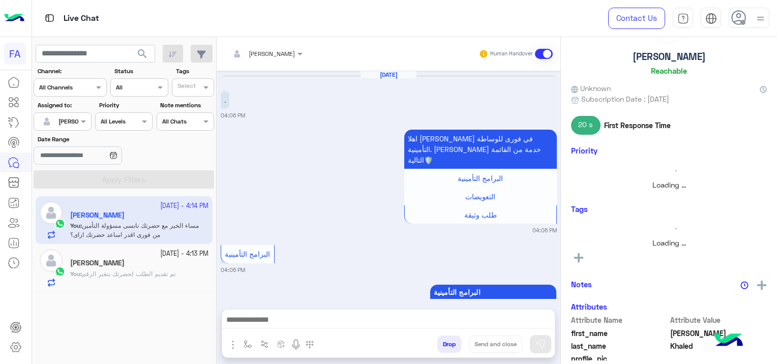
scroll to position [662, 0]
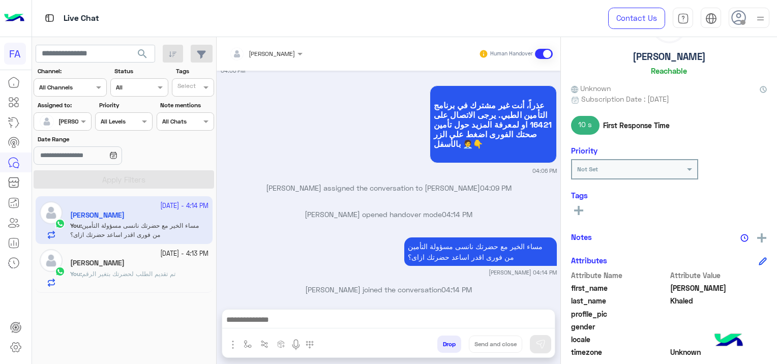
click at [140, 277] on span "تم تقديم الطلب لحضرتك بتغير الرقم" at bounding box center [129, 274] width 94 height 8
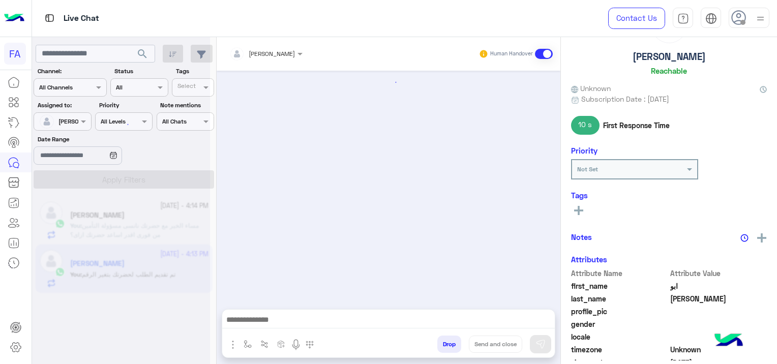
scroll to position [657, 0]
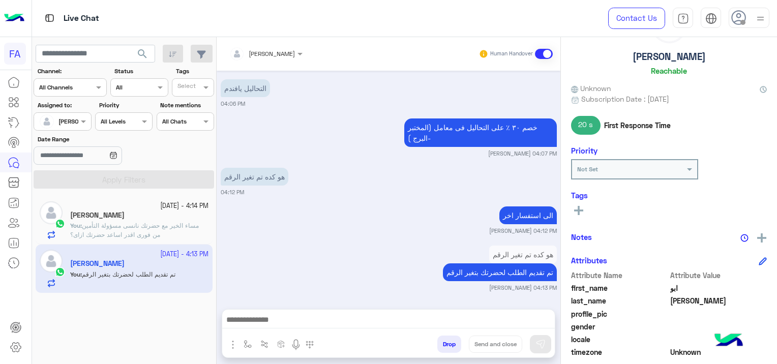
click at [165, 233] on p "You : مساء الخير مع حضرتك نانسى مسؤولة التأمين من فورى اقدر اساعد حضرتك ازاى؟" at bounding box center [139, 230] width 138 height 18
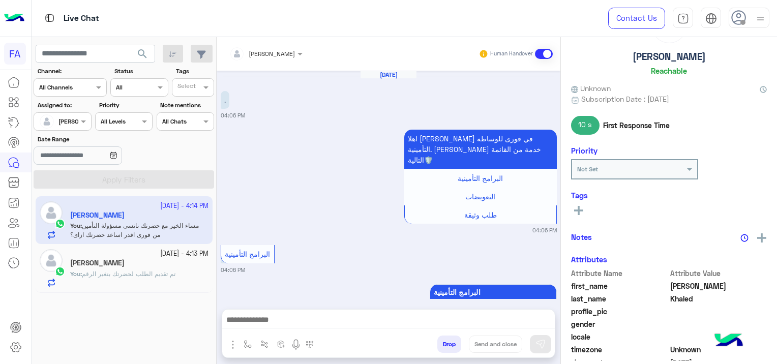
scroll to position [662, 0]
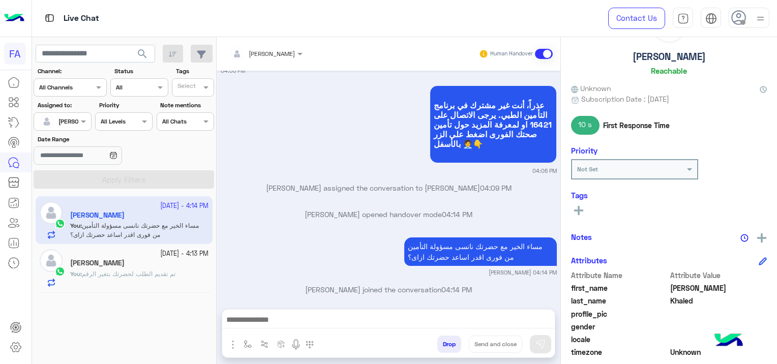
click at [140, 271] on span "تم تقديم الطلب لحضرتك بتغير الرقم" at bounding box center [129, 274] width 94 height 8
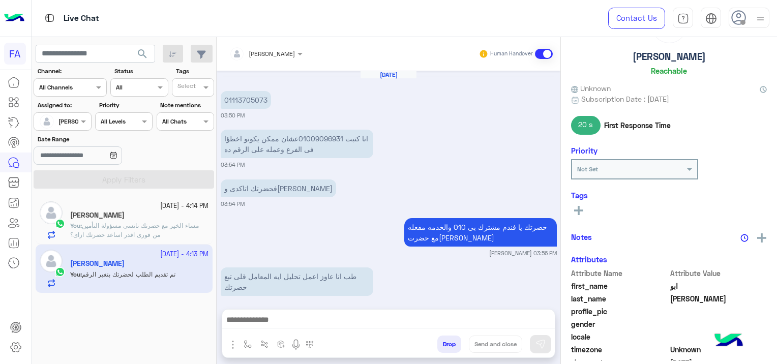
scroll to position [657, 0]
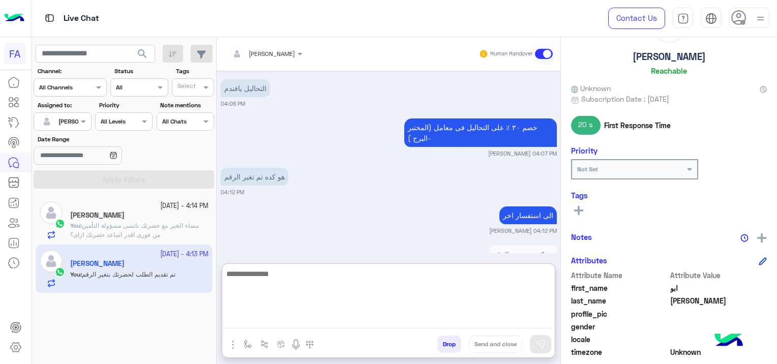
click at [283, 324] on textarea at bounding box center [388, 298] width 333 height 61
paste textarea "**********"
type textarea "**********"
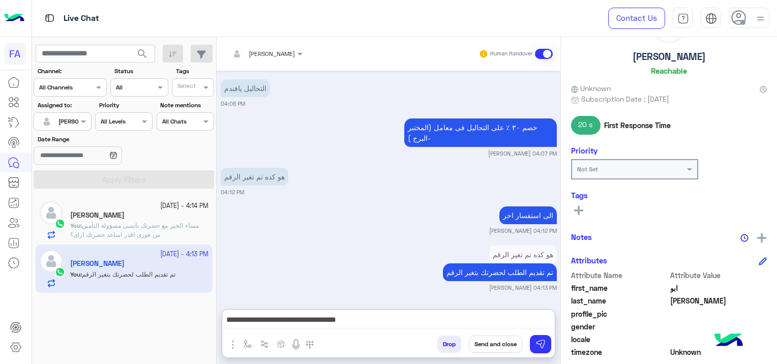
click at [513, 342] on button "Send and close" at bounding box center [495, 344] width 53 height 17
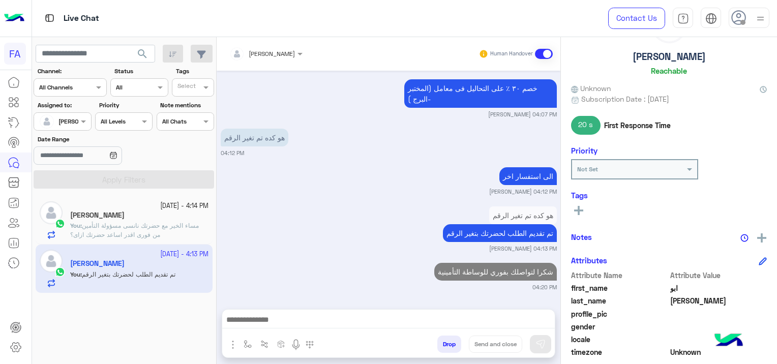
click at [134, 214] on div "[PERSON_NAME]" at bounding box center [139, 216] width 138 height 11
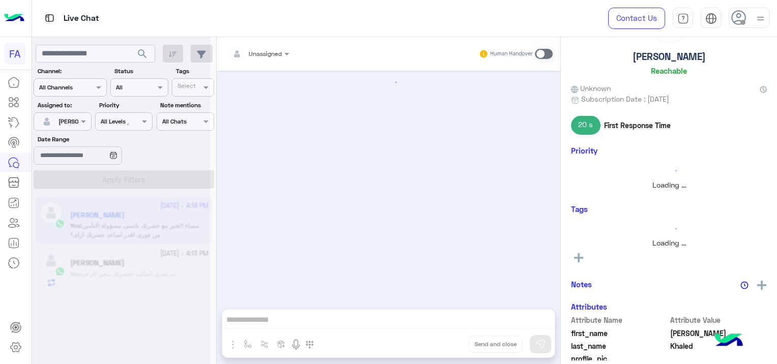
click at [305, 321] on div "Unassigned Human Handover Attachements Images Drop Send and close" at bounding box center [389, 202] width 344 height 331
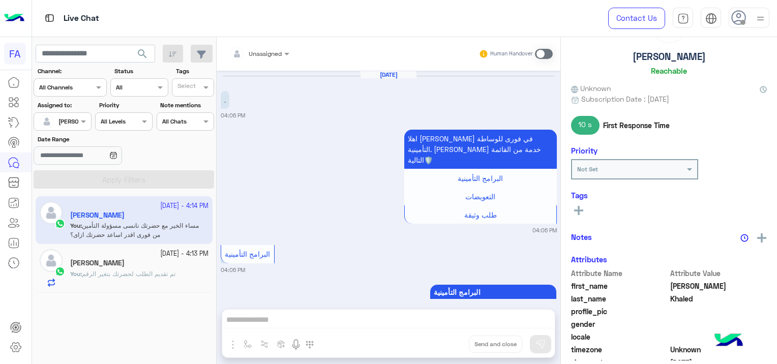
scroll to position [662, 0]
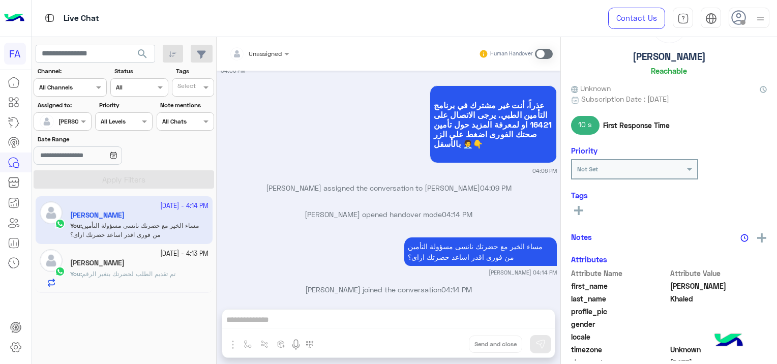
click at [305, 320] on div "Unassigned Human Handover [DATE] . 04:06 PM اهلا [PERSON_NAME] في فورى للوساطة …" at bounding box center [389, 202] width 344 height 331
click at [283, 315] on div "Unassigned Human Handover [DATE] . 04:06 PM اهلا [PERSON_NAME] في فورى للوساطة …" at bounding box center [389, 202] width 344 height 331
click at [279, 315] on div "Unassigned Human Handover [DATE] . 04:06 PM اهلا [PERSON_NAME] في فورى للوساطة …" at bounding box center [389, 202] width 344 height 331
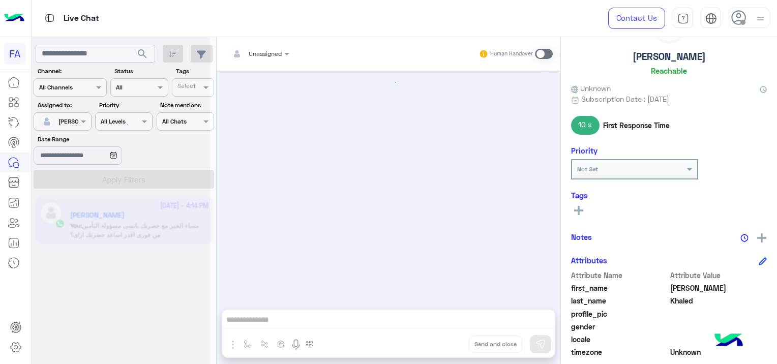
click at [279, 320] on div "Unassigned Human Handover Attachements Images Drop Send and close" at bounding box center [389, 202] width 344 height 331
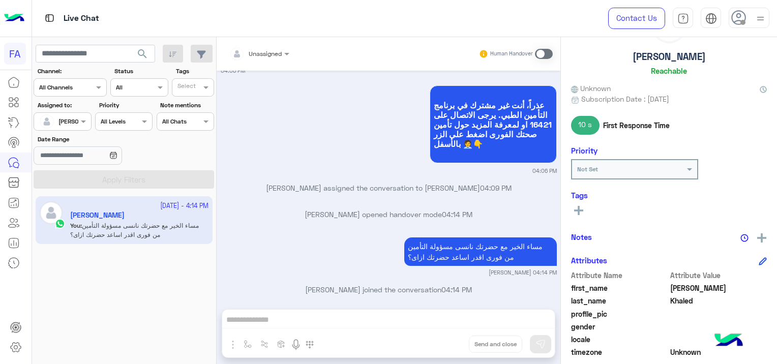
click at [279, 321] on div "Unassigned Human Handover [DATE] . 04:06 PM اهلا [PERSON_NAME] في فورى للوساطة …" at bounding box center [389, 202] width 344 height 331
click at [307, 324] on div "Unassigned Human Handover [DATE] . 04:06 PM اهلا [PERSON_NAME] في فورى للوساطة …" at bounding box center [389, 202] width 344 height 331
click at [321, 316] on div "Unassigned Human Handover [DATE] . 04:06 PM اهلا [PERSON_NAME] في فورى للوساطة …" at bounding box center [389, 202] width 344 height 331
click at [262, 320] on div "Unassigned Human Handover [DATE] . 04:06 PM اهلا [PERSON_NAME] في فورى للوساطة …" at bounding box center [389, 202] width 344 height 331
click at [263, 320] on div "Unassigned Human Handover [DATE] . 04:06 PM اهلا [PERSON_NAME] في فورى للوساطة …" at bounding box center [389, 202] width 344 height 331
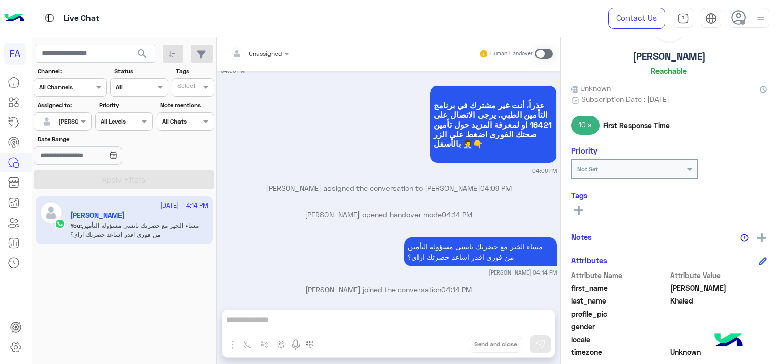
drag, startPoint x: 263, startPoint y: 320, endPoint x: 316, endPoint y: 324, distance: 53.6
click at [313, 324] on div "Unassigned Human Handover [DATE] . 04:06 PM اهلا [PERSON_NAME] في فورى للوساطة …" at bounding box center [389, 202] width 344 height 331
click at [538, 54] on span at bounding box center [544, 54] width 18 height 10
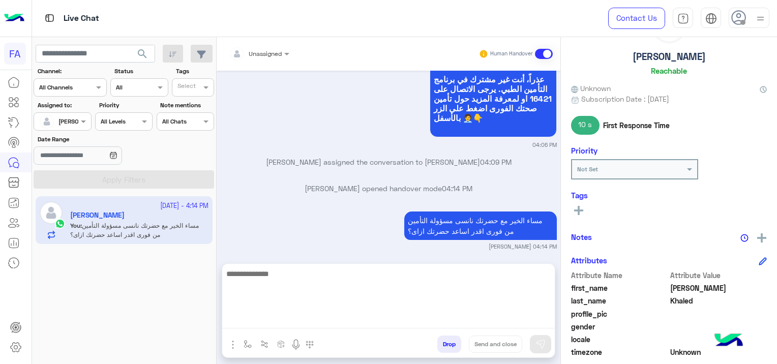
click at [284, 313] on textarea at bounding box center [388, 298] width 333 height 61
paste textarea "**********"
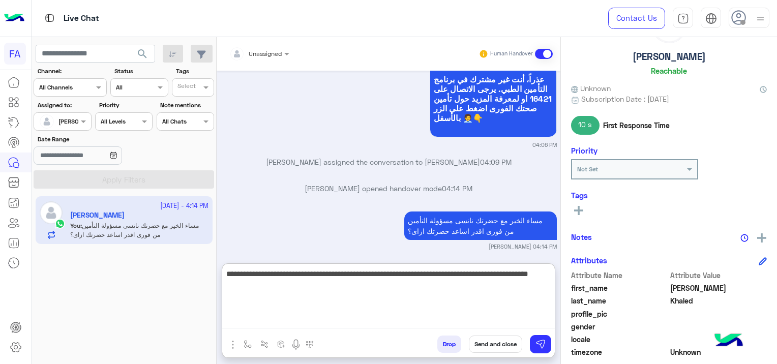
type textarea "**********"
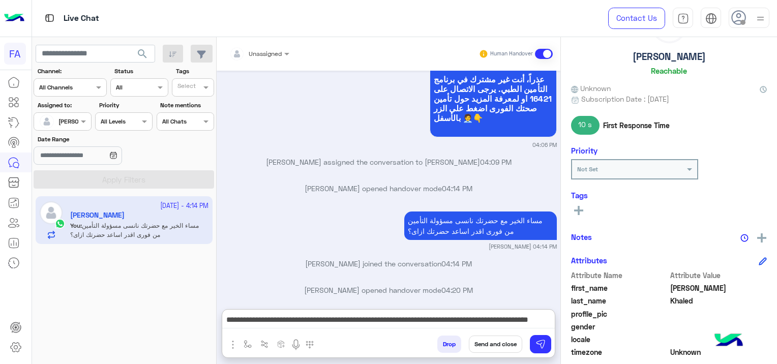
click at [504, 346] on button "Send and close" at bounding box center [495, 344] width 53 height 17
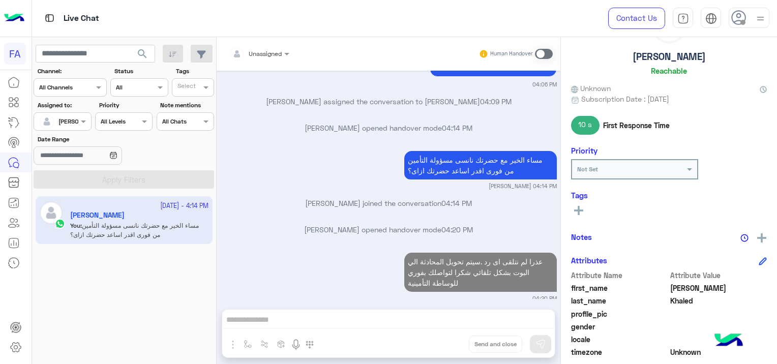
scroll to position [774, 0]
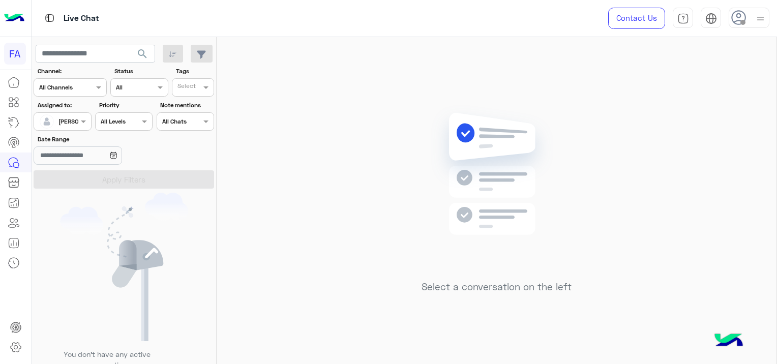
click at [77, 119] on div at bounding box center [62, 120] width 56 height 10
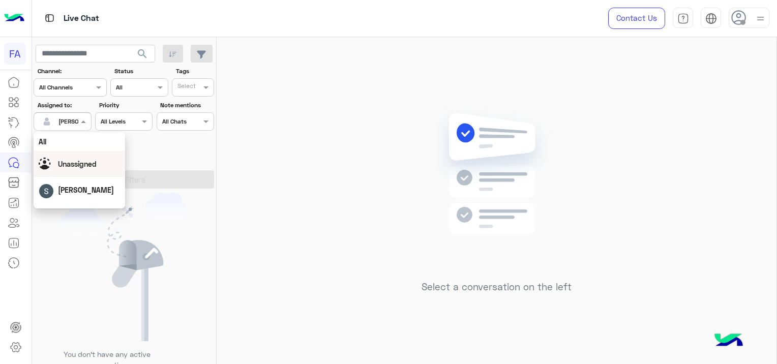
click at [93, 168] on span "Unassigned" at bounding box center [77, 164] width 39 height 9
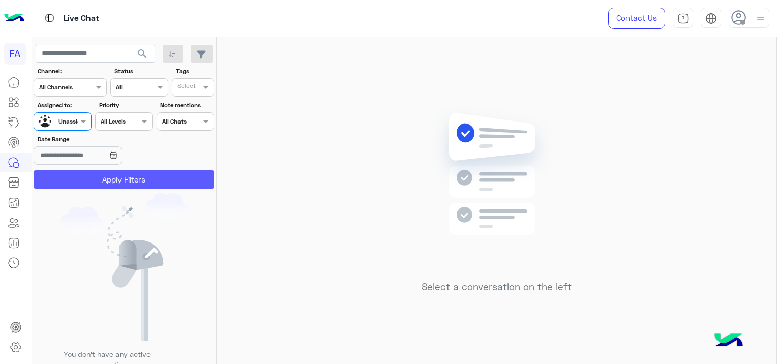
click at [141, 181] on button "Apply Filters" at bounding box center [124, 179] width 181 height 18
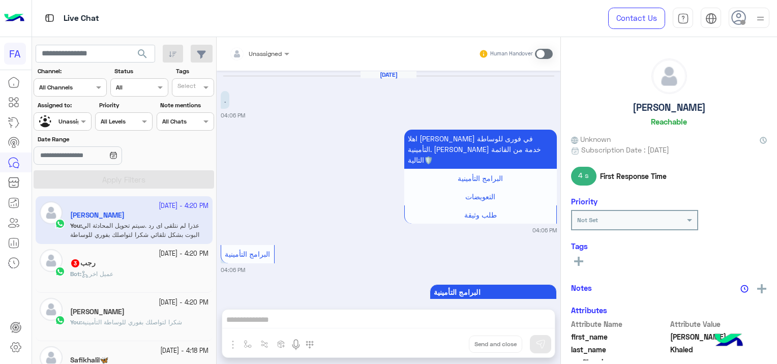
scroll to position [774, 0]
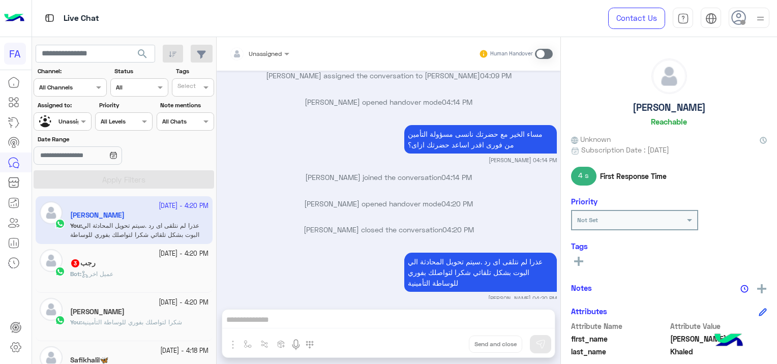
click at [153, 320] on span "شكرا لتواصلك بفوري للوساطة التأمينية" at bounding box center [132, 322] width 100 height 8
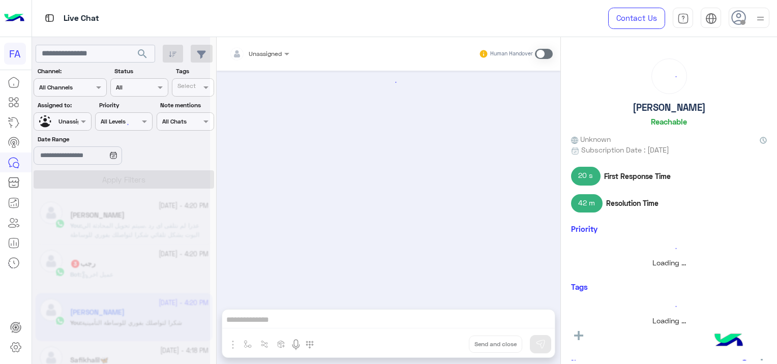
scroll to position [634, 0]
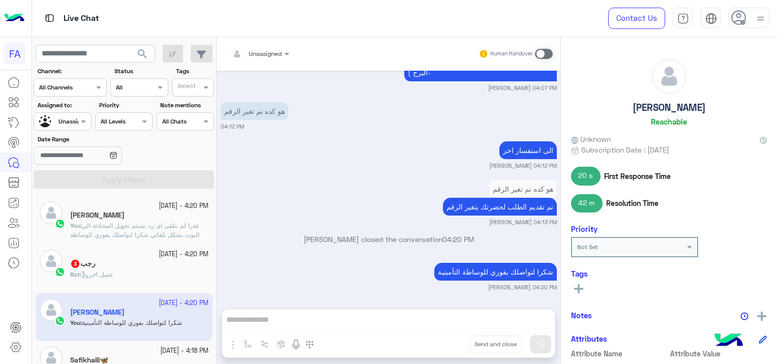
click at [579, 286] on rect at bounding box center [579, 288] width 2 height 9
click at [581, 289] on input "text" at bounding box center [592, 289] width 31 height 9
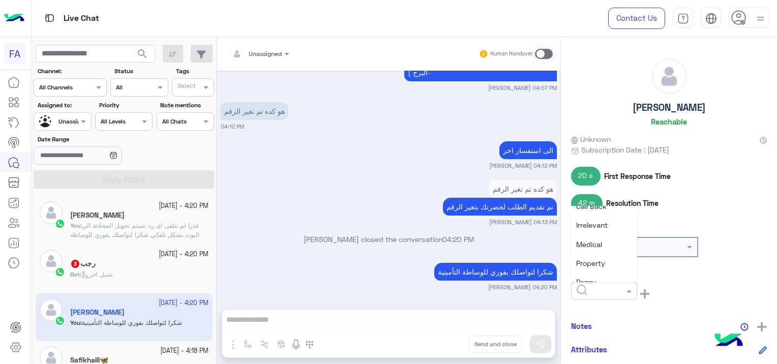
scroll to position [102, 0]
click at [606, 250] on div "Medical" at bounding box center [604, 247] width 66 height 19
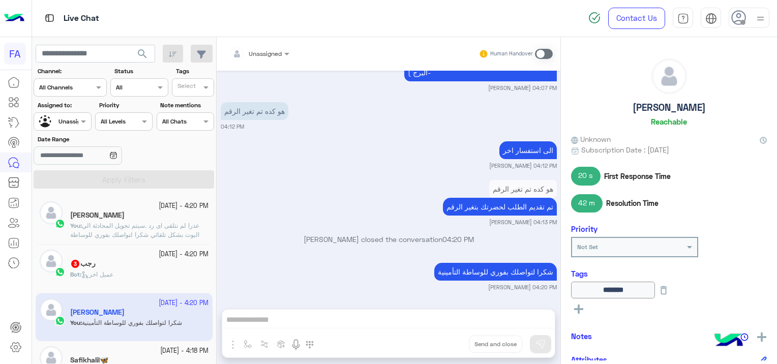
click at [582, 309] on rect at bounding box center [578, 310] width 9 height 2
click at [582, 309] on input "text" at bounding box center [592, 310] width 31 height 9
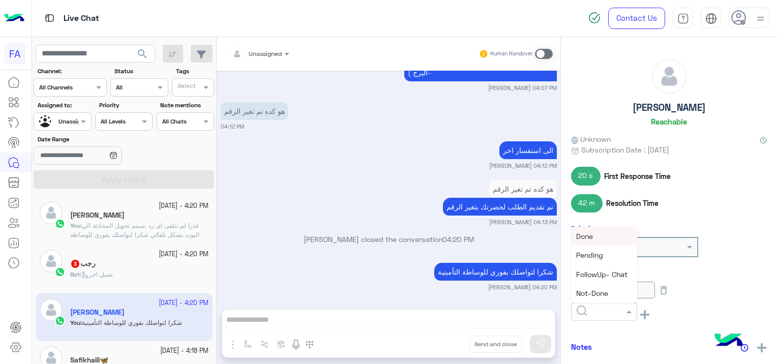
click at [593, 238] on span "Done" at bounding box center [584, 236] width 17 height 9
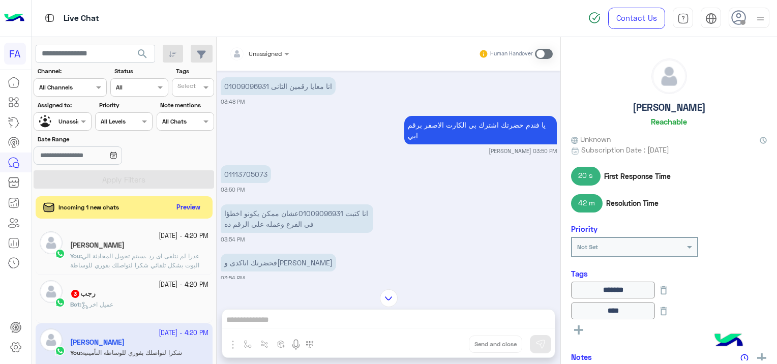
scroll to position [648, 0]
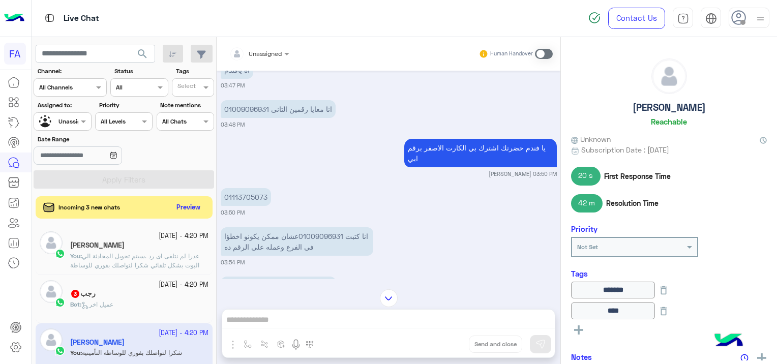
click at [147, 52] on span "search" at bounding box center [142, 54] width 12 height 12
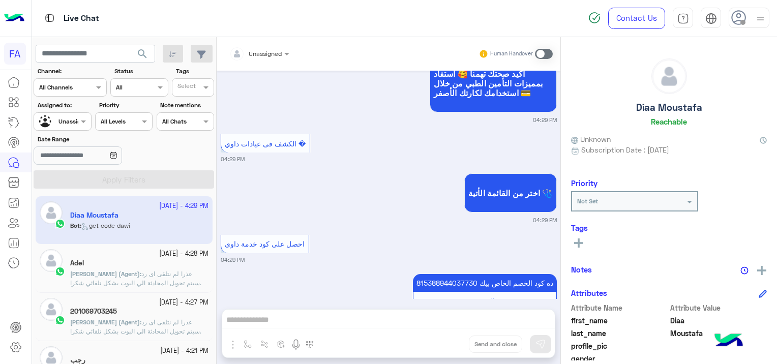
scroll to position [1134, 0]
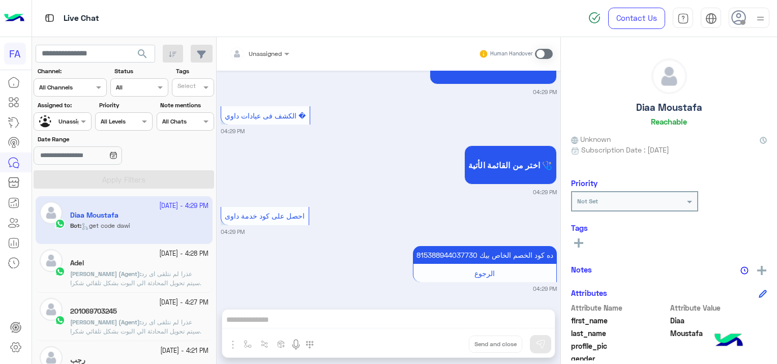
click at [151, 267] on div "Adel" at bounding box center [139, 264] width 138 height 11
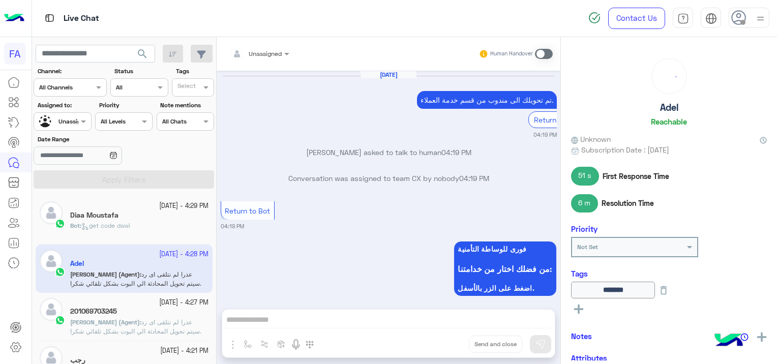
scroll to position [698, 0]
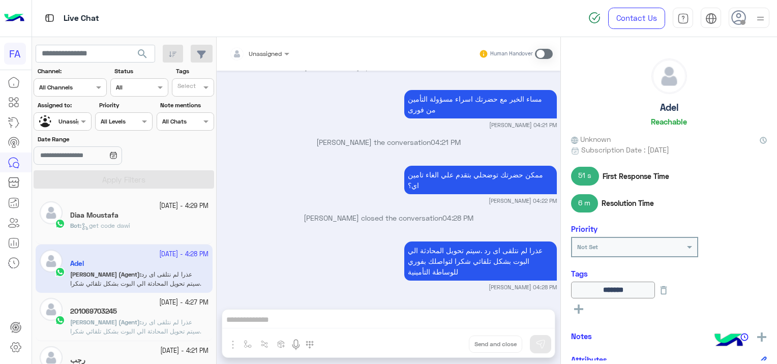
click at [141, 315] on div "201069703245" at bounding box center [139, 312] width 138 height 11
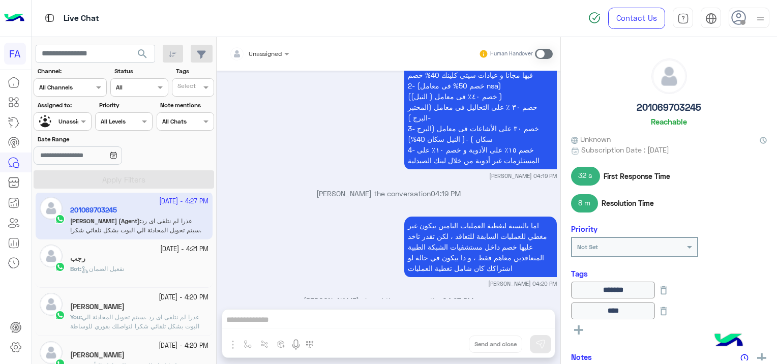
scroll to position [1284, 0]
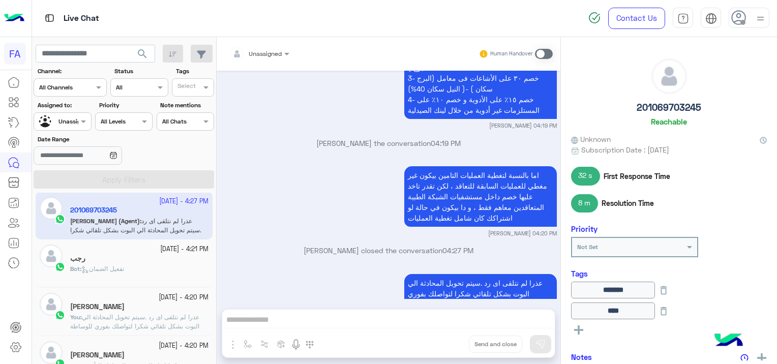
click at [147, 263] on div "رجب" at bounding box center [139, 259] width 138 height 11
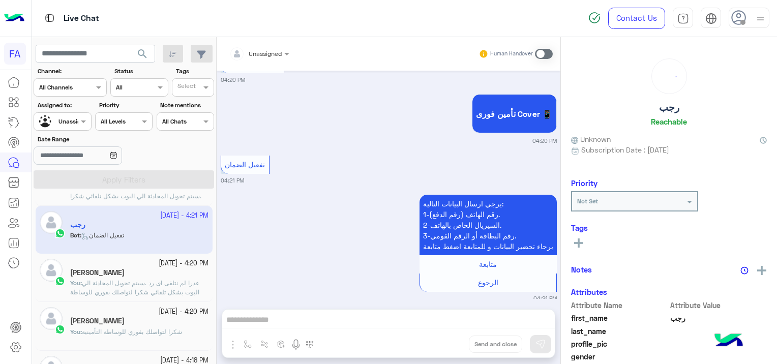
scroll to position [204, 0]
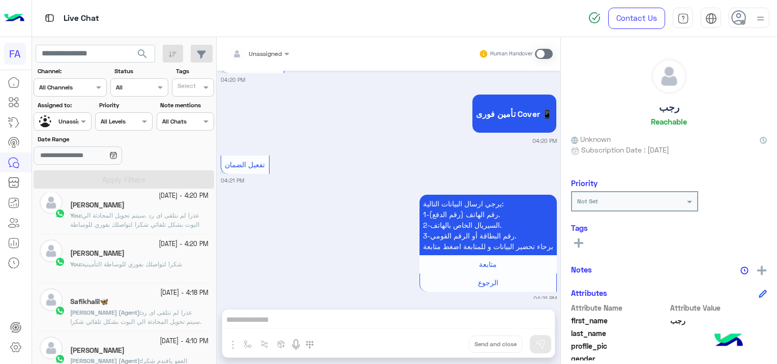
click at [118, 258] on div "[PERSON_NAME]" at bounding box center [139, 254] width 138 height 11
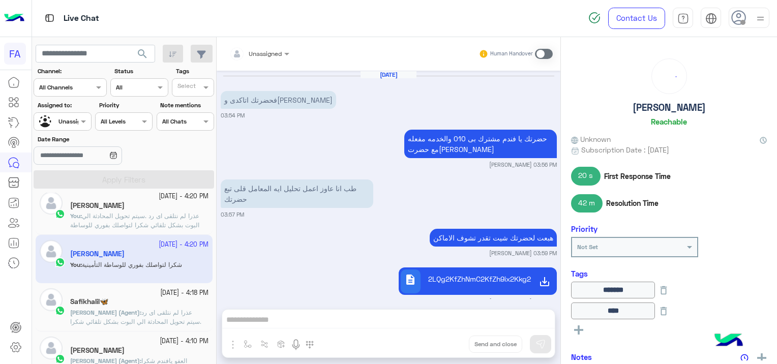
scroll to position [634, 0]
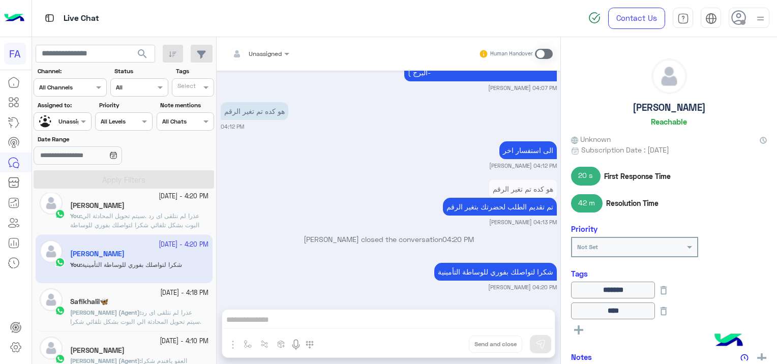
click at [153, 299] on div "Safikhalil🦋" at bounding box center [139, 303] width 138 height 11
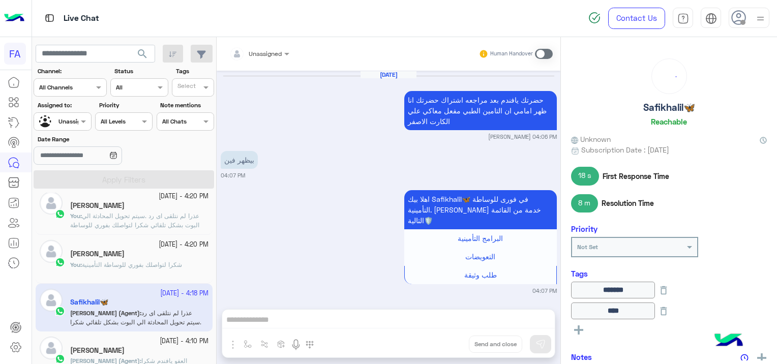
scroll to position [1031, 0]
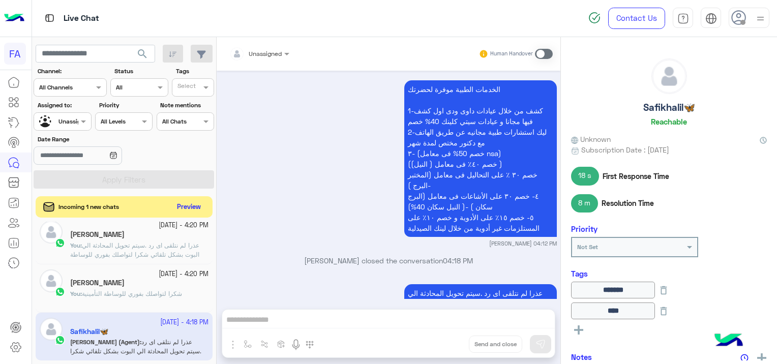
click at [186, 204] on button "Preview" at bounding box center [189, 207] width 32 height 14
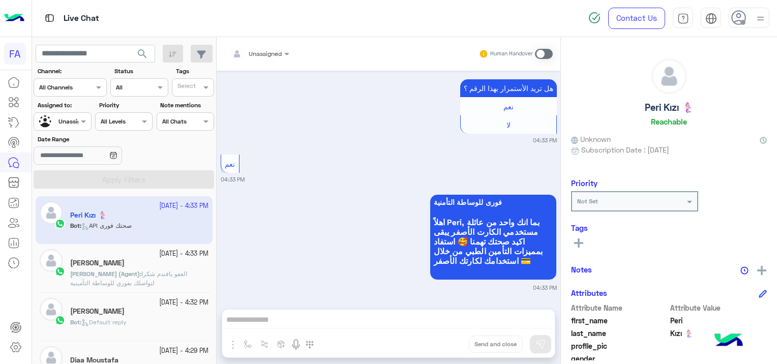
click at [191, 227] on app-inbox-user "[DATE] - 4:33 PM Peri Kızı 🧜🏻‍♀️ Bot : API صحتك فورى" at bounding box center [124, 220] width 177 height 48
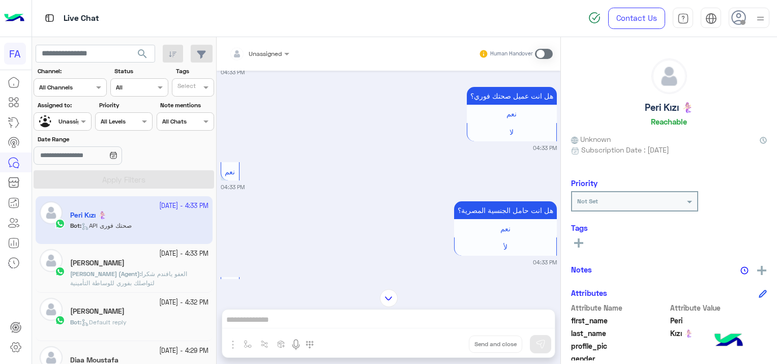
scroll to position [542, 0]
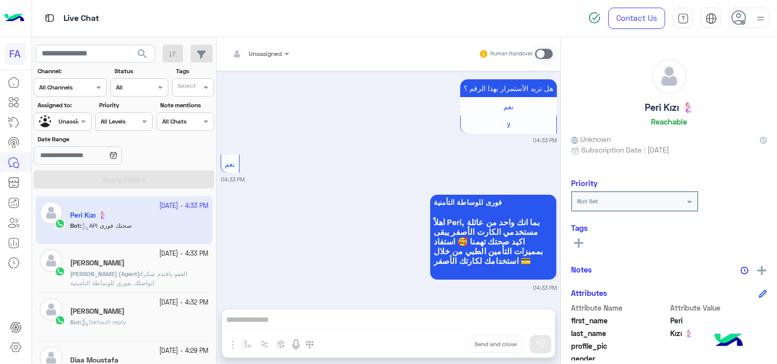
click at [147, 311] on div "[PERSON_NAME]" at bounding box center [139, 312] width 138 height 11
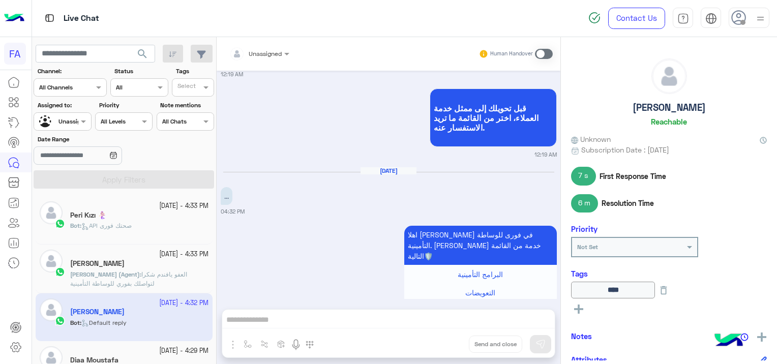
scroll to position [2374, 0]
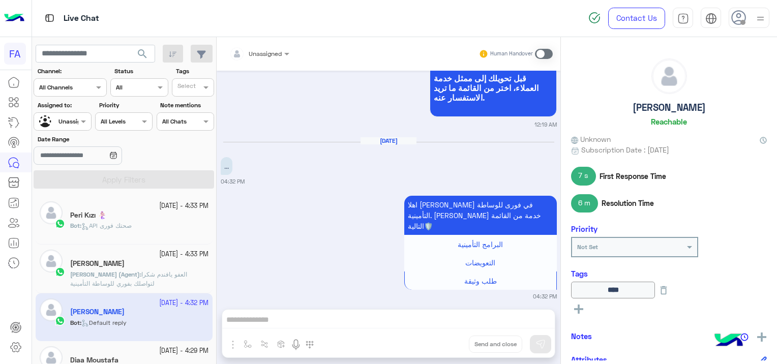
click at [130, 230] on p "Bot : API صحتك فورى" at bounding box center [101, 225] width 62 height 9
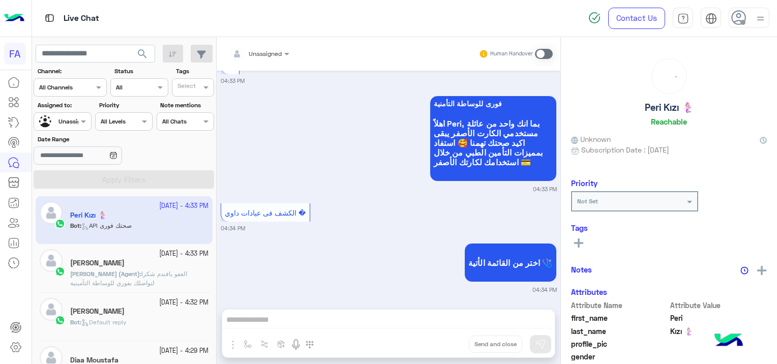
scroll to position [643, 0]
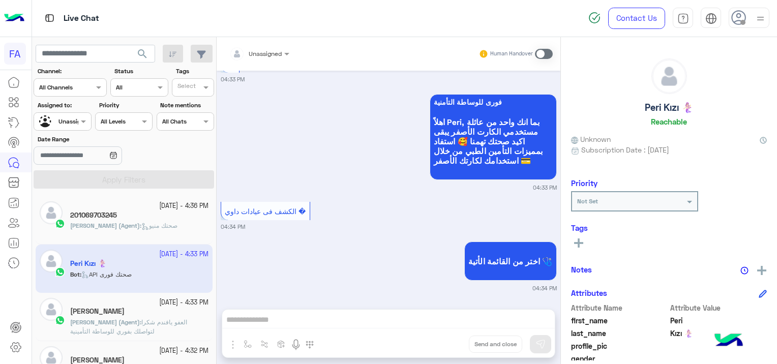
click at [168, 189] on app-inbox-users-filters "search Channel: Channel All Channels Status Channel All Tags Select Assigned to…" at bounding box center [124, 115] width 185 height 156
click at [159, 207] on small "[DATE] - 4:36 PM" at bounding box center [183, 206] width 49 height 10
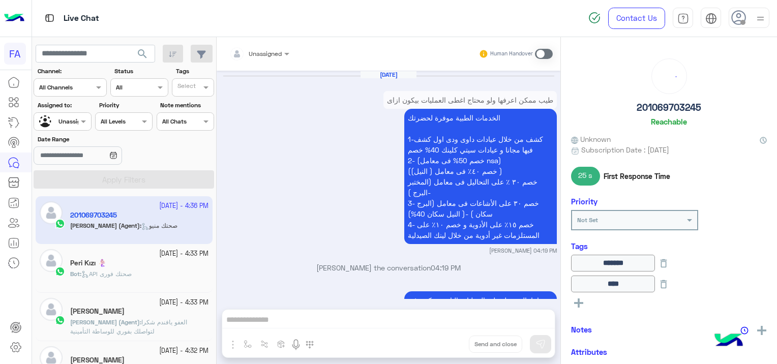
scroll to position [937, 0]
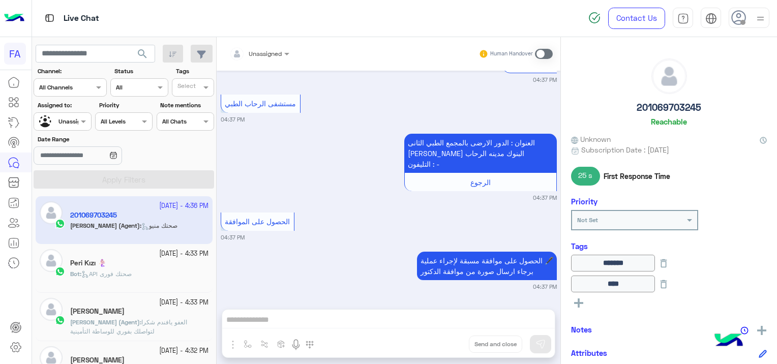
click at [132, 280] on div "Bot : API صحتك فورى" at bounding box center [139, 279] width 138 height 18
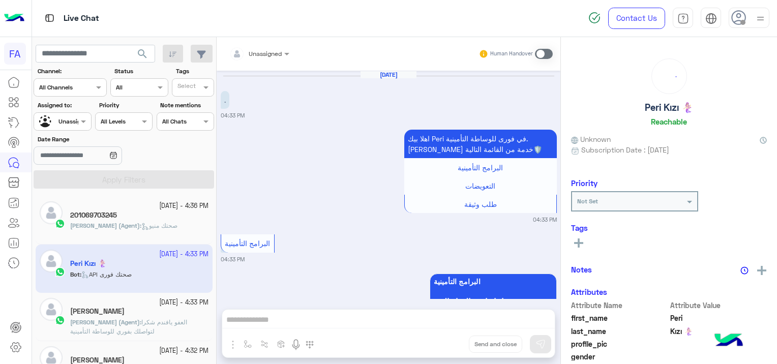
scroll to position [739, 0]
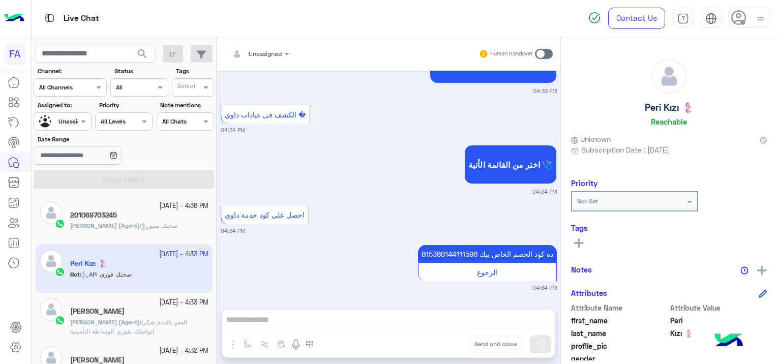
click at [139, 316] on div "[PERSON_NAME]" at bounding box center [139, 312] width 138 height 11
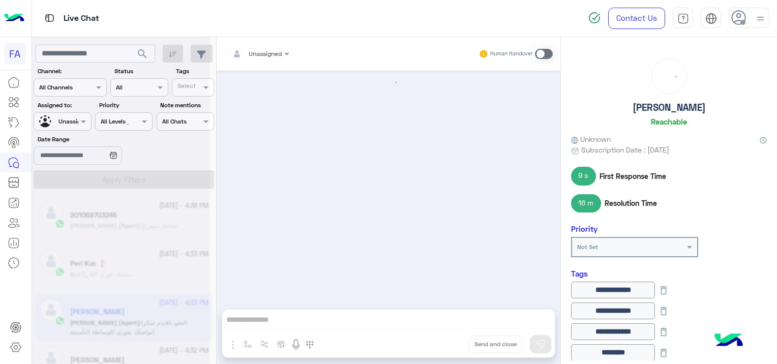
scroll to position [728, 0]
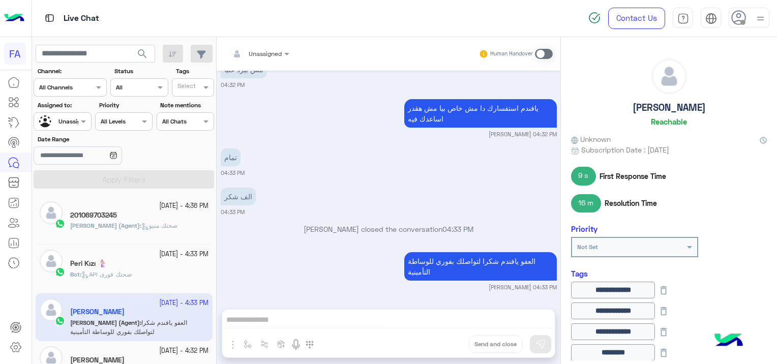
click at [161, 221] on p "[PERSON_NAME] (Agent) : صحتك منيو" at bounding box center [123, 225] width 107 height 9
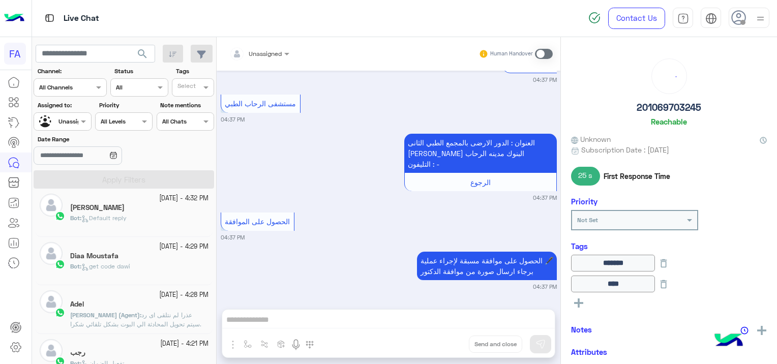
scroll to position [204, 0]
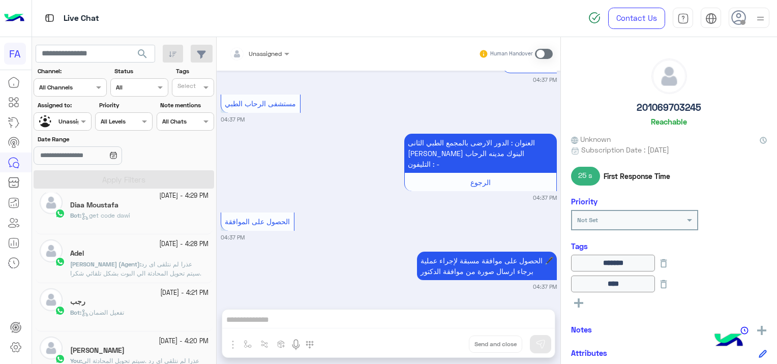
click at [157, 219] on div "Bot : get code dawi" at bounding box center [139, 220] width 138 height 18
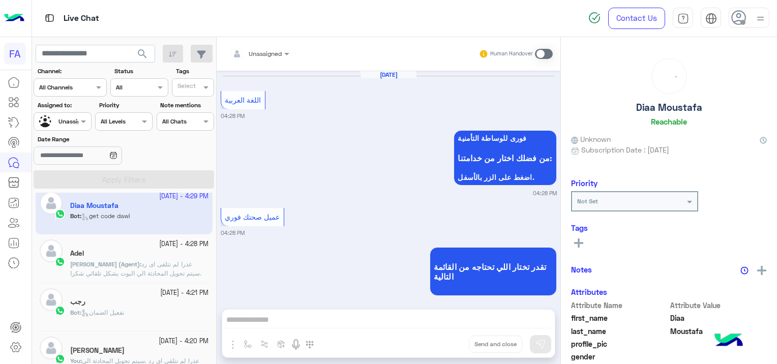
scroll to position [870, 0]
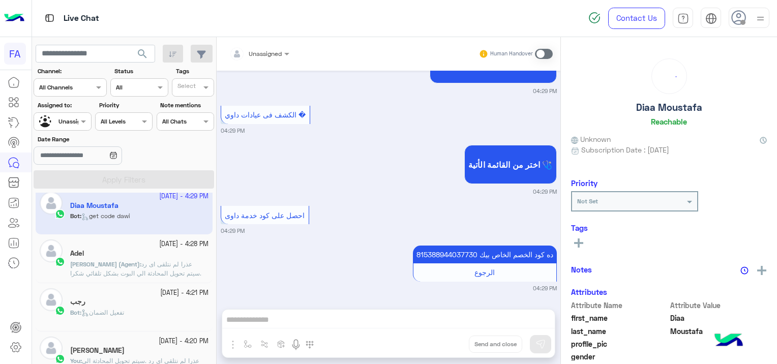
click at [159, 245] on small "[DATE] - 4:28 PM" at bounding box center [183, 245] width 49 height 10
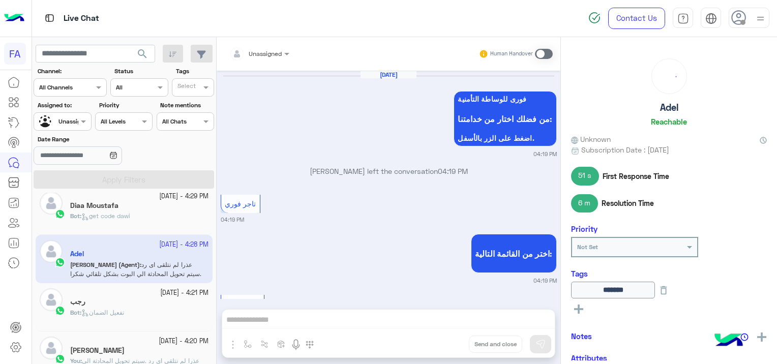
scroll to position [925, 0]
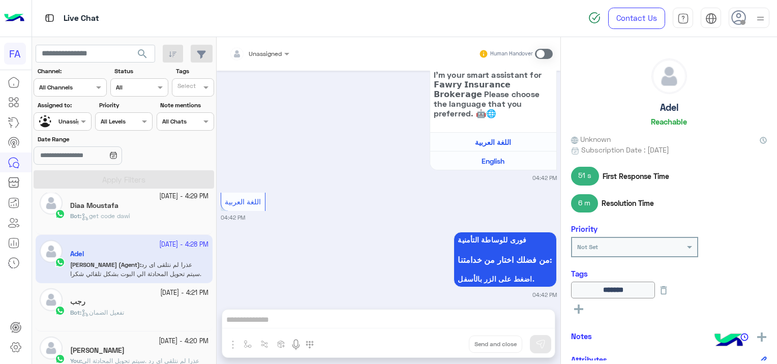
click at [160, 295] on small "[DATE] - 4:21 PM" at bounding box center [184, 293] width 48 height 10
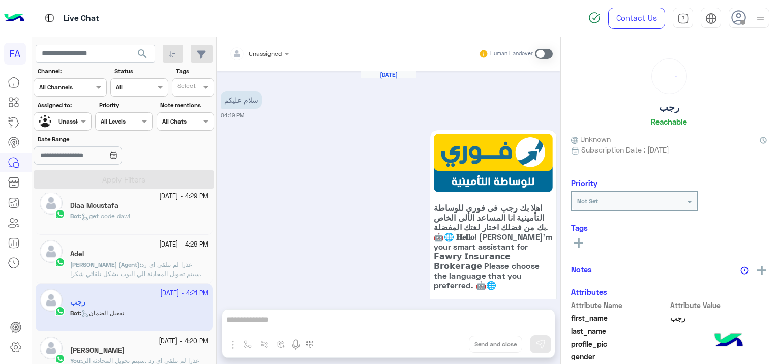
scroll to position [527, 0]
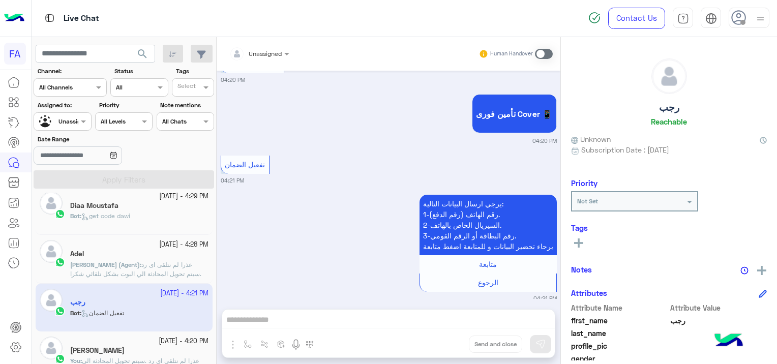
click at [140, 346] on div "[PERSON_NAME]" at bounding box center [139, 351] width 138 height 11
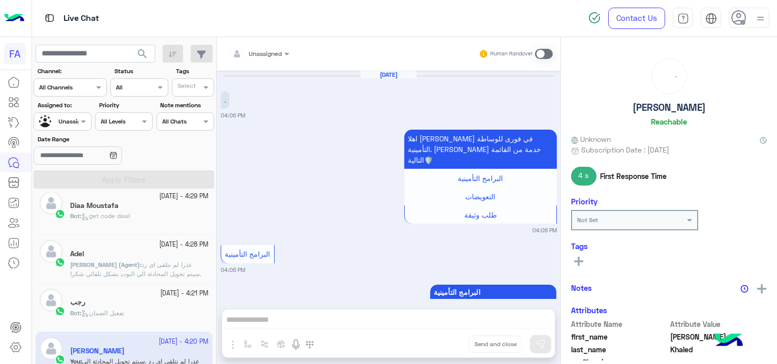
scroll to position [774, 0]
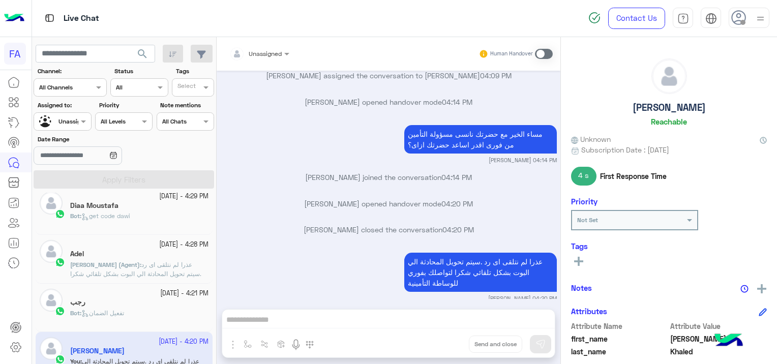
click at [738, 17] on use at bounding box center [739, 17] width 15 height 15
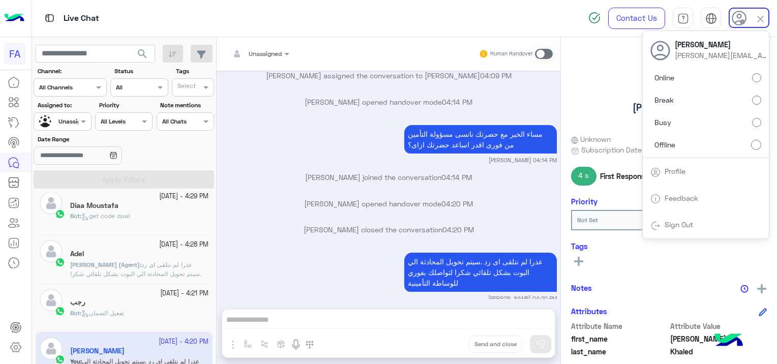
click at [676, 226] on link "Sign Out" at bounding box center [679, 224] width 28 height 9
